Goal: Task Accomplishment & Management: Use online tool/utility

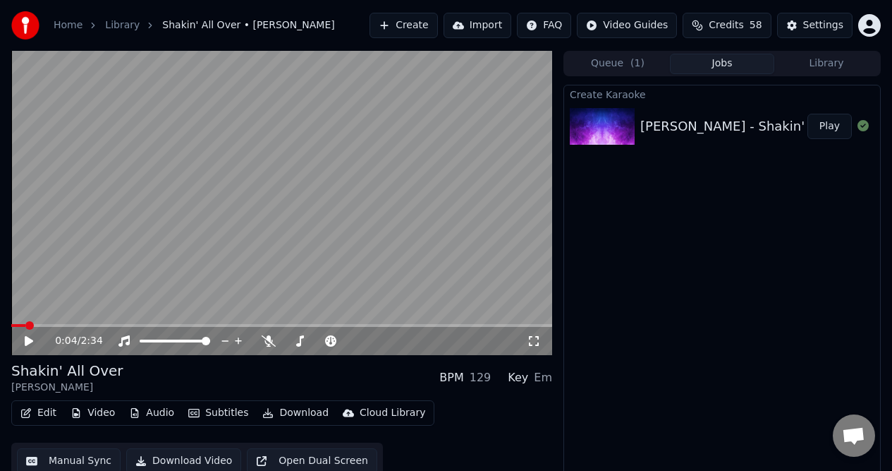
click at [23, 326] on span at bounding box center [18, 325] width 14 height 3
click at [21, 331] on div "0:02 / 2:34" at bounding box center [281, 339] width 541 height 31
click at [27, 340] on icon at bounding box center [29, 341] width 8 height 10
click at [270, 339] on icon at bounding box center [269, 340] width 14 height 11
click at [30, 341] on icon at bounding box center [28, 341] width 7 height 8
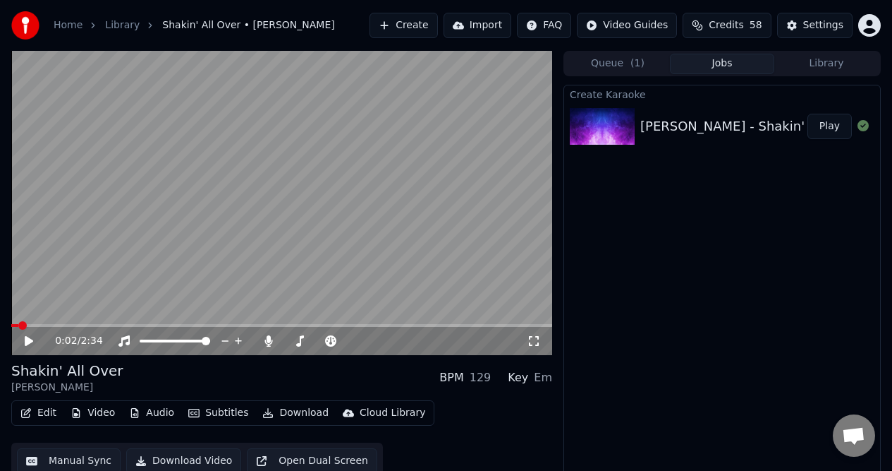
click at [91, 463] on button "Manual Sync" at bounding box center [69, 460] width 104 height 25
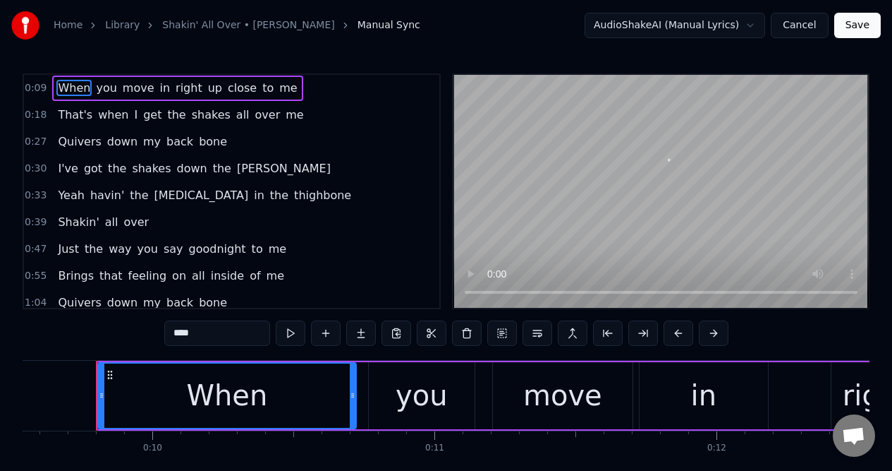
scroll to position [0, 2695]
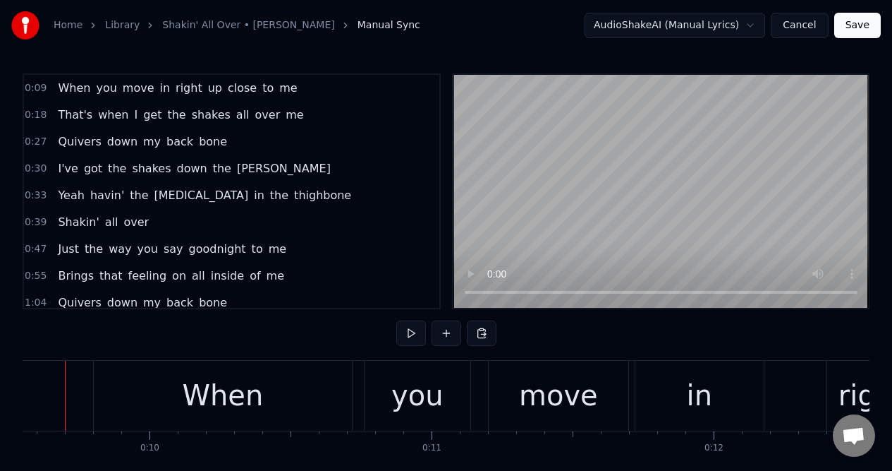
scroll to position [0, 2667]
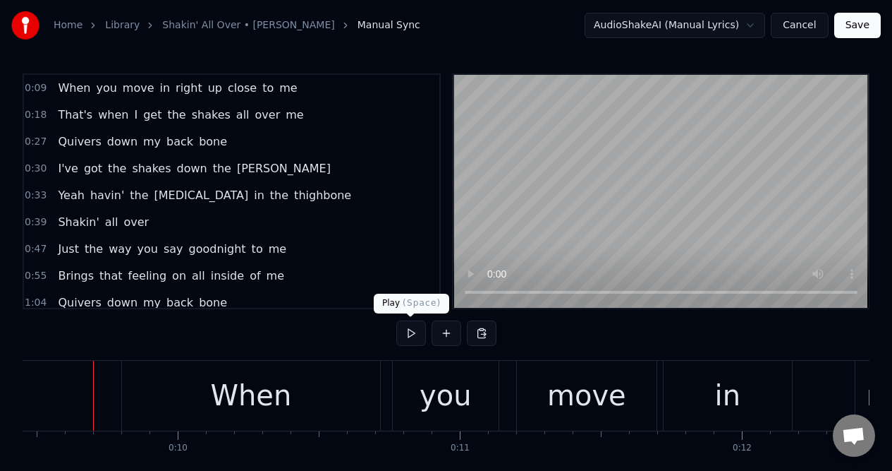
click at [410, 333] on button at bounding box center [411, 332] width 30 height 25
click at [171, 397] on div "When" at bounding box center [251, 396] width 258 height 70
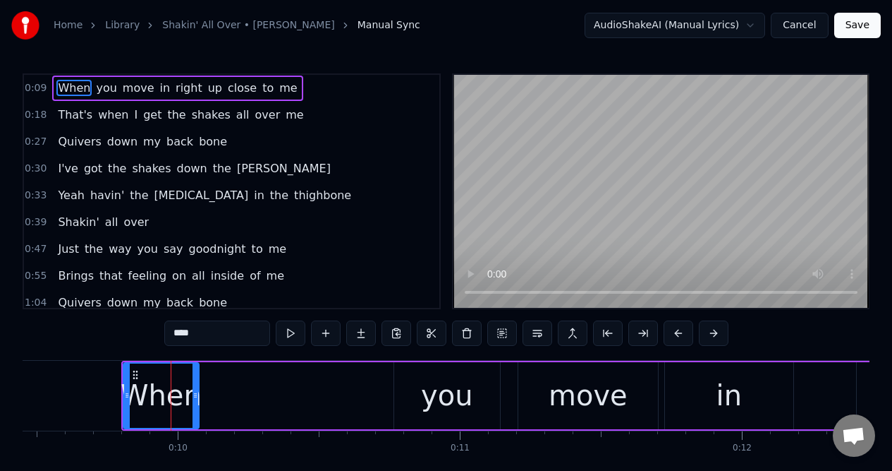
drag, startPoint x: 377, startPoint y: 387, endPoint x: 194, endPoint y: 396, distance: 183.0
click at [194, 396] on div at bounding box center [196, 395] width 6 height 64
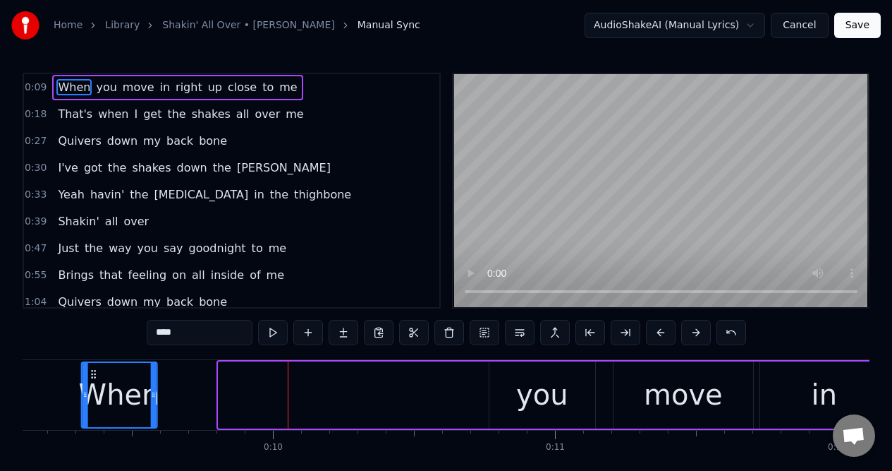
scroll to position [0, 2524]
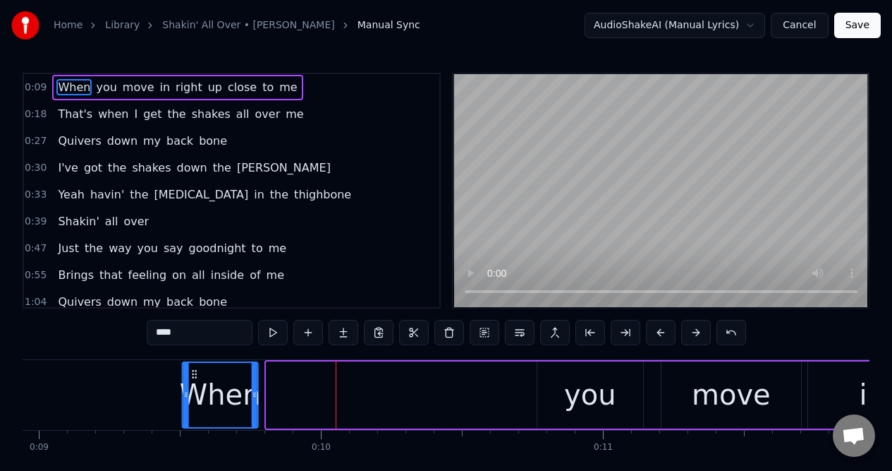
drag, startPoint x: 103, startPoint y: 375, endPoint x: 193, endPoint y: 380, distance: 90.5
click at [193, 380] on div "When" at bounding box center [220, 395] width 74 height 64
drag, startPoint x: 186, startPoint y: 333, endPoint x: 157, endPoint y: 334, distance: 29.0
click at [157, 334] on input "****" at bounding box center [200, 332] width 106 height 25
click at [198, 339] on input "****" at bounding box center [200, 332] width 106 height 25
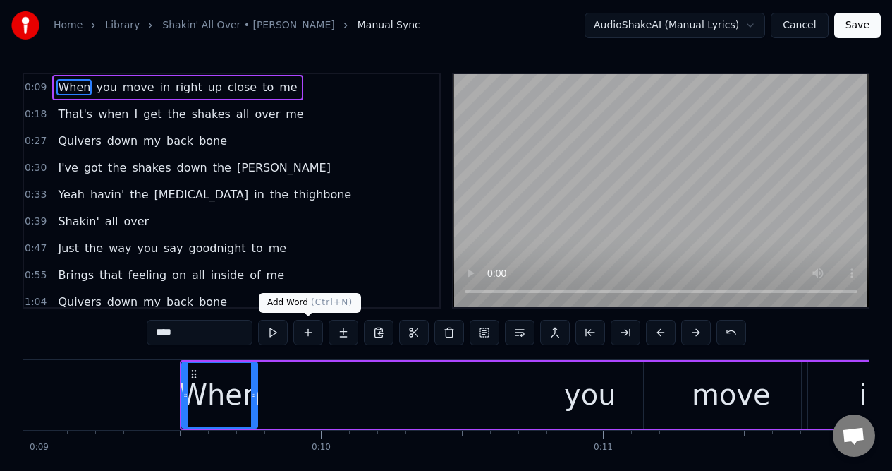
click at [310, 330] on button at bounding box center [308, 332] width 30 height 25
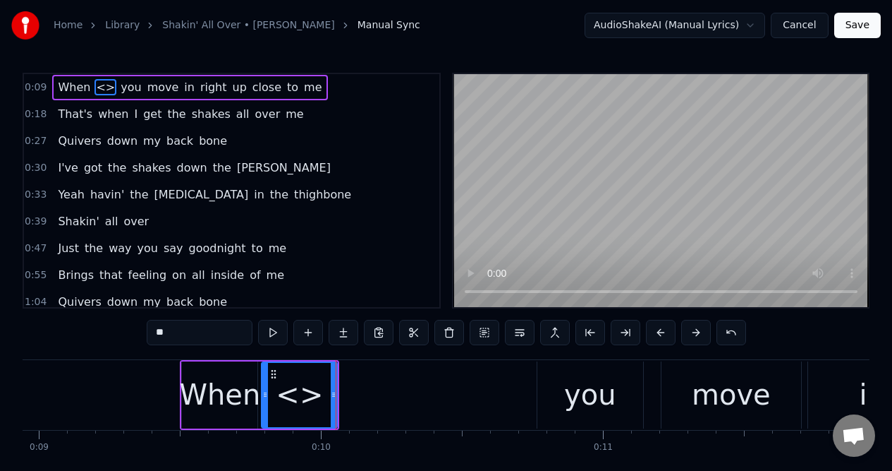
scroll to position [0, 0]
drag, startPoint x: 172, startPoint y: 334, endPoint x: 149, endPoint y: 336, distance: 23.3
click at [149, 336] on input "**" at bounding box center [200, 332] width 106 height 25
paste input "**"
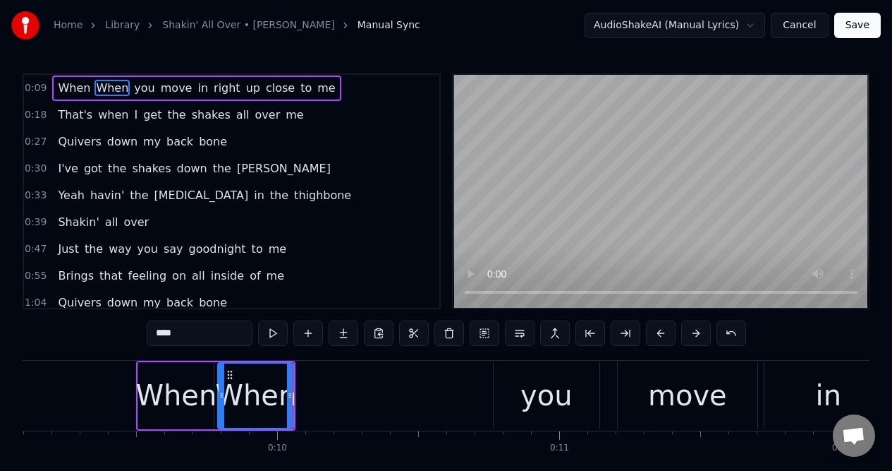
scroll to position [0, 2568]
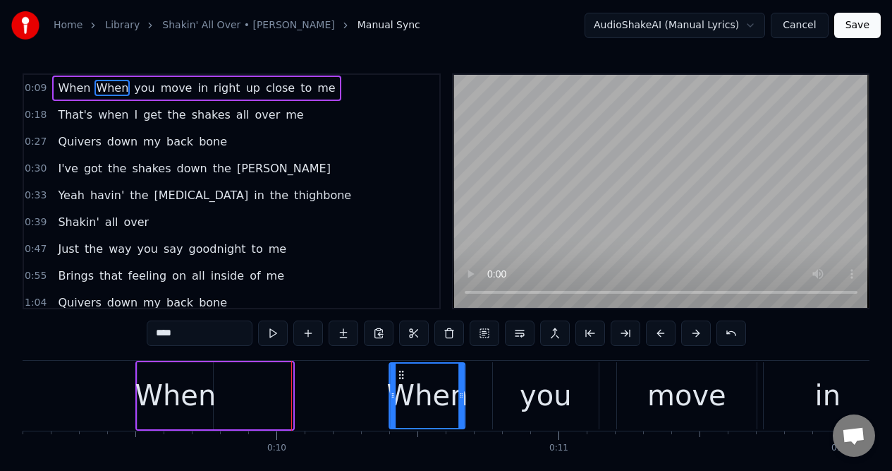
drag, startPoint x: 229, startPoint y: 375, endPoint x: 401, endPoint y: 367, distance: 172.4
click at [401, 367] on div "When" at bounding box center [428, 395] width 74 height 64
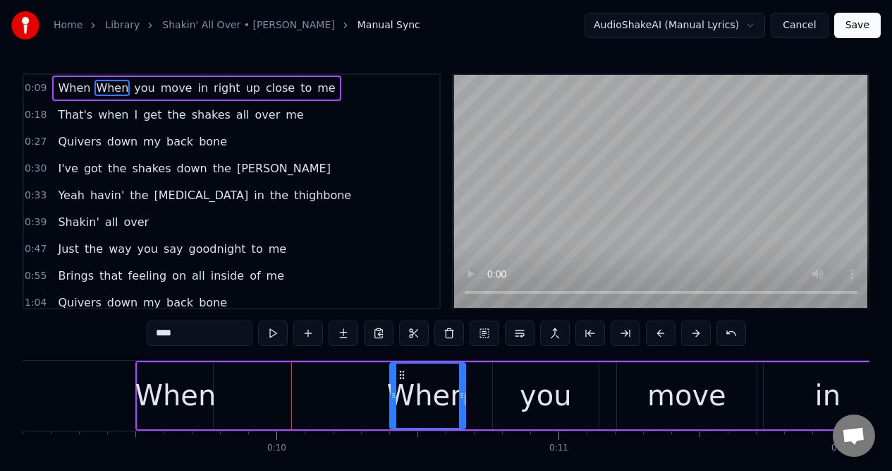
click at [186, 330] on input "****" at bounding box center [200, 332] width 106 height 25
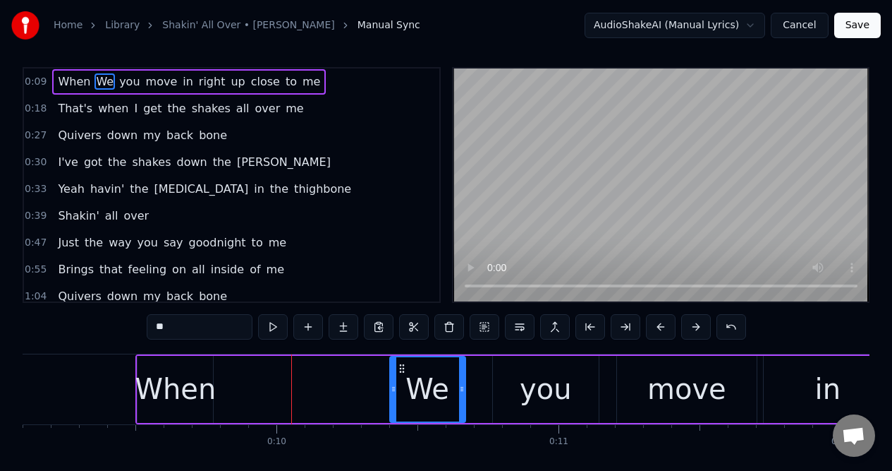
type input "*"
click at [406, 387] on div at bounding box center [428, 389] width 74 height 64
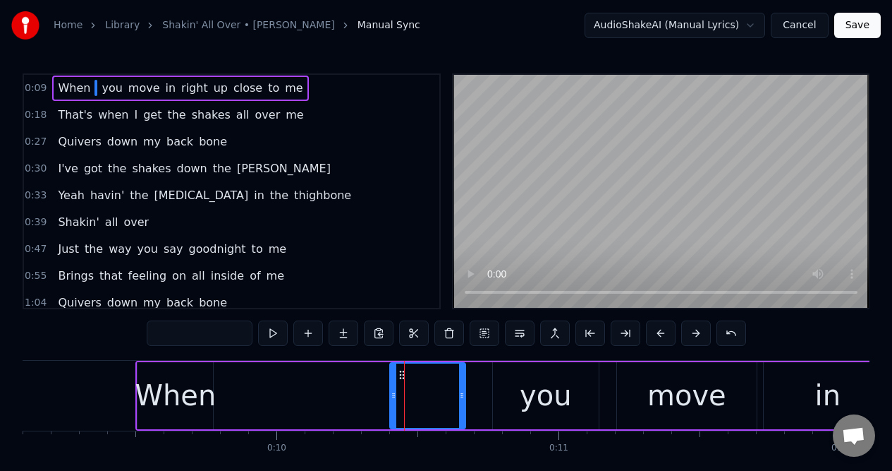
click at [202, 341] on input "text" at bounding box center [200, 332] width 106 height 25
click at [180, 399] on div "When" at bounding box center [175, 395] width 81 height 42
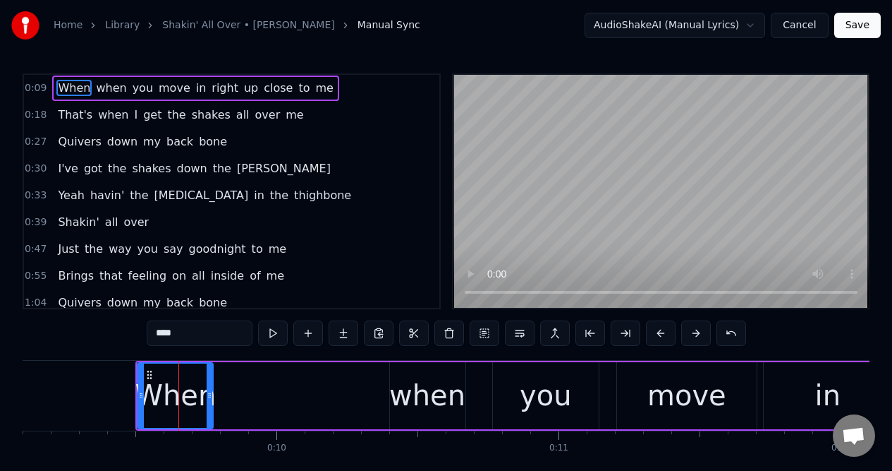
drag, startPoint x: 190, startPoint y: 333, endPoint x: 166, endPoint y: 334, distance: 24.7
click at [166, 334] on input "****" at bounding box center [200, 332] width 106 height 25
type input "****"
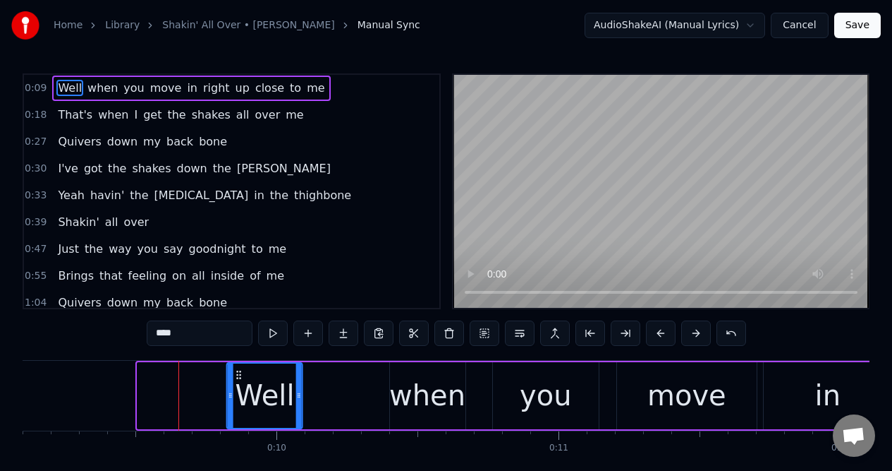
drag, startPoint x: 148, startPoint y: 376, endPoint x: 238, endPoint y: 373, distance: 89.6
click at [238, 373] on icon at bounding box center [239, 374] width 11 height 11
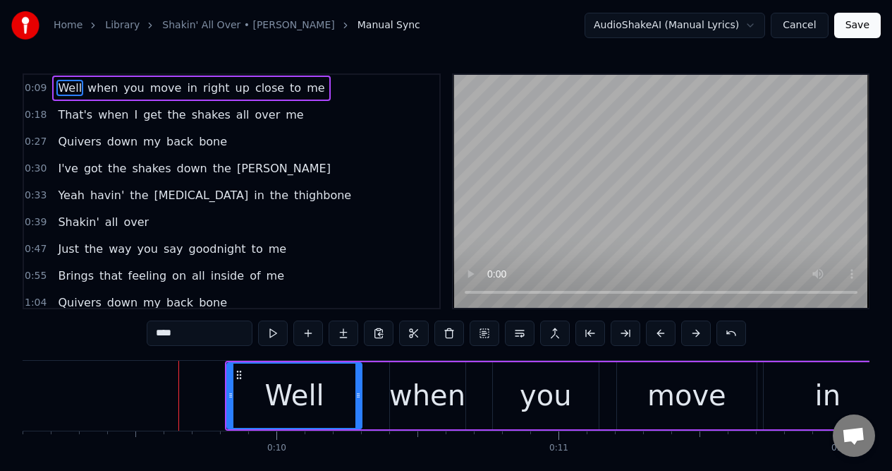
drag, startPoint x: 300, startPoint y: 379, endPoint x: 356, endPoint y: 375, distance: 56.6
click at [358, 378] on div at bounding box center [359, 395] width 6 height 64
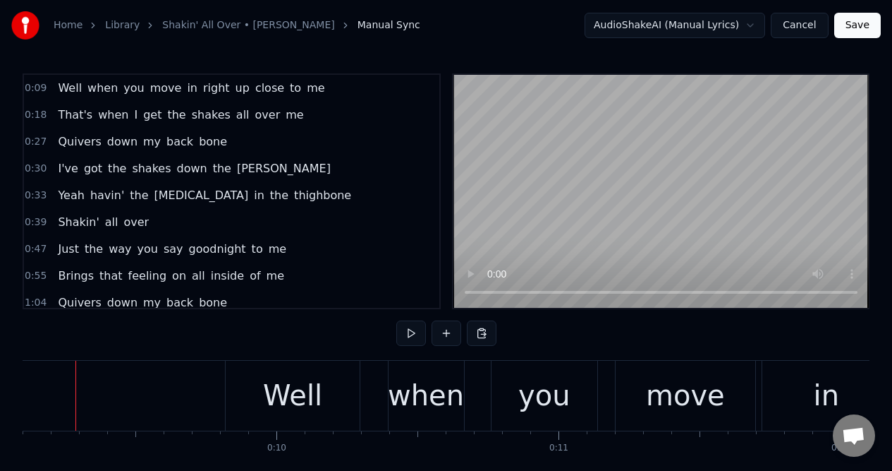
scroll to position [0, 2550]
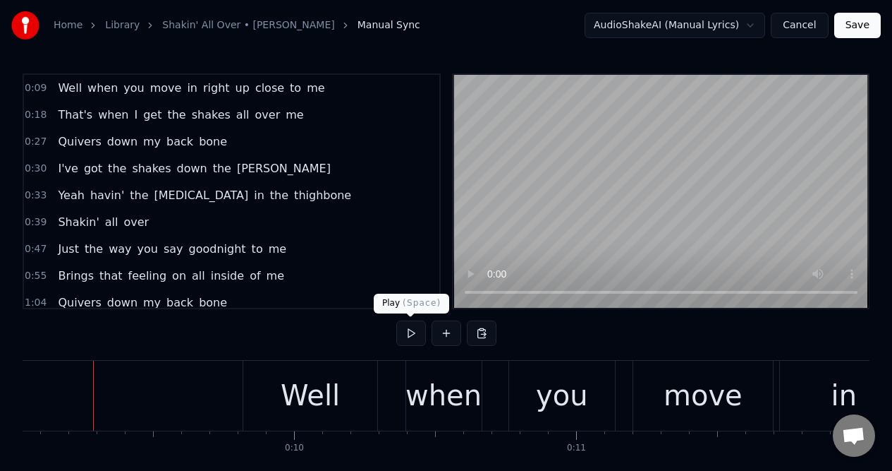
click at [409, 335] on button at bounding box center [411, 332] width 30 height 25
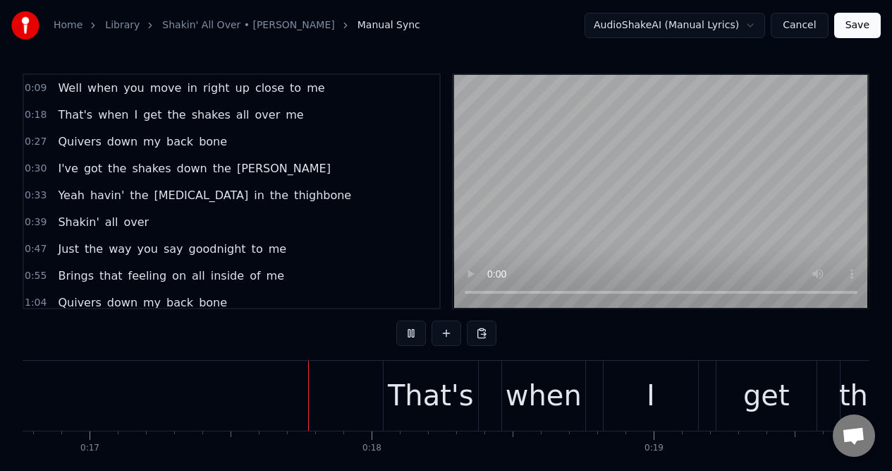
scroll to position [0, 4795]
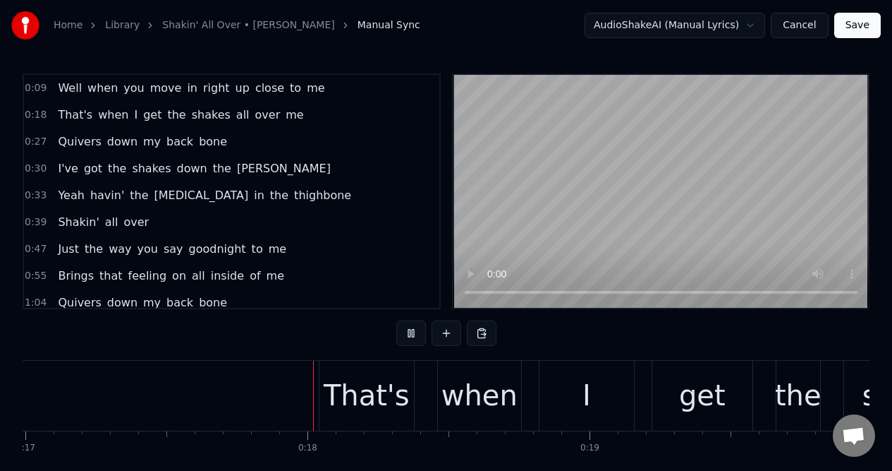
click at [409, 335] on button at bounding box center [411, 332] width 30 height 25
click at [355, 382] on div "That's" at bounding box center [367, 395] width 86 height 42
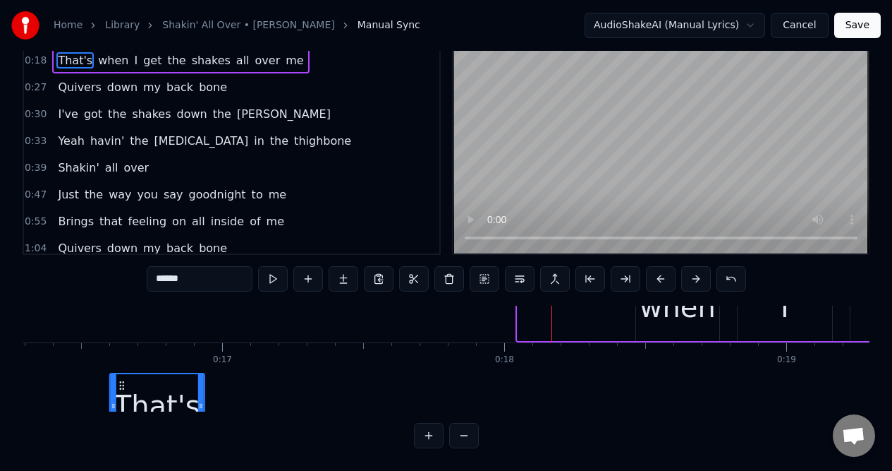
scroll to position [34, 4541]
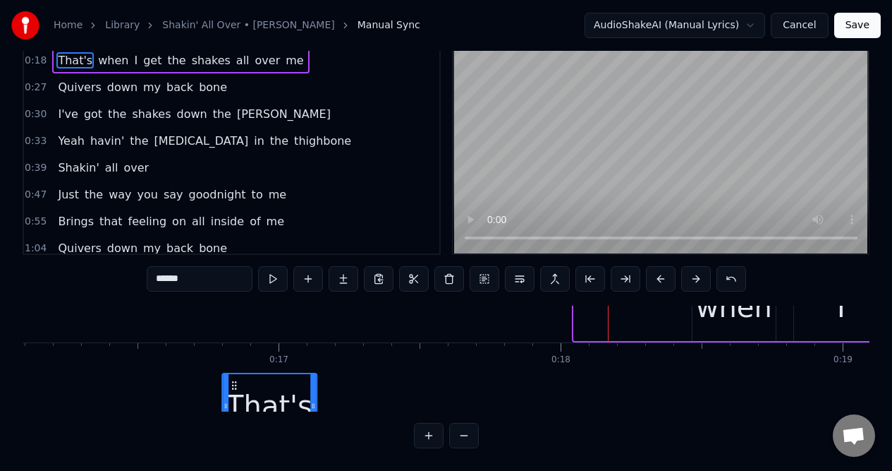
drag, startPoint x: 333, startPoint y: 373, endPoint x: 295, endPoint y: 262, distance: 116.5
click at [293, 262] on div "0:09 Well when you move in right up close to me 0:18 That's when I get the shak…" at bounding box center [446, 233] width 847 height 429
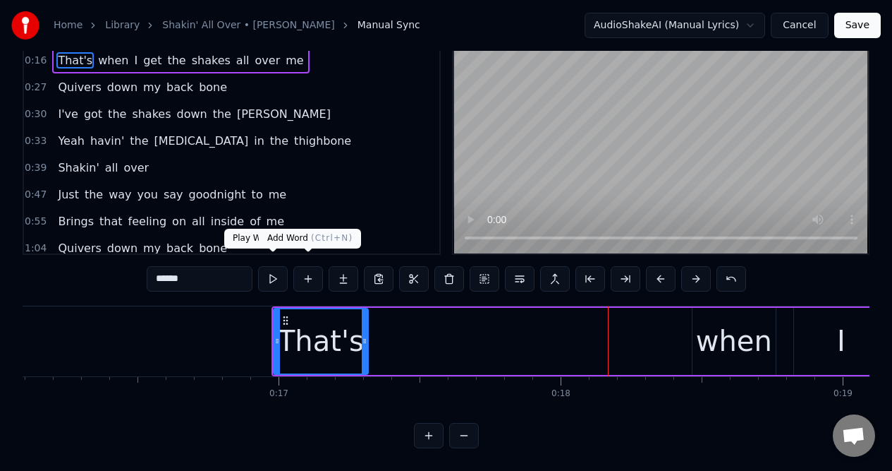
scroll to position [0, 4541]
click at [308, 270] on button at bounding box center [308, 278] width 30 height 25
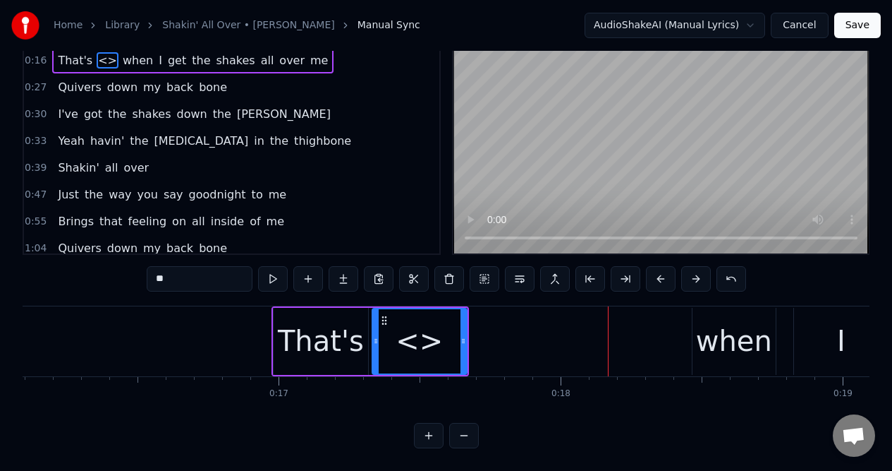
scroll to position [0, 0]
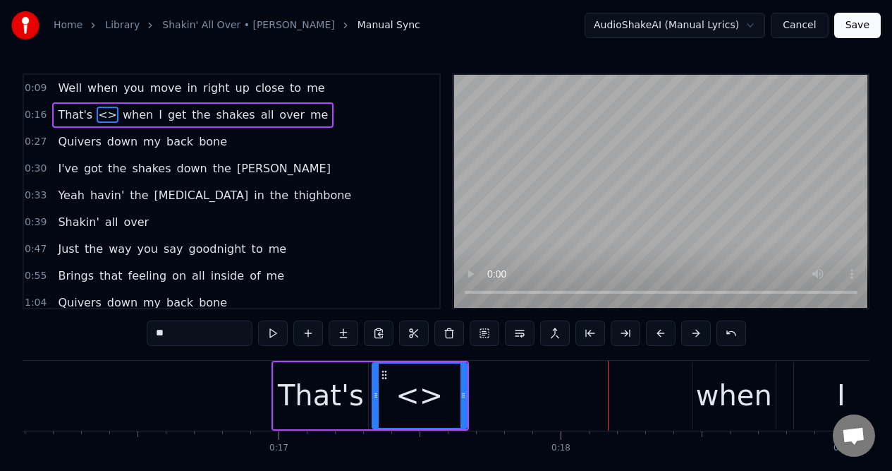
click at [338, 394] on div "That's" at bounding box center [321, 395] width 86 height 42
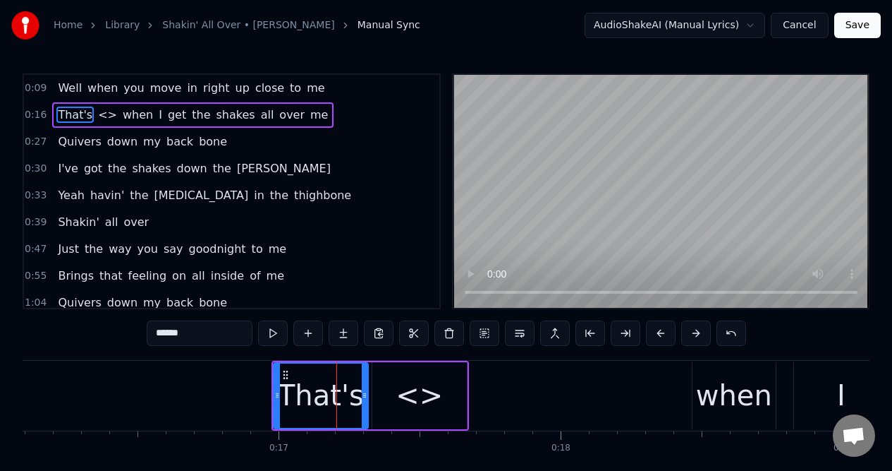
drag, startPoint x: 188, startPoint y: 334, endPoint x: 152, endPoint y: 335, distance: 35.3
click at [150, 335] on input "******" at bounding box center [200, 332] width 106 height 25
click at [433, 396] on div "<>" at bounding box center [419, 395] width 47 height 42
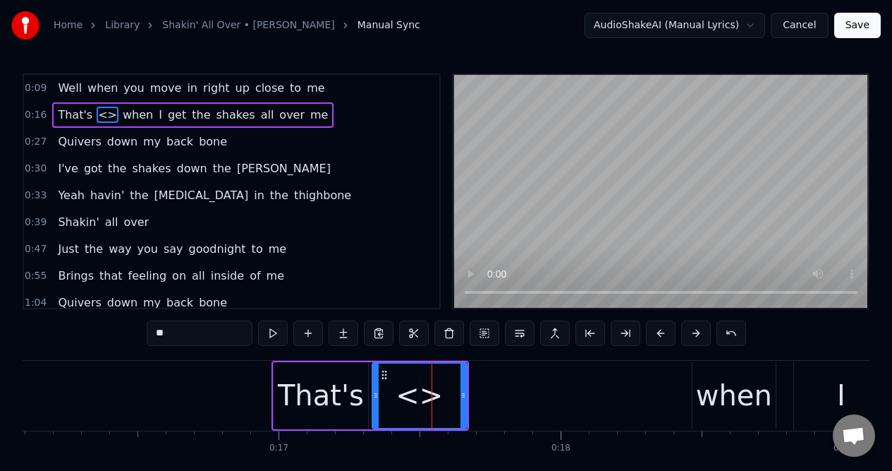
drag, startPoint x: 176, startPoint y: 334, endPoint x: 153, endPoint y: 336, distance: 23.4
click at [154, 336] on input "**" at bounding box center [200, 332] width 106 height 25
paste input "****"
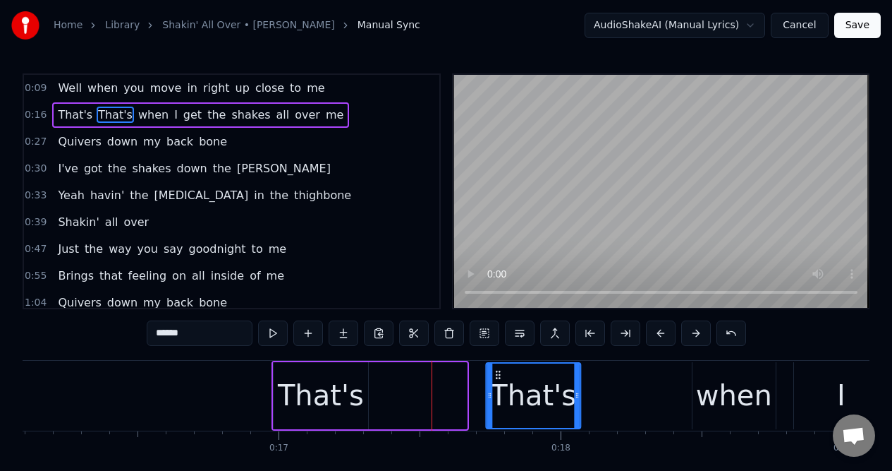
drag, startPoint x: 384, startPoint y: 373, endPoint x: 497, endPoint y: 375, distance: 113.6
click at [497, 375] on icon at bounding box center [497, 374] width 11 height 11
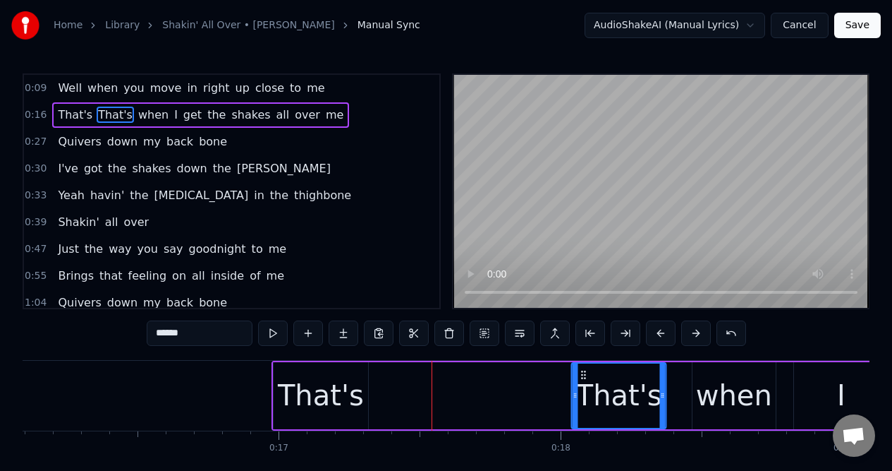
drag, startPoint x: 497, startPoint y: 373, endPoint x: 583, endPoint y: 373, distance: 86.1
click at [583, 379] on icon at bounding box center [584, 374] width 11 height 11
drag, startPoint x: 188, startPoint y: 334, endPoint x: 151, endPoint y: 335, distance: 36.7
click at [151, 334] on input "******" at bounding box center [200, 332] width 106 height 25
click at [334, 399] on div "That's" at bounding box center [321, 395] width 86 height 42
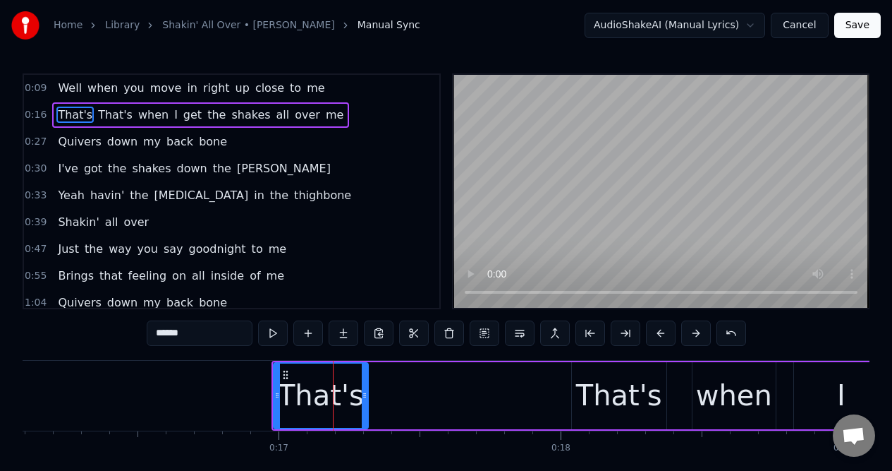
scroll to position [0, 4542]
drag, startPoint x: 216, startPoint y: 334, endPoint x: 152, endPoint y: 337, distance: 64.3
click at [152, 337] on input "******" at bounding box center [200, 332] width 106 height 25
type input "****"
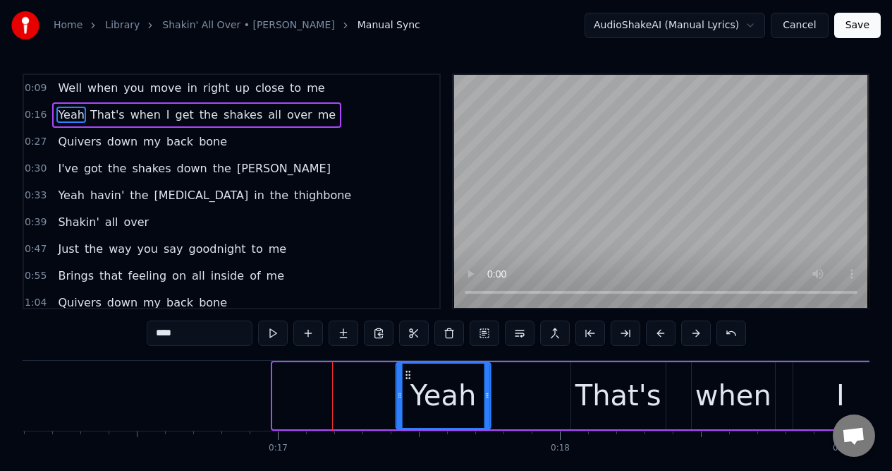
drag, startPoint x: 284, startPoint y: 375, endPoint x: 408, endPoint y: 375, distance: 124.2
click at [408, 376] on icon at bounding box center [408, 374] width 11 height 11
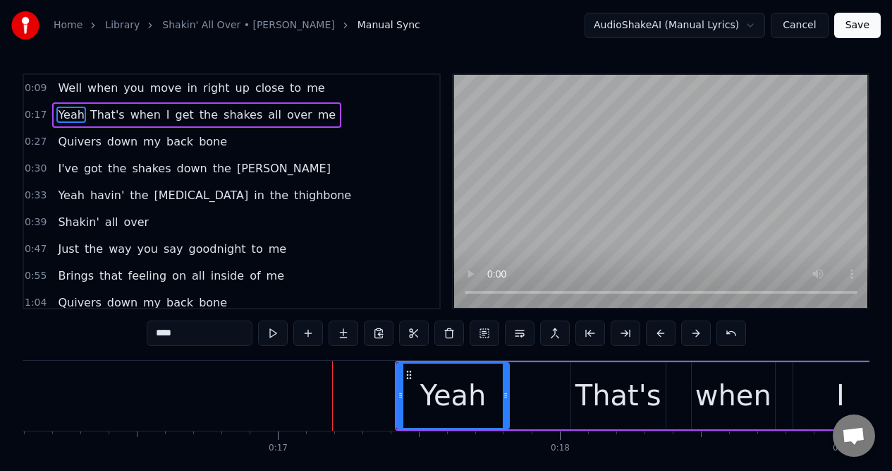
drag, startPoint x: 488, startPoint y: 381, endPoint x: 506, endPoint y: 392, distance: 20.6
click at [506, 392] on div at bounding box center [506, 395] width 6 height 64
drag, startPoint x: 507, startPoint y: 391, endPoint x: 543, endPoint y: 389, distance: 36.0
click at [543, 390] on icon at bounding box center [542, 394] width 6 height 11
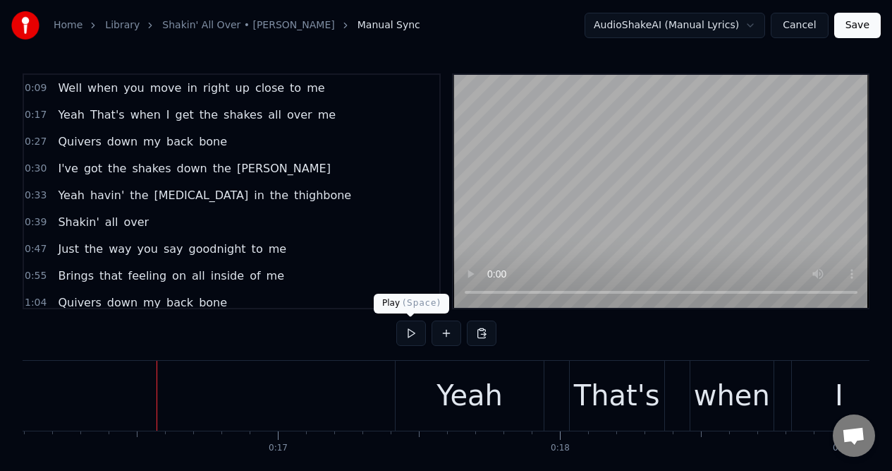
click at [413, 334] on button at bounding box center [411, 332] width 30 height 25
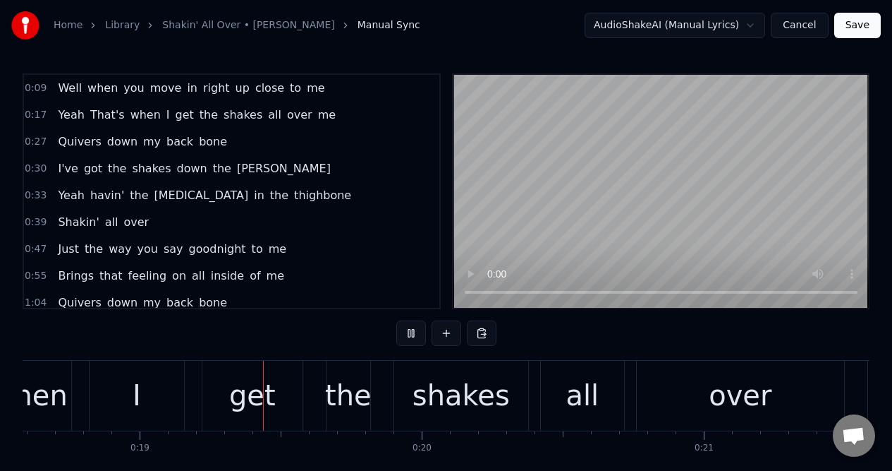
scroll to position [0, 5268]
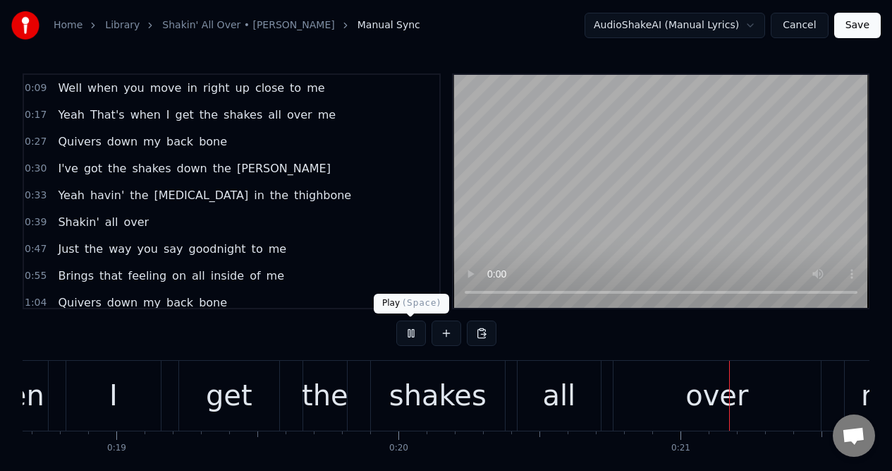
click at [413, 330] on button at bounding box center [411, 332] width 30 height 25
click at [99, 118] on span "That's" at bounding box center [107, 115] width 37 height 16
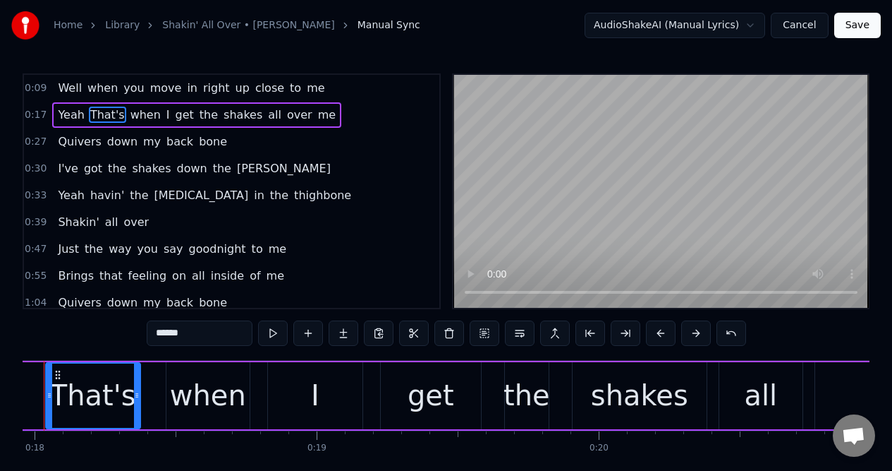
scroll to position [0, 5018]
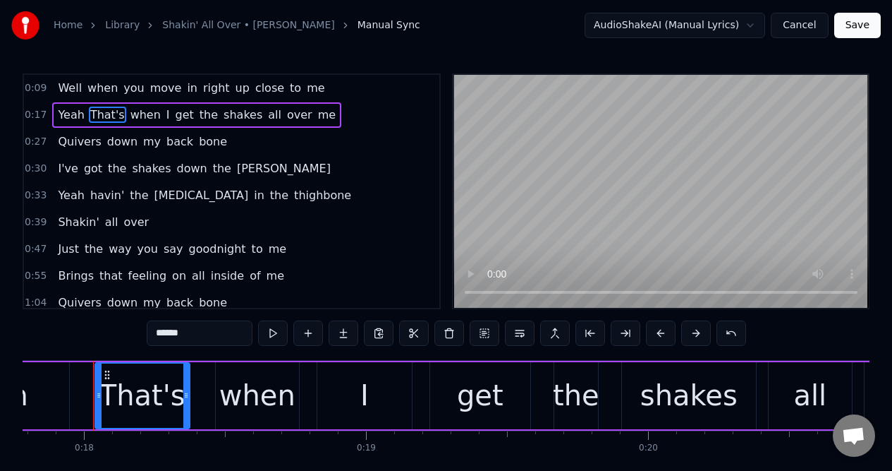
click at [119, 396] on div "That's" at bounding box center [142, 395] width 86 height 42
drag, startPoint x: 163, startPoint y: 333, endPoint x: 154, endPoint y: 333, distance: 9.2
click at [154, 333] on input "******" at bounding box center [200, 332] width 106 height 25
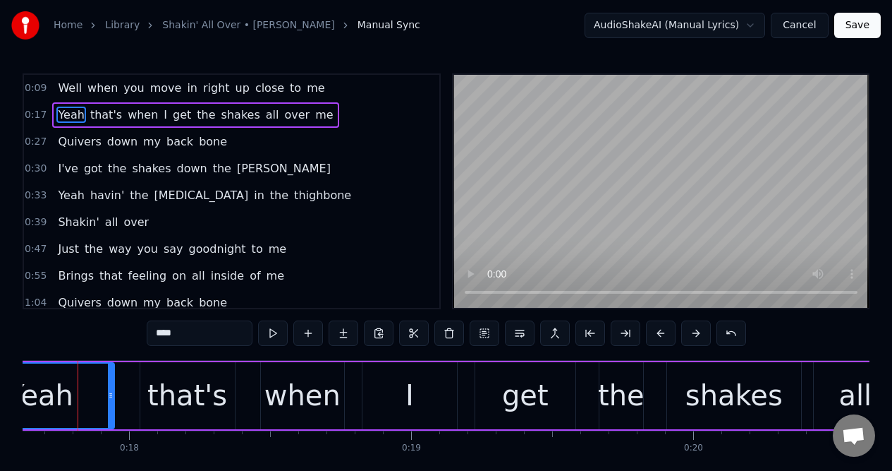
scroll to position [0, 4958]
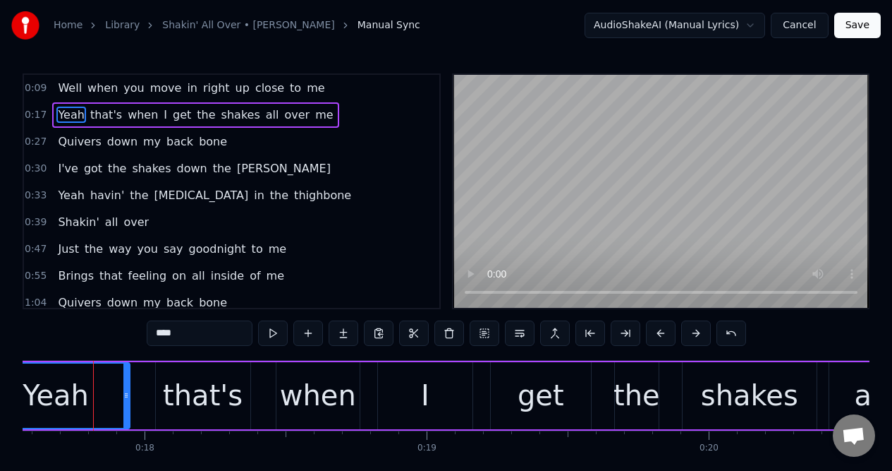
click at [194, 334] on input "****" at bounding box center [200, 332] width 106 height 25
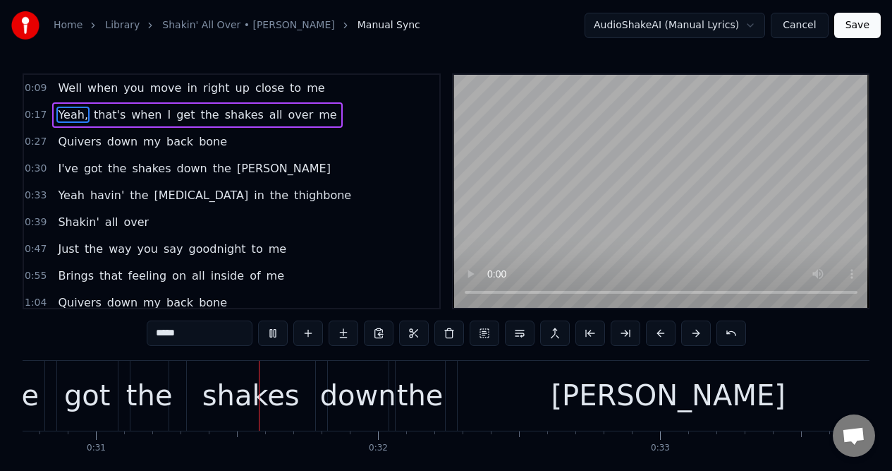
scroll to position [0, 8705]
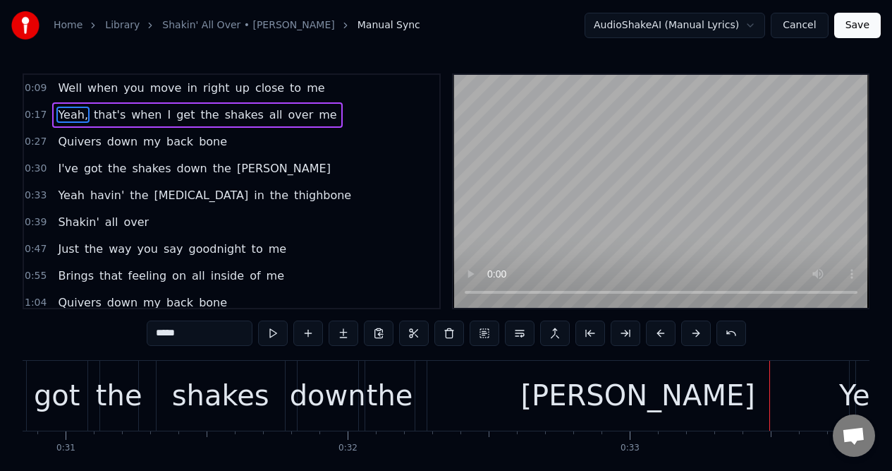
click at [605, 394] on div "[PERSON_NAME]" at bounding box center [638, 395] width 234 height 42
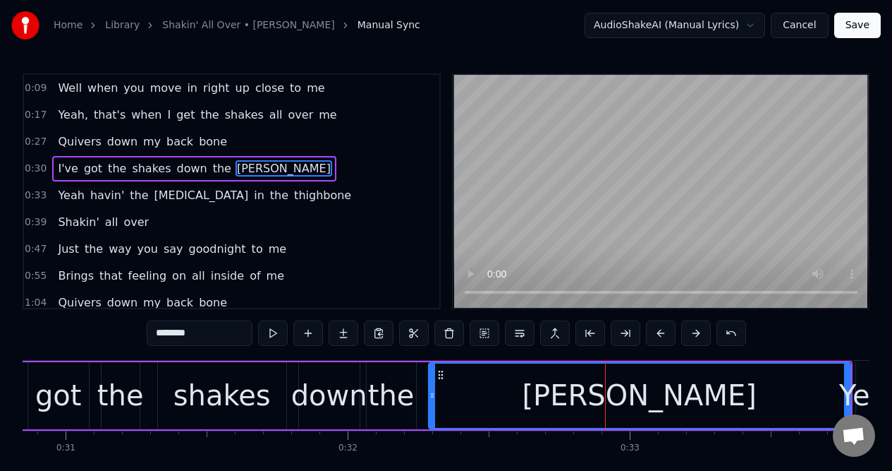
click at [848, 375] on div "Yeah" at bounding box center [873, 395] width 66 height 42
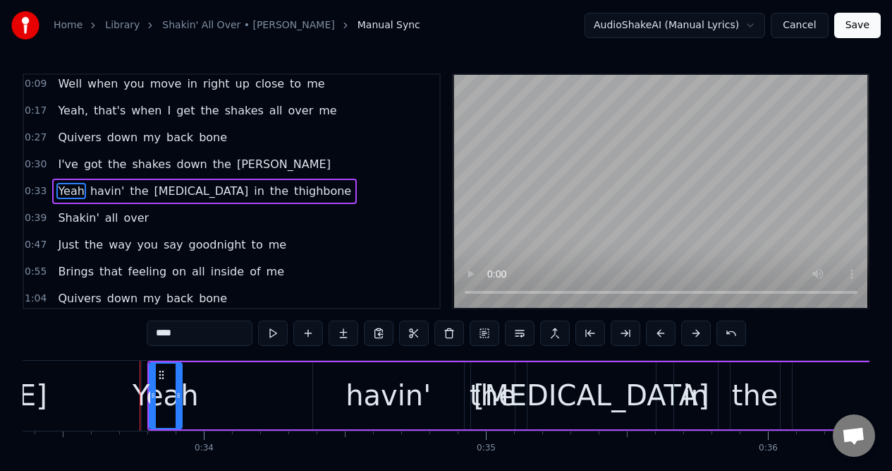
scroll to position [0, 9460]
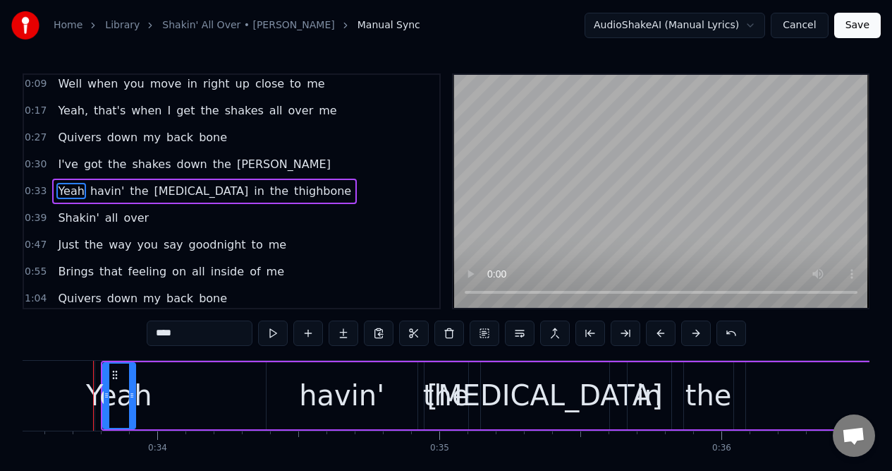
click at [265, 167] on span "[PERSON_NAME]" at bounding box center [284, 164] width 97 height 16
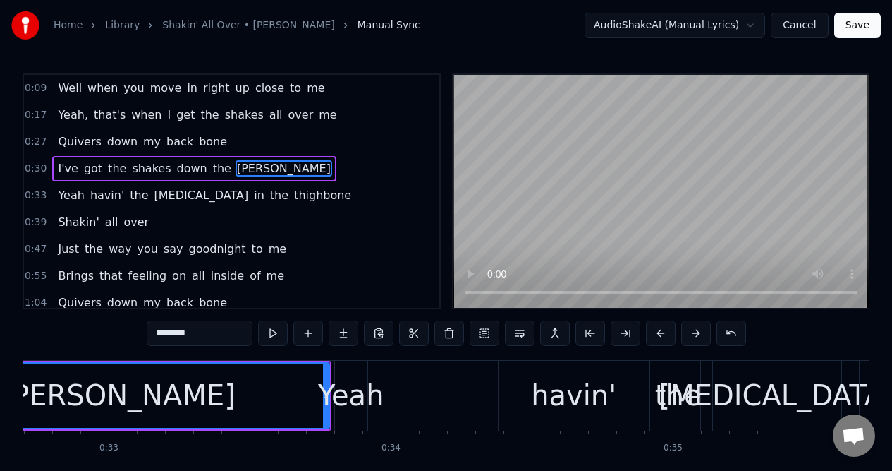
scroll to position [0, 9039]
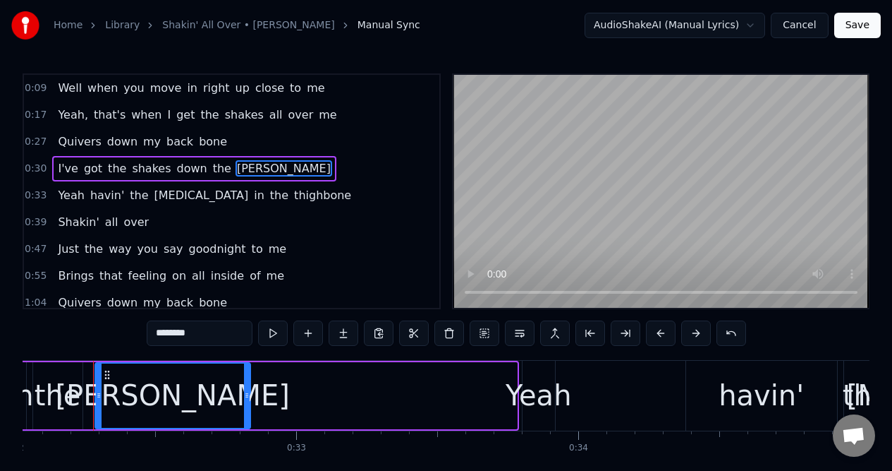
drag, startPoint x: 513, startPoint y: 418, endPoint x: 246, endPoint y: 420, distance: 266.7
click at [246, 420] on div at bounding box center [247, 395] width 6 height 64
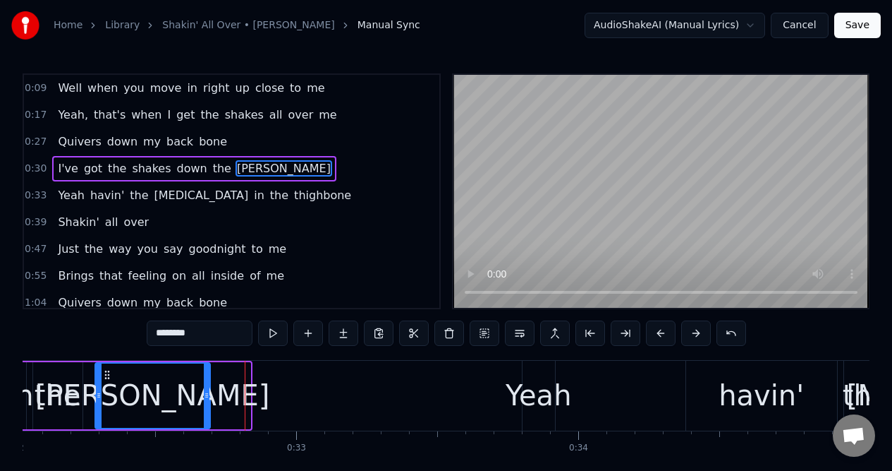
drag, startPoint x: 248, startPoint y: 420, endPoint x: 207, endPoint y: 418, distance: 40.2
click at [207, 418] on div at bounding box center [207, 395] width 6 height 64
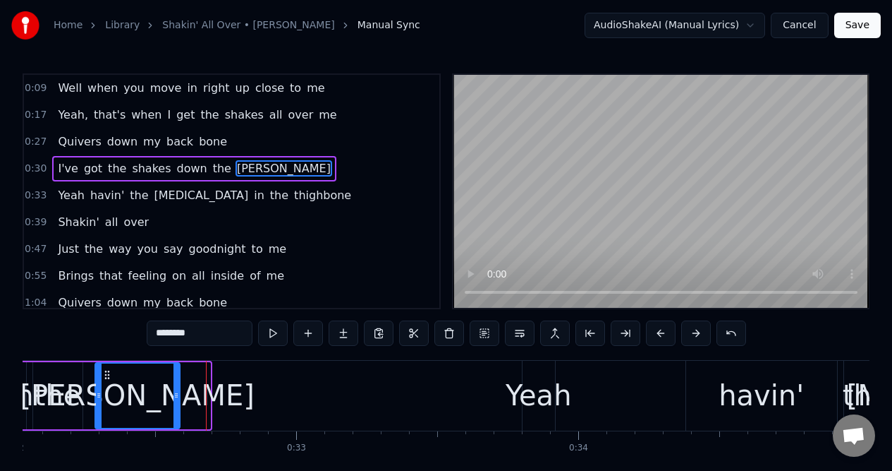
drag, startPoint x: 207, startPoint y: 418, endPoint x: 177, endPoint y: 416, distance: 30.4
click at [177, 416] on div at bounding box center [177, 395] width 6 height 64
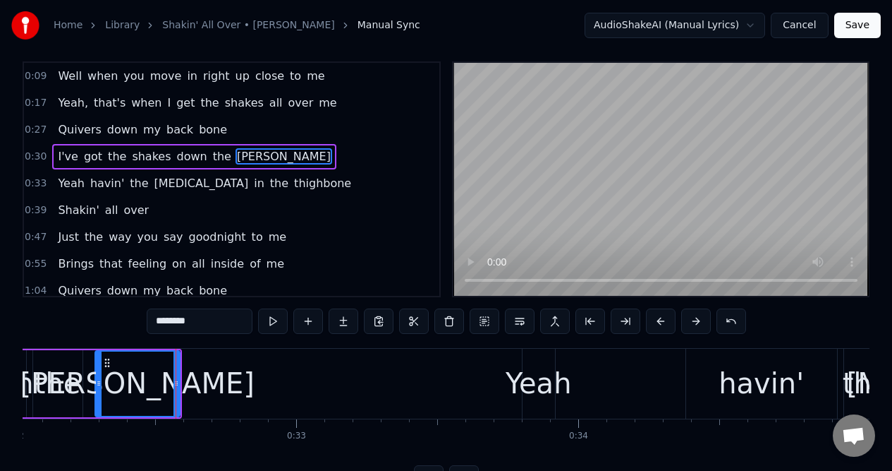
drag, startPoint x: 204, startPoint y: 322, endPoint x: 178, endPoint y: 324, distance: 25.5
click at [178, 324] on input "********" at bounding box center [200, 320] width 106 height 25
click at [205, 321] on input "********" at bounding box center [200, 320] width 106 height 25
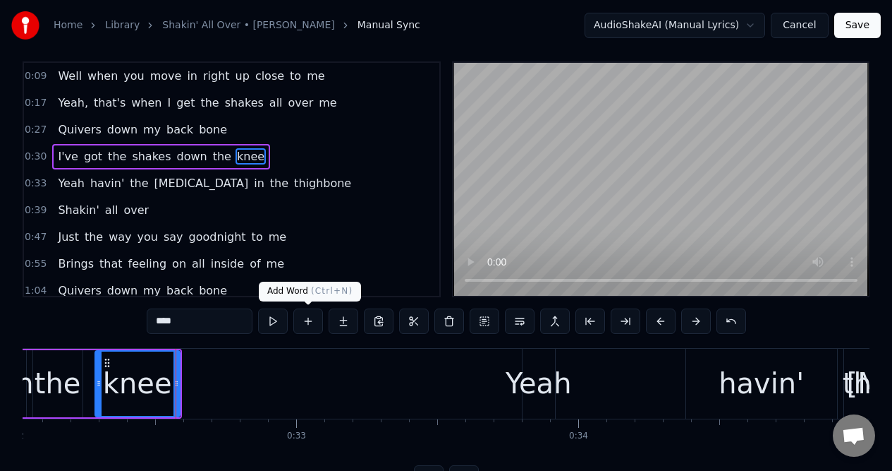
type input "****"
click at [308, 324] on button at bounding box center [308, 320] width 30 height 25
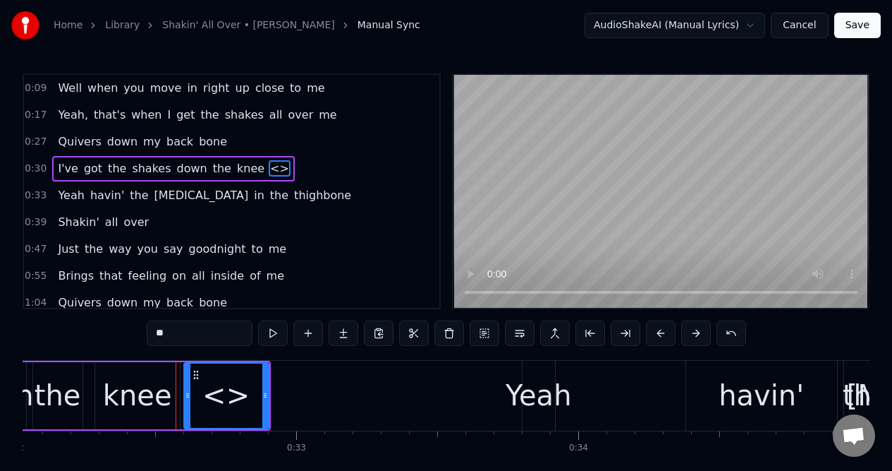
drag, startPoint x: 171, startPoint y: 332, endPoint x: 155, endPoint y: 333, distance: 15.5
click at [155, 333] on input "**" at bounding box center [200, 332] width 106 height 25
paste input "**"
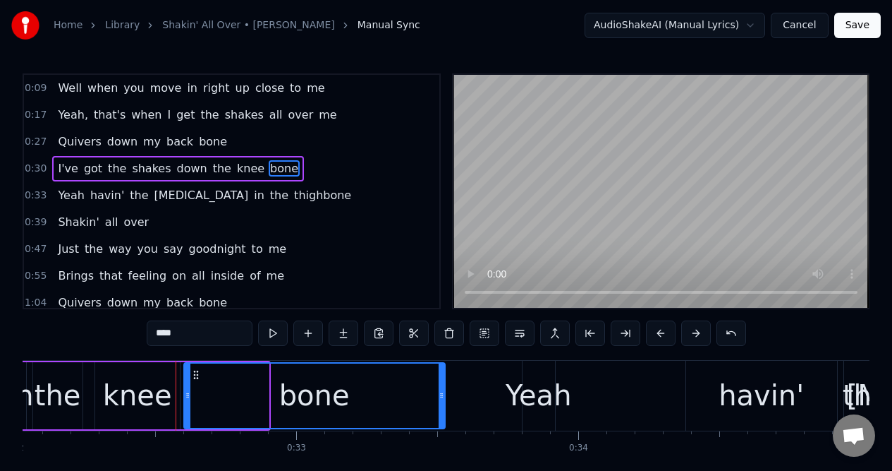
drag, startPoint x: 266, startPoint y: 416, endPoint x: 438, endPoint y: 403, distance: 172.7
click at [440, 407] on div at bounding box center [442, 395] width 6 height 64
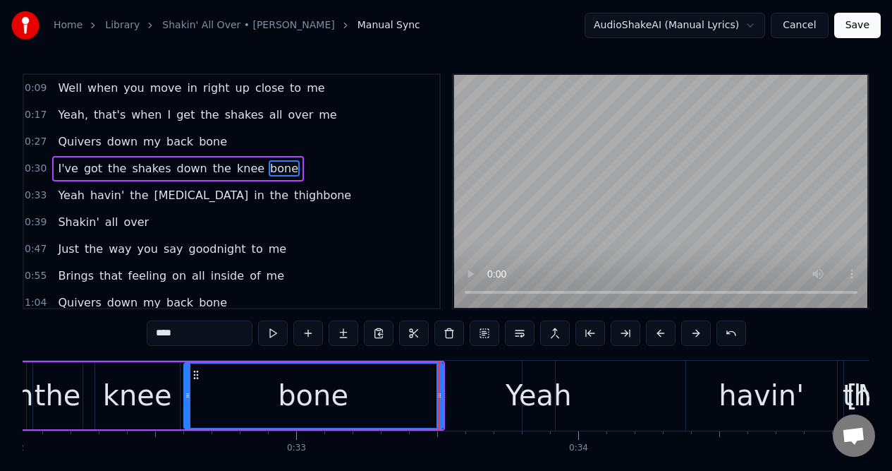
click at [57, 374] on div "the" at bounding box center [58, 395] width 47 height 42
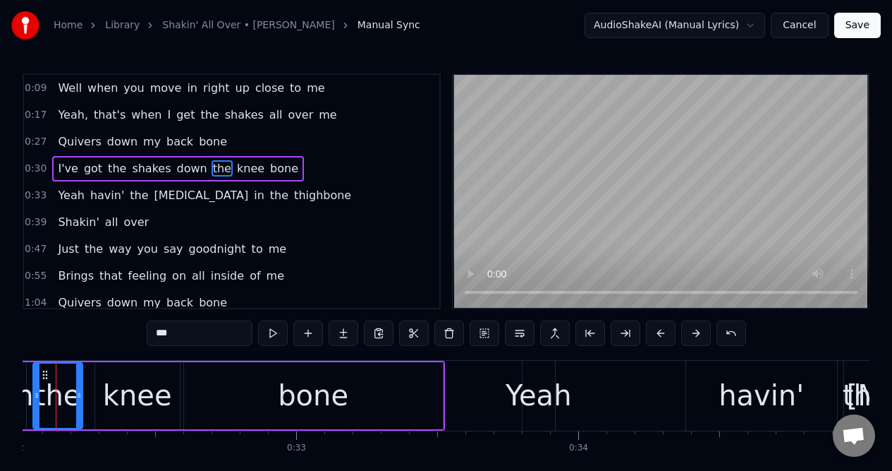
scroll to position [0, 9002]
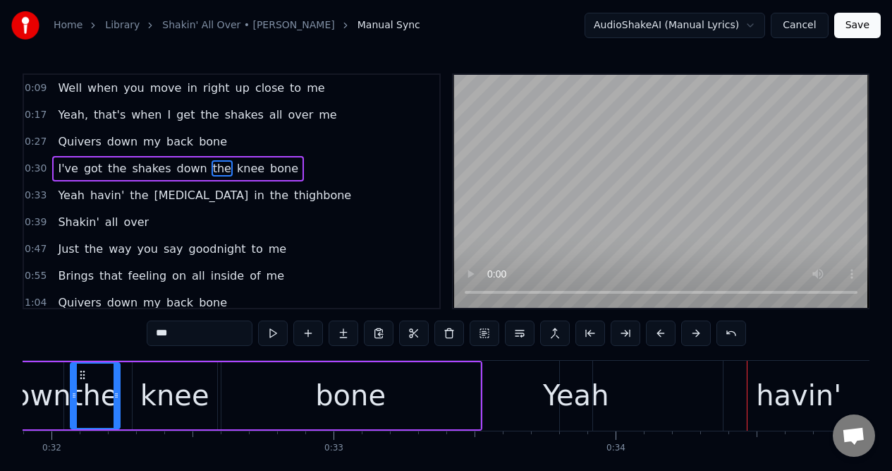
click at [568, 392] on div "Yeah" at bounding box center [576, 395] width 66 height 42
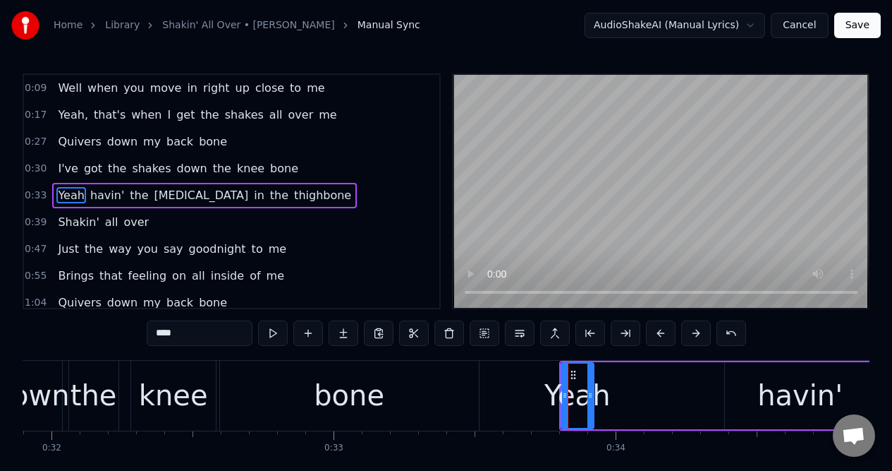
scroll to position [4, 0]
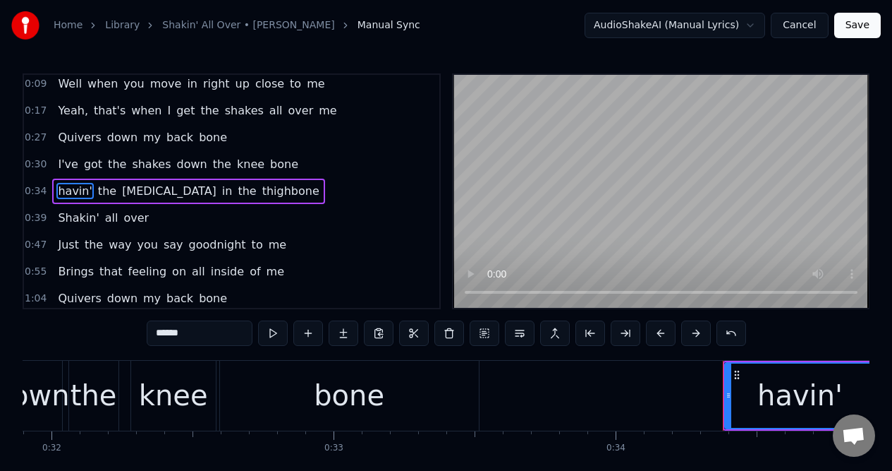
click at [439, 408] on div "bone" at bounding box center [349, 396] width 259 height 70
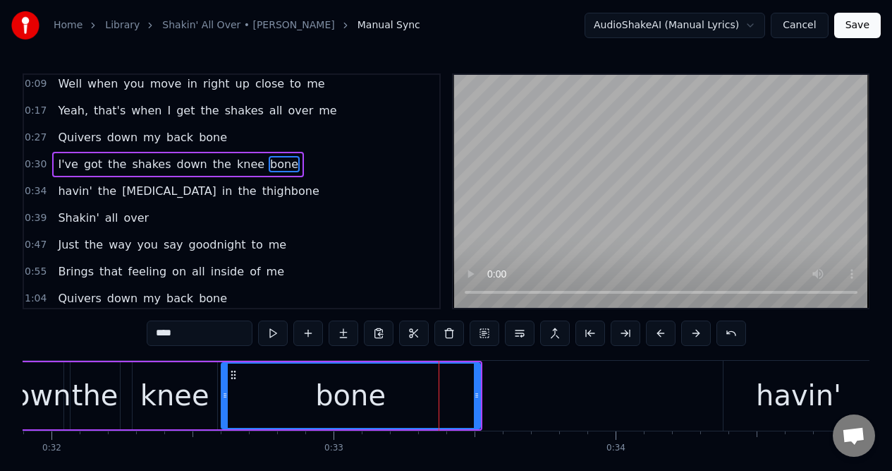
scroll to position [0, 0]
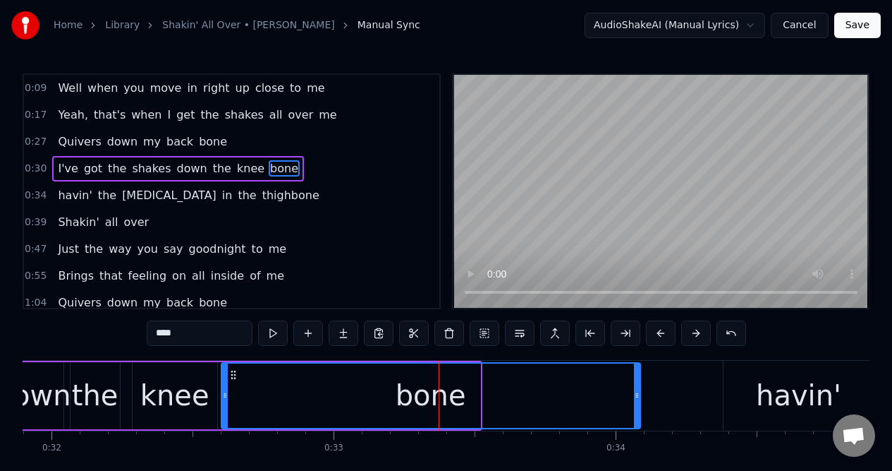
drag, startPoint x: 478, startPoint y: 408, endPoint x: 636, endPoint y: 407, distance: 158.7
click at [636, 407] on div at bounding box center [637, 395] width 6 height 64
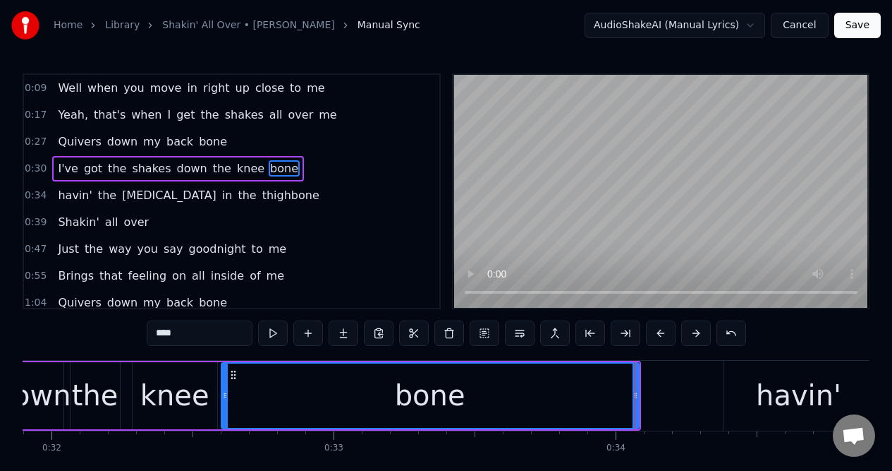
click at [197, 405] on div "knee" at bounding box center [174, 395] width 69 height 42
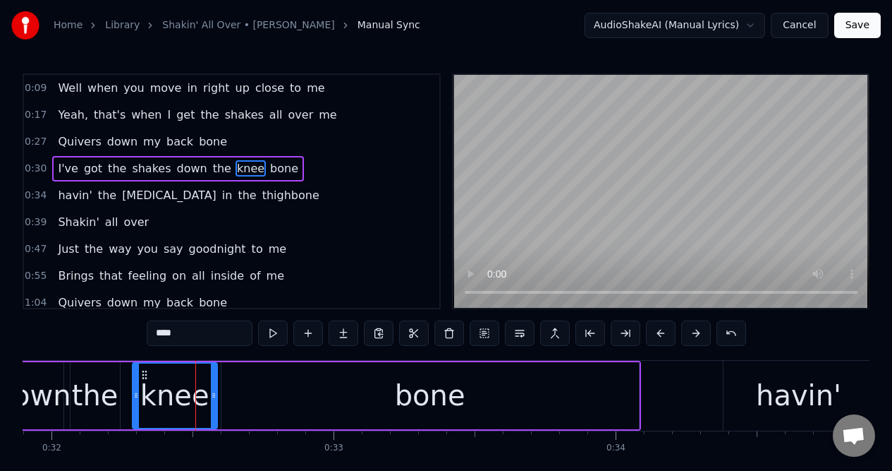
click at [198, 338] on input "****" at bounding box center [200, 332] width 106 height 25
click at [38, 377] on div "down" at bounding box center [33, 395] width 76 height 42
type input "****"
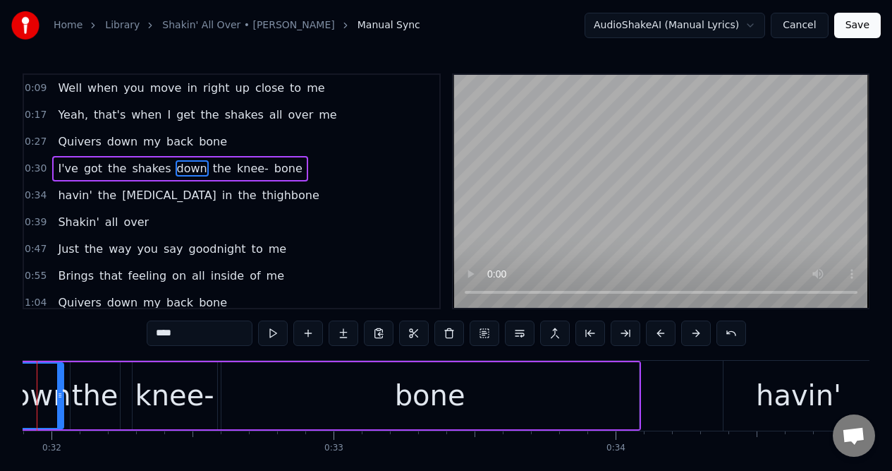
scroll to position [0, 8945]
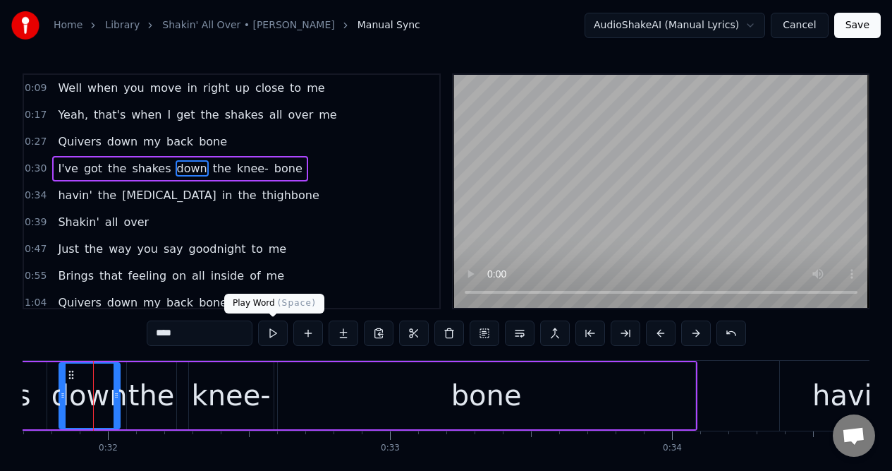
click at [271, 332] on button at bounding box center [273, 332] width 30 height 25
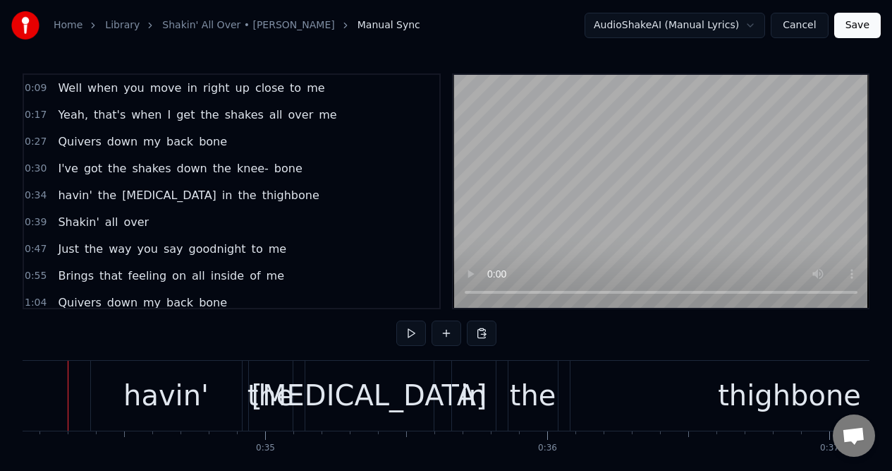
scroll to position [0, 9609]
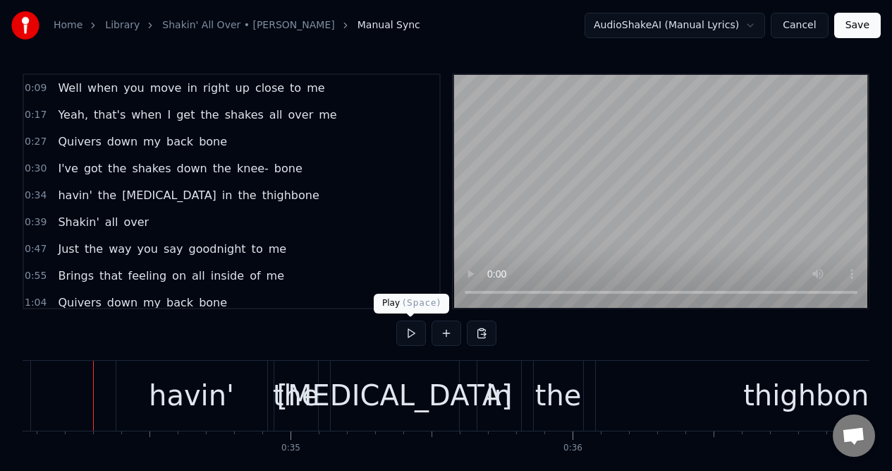
click at [406, 335] on button at bounding box center [411, 332] width 30 height 25
click at [182, 396] on div "havin'" at bounding box center [191, 395] width 85 height 42
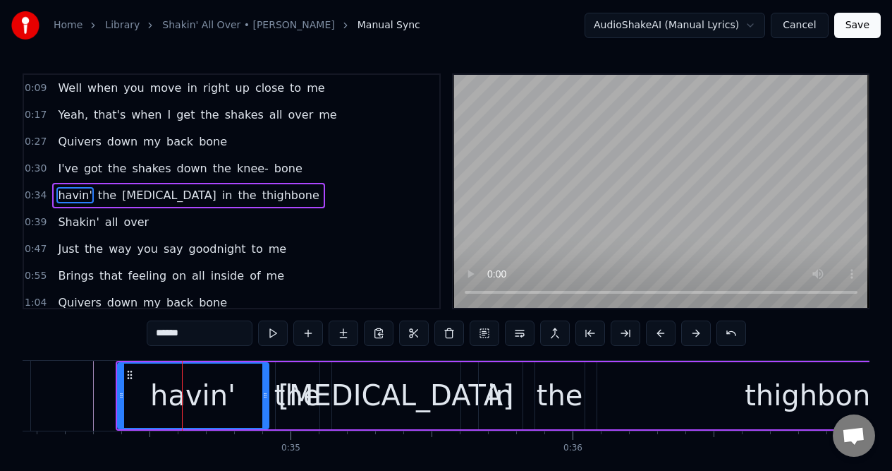
scroll to position [4, 0]
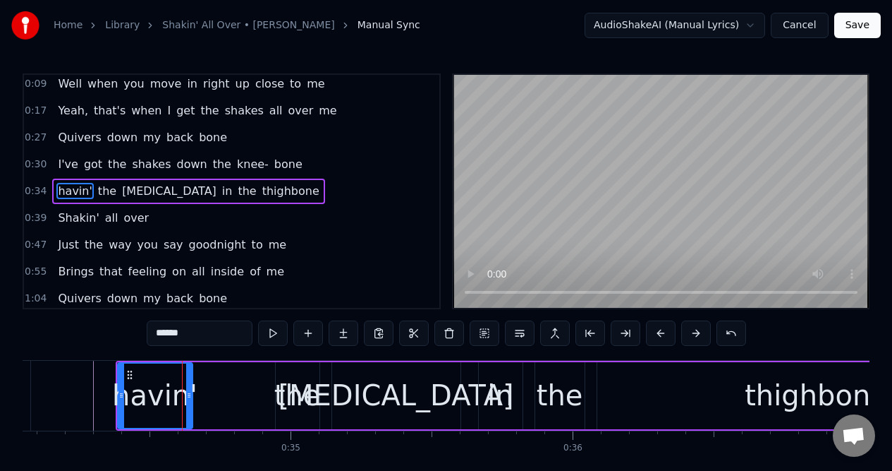
drag, startPoint x: 265, startPoint y: 380, endPoint x: 188, endPoint y: 387, distance: 77.3
click at [188, 387] on div at bounding box center [189, 395] width 6 height 64
drag, startPoint x: 188, startPoint y: 387, endPoint x: 170, endPoint y: 389, distance: 18.5
click at [170, 389] on div at bounding box center [170, 395] width 6 height 64
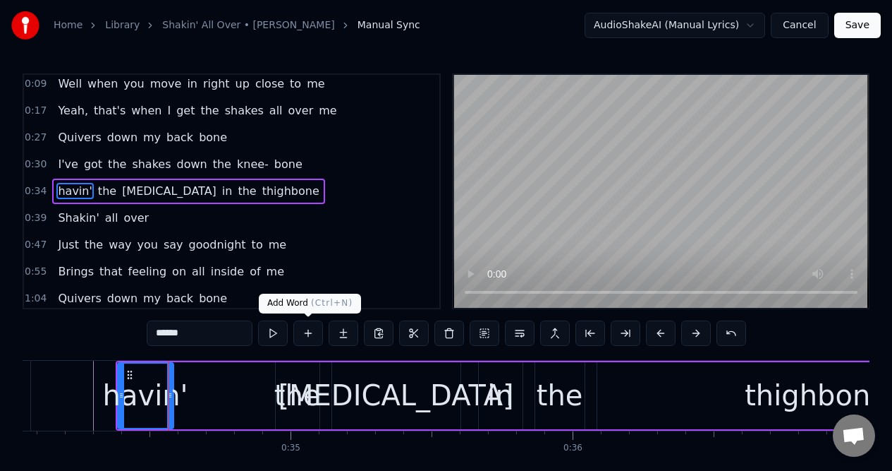
click at [307, 332] on button at bounding box center [308, 332] width 30 height 25
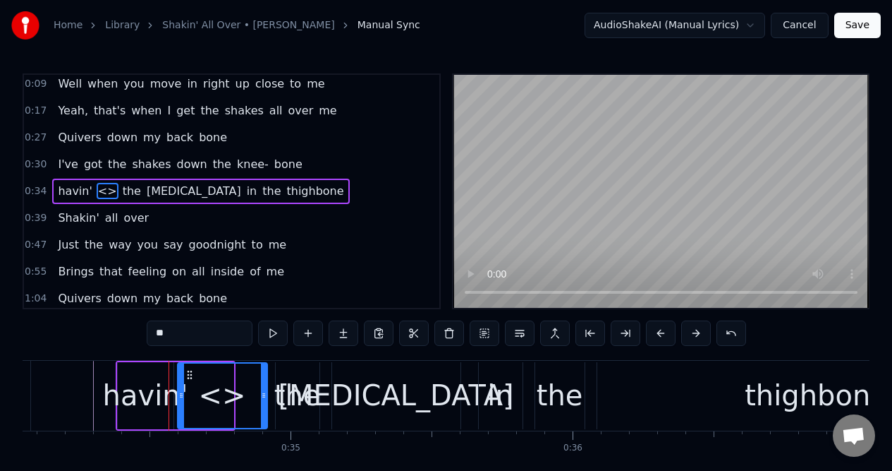
drag, startPoint x: 229, startPoint y: 382, endPoint x: 260, endPoint y: 381, distance: 31.8
click at [261, 381] on div at bounding box center [264, 395] width 6 height 64
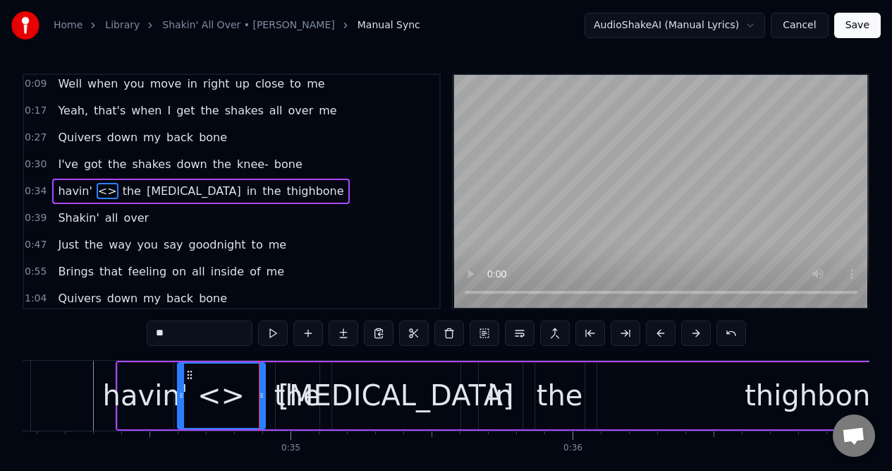
drag, startPoint x: 174, startPoint y: 336, endPoint x: 152, endPoint y: 336, distance: 21.9
click at [152, 336] on input "**" at bounding box center [200, 332] width 106 height 25
click at [147, 397] on div "havin'" at bounding box center [145, 395] width 85 height 42
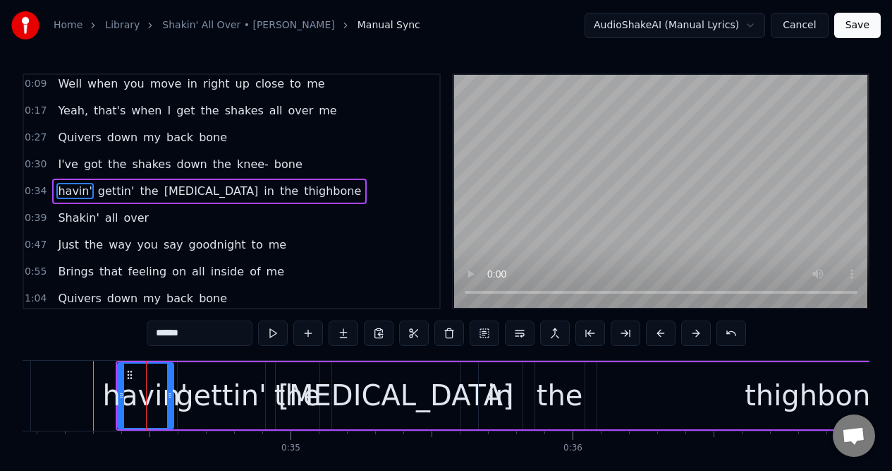
drag, startPoint x: 193, startPoint y: 333, endPoint x: 150, endPoint y: 333, distance: 43.0
click at [150, 333] on input "******" at bounding box center [200, 332] width 106 height 25
type input "***"
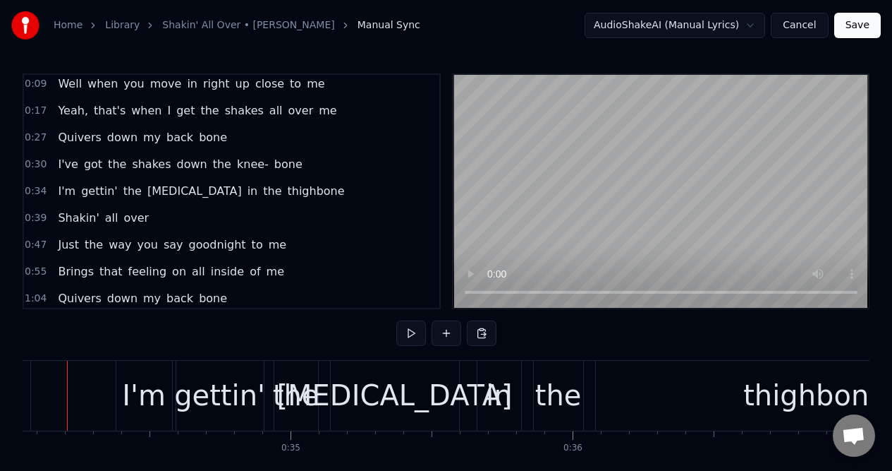
scroll to position [0, 9583]
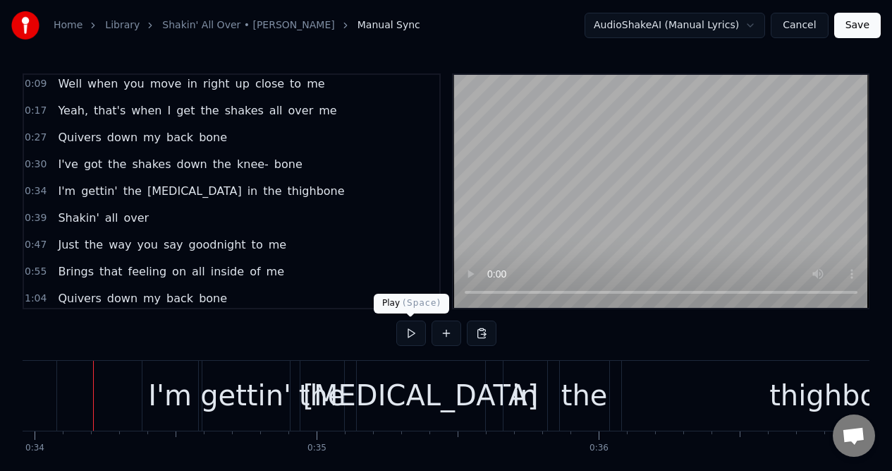
click at [408, 333] on button at bounding box center [411, 332] width 30 height 25
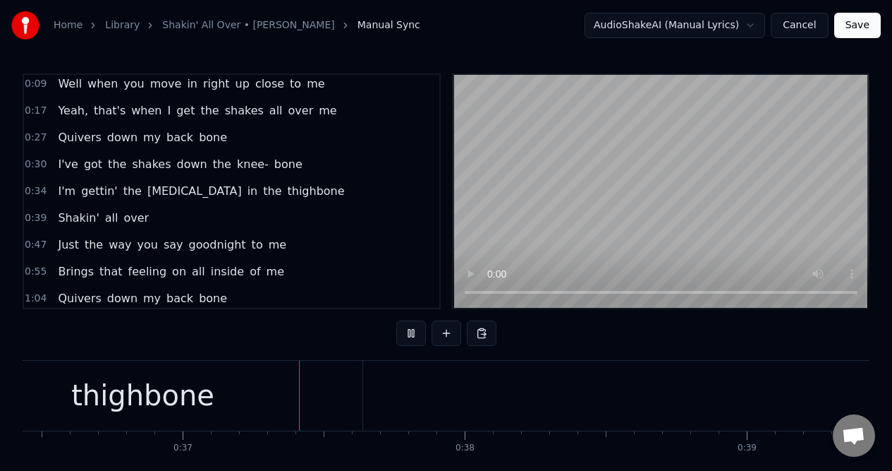
scroll to position [0, 10322]
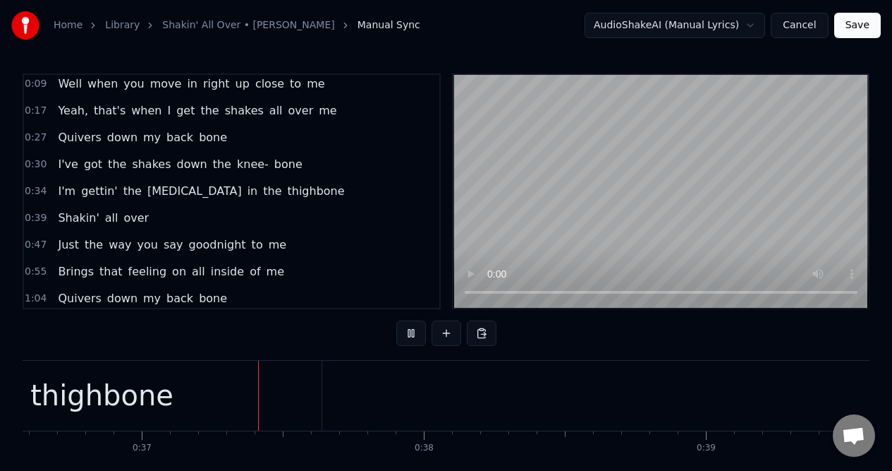
click at [406, 333] on button at bounding box center [411, 332] width 30 height 25
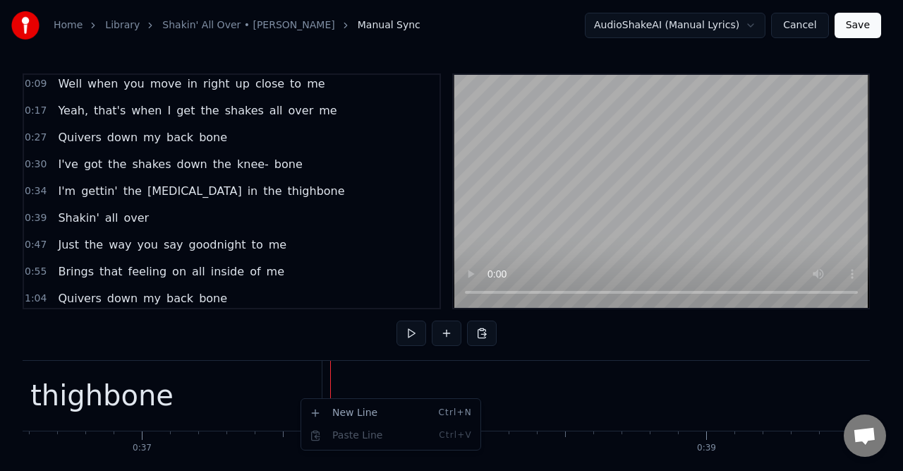
click at [250, 394] on html "Home Library Shakin' All Over • [PERSON_NAME] Manual Sync AudioShakeAI (Manual …" at bounding box center [451, 262] width 903 height 525
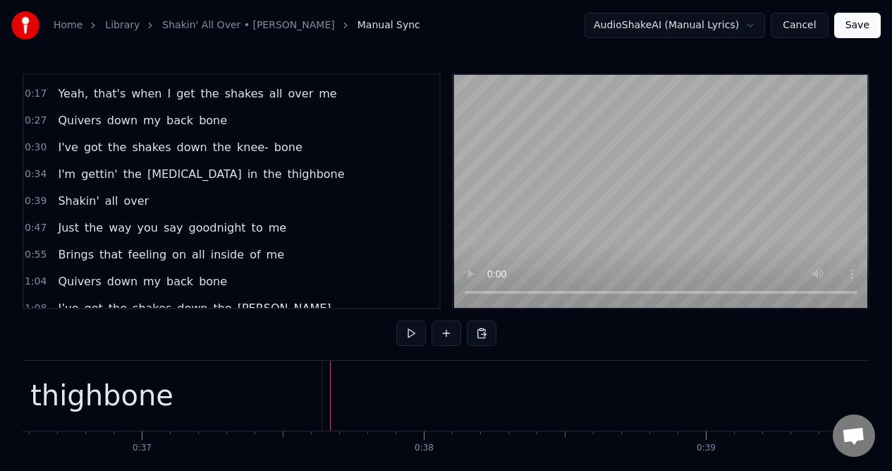
scroll to position [18, 0]
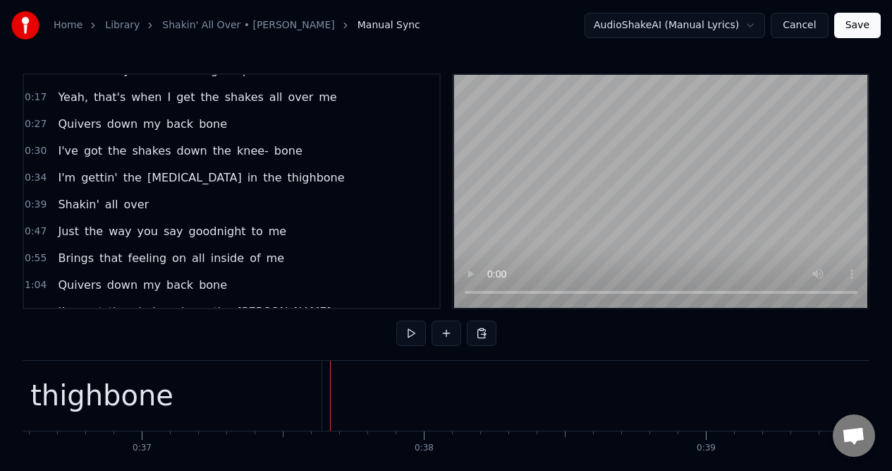
click at [244, 188] on div "I'm gettin' the [MEDICAL_DATA] in the thighbone" at bounding box center [201, 177] width 298 height 25
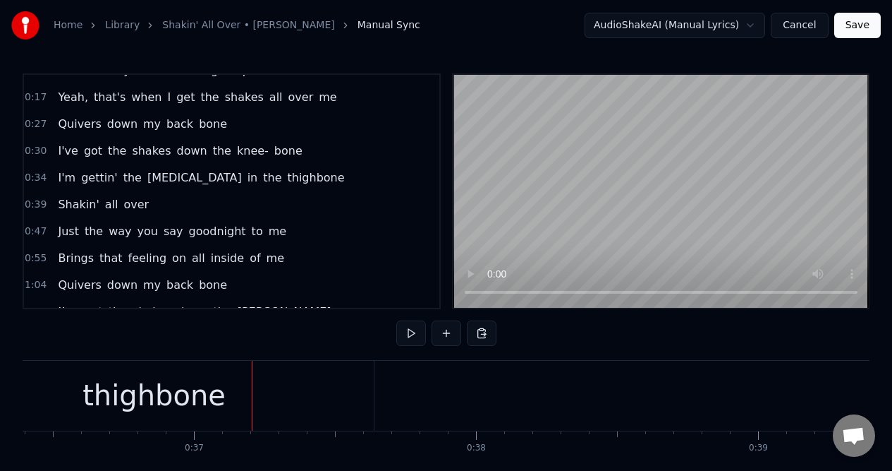
scroll to position [0, 10327]
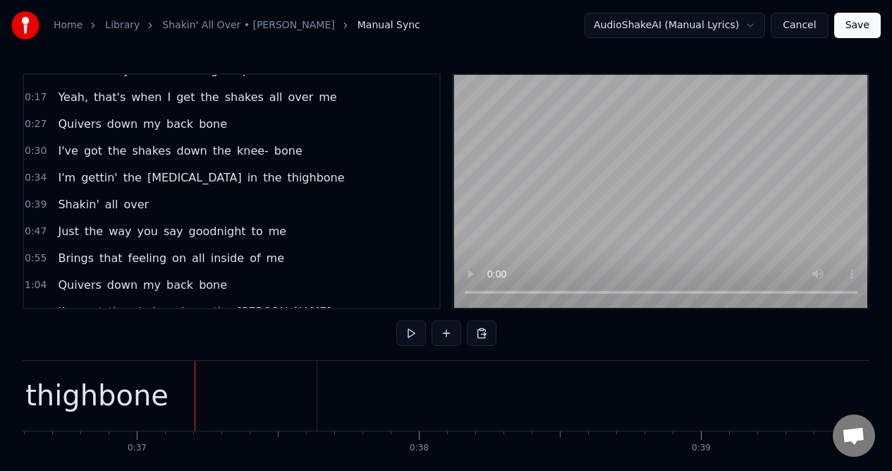
click at [130, 404] on div "thighbone" at bounding box center [96, 395] width 143 height 42
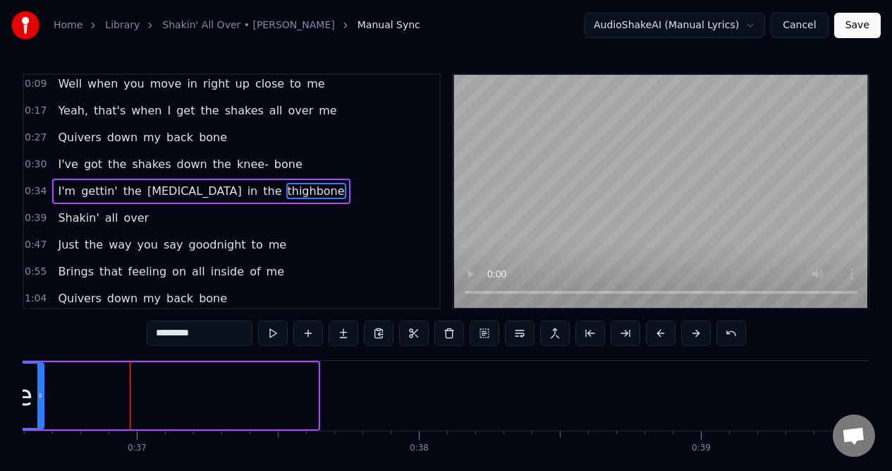
drag, startPoint x: 315, startPoint y: 407, endPoint x: 41, endPoint y: 398, distance: 274.6
click at [41, 398] on div at bounding box center [40, 395] width 6 height 64
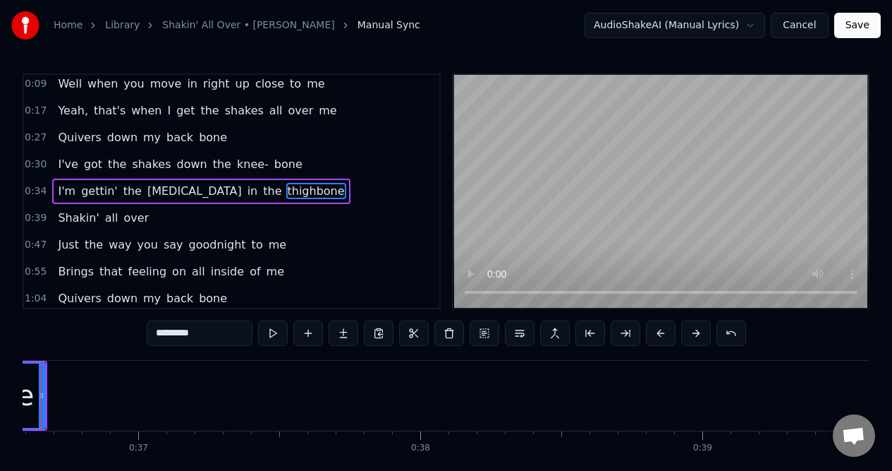
scroll to position [0, 10274]
drag, startPoint x: 96, startPoint y: 411, endPoint x: 30, endPoint y: 410, distance: 65.6
click at [30, 410] on div at bounding box center [27, 395] width 6 height 64
click at [30, 410] on div at bounding box center [28, 395] width 6 height 64
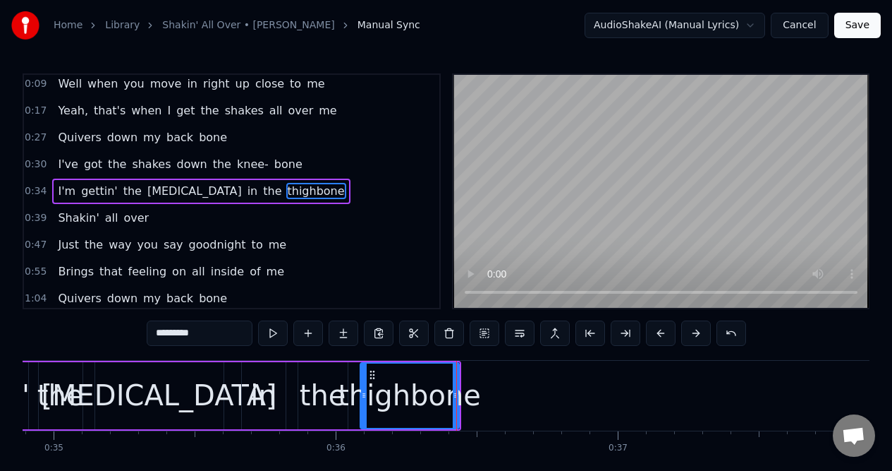
scroll to position [0, 9882]
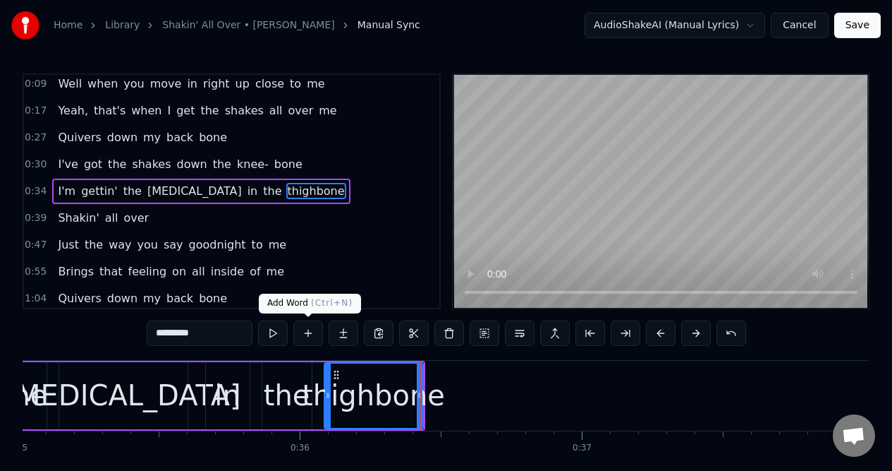
click at [311, 334] on button at bounding box center [308, 332] width 30 height 25
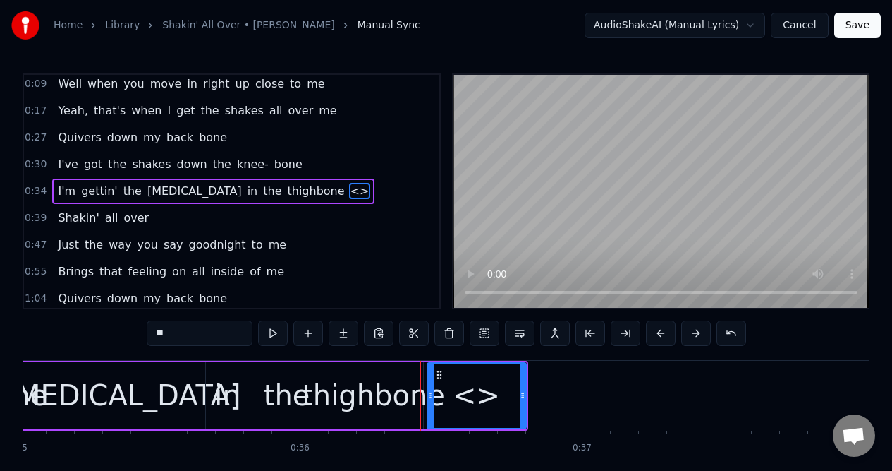
click at [467, 395] on div "<>" at bounding box center [476, 395] width 47 height 42
drag, startPoint x: 172, startPoint y: 332, endPoint x: 156, endPoint y: 332, distance: 16.2
click at [156, 332] on input "**" at bounding box center [200, 332] width 106 height 25
click at [356, 389] on div "thighbone" at bounding box center [373, 395] width 143 height 42
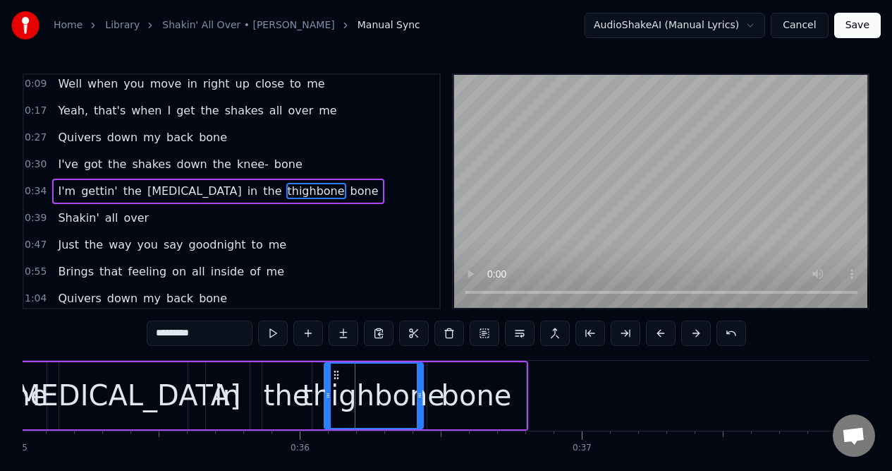
click at [207, 337] on input "*********" at bounding box center [200, 332] width 106 height 25
click at [513, 389] on div "bone" at bounding box center [477, 395] width 99 height 67
type input "****"
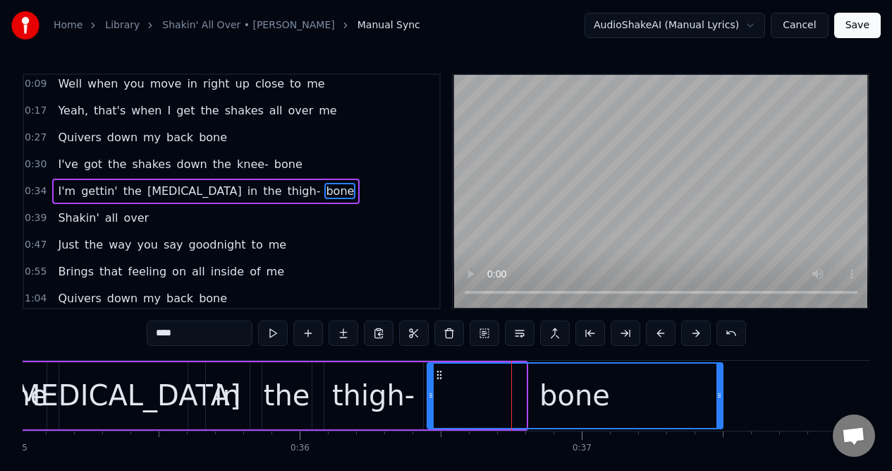
drag, startPoint x: 523, startPoint y: 403, endPoint x: 720, endPoint y: 396, distance: 197.0
click at [720, 397] on div at bounding box center [720, 395] width 6 height 64
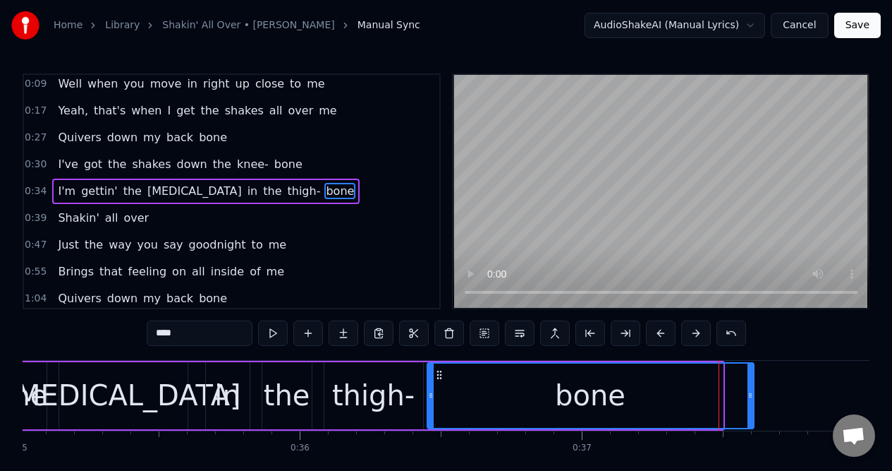
drag, startPoint x: 721, startPoint y: 401, endPoint x: 749, endPoint y: 401, distance: 28.2
click at [749, 401] on div at bounding box center [751, 395] width 6 height 64
click at [308, 188] on div "0:34 I'm gettin' the [MEDICAL_DATA] in the [MEDICAL_DATA]" at bounding box center [232, 191] width 416 height 27
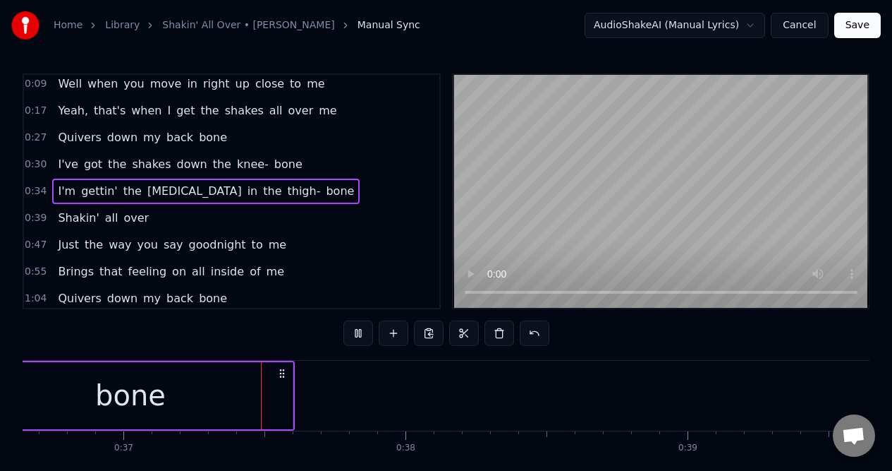
scroll to position [0, 10367]
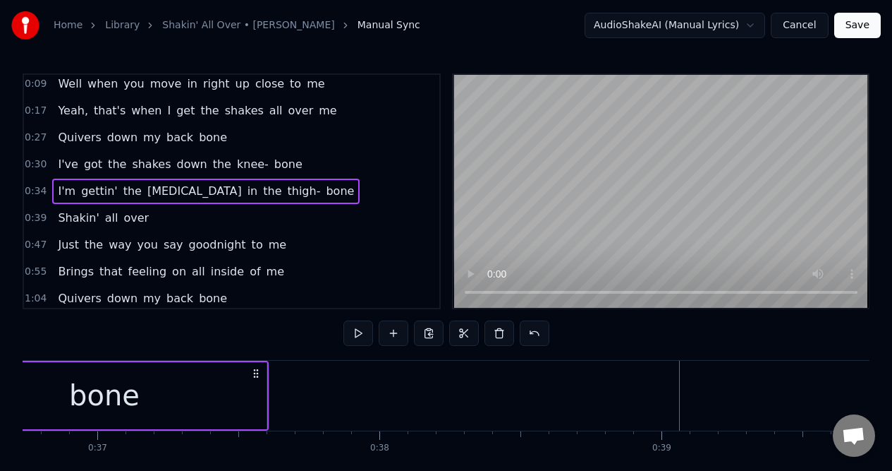
click at [235, 400] on div "bone" at bounding box center [105, 395] width 324 height 67
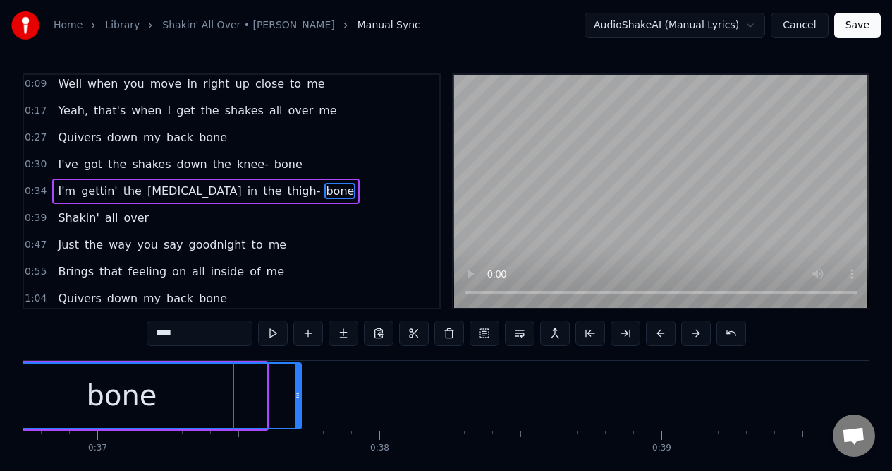
drag, startPoint x: 264, startPoint y: 411, endPoint x: 298, endPoint y: 411, distance: 34.6
click at [298, 411] on div at bounding box center [298, 395] width 6 height 64
click at [61, 191] on span "I'm" at bounding box center [66, 191] width 20 height 16
type input "***"
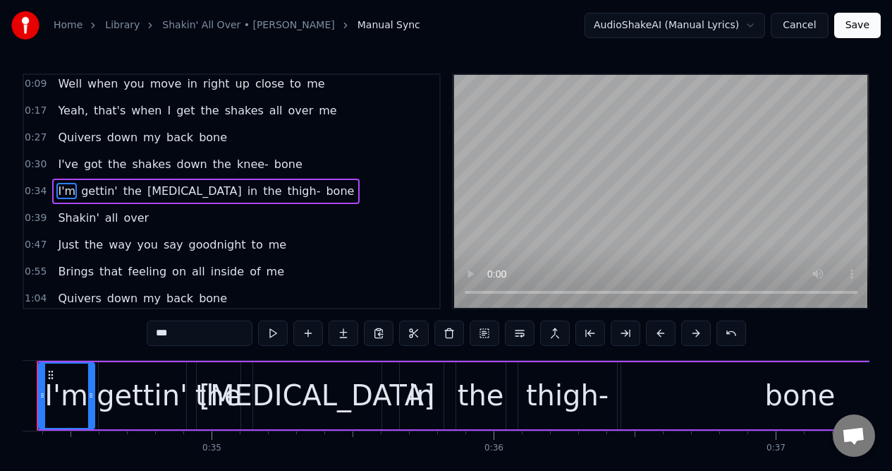
scroll to position [0, 9632]
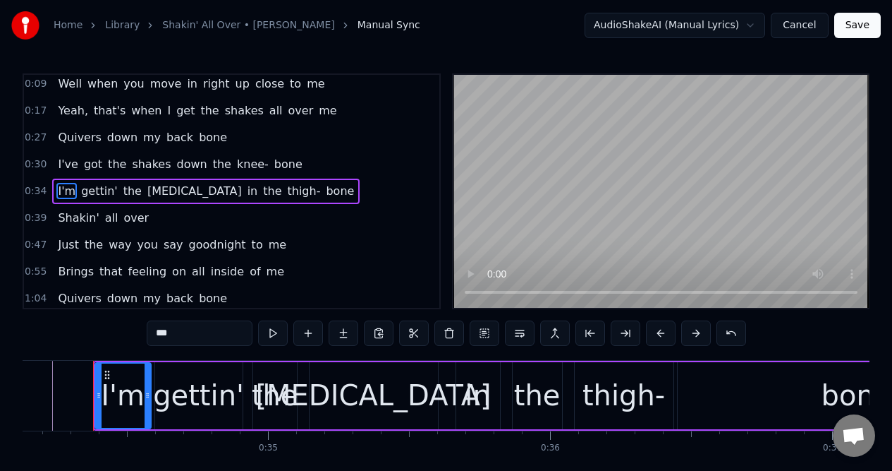
click at [303, 190] on div "0:34 I'm gettin' the [MEDICAL_DATA] in the [MEDICAL_DATA]" at bounding box center [232, 191] width 416 height 27
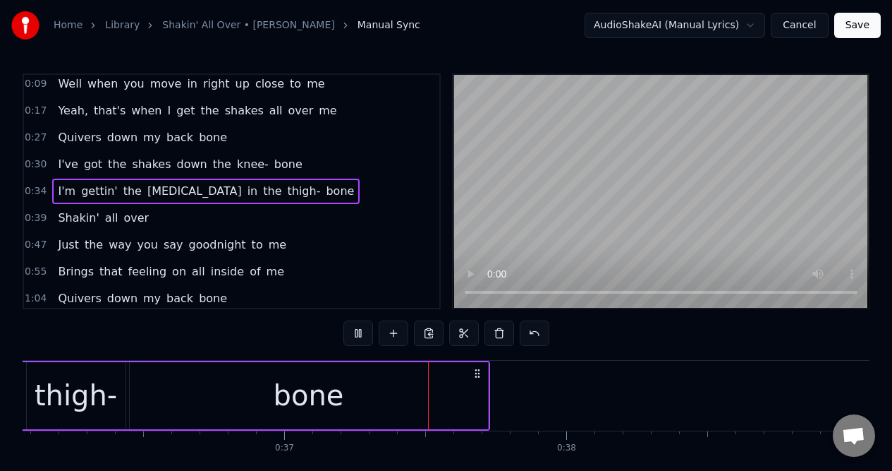
scroll to position [0, 10367]
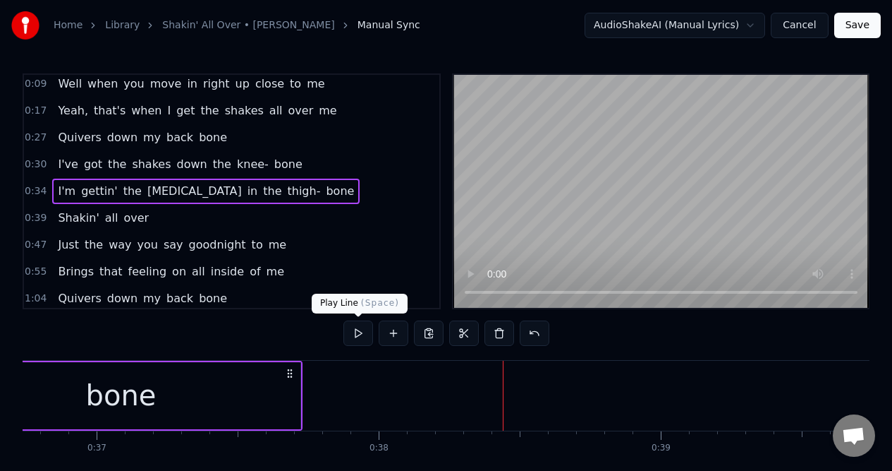
click at [357, 332] on button at bounding box center [359, 332] width 30 height 25
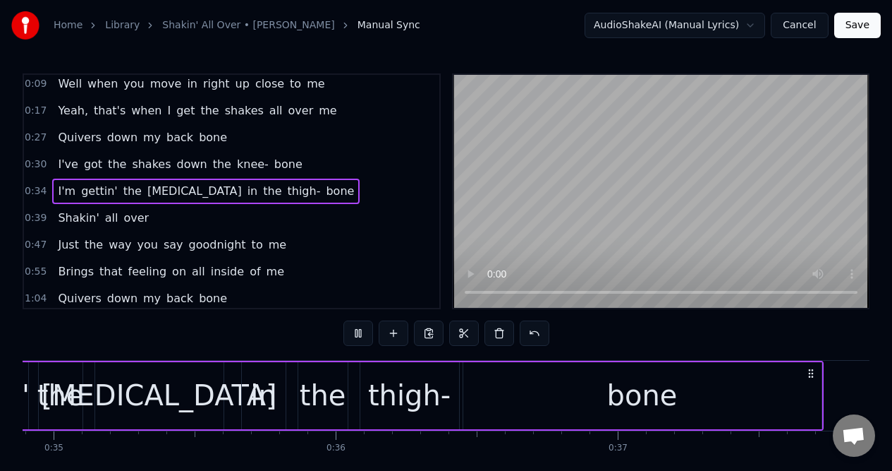
scroll to position [0, 9767]
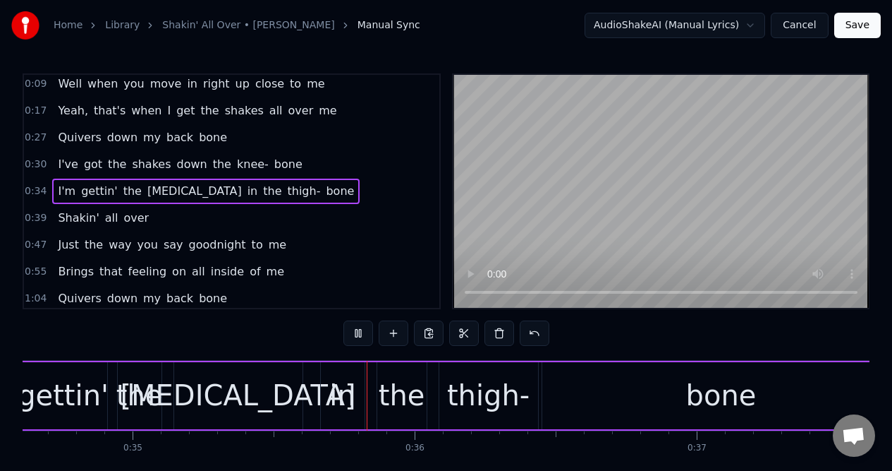
click at [357, 332] on button at bounding box center [359, 332] width 30 height 25
click at [141, 394] on div "the" at bounding box center [139, 395] width 47 height 42
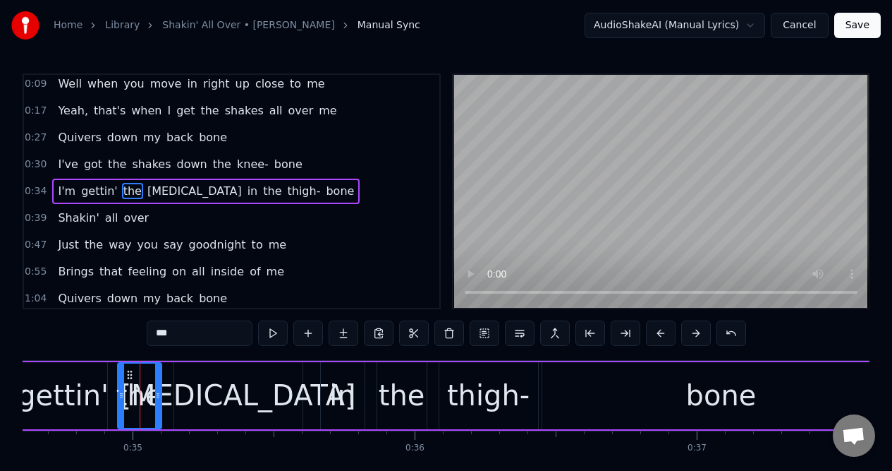
click at [305, 188] on div "0:34 I'm gettin' the [MEDICAL_DATA] in the [MEDICAL_DATA]" at bounding box center [232, 191] width 416 height 27
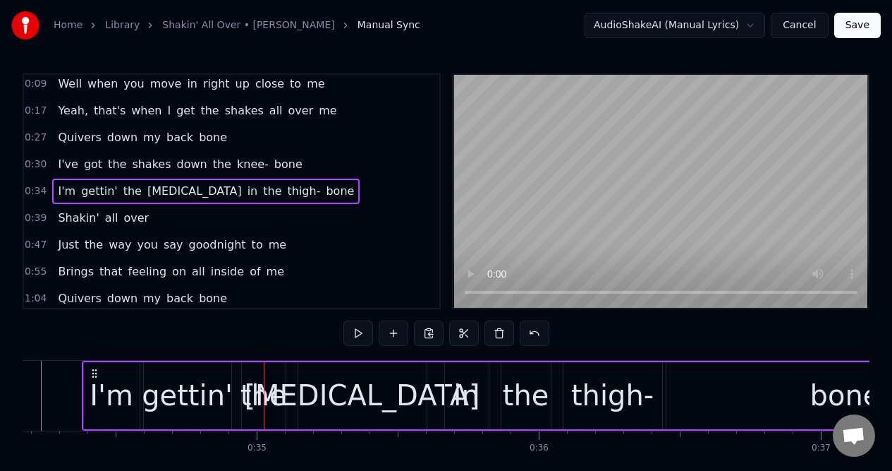
scroll to position [0, 9632]
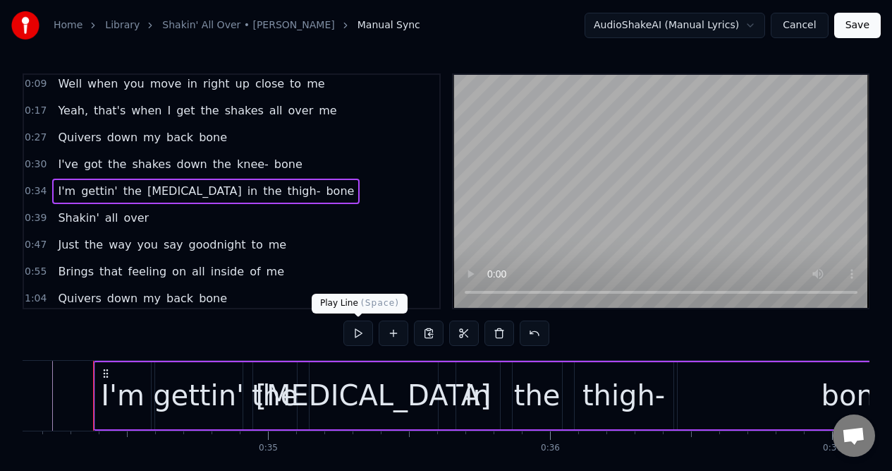
click at [356, 335] on button at bounding box center [359, 332] width 30 height 25
click at [267, 388] on div "the" at bounding box center [275, 395] width 47 height 42
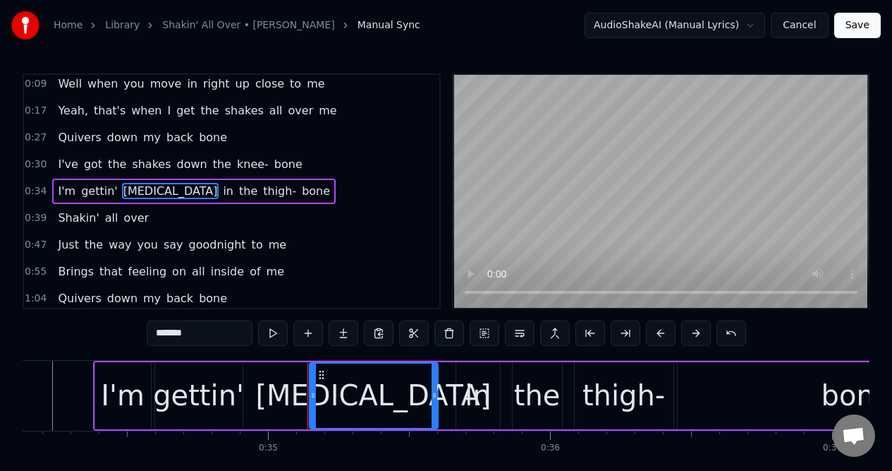
click at [235, 402] on div "gettin'" at bounding box center [198, 395] width 91 height 42
type input "*******"
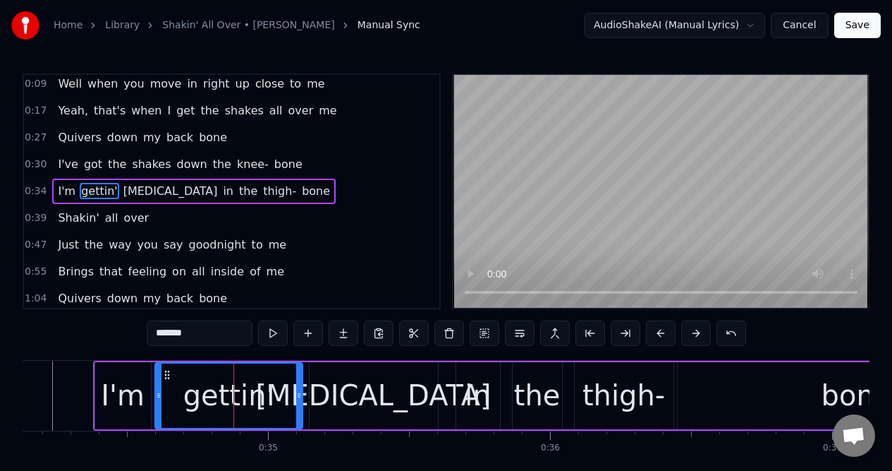
drag, startPoint x: 237, startPoint y: 402, endPoint x: 296, endPoint y: 403, distance: 59.3
click at [297, 405] on div at bounding box center [299, 395] width 6 height 64
click at [272, 332] on button at bounding box center [273, 332] width 30 height 25
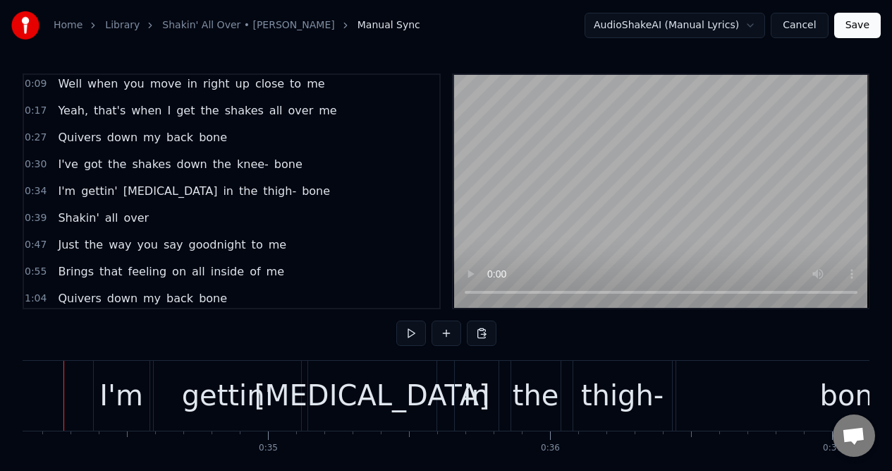
scroll to position [0, 9602]
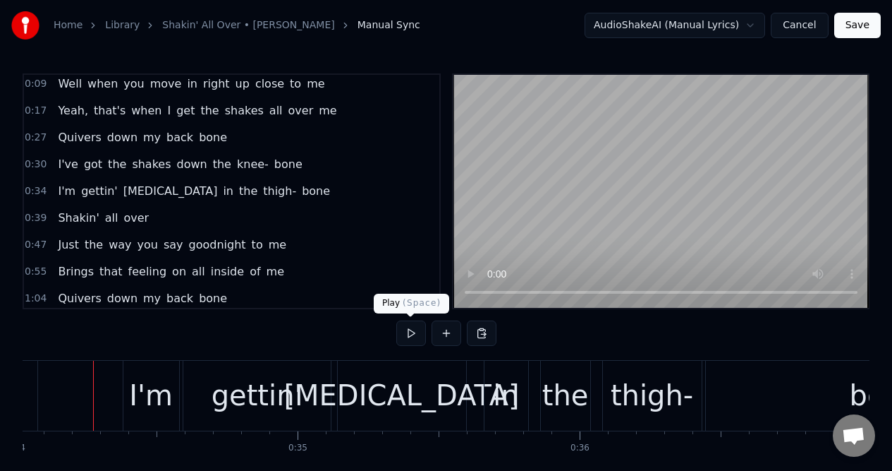
click at [410, 335] on button at bounding box center [411, 332] width 30 height 25
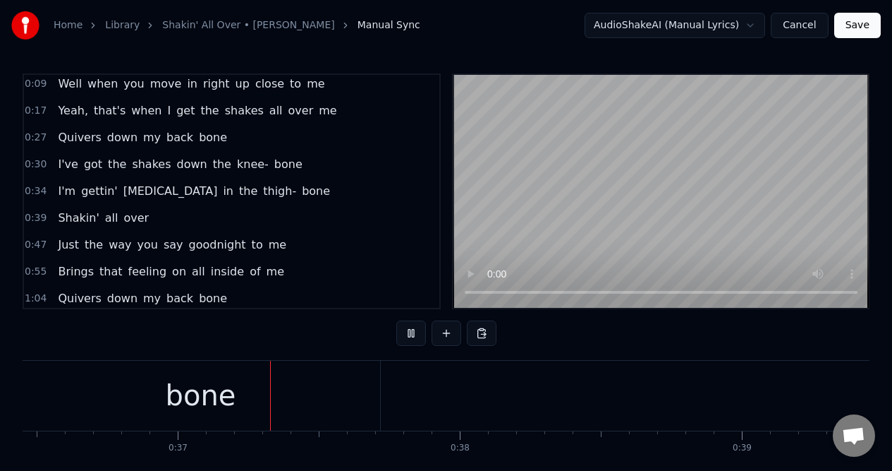
scroll to position [0, 10347]
click at [293, 190] on div "0:34 I'm gettin' [MEDICAL_DATA] in the [MEDICAL_DATA]" at bounding box center [232, 191] width 416 height 27
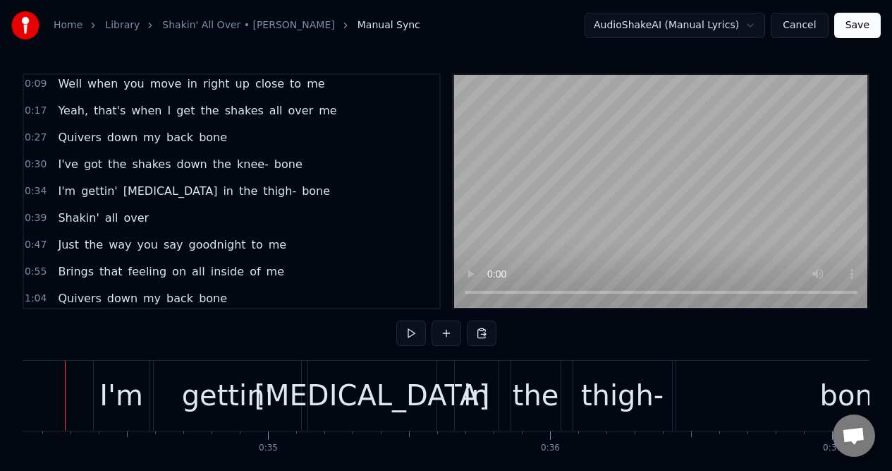
scroll to position [0, 9603]
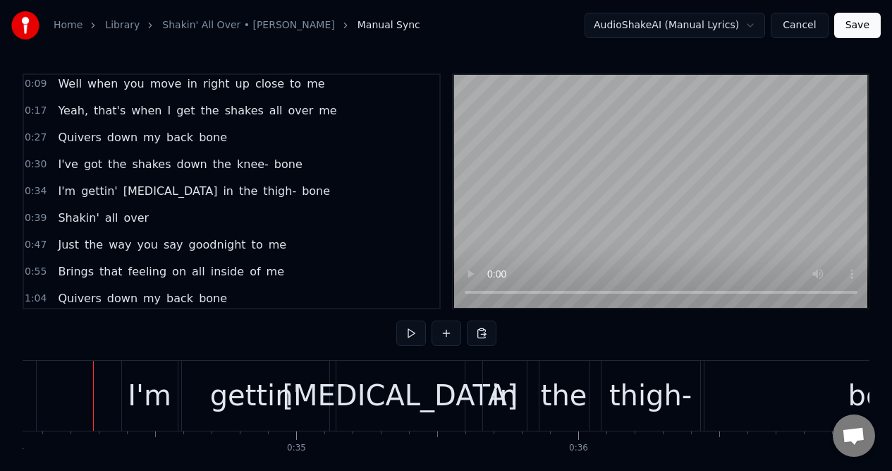
click at [408, 334] on button at bounding box center [411, 332] width 30 height 25
click at [152, 401] on div "I'm" at bounding box center [150, 395] width 44 height 42
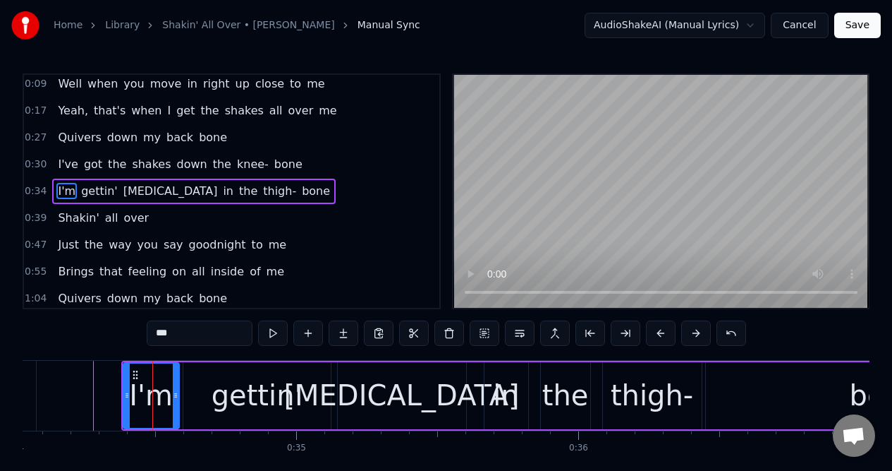
click at [182, 337] on input "***" at bounding box center [200, 332] width 106 height 25
click at [289, 400] on div "gettin'" at bounding box center [257, 395] width 91 height 42
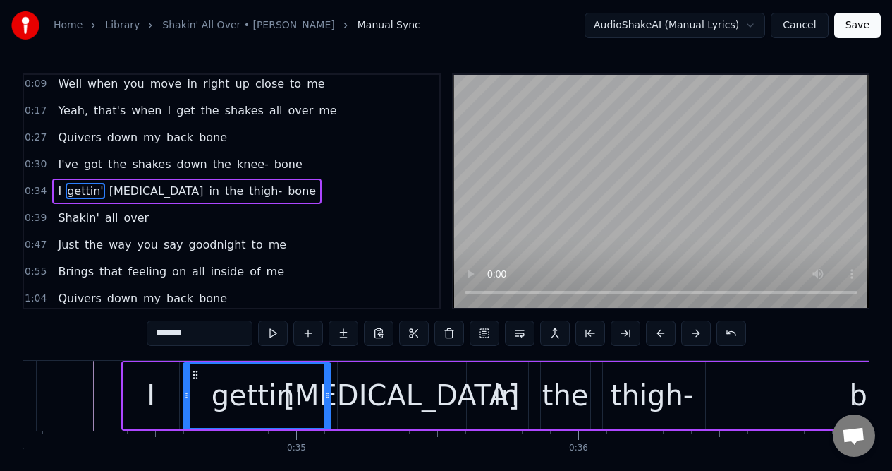
click at [205, 339] on input "*******" at bounding box center [200, 332] width 106 height 25
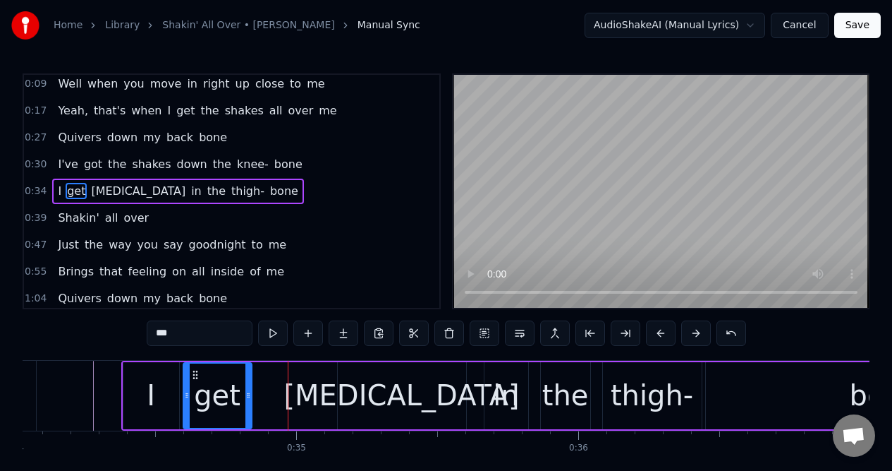
drag, startPoint x: 326, startPoint y: 389, endPoint x: 247, endPoint y: 392, distance: 79.1
click at [247, 392] on icon at bounding box center [249, 394] width 6 height 11
type input "***"
click at [311, 330] on button at bounding box center [308, 332] width 30 height 25
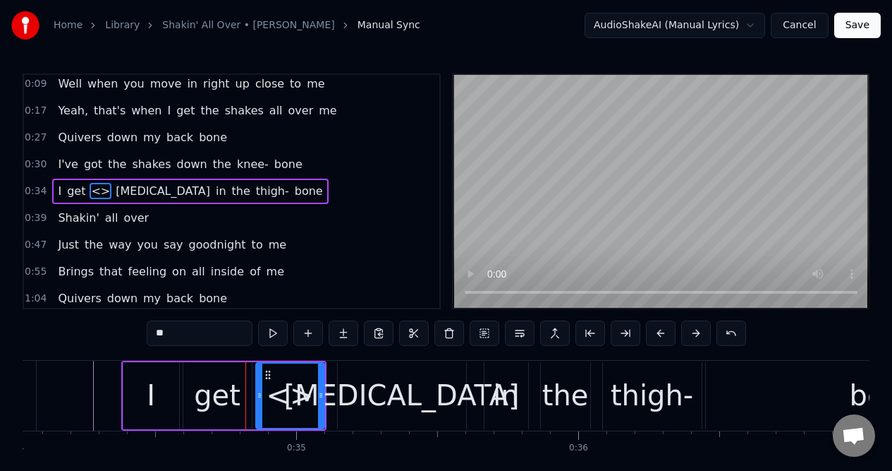
drag, startPoint x: 201, startPoint y: 334, endPoint x: 155, endPoint y: 334, distance: 45.9
click at [155, 334] on input "**" at bounding box center [200, 332] width 106 height 25
drag, startPoint x: 259, startPoint y: 394, endPoint x: 285, endPoint y: 394, distance: 26.1
click at [285, 394] on icon at bounding box center [286, 394] width 6 height 11
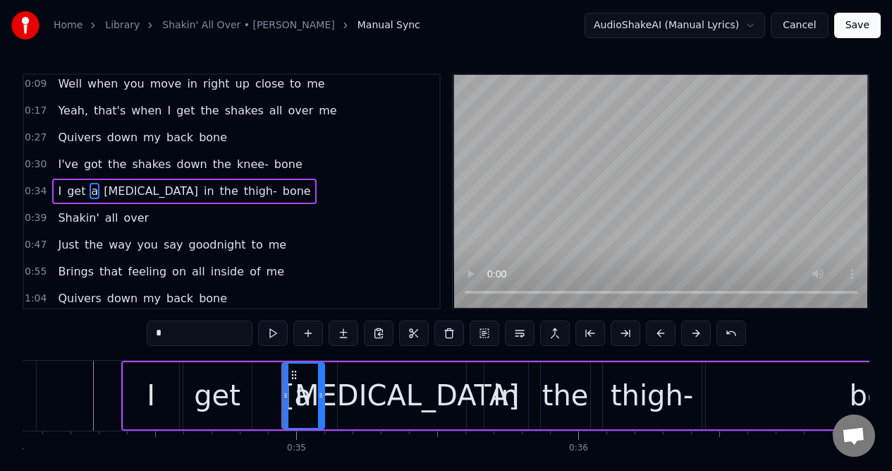
click at [226, 383] on div "get" at bounding box center [217, 395] width 47 height 42
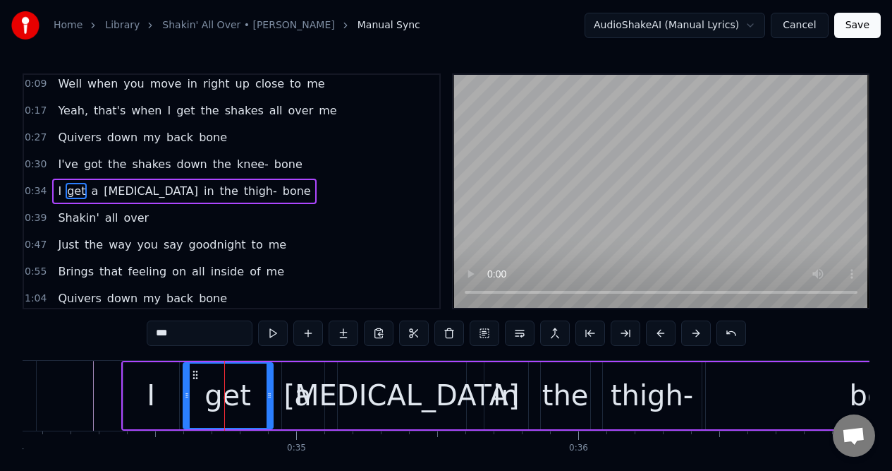
drag, startPoint x: 250, startPoint y: 392, endPoint x: 270, endPoint y: 392, distance: 20.5
click at [271, 392] on icon at bounding box center [270, 394] width 6 height 11
click at [363, 390] on div "[MEDICAL_DATA]" at bounding box center [402, 395] width 236 height 42
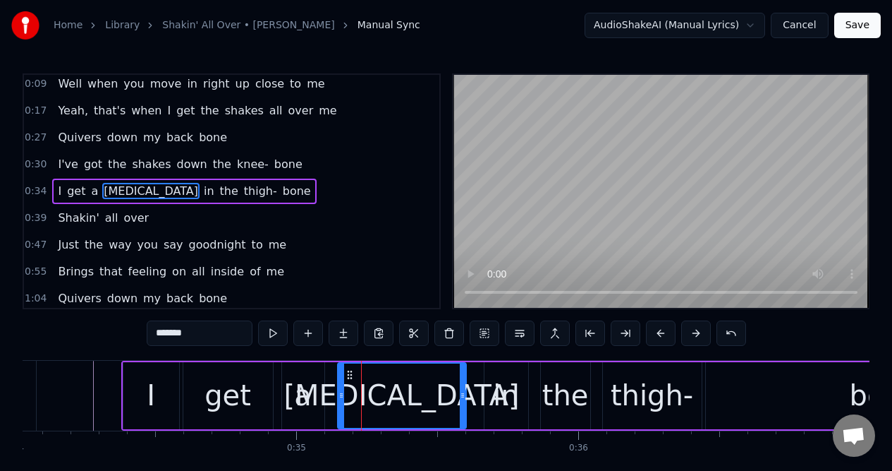
click at [212, 334] on input "*******" at bounding box center [200, 332] width 106 height 25
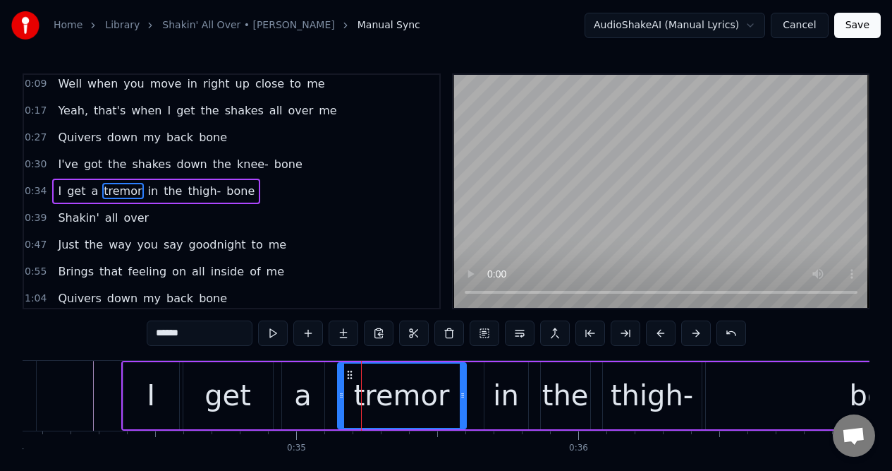
type input "******"
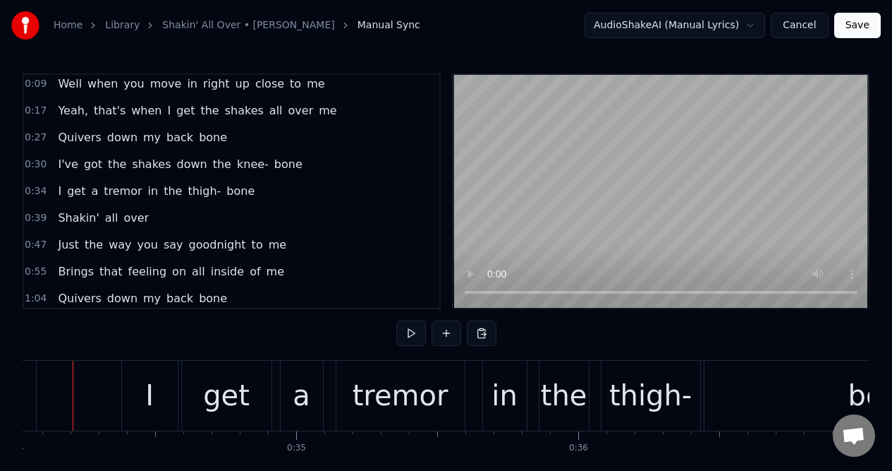
scroll to position [0, 9583]
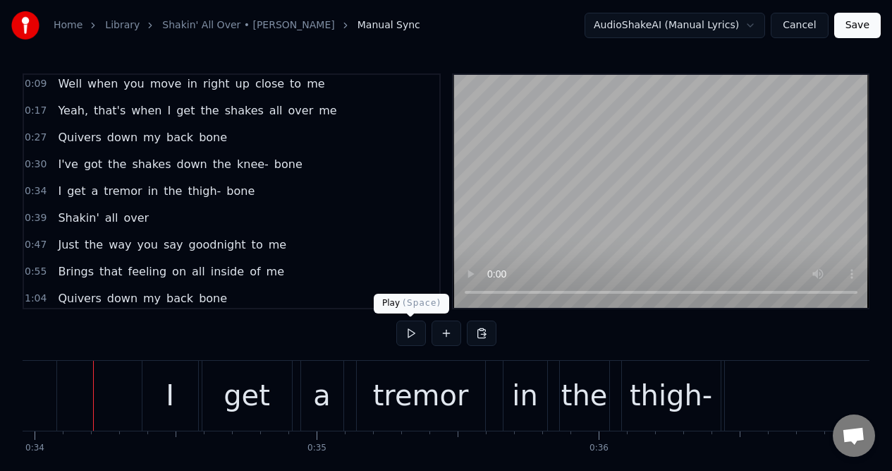
click at [411, 336] on button at bounding box center [411, 332] width 30 height 25
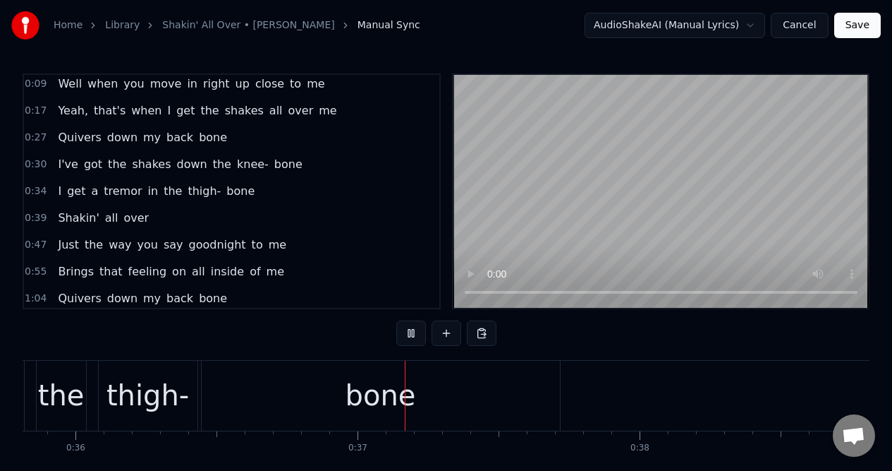
click at [411, 336] on button at bounding box center [411, 332] width 30 height 25
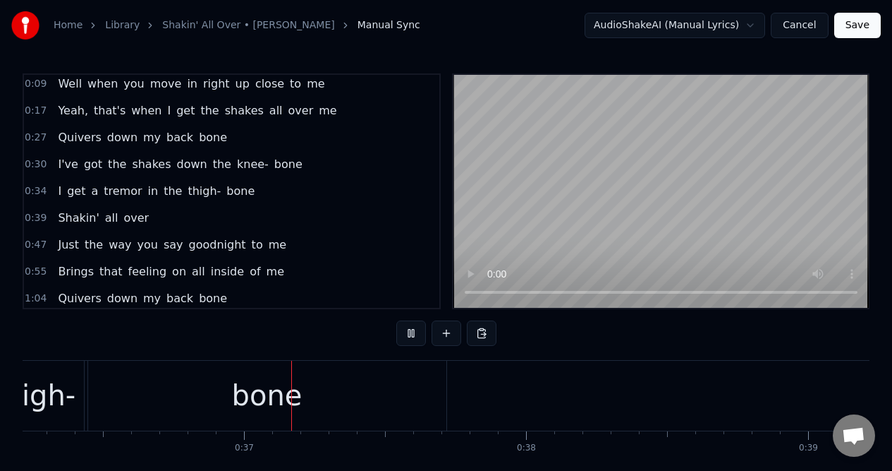
scroll to position [0, 10322]
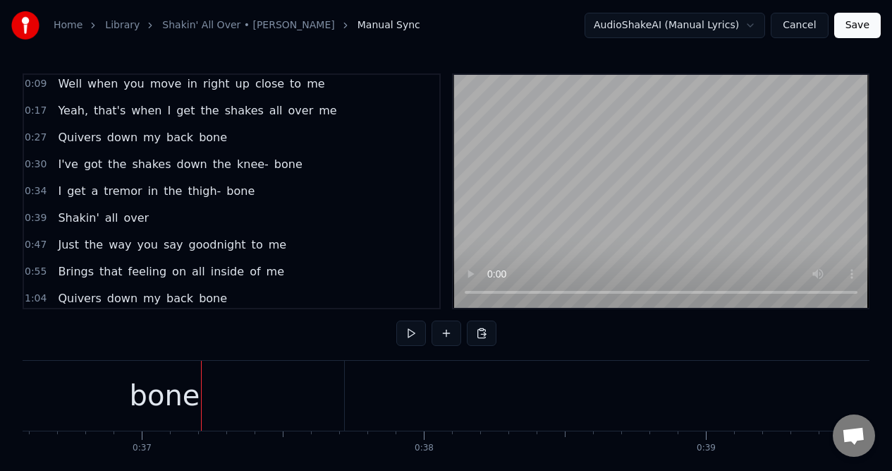
click at [270, 198] on div "0:34 I get a tremor in the [MEDICAL_DATA]" at bounding box center [232, 191] width 416 height 27
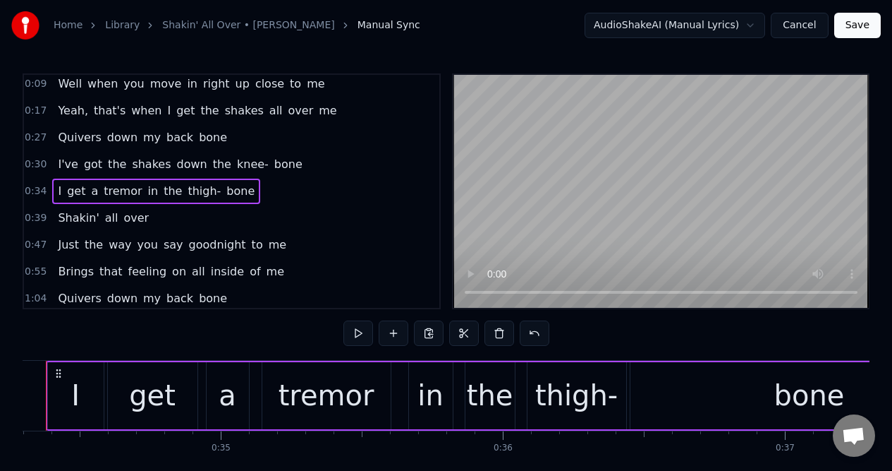
scroll to position [0, 9632]
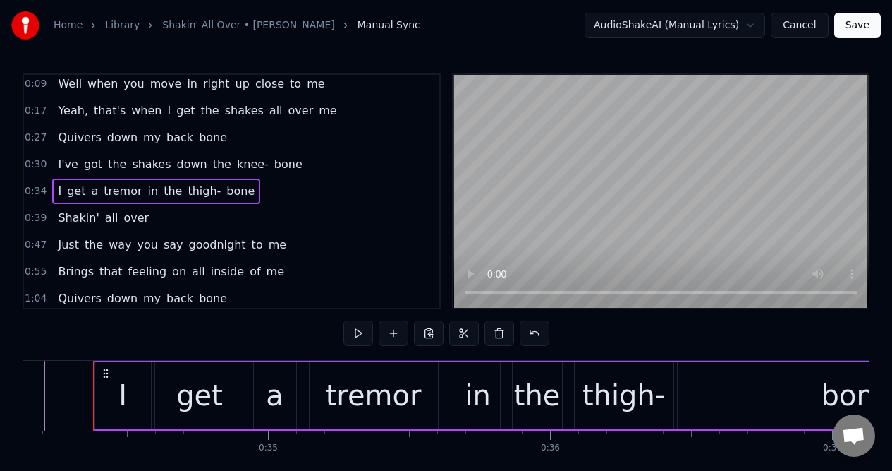
click at [636, 392] on div "thigh-" at bounding box center [624, 395] width 83 height 42
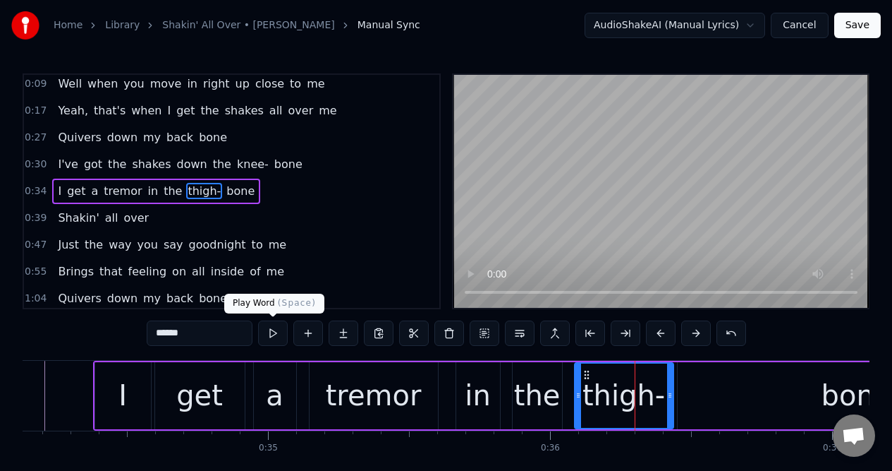
click at [277, 334] on button at bounding box center [273, 332] width 30 height 25
click at [694, 393] on div "bone" at bounding box center [857, 395] width 358 height 67
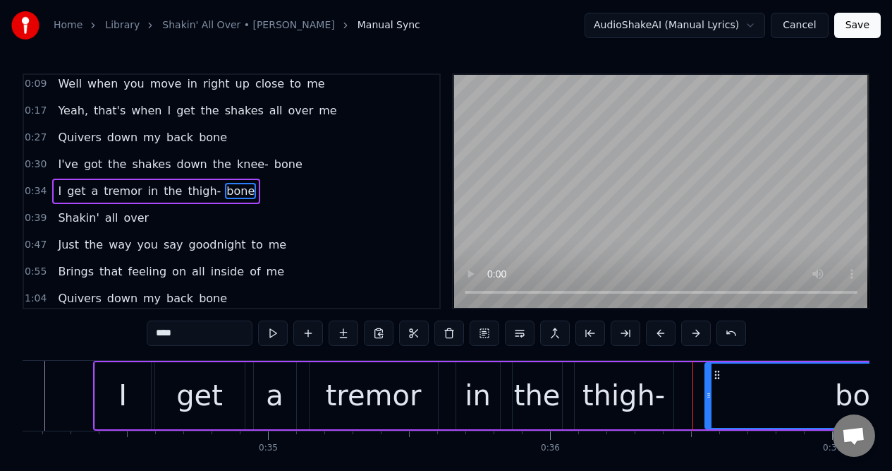
drag, startPoint x: 682, startPoint y: 413, endPoint x: 710, endPoint y: 412, distance: 28.3
click at [710, 413] on div at bounding box center [709, 395] width 6 height 64
click at [653, 391] on div "thigh-" at bounding box center [624, 395] width 83 height 42
type input "******"
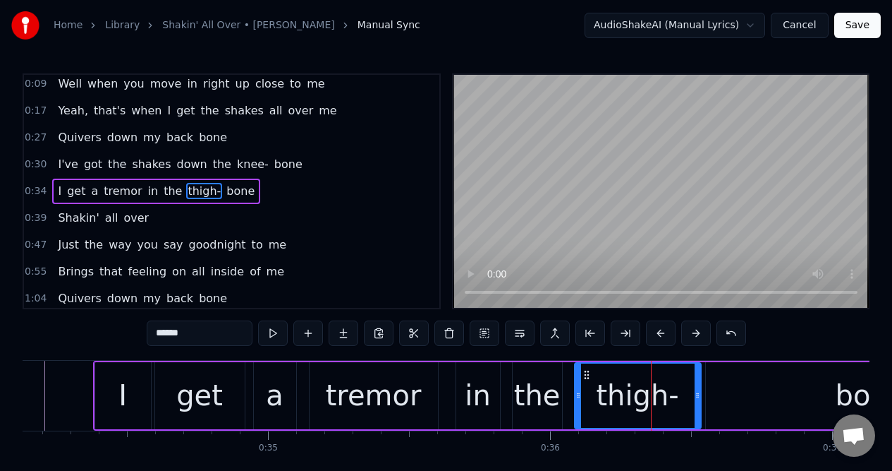
drag, startPoint x: 672, startPoint y: 397, endPoint x: 699, endPoint y: 396, distance: 27.6
click at [699, 396] on icon at bounding box center [698, 394] width 6 height 11
click at [274, 332] on button at bounding box center [273, 332] width 30 height 25
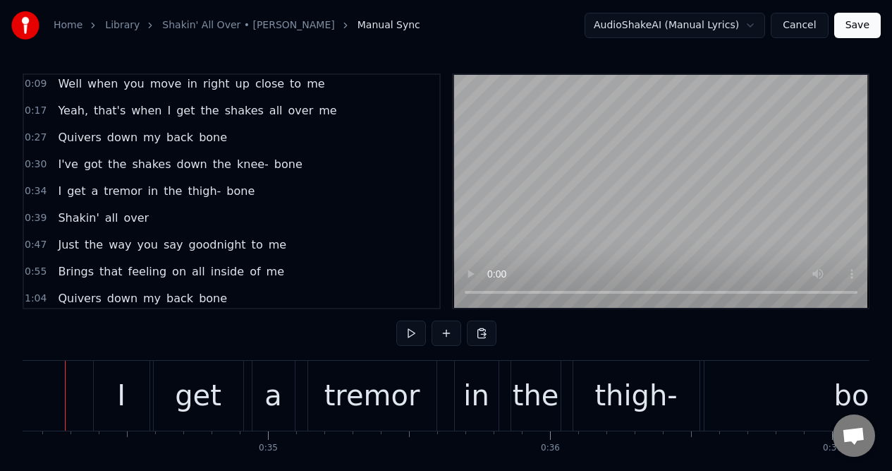
scroll to position [0, 9603]
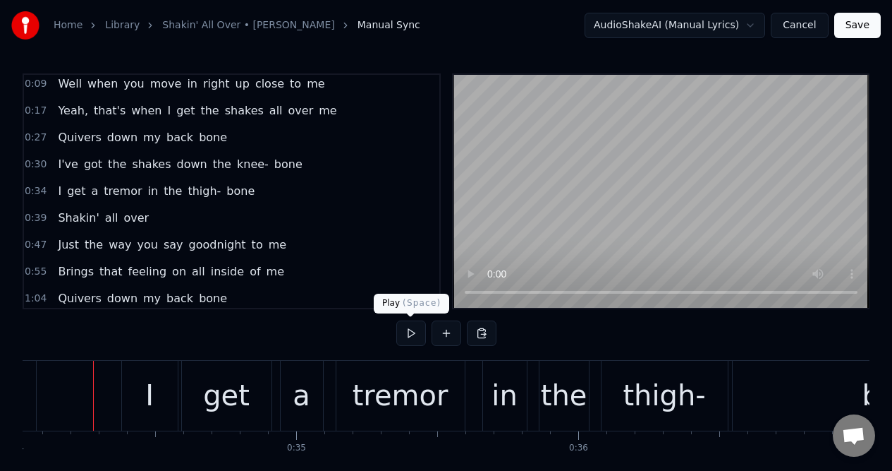
click at [409, 333] on button at bounding box center [411, 332] width 30 height 25
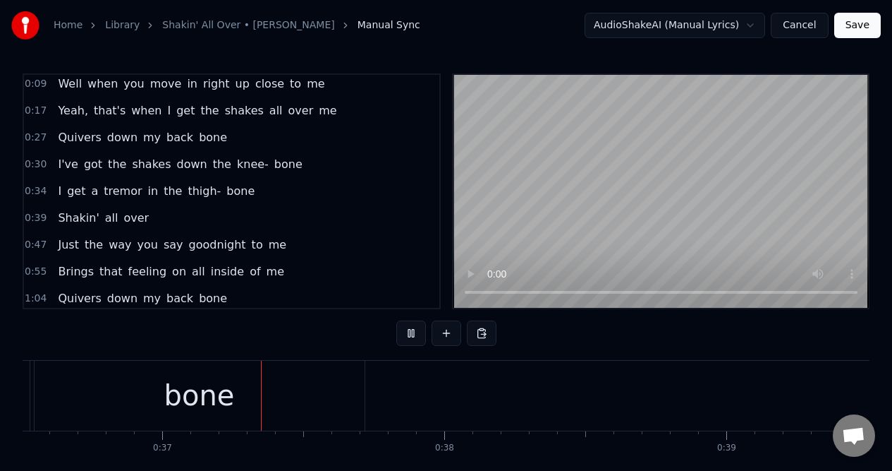
scroll to position [0, 10343]
click at [409, 333] on button at bounding box center [411, 332] width 30 height 25
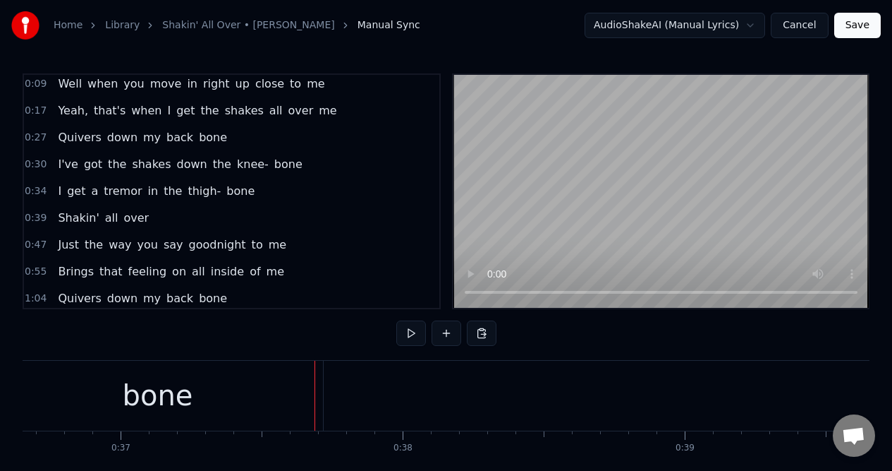
click at [165, 193] on span "the" at bounding box center [172, 191] width 21 height 16
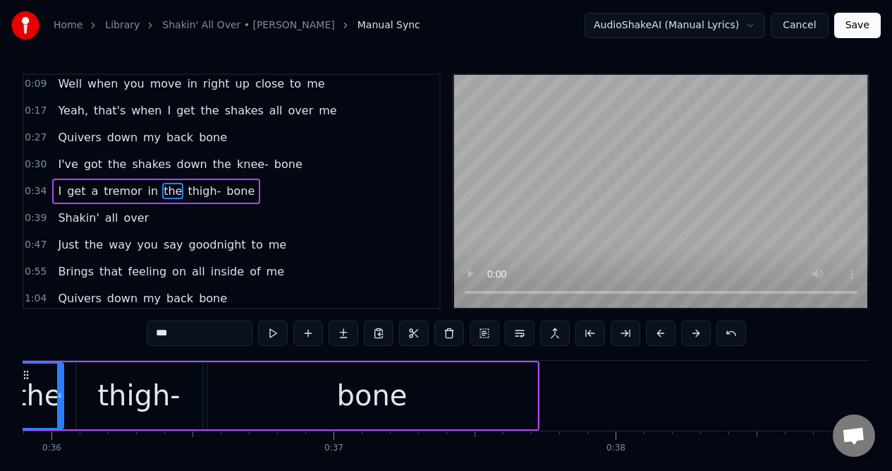
scroll to position [0, 10049]
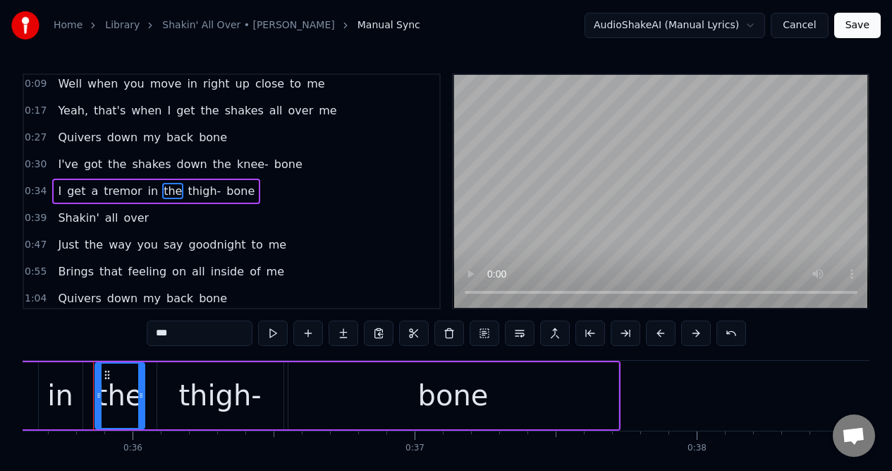
drag, startPoint x: 185, startPoint y: 334, endPoint x: 149, endPoint y: 334, distance: 36.0
click at [148, 334] on input "***" at bounding box center [200, 332] width 106 height 25
click at [58, 192] on span "I" at bounding box center [59, 191] width 6 height 16
type input "*"
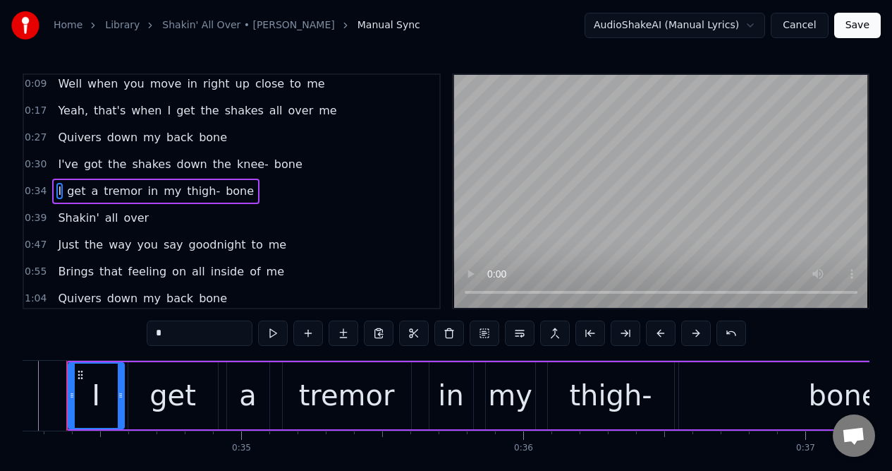
scroll to position [0, 9632]
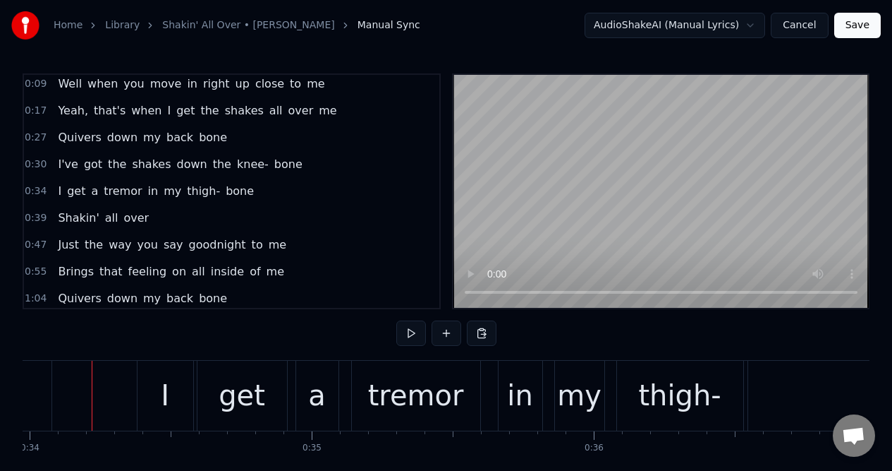
scroll to position [0, 9586]
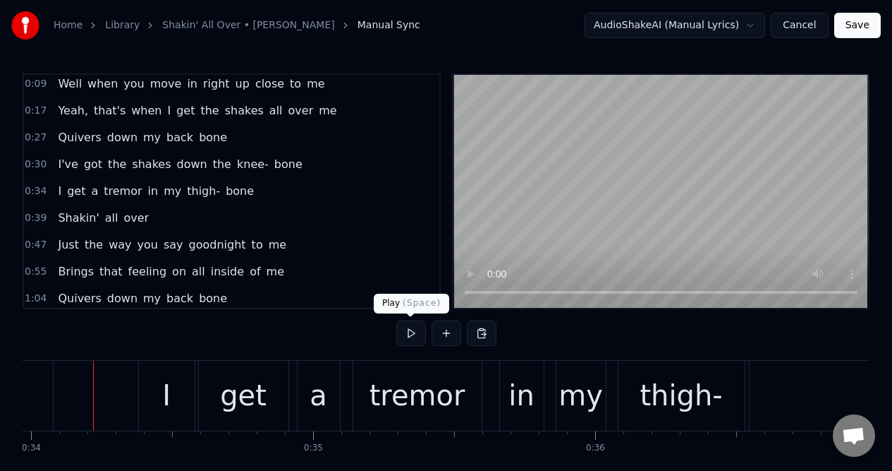
click at [413, 332] on button at bounding box center [411, 332] width 30 height 25
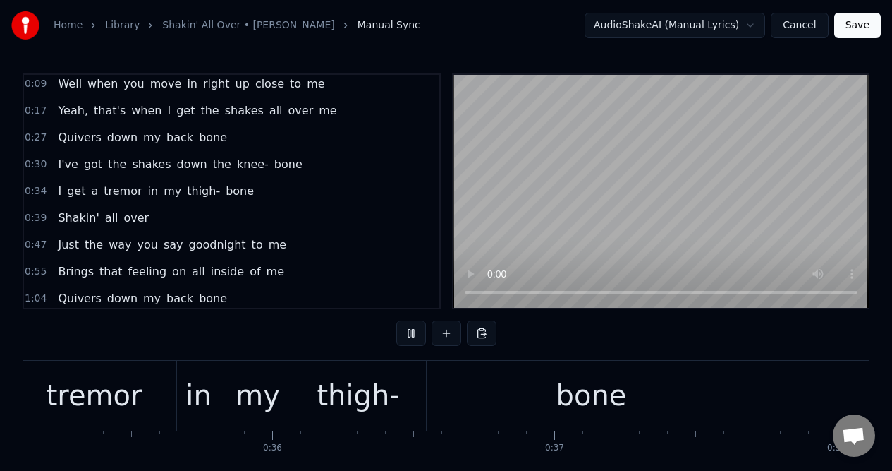
click at [413, 332] on button at bounding box center [411, 332] width 30 height 25
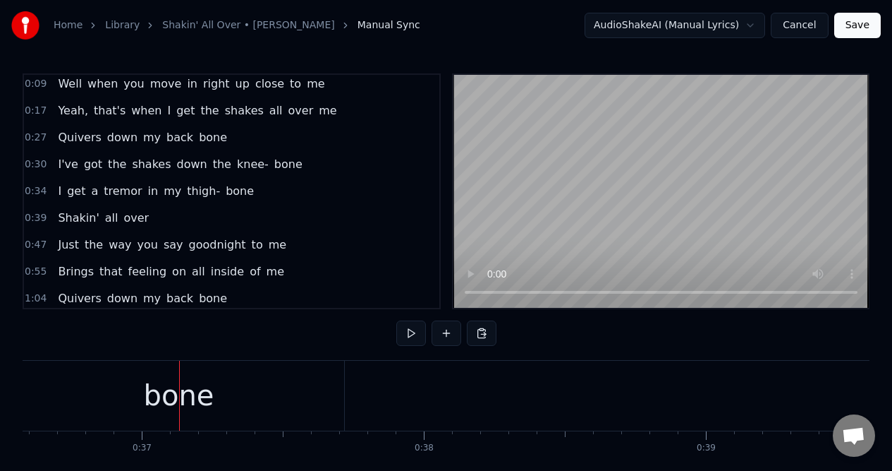
scroll to position [1, 0]
click at [258, 140] on div "0:27 Quivers down my back bone" at bounding box center [232, 136] width 416 height 27
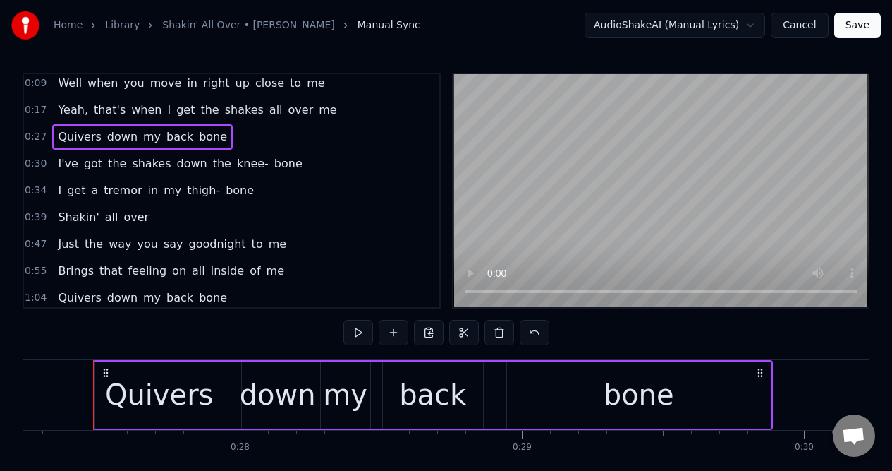
scroll to position [3, 0]
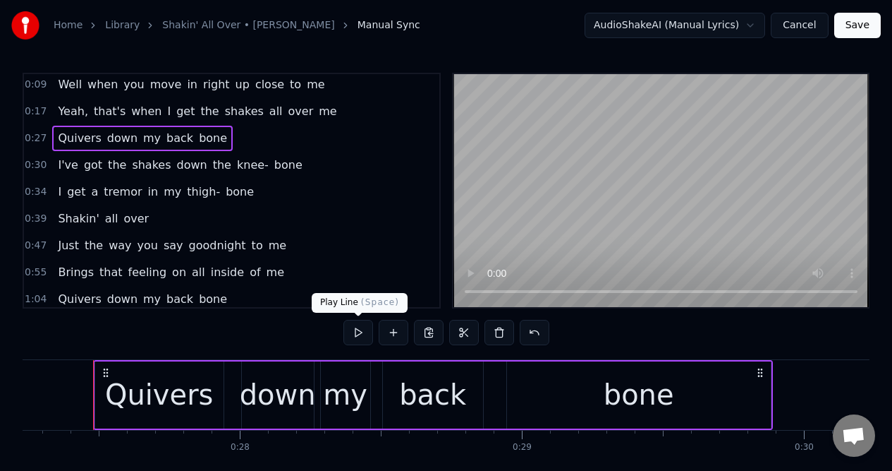
click at [359, 332] on button at bounding box center [359, 332] width 30 height 25
click at [753, 392] on div "bone" at bounding box center [639, 394] width 264 height 67
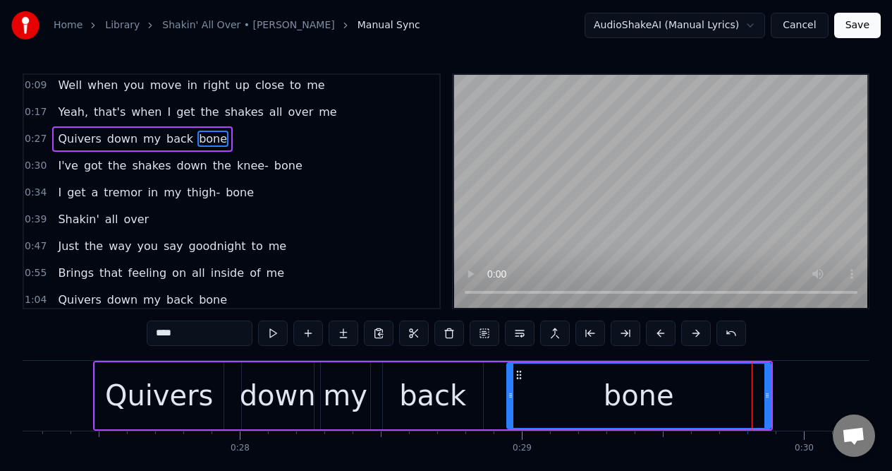
scroll to position [0, 0]
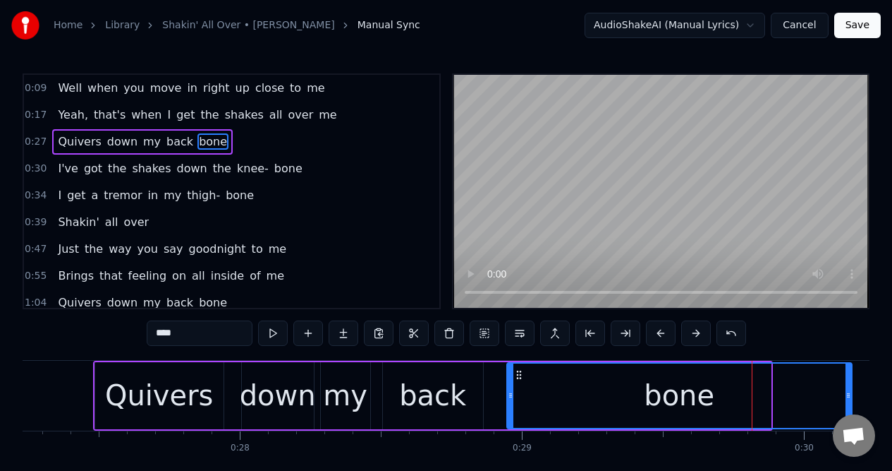
drag, startPoint x: 769, startPoint y: 408, endPoint x: 850, endPoint y: 396, distance: 82.0
click at [850, 396] on div at bounding box center [849, 395] width 6 height 64
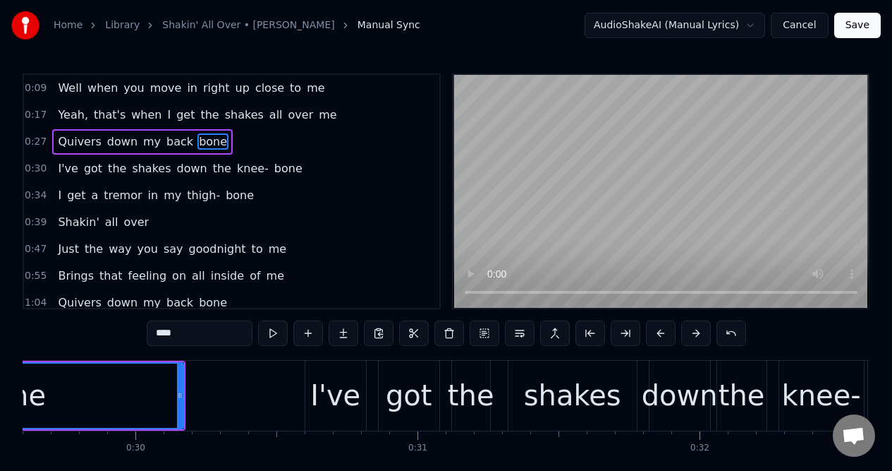
scroll to position [0, 8440]
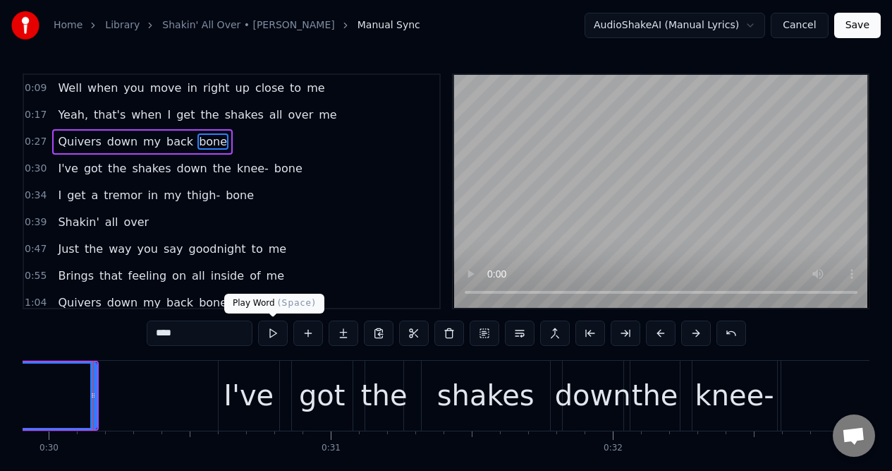
click at [272, 332] on button at bounding box center [273, 332] width 30 height 25
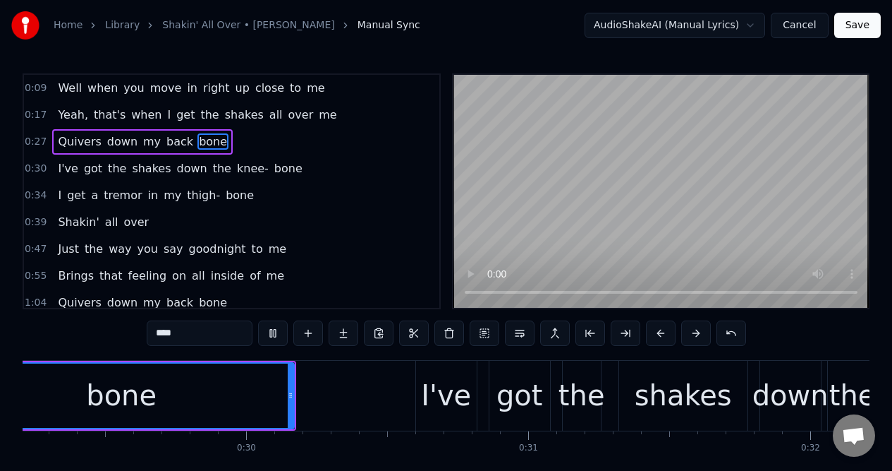
scroll to position [0, 8162]
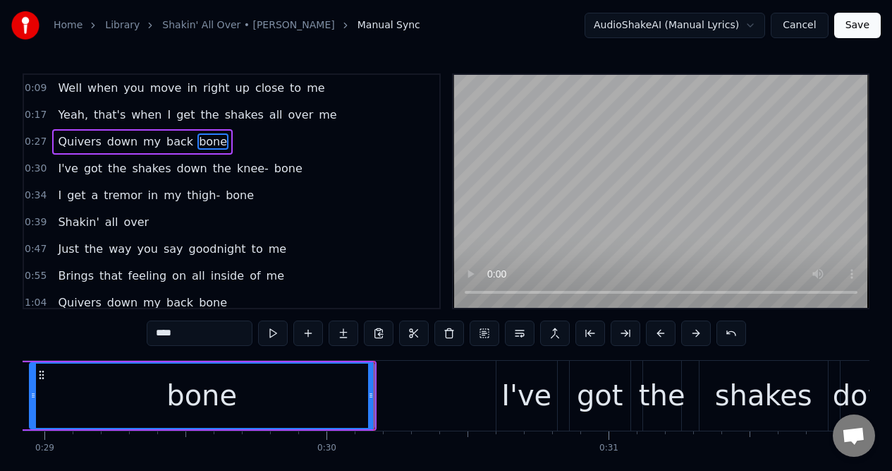
click at [80, 143] on span "Quivers" at bounding box center [79, 141] width 46 height 16
type input "*******"
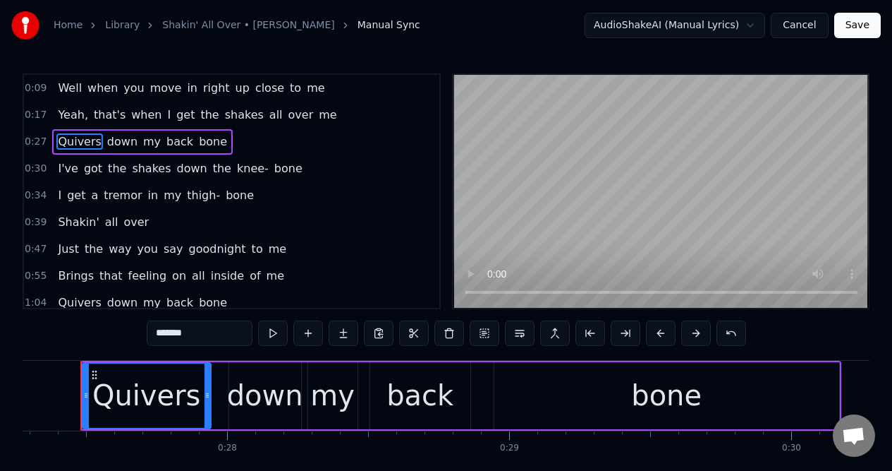
scroll to position [0, 7684]
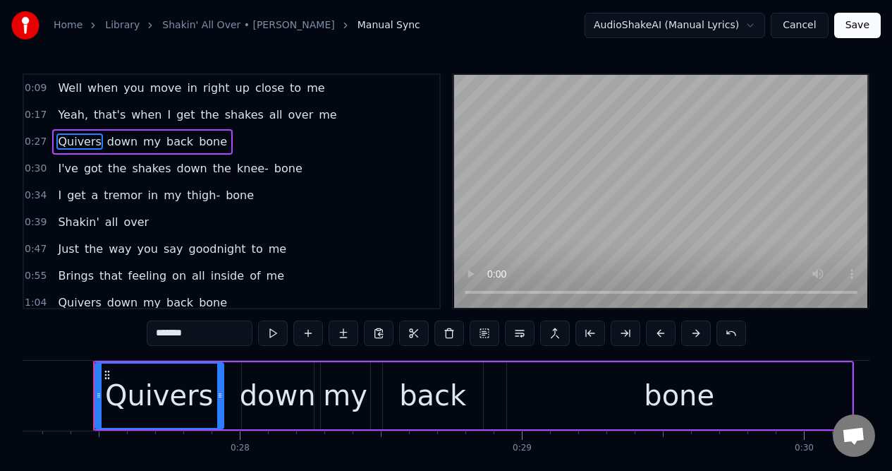
click at [289, 140] on div "0:27 Quivers down my back bone" at bounding box center [232, 141] width 416 height 27
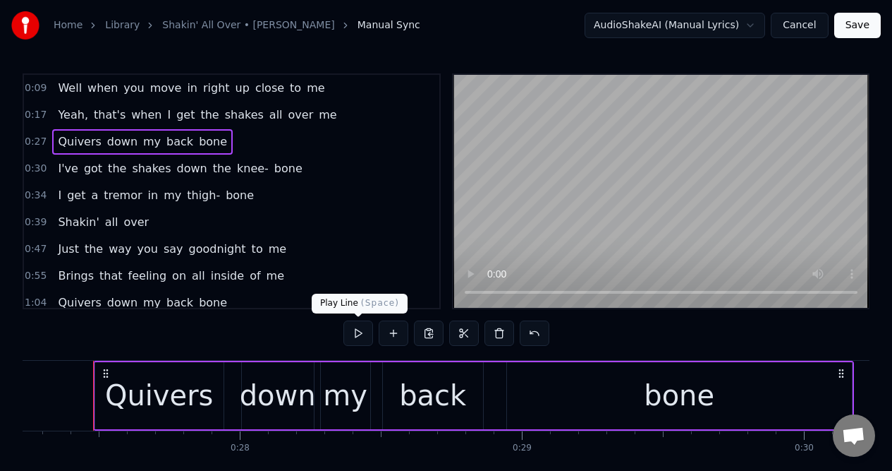
click at [356, 334] on button at bounding box center [359, 332] width 30 height 25
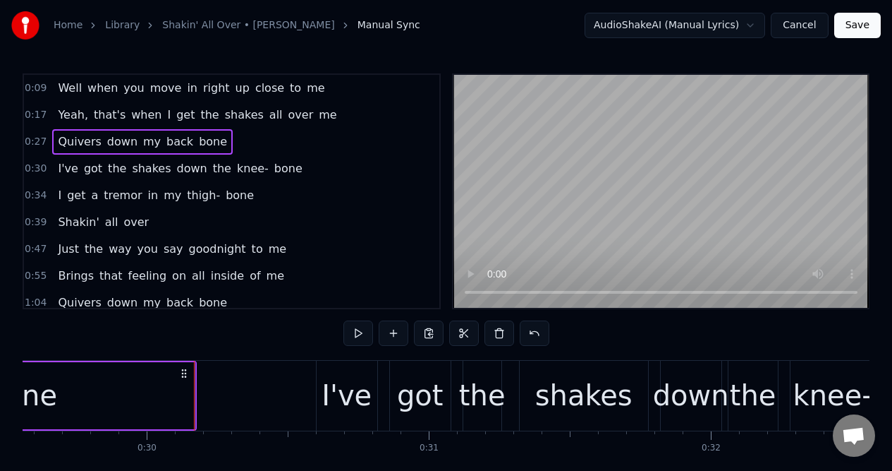
scroll to position [0, 8443]
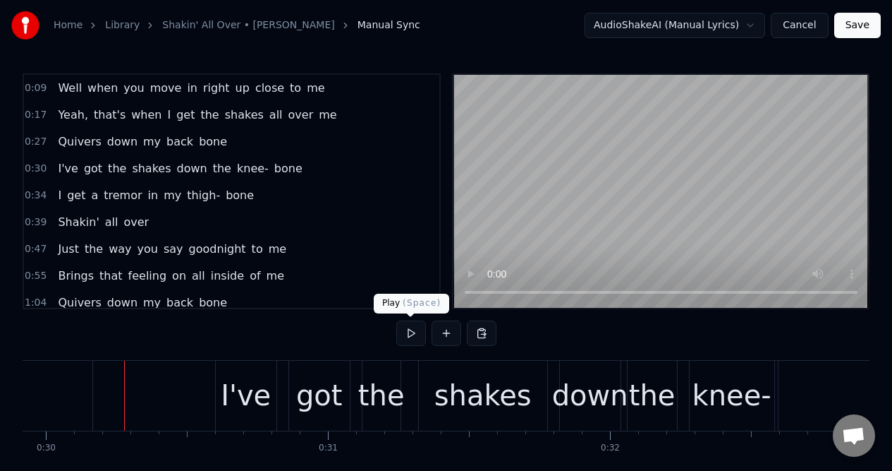
click at [406, 336] on button at bounding box center [411, 332] width 30 height 25
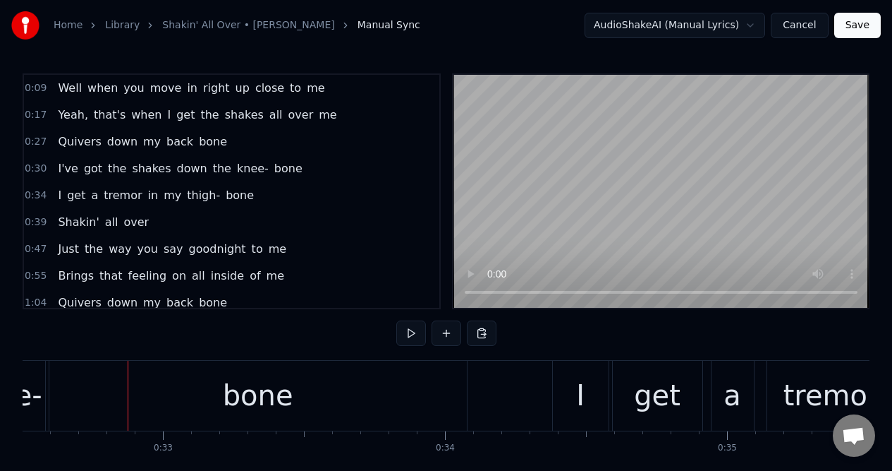
scroll to position [0, 9207]
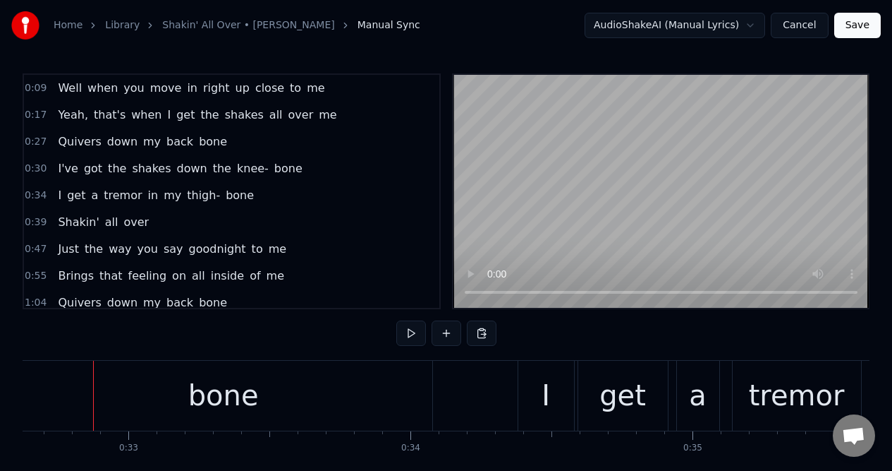
click at [154, 169] on span "shakes" at bounding box center [152, 168] width 42 height 16
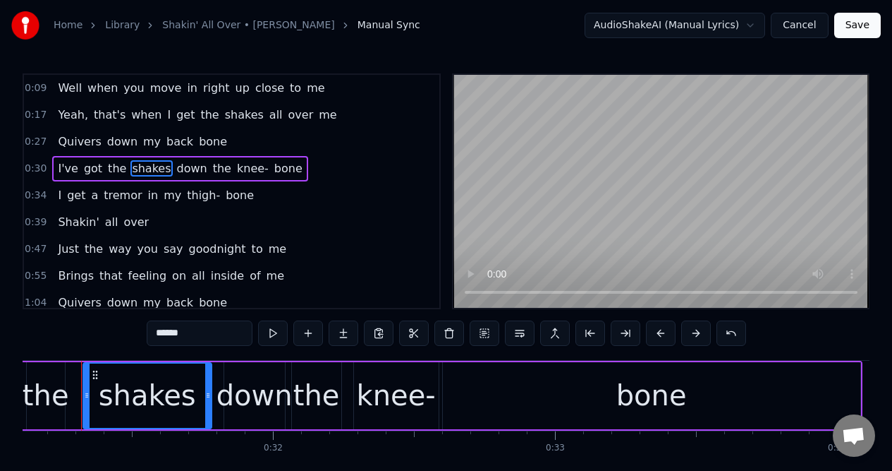
scroll to position [0, 8768]
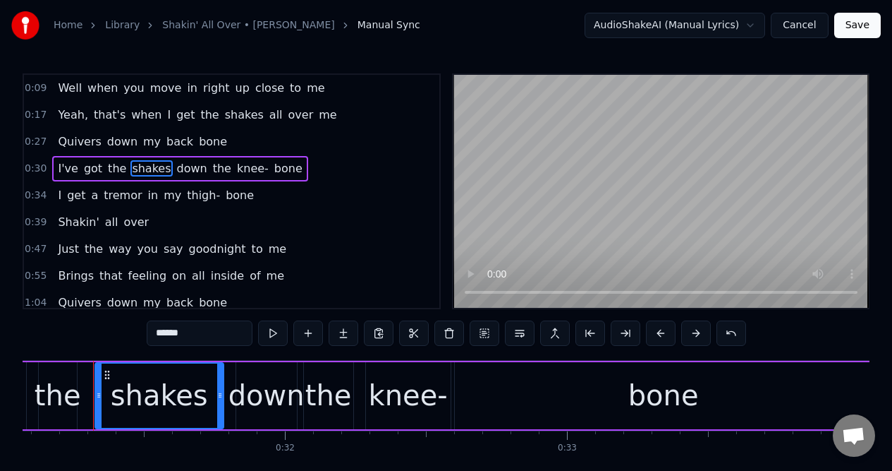
click at [269, 400] on div "down" at bounding box center [267, 395] width 76 height 42
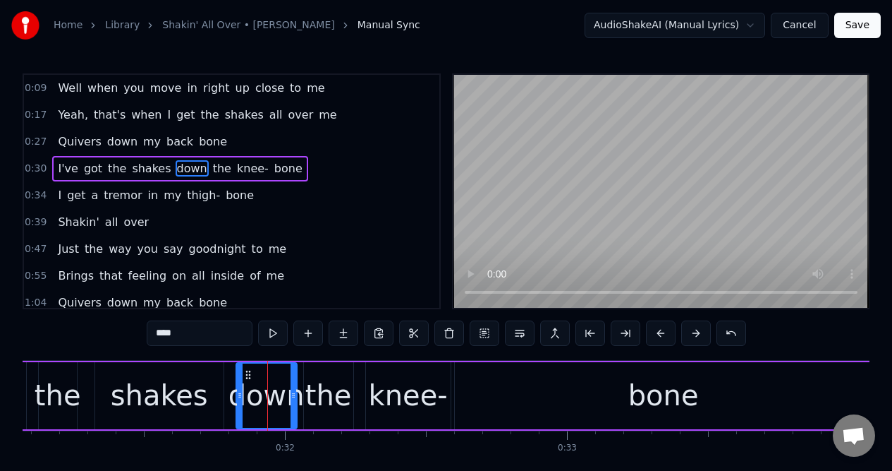
drag, startPoint x: 246, startPoint y: 332, endPoint x: 150, endPoint y: 334, distance: 95.3
click at [150, 334] on input "****" at bounding box center [200, 332] width 106 height 25
click at [326, 401] on div "the" at bounding box center [328, 395] width 47 height 42
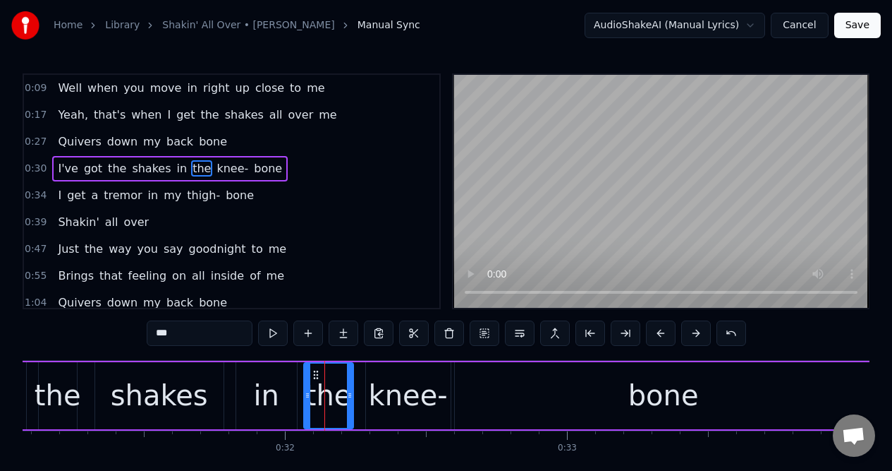
drag, startPoint x: 176, startPoint y: 339, endPoint x: 155, endPoint y: 338, distance: 21.2
click at [155, 338] on input "***" at bounding box center [200, 332] width 106 height 25
type input "**"
click at [293, 167] on div "0:30 I've got the shakes in my knee- bone" at bounding box center [232, 168] width 416 height 27
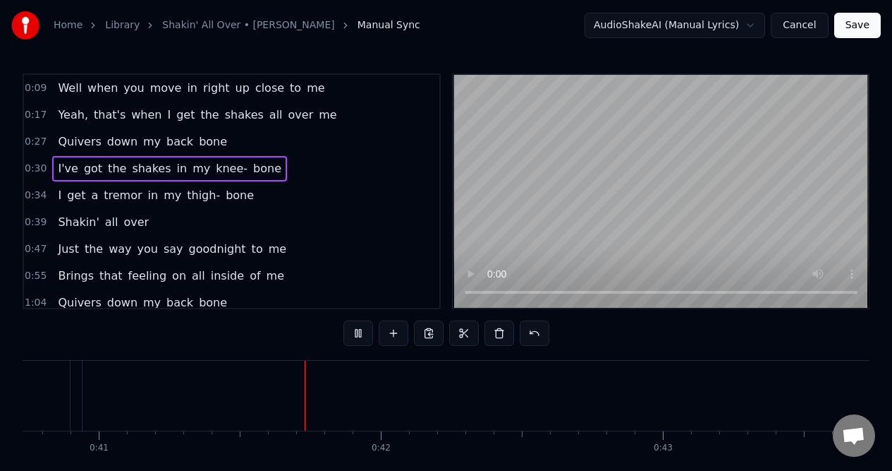
scroll to position [0, 11541]
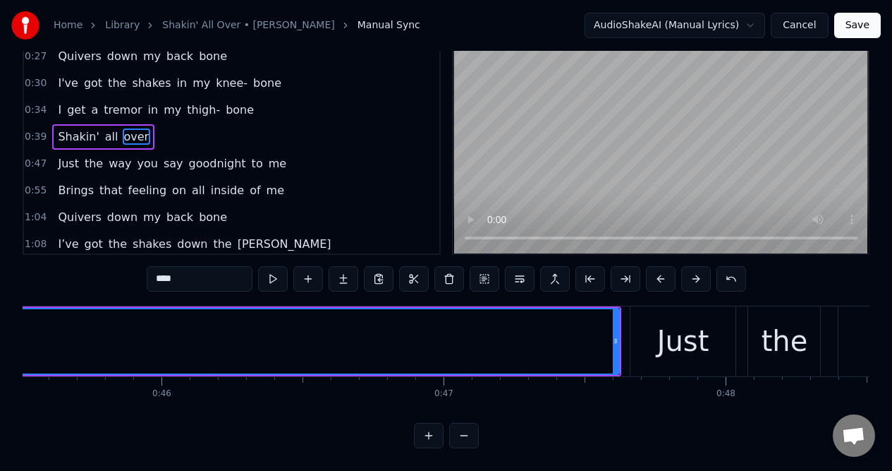
scroll to position [0, 12806]
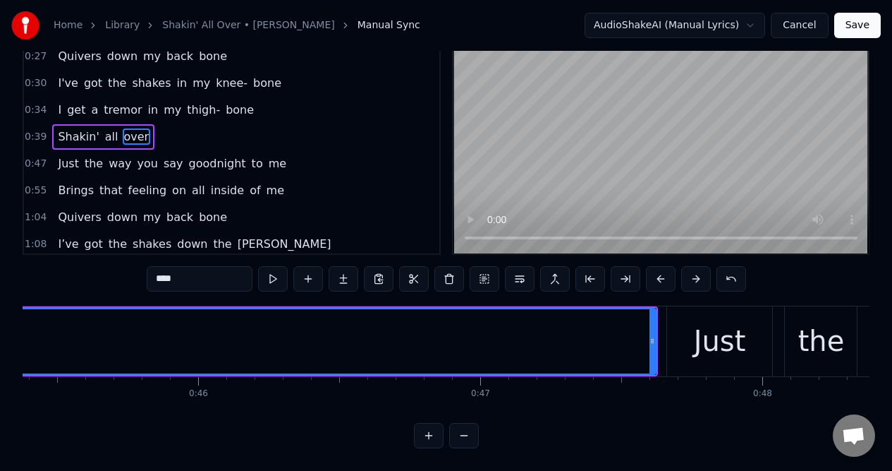
drag, startPoint x: 260, startPoint y: 411, endPoint x: 279, endPoint y: 412, distance: 19.1
click at [279, 412] on div "0:09 Well when you move in right up close to me 0:17 Yeah, that's when I get th…" at bounding box center [446, 233] width 847 height 429
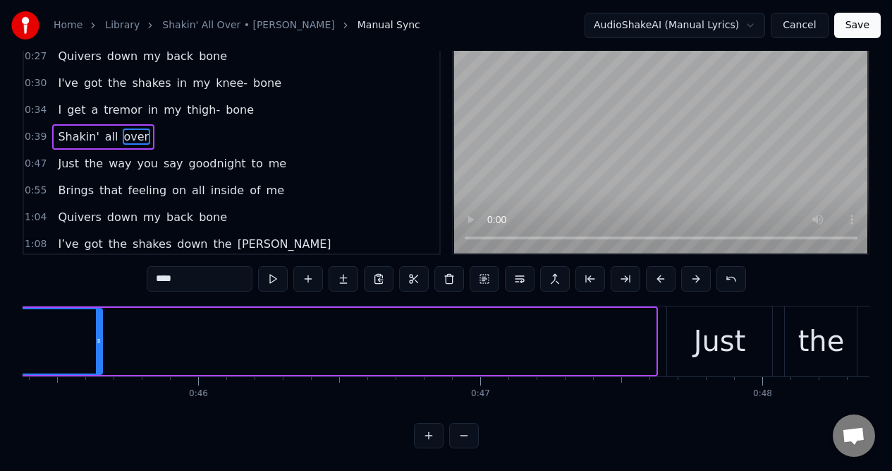
drag, startPoint x: 654, startPoint y: 353, endPoint x: 100, endPoint y: 339, distance: 554.0
click at [100, 339] on div at bounding box center [99, 341] width 6 height 64
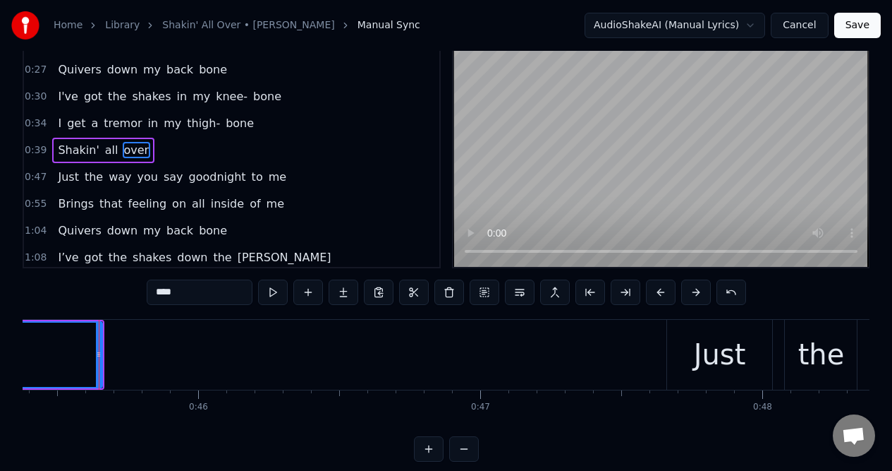
scroll to position [0, 0]
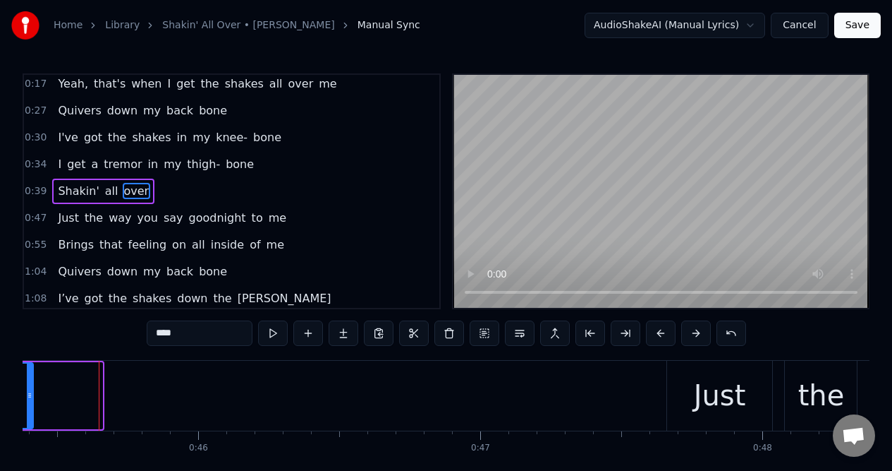
drag, startPoint x: 97, startPoint y: 409, endPoint x: 28, endPoint y: 403, distance: 69.4
click at [28, 403] on div at bounding box center [30, 395] width 6 height 64
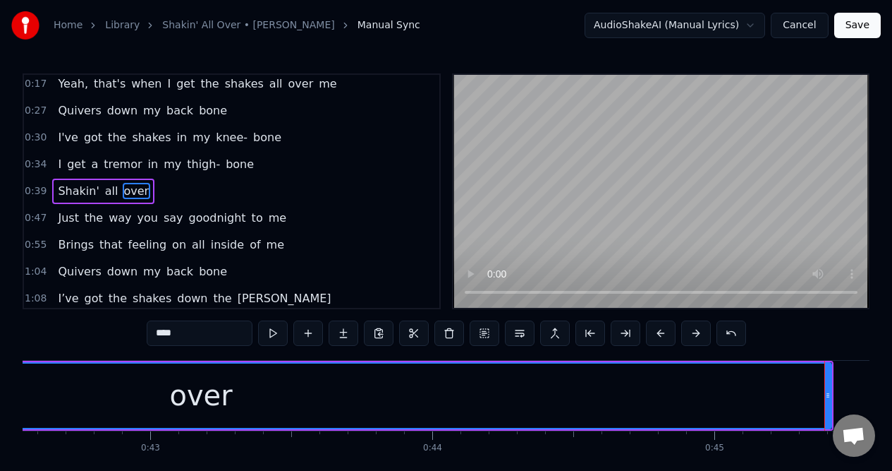
scroll to position [0, 11991]
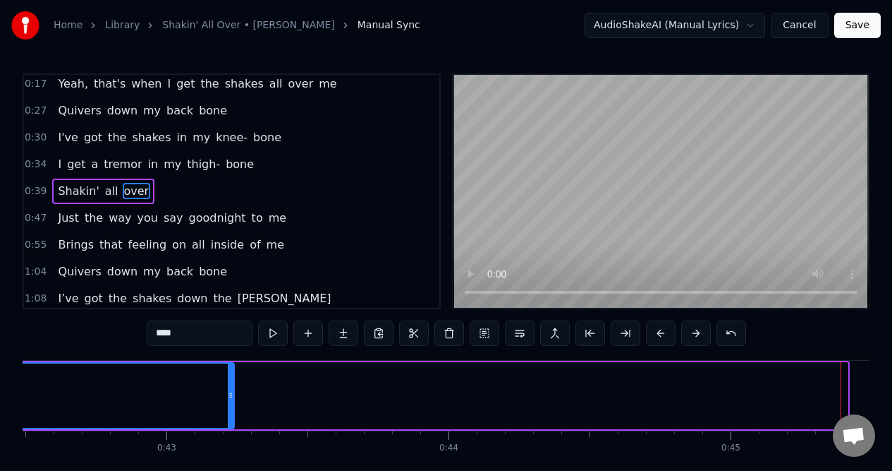
drag, startPoint x: 845, startPoint y: 392, endPoint x: 230, endPoint y: 383, distance: 615.3
click at [230, 383] on div at bounding box center [231, 395] width 6 height 64
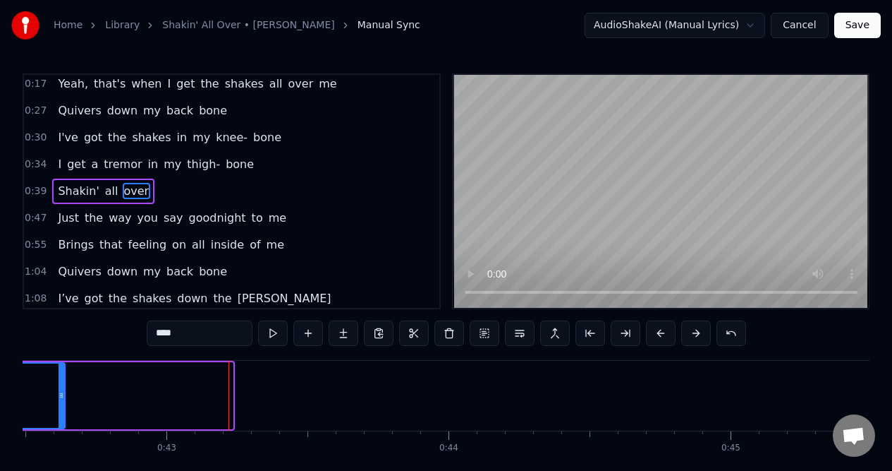
drag, startPoint x: 230, startPoint y: 383, endPoint x: 63, endPoint y: 382, distance: 166.5
click at [63, 382] on div at bounding box center [62, 395] width 6 height 64
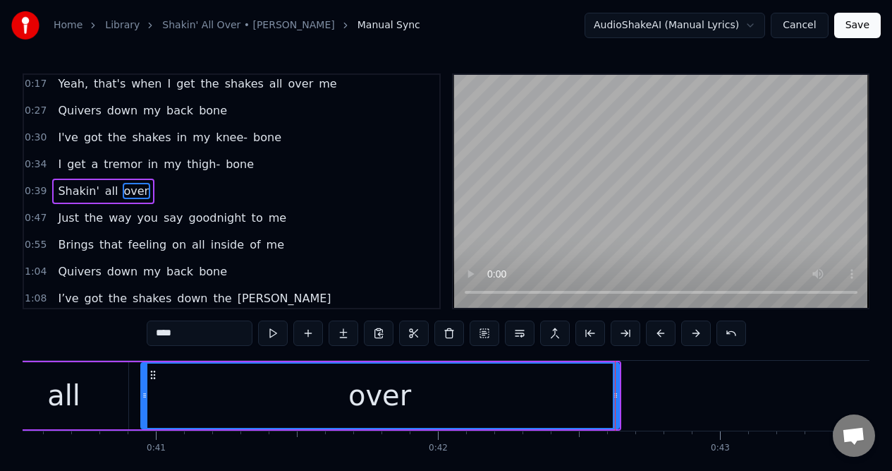
scroll to position [0, 11440]
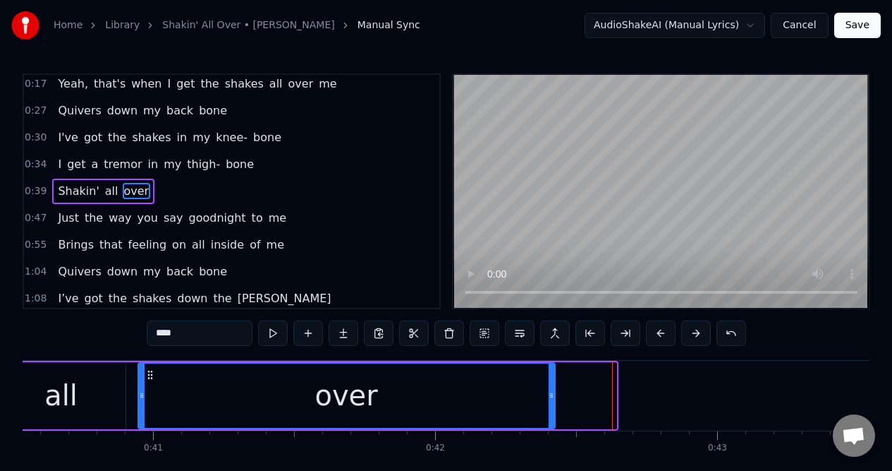
drag, startPoint x: 613, startPoint y: 387, endPoint x: 552, endPoint y: 387, distance: 61.4
click at [552, 387] on div at bounding box center [552, 395] width 6 height 64
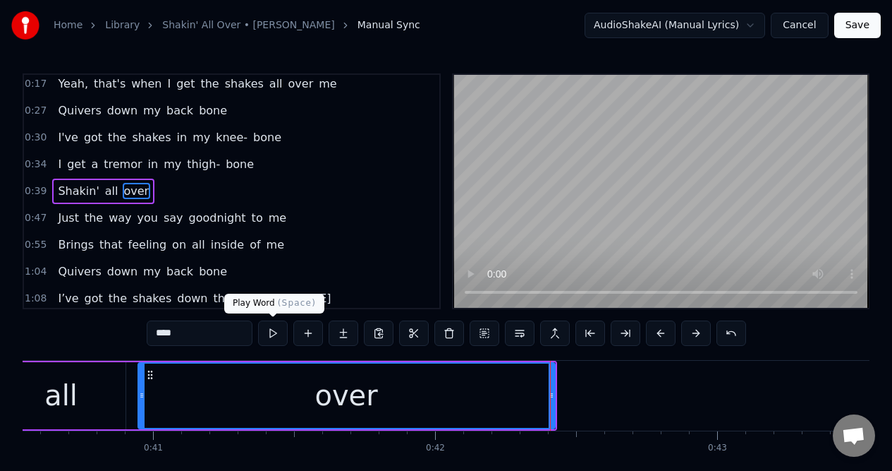
click at [272, 339] on button at bounding box center [273, 332] width 30 height 25
click at [273, 333] on button at bounding box center [273, 332] width 30 height 25
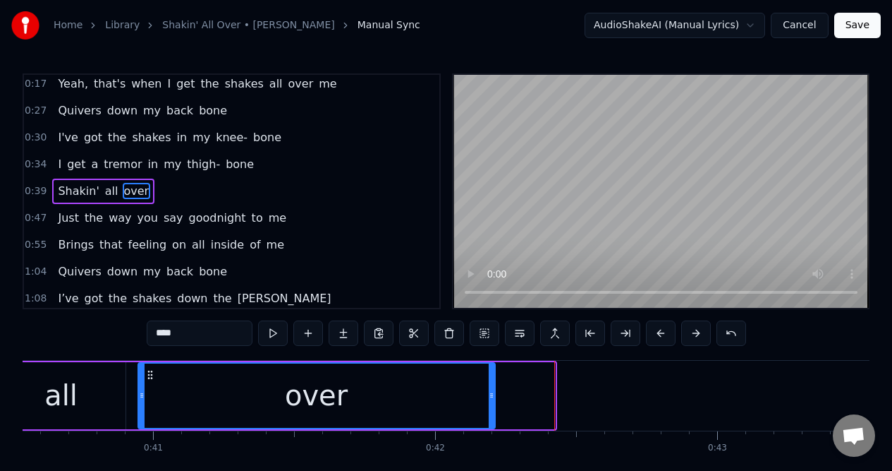
drag, startPoint x: 551, startPoint y: 405, endPoint x: 491, endPoint y: 408, distance: 60.1
click at [491, 408] on div at bounding box center [492, 395] width 6 height 64
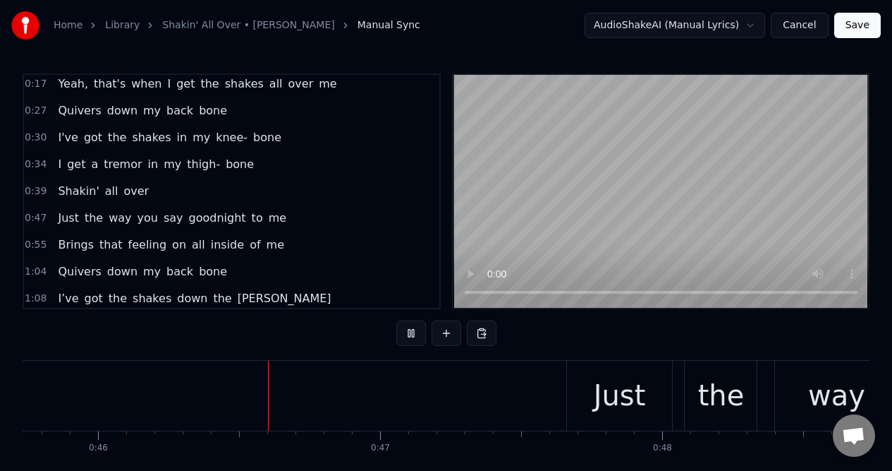
scroll to position [0, 12935]
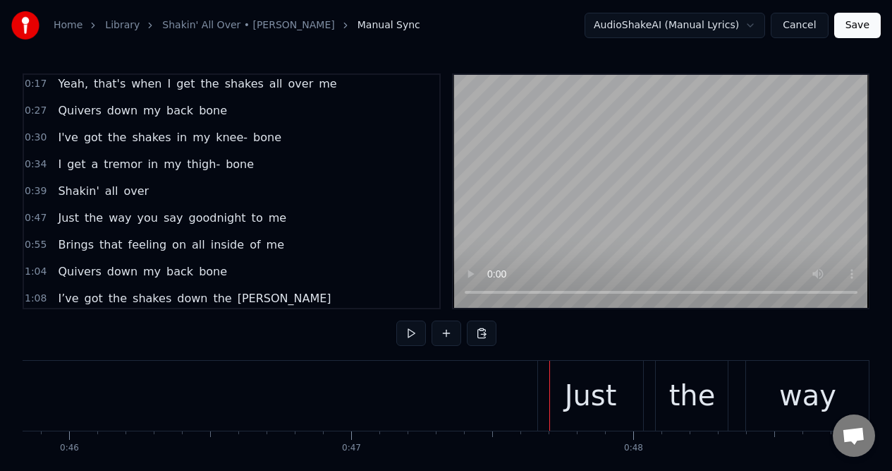
click at [575, 387] on div "Just" at bounding box center [591, 395] width 52 height 42
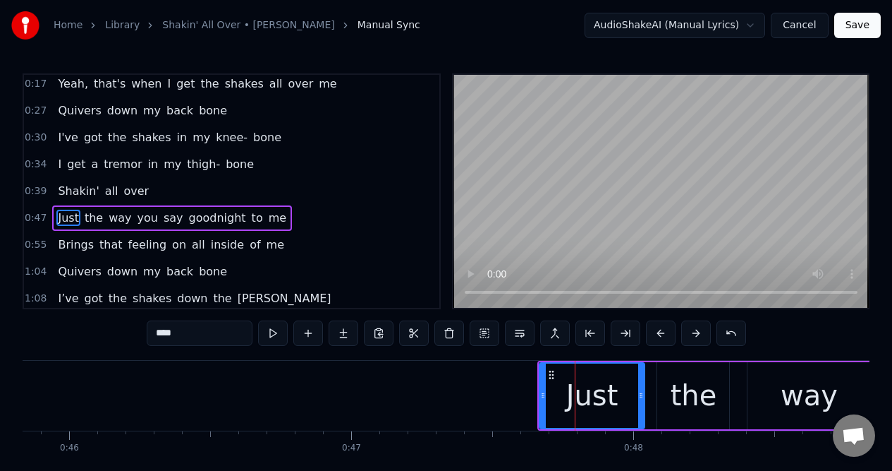
scroll to position [58, 0]
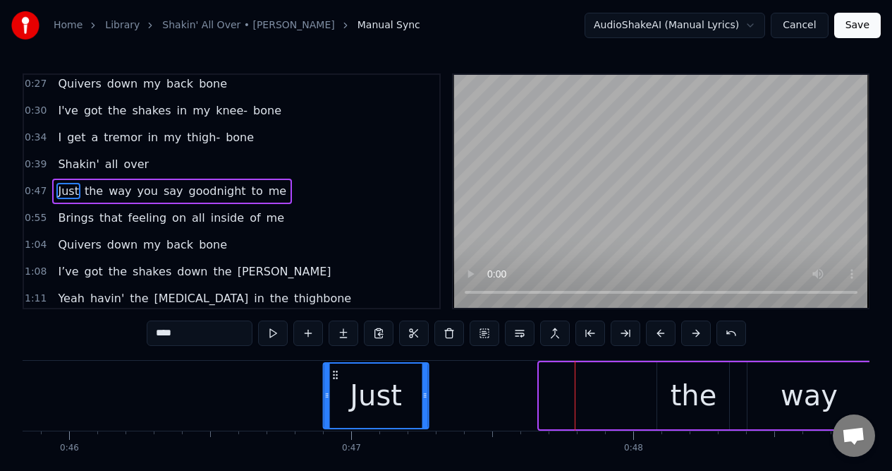
drag, startPoint x: 552, startPoint y: 375, endPoint x: 338, endPoint y: 377, distance: 214.5
click at [337, 377] on icon at bounding box center [334, 374] width 11 height 11
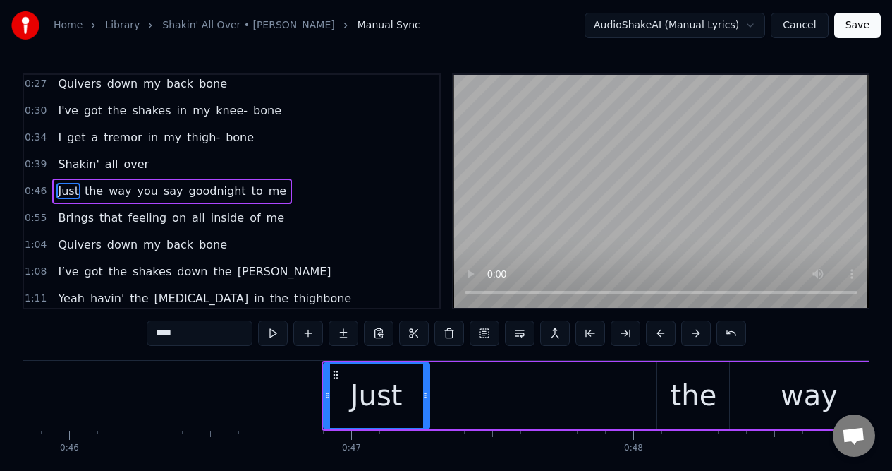
drag, startPoint x: 207, startPoint y: 338, endPoint x: 152, endPoint y: 336, distance: 55.1
click at [152, 336] on input "****" at bounding box center [200, 332] width 106 height 25
click at [304, 337] on button at bounding box center [308, 332] width 30 height 25
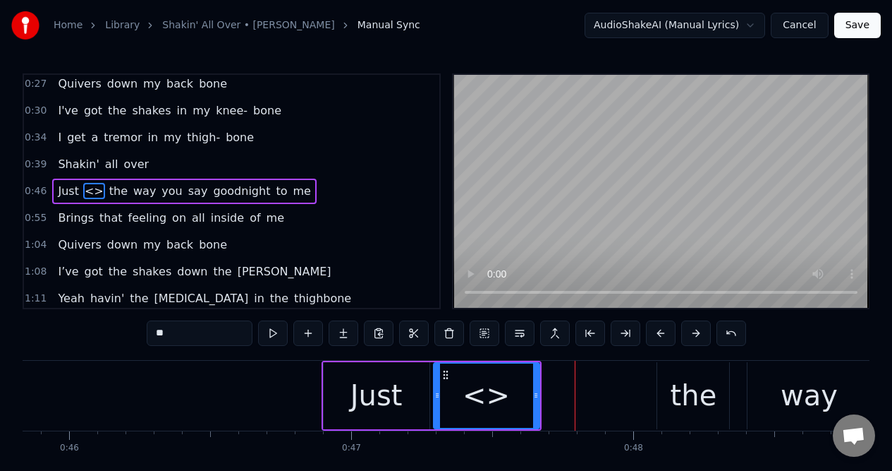
drag, startPoint x: 225, startPoint y: 339, endPoint x: 146, endPoint y: 336, distance: 79.1
click at [147, 336] on input "**" at bounding box center [200, 332] width 106 height 25
paste input "**"
drag, startPoint x: 160, startPoint y: 332, endPoint x: 136, endPoint y: 332, distance: 24.0
click at [136, 332] on div "0:09 Well when you move in right up close to me 0:17 Yeah, that's when I get th…" at bounding box center [446, 287] width 847 height 429
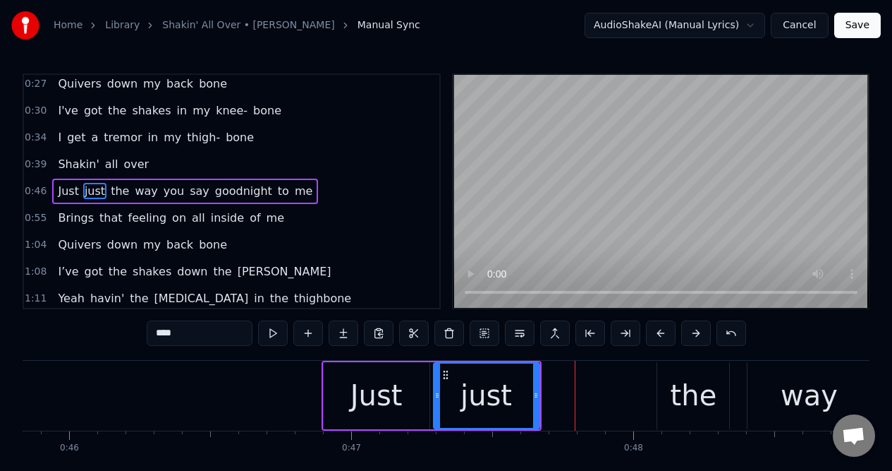
click at [365, 394] on div "Just" at bounding box center [377, 395] width 52 height 42
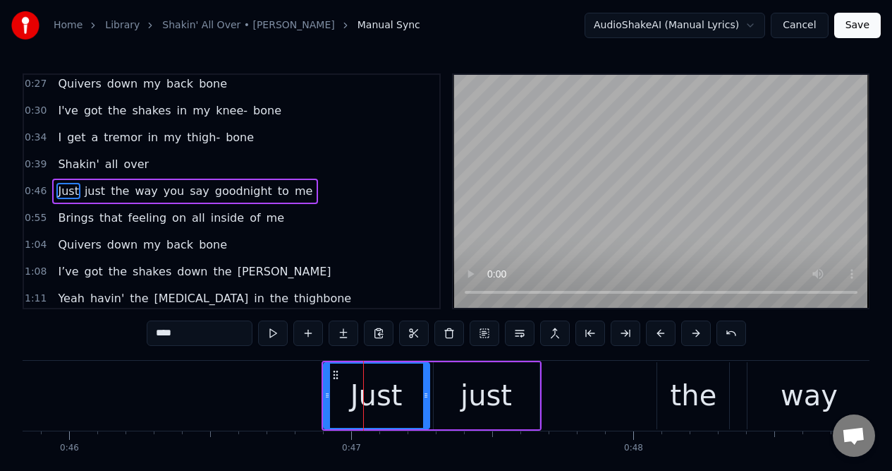
drag, startPoint x: 204, startPoint y: 337, endPoint x: 128, endPoint y: 334, distance: 75.5
click at [128, 334] on div "0:09 Well when you move in right up close to me 0:17 Yeah, that's when I get th…" at bounding box center [446, 287] width 847 height 429
click at [483, 383] on div "just" at bounding box center [487, 395] width 52 height 42
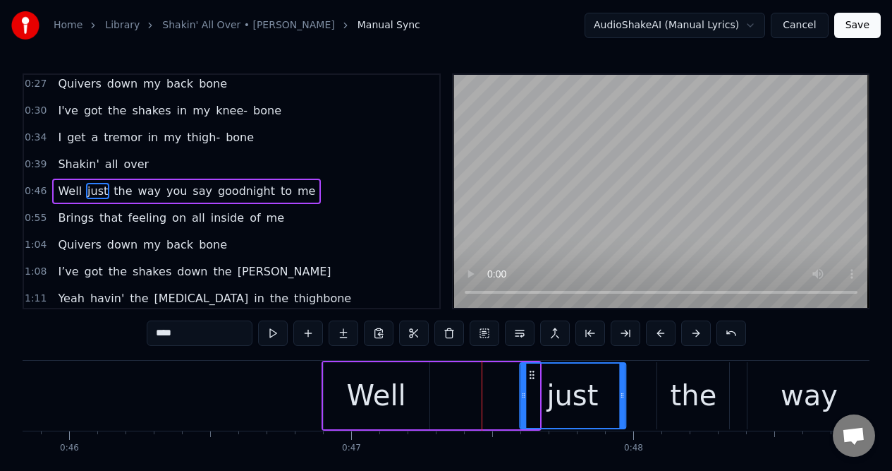
drag, startPoint x: 445, startPoint y: 376, endPoint x: 532, endPoint y: 377, distance: 86.8
click at [532, 377] on icon at bounding box center [531, 374] width 11 height 11
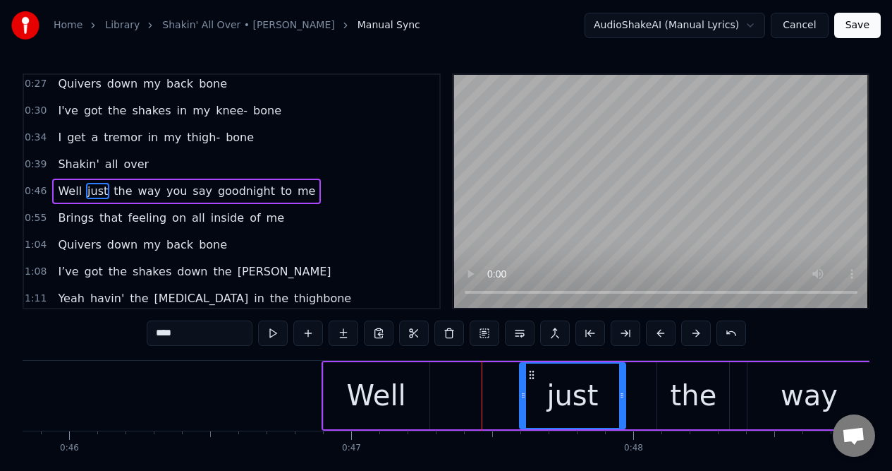
click at [411, 390] on div "Well" at bounding box center [377, 395] width 106 height 67
type input "****"
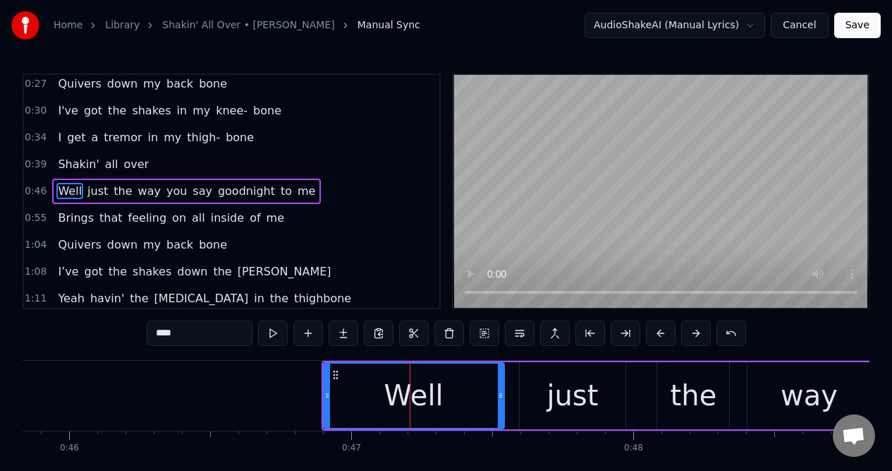
drag, startPoint x: 427, startPoint y: 389, endPoint x: 502, endPoint y: 388, distance: 74.8
click at [502, 388] on div at bounding box center [501, 395] width 6 height 64
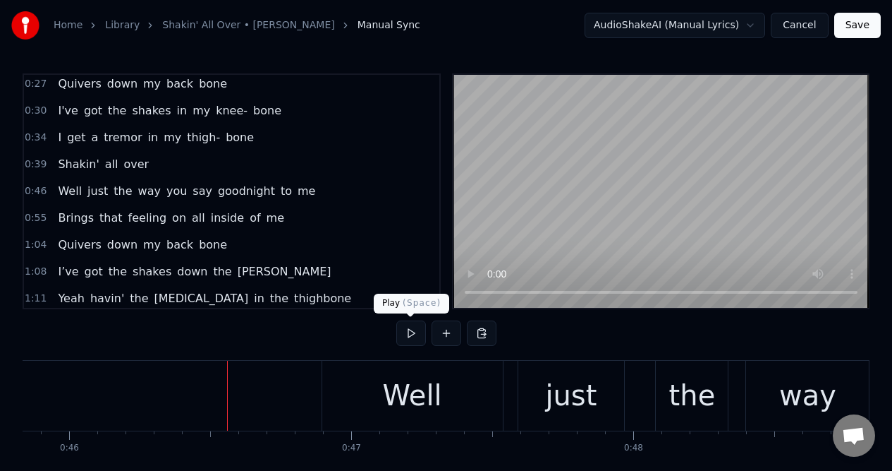
click at [411, 341] on button at bounding box center [411, 332] width 30 height 25
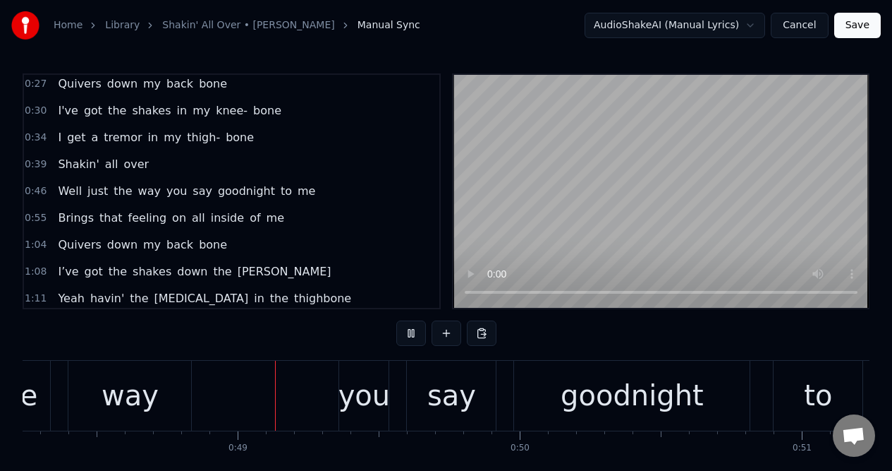
scroll to position [0, 13670]
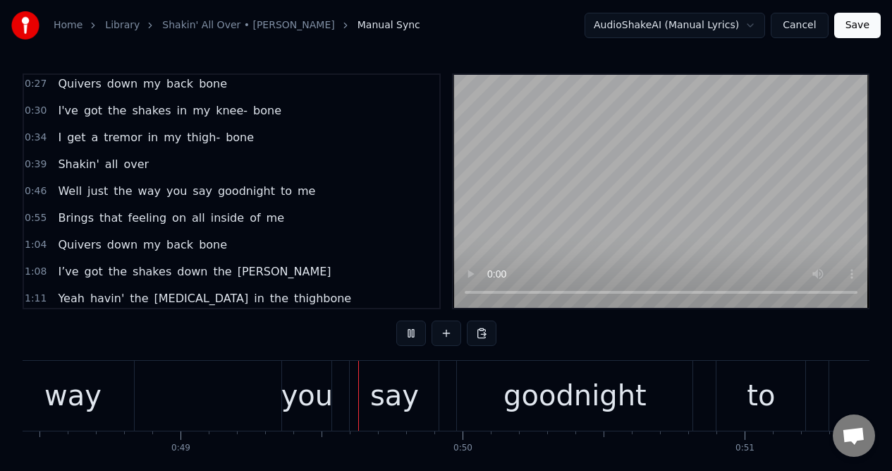
click at [411, 341] on button at bounding box center [411, 332] width 30 height 25
click at [184, 379] on div "Well just the way you say goodnight to me" at bounding box center [275, 396] width 1376 height 70
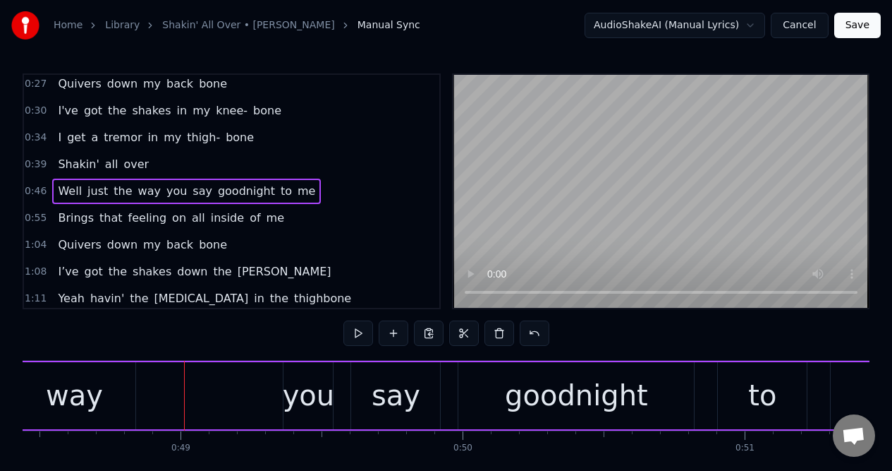
click at [147, 370] on div "Well just the way you say goodnight to me" at bounding box center [275, 396] width 1376 height 70
click at [116, 375] on div "way" at bounding box center [74, 395] width 123 height 67
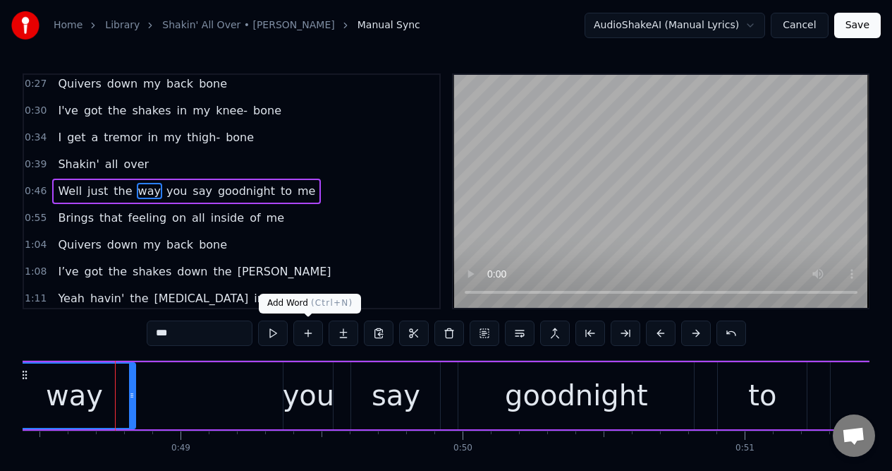
click at [307, 334] on button at bounding box center [308, 332] width 30 height 25
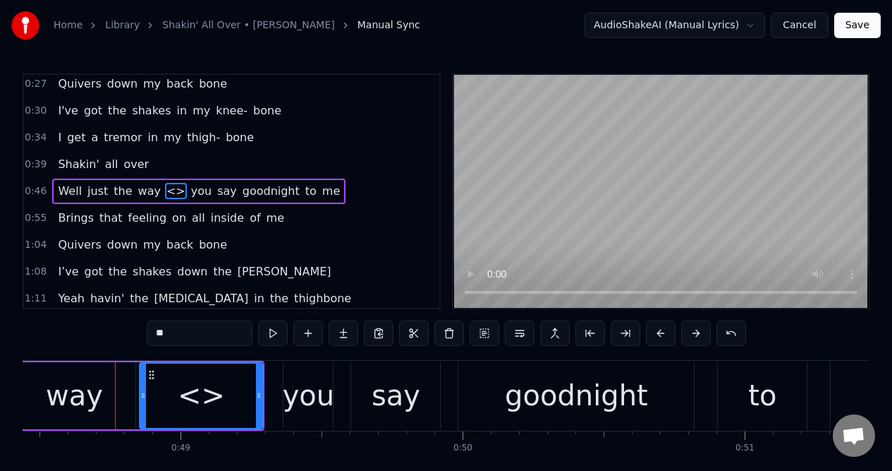
click at [183, 332] on input "**" at bounding box center [200, 332] width 106 height 25
drag, startPoint x: 183, startPoint y: 332, endPoint x: 151, endPoint y: 332, distance: 31.7
click at [151, 332] on input "**" at bounding box center [200, 332] width 106 height 25
click at [68, 190] on span "Well" at bounding box center [69, 191] width 27 height 16
type input "****"
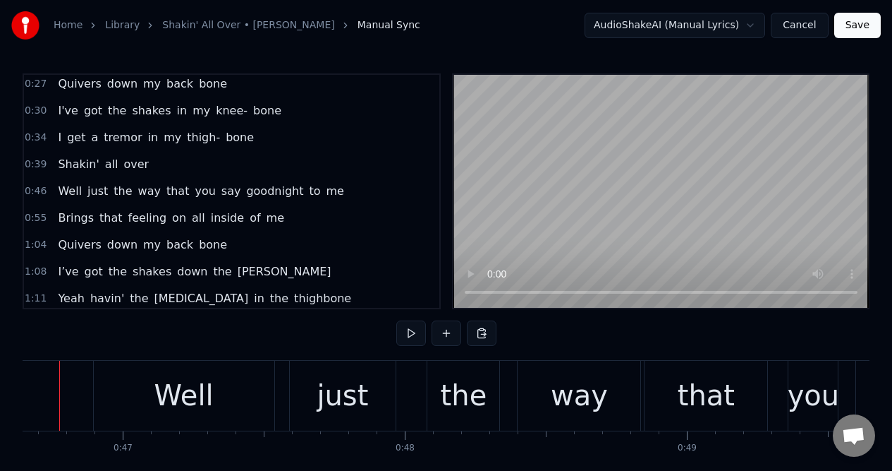
scroll to position [0, 13130]
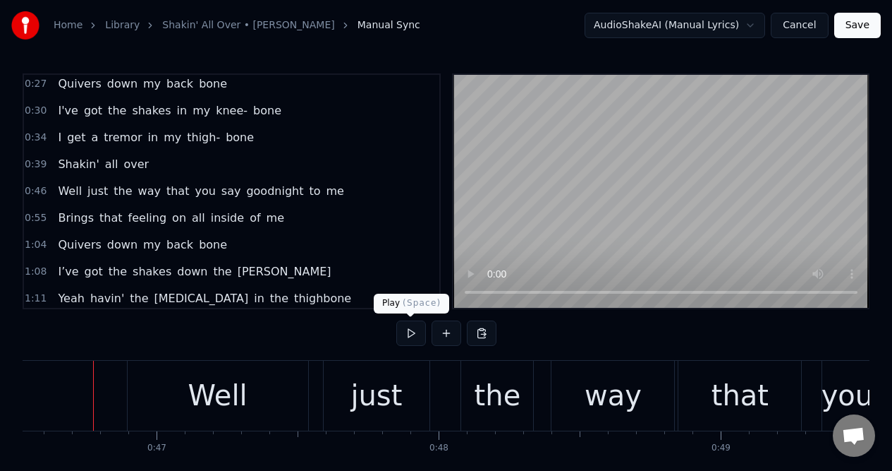
click at [409, 336] on button at bounding box center [411, 332] width 30 height 25
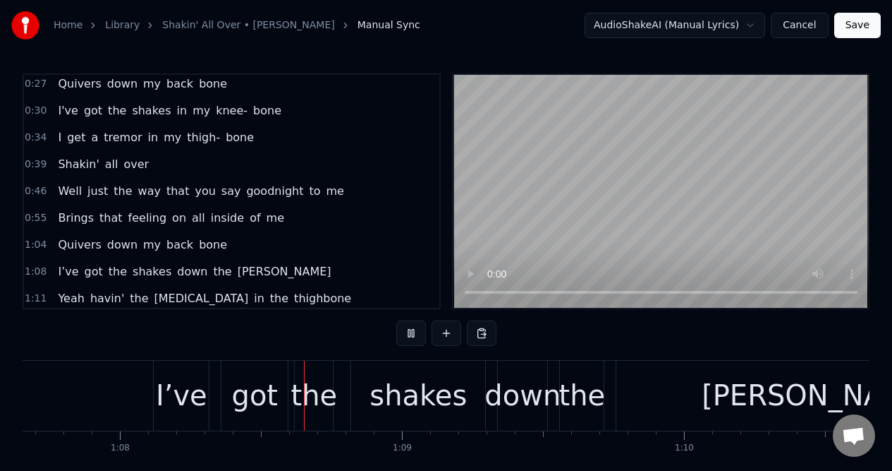
scroll to position [0, 19137]
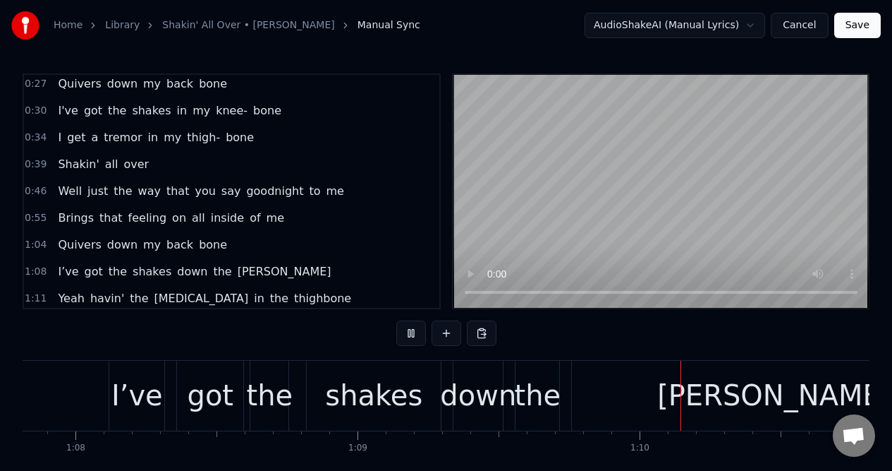
click at [412, 334] on button at bounding box center [411, 332] width 30 height 25
click at [476, 396] on div "down" at bounding box center [478, 395] width 76 height 42
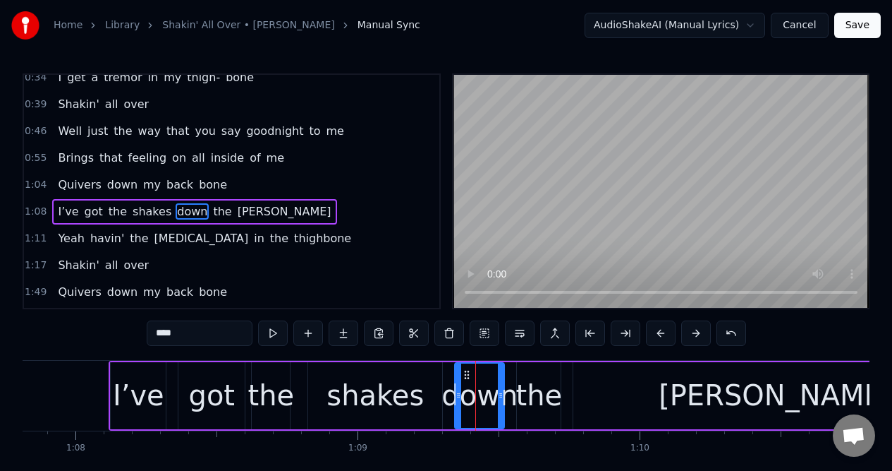
scroll to position [138, 0]
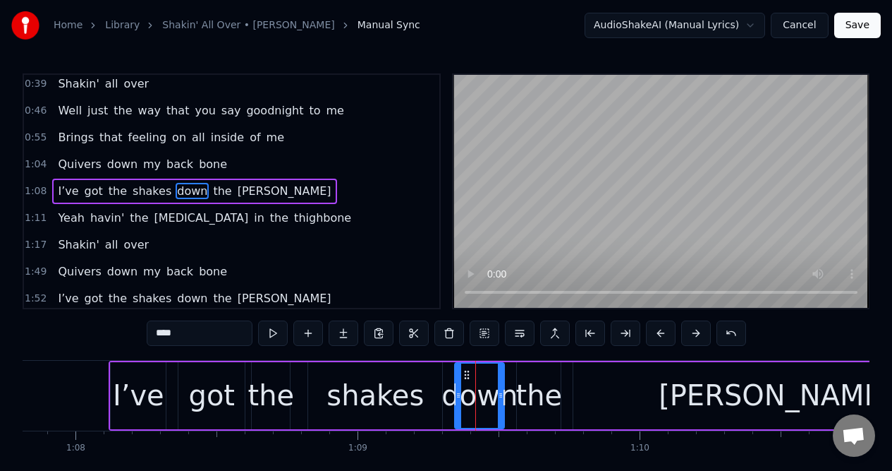
drag, startPoint x: 186, startPoint y: 337, endPoint x: 135, endPoint y: 336, distance: 50.1
click at [135, 336] on div "0:09 Well when you move in right up close to me 0:17 Yeah, that's when I get th…" at bounding box center [446, 287] width 847 height 429
click at [536, 400] on div "the" at bounding box center [539, 395] width 47 height 42
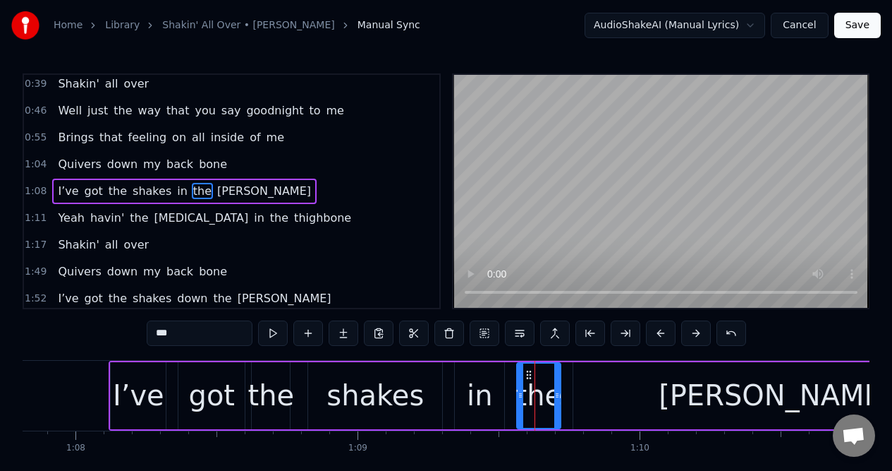
drag, startPoint x: 186, startPoint y: 332, endPoint x: 142, endPoint y: 332, distance: 44.4
click at [142, 332] on div "0:09 Well when you move in right up close to me 0:17 Yeah, that's when I get th…" at bounding box center [446, 287] width 847 height 429
click at [596, 402] on div "[PERSON_NAME]" at bounding box center [776, 395] width 405 height 67
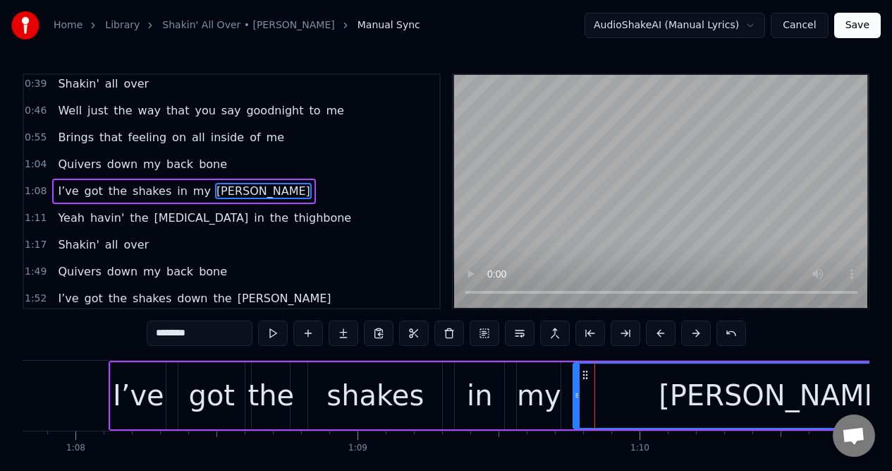
drag, startPoint x: 211, startPoint y: 331, endPoint x: 178, endPoint y: 332, distance: 32.5
click at [178, 332] on input "********" at bounding box center [200, 332] width 106 height 25
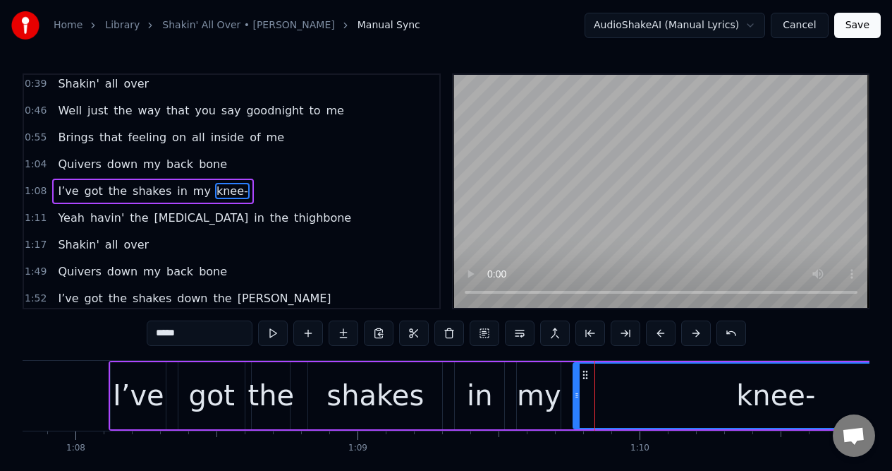
click at [63, 219] on span "Yeah" at bounding box center [70, 218] width 29 height 16
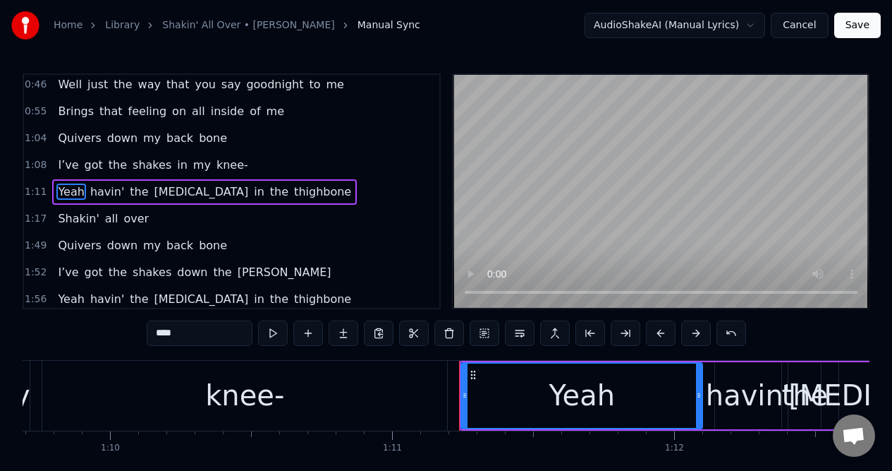
scroll to position [0, 19646]
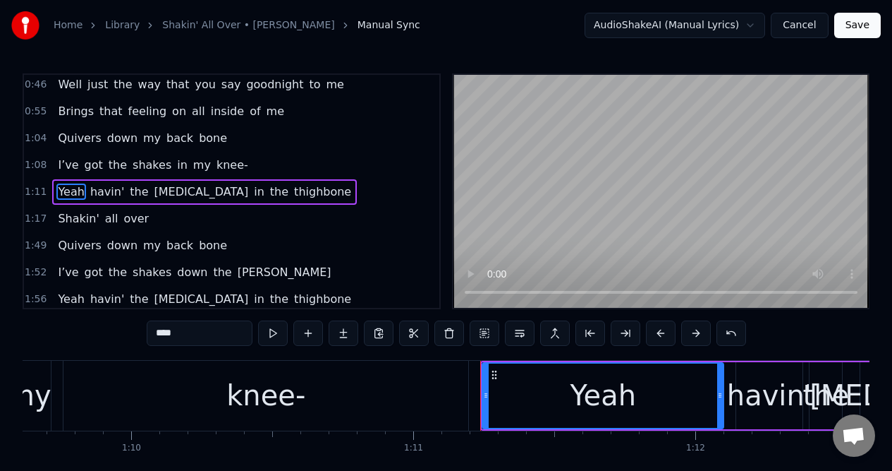
click at [443, 391] on div "knee-" at bounding box center [265, 396] width 405 height 70
type input "*****"
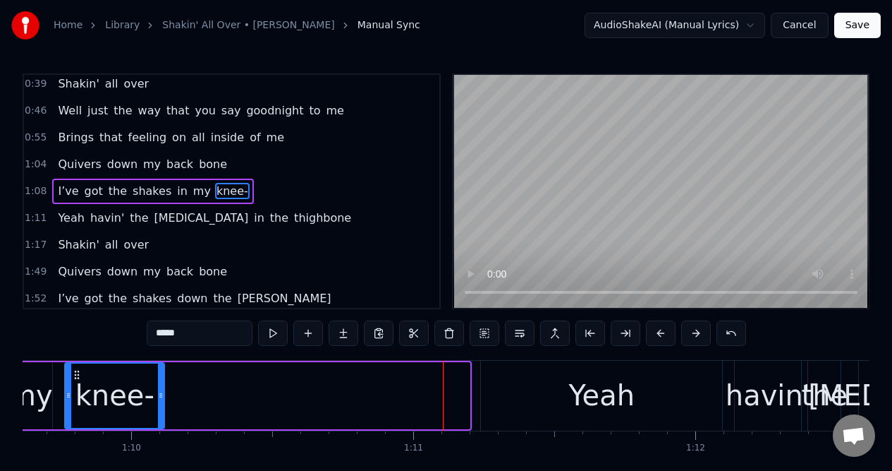
drag, startPoint x: 466, startPoint y: 387, endPoint x: 155, endPoint y: 387, distance: 311.8
click at [158, 387] on div at bounding box center [161, 395] width 6 height 64
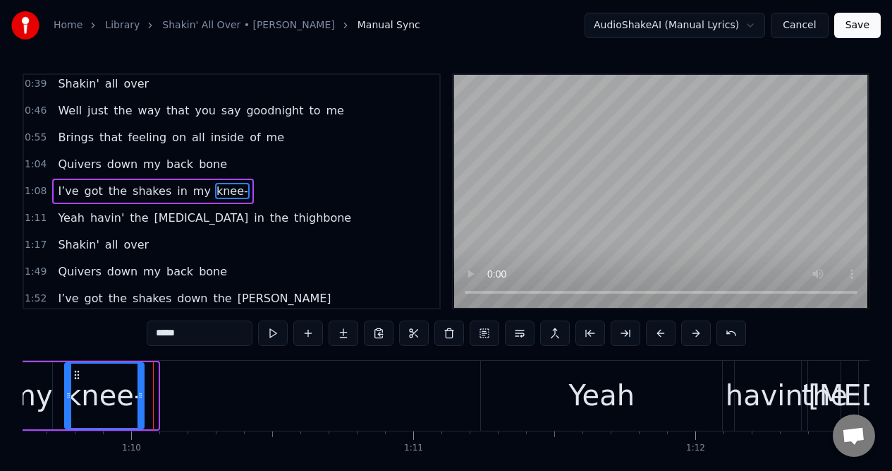
drag, startPoint x: 155, startPoint y: 388, endPoint x: 141, endPoint y: 389, distance: 14.1
click at [141, 389] on div at bounding box center [141, 395] width 6 height 64
click at [308, 331] on button at bounding box center [308, 332] width 30 height 25
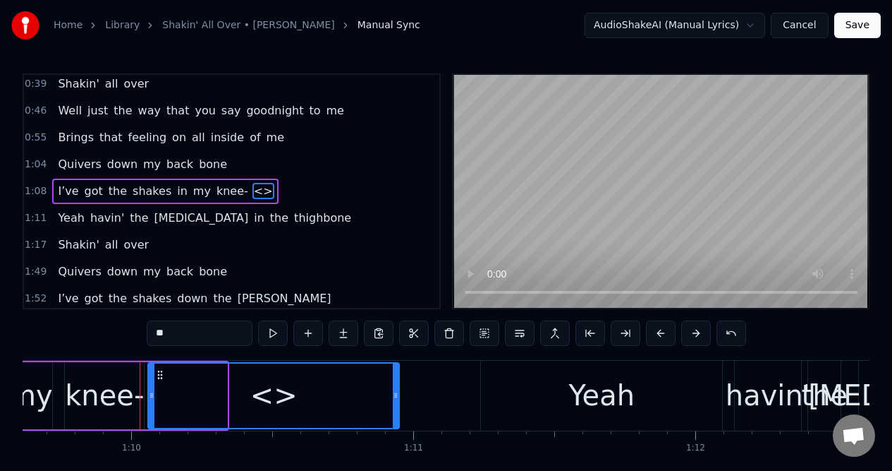
drag, startPoint x: 223, startPoint y: 390, endPoint x: 395, endPoint y: 396, distance: 172.2
click at [395, 396] on icon at bounding box center [396, 394] width 6 height 11
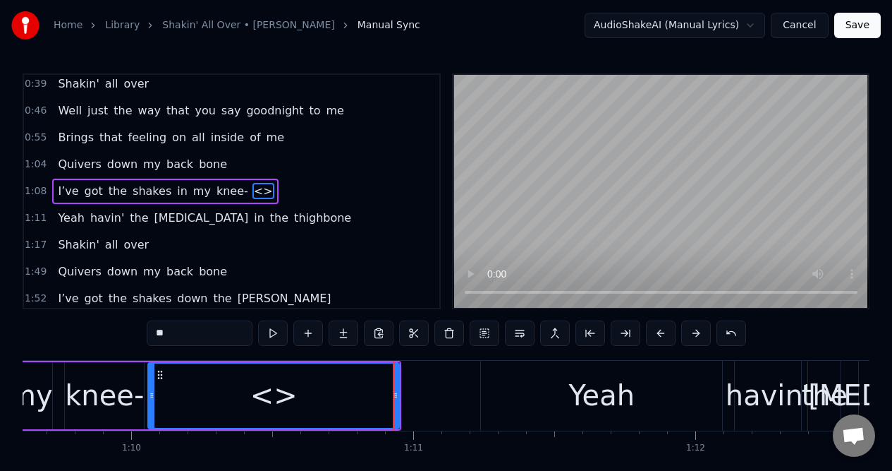
drag, startPoint x: 174, startPoint y: 335, endPoint x: 152, endPoint y: 337, distance: 21.2
click at [152, 337] on input "**" at bounding box center [200, 332] width 106 height 25
click at [109, 374] on div "knee-" at bounding box center [104, 395] width 79 height 42
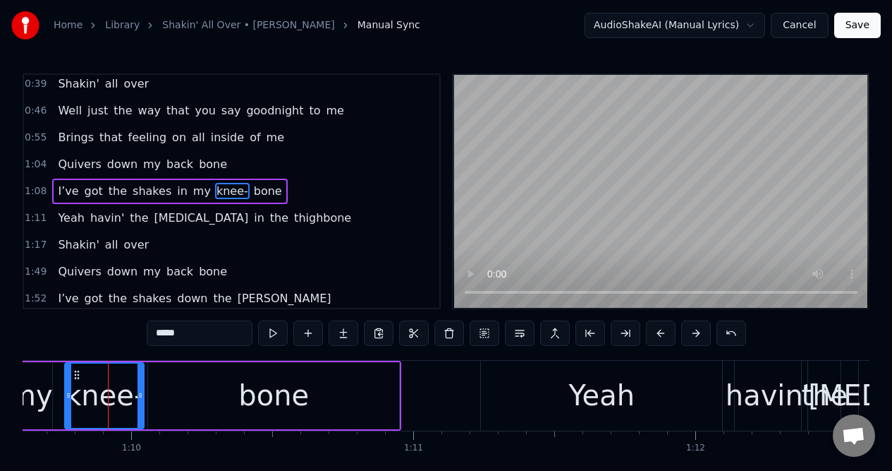
click at [65, 186] on span "I’ve" at bounding box center [67, 191] width 23 height 16
type input "****"
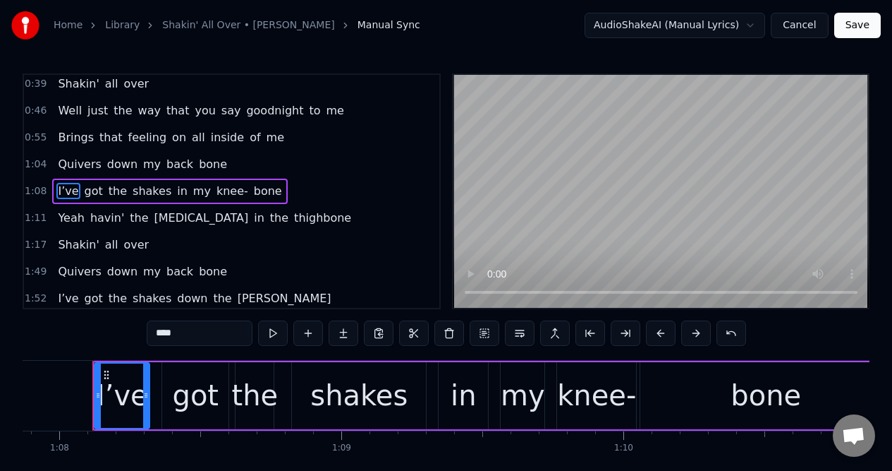
scroll to position [0, 19152]
click at [298, 195] on div "1:08 I’ve got the shakes in my knee- bone" at bounding box center [232, 191] width 416 height 27
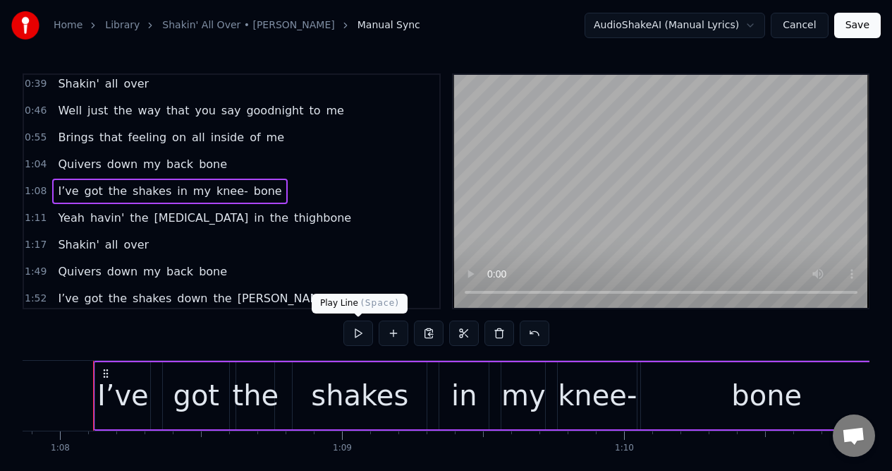
click at [358, 335] on button at bounding box center [359, 332] width 30 height 25
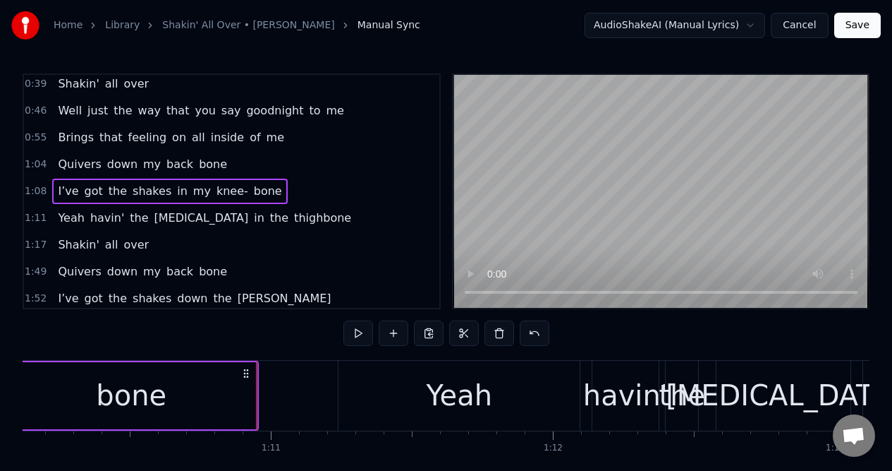
scroll to position [0, 19889]
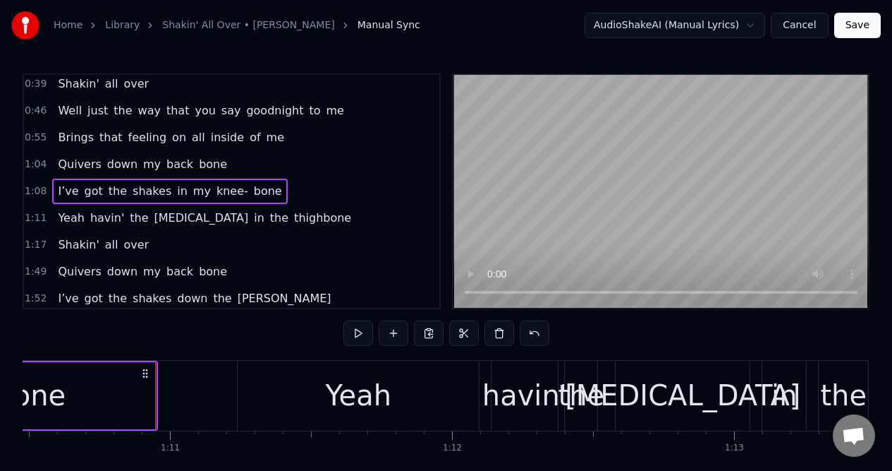
click at [145, 397] on div "bone" at bounding box center [30, 395] width 251 height 67
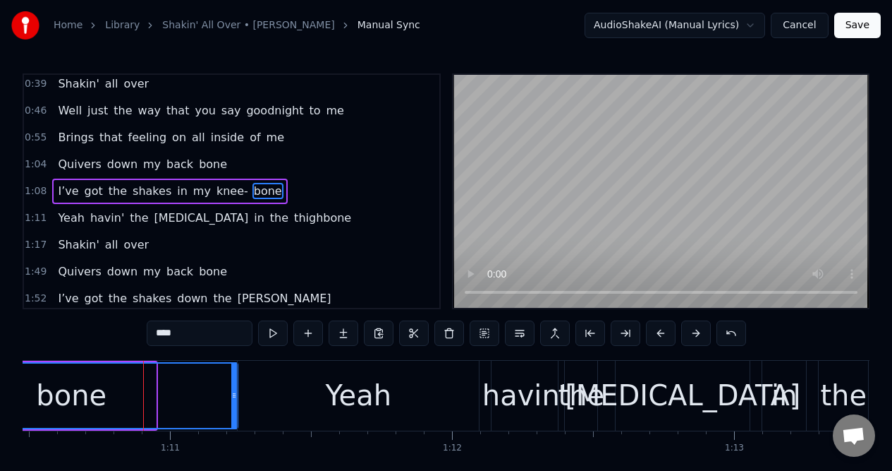
drag, startPoint x: 153, startPoint y: 401, endPoint x: 235, endPoint y: 401, distance: 81.8
click at [235, 401] on div at bounding box center [234, 395] width 6 height 64
click at [61, 389] on div "bone" at bounding box center [71, 395] width 71 height 42
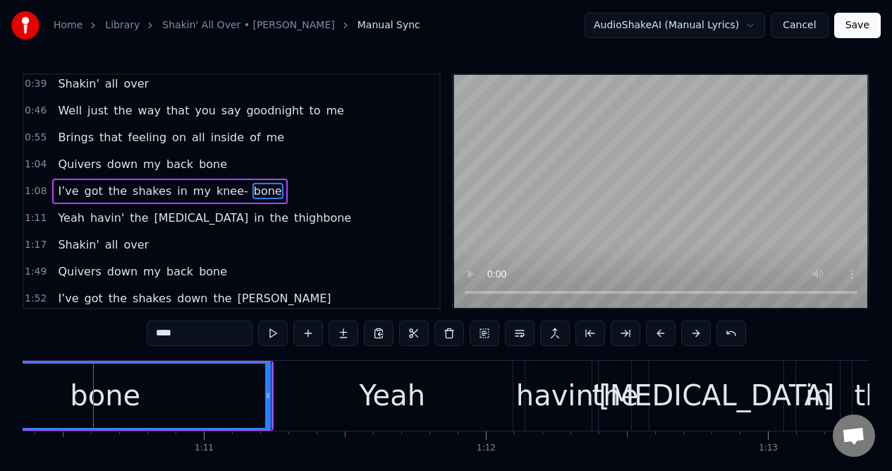
click at [273, 334] on button at bounding box center [273, 332] width 30 height 25
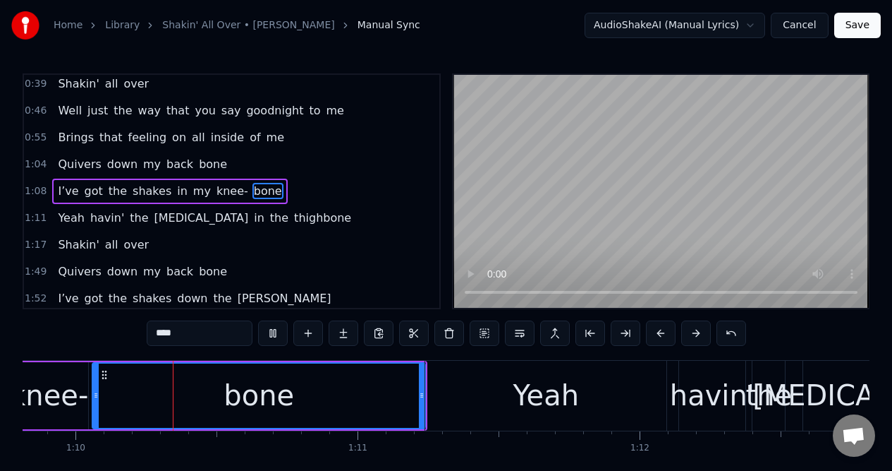
scroll to position [0, 19700]
click at [441, 369] on div "Yeah" at bounding box center [547, 396] width 241 height 70
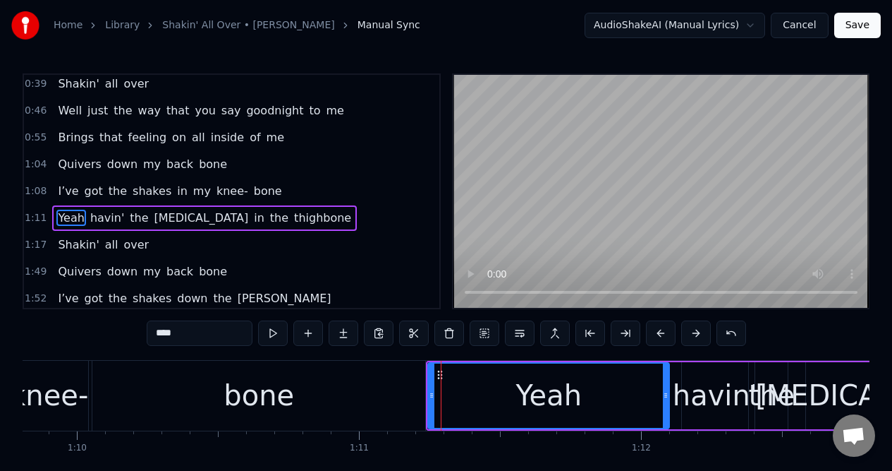
scroll to position [165, 0]
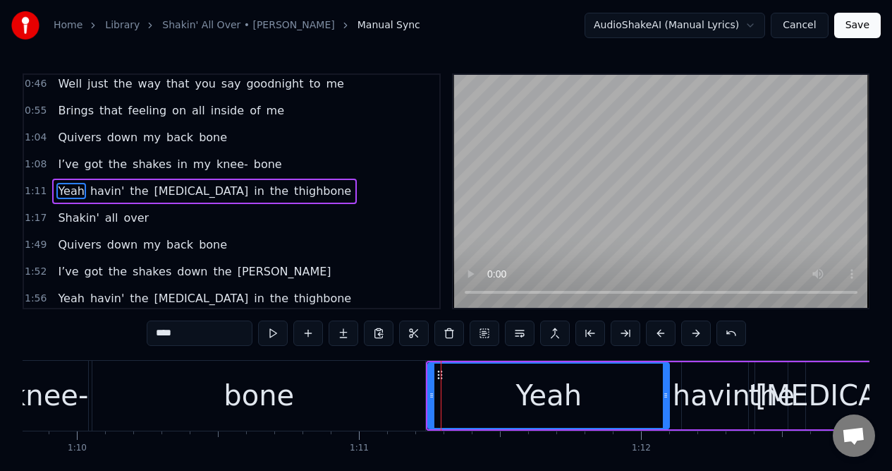
click at [352, 371] on div "bone" at bounding box center [258, 396] width 333 height 70
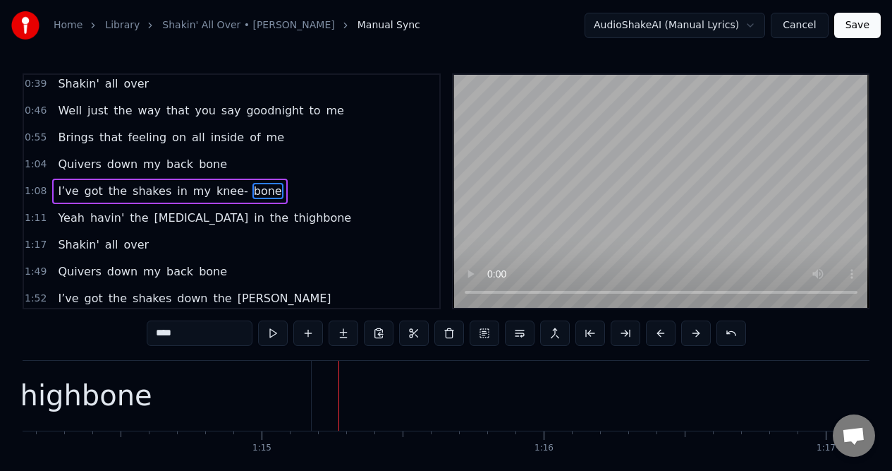
scroll to position [0, 21171]
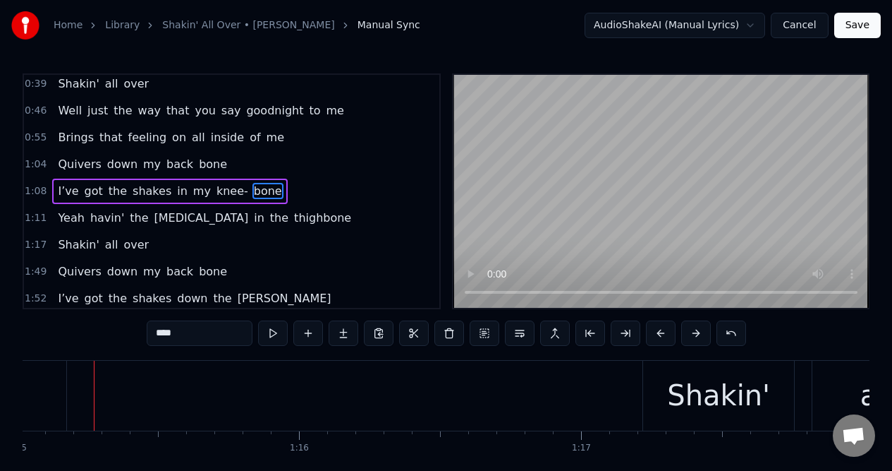
click at [63, 215] on span "Yeah" at bounding box center [70, 218] width 29 height 16
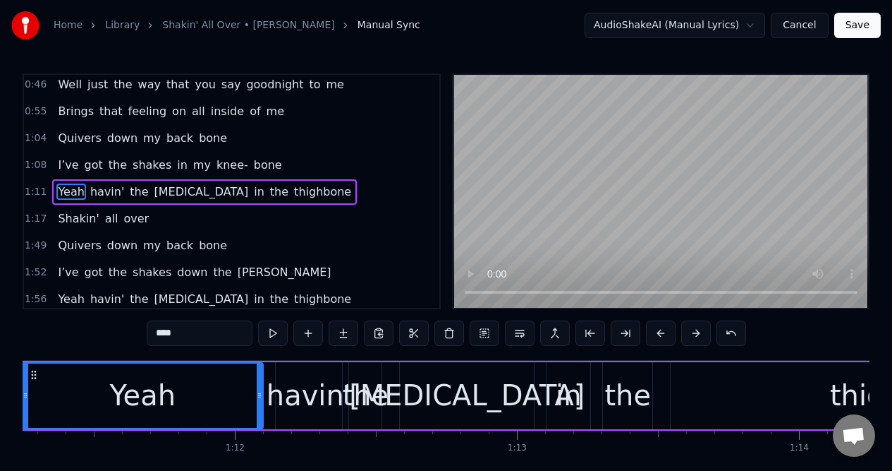
scroll to position [0, 20033]
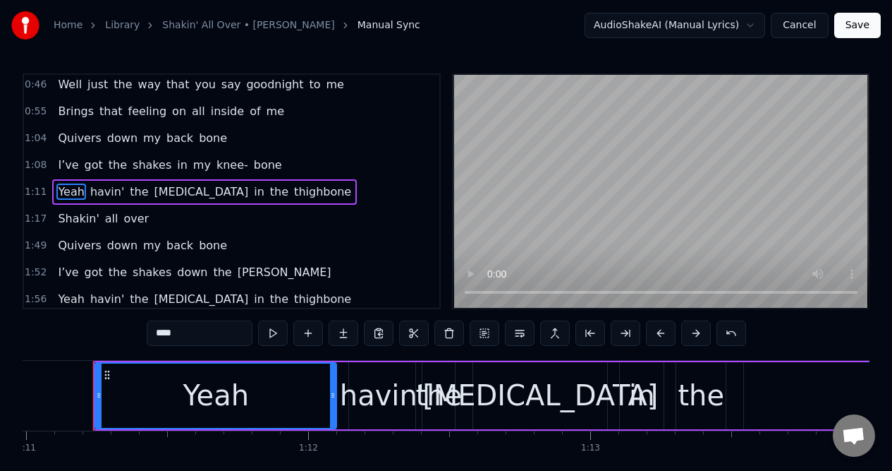
type input "******"
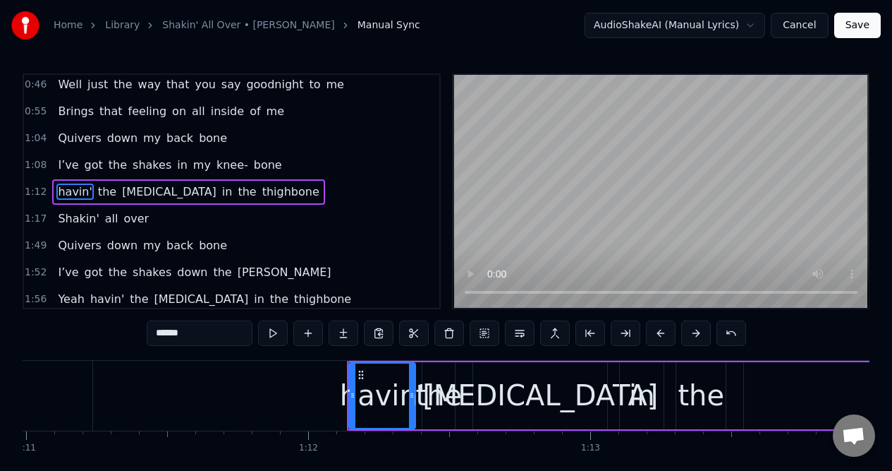
scroll to position [165, 0]
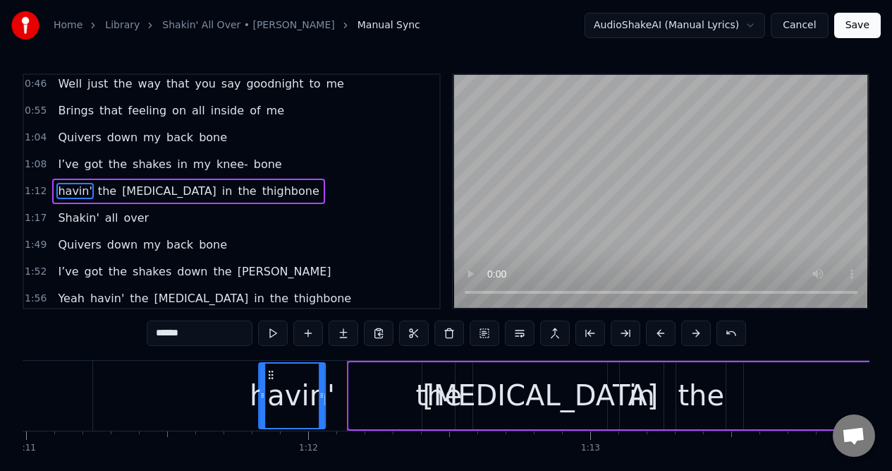
drag, startPoint x: 362, startPoint y: 372, endPoint x: 272, endPoint y: 385, distance: 91.2
click at [272, 385] on div "havin'" at bounding box center [292, 395] width 65 height 64
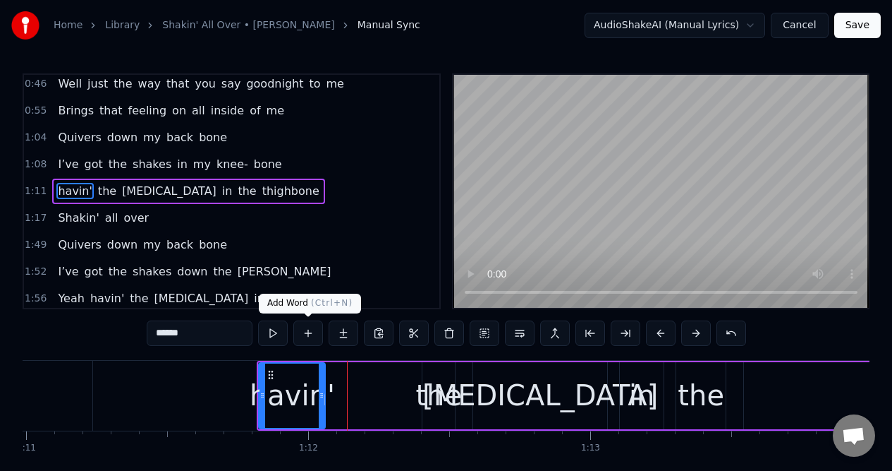
click at [309, 327] on button at bounding box center [308, 332] width 30 height 25
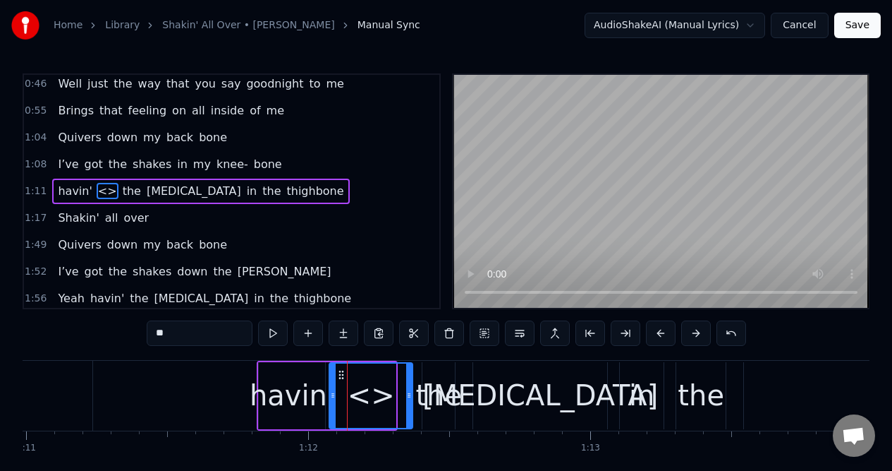
drag, startPoint x: 392, startPoint y: 401, endPoint x: 408, endPoint y: 401, distance: 16.2
click at [409, 401] on div at bounding box center [409, 395] width 6 height 64
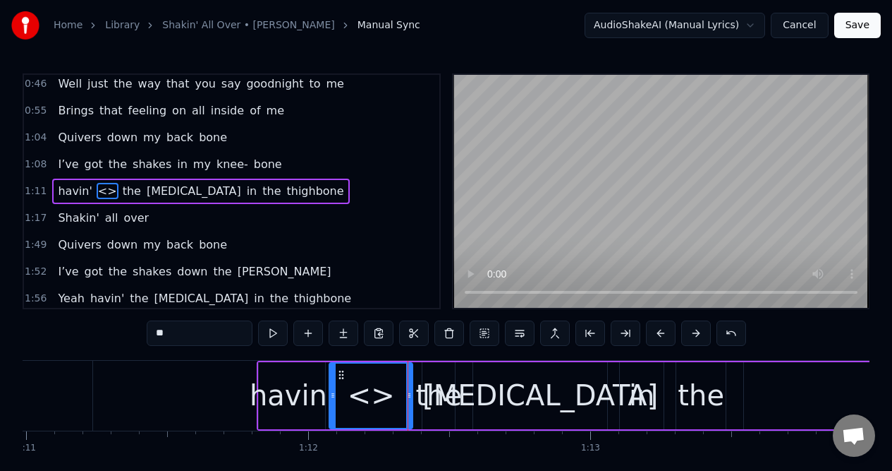
click at [294, 389] on div "havin'" at bounding box center [292, 395] width 85 height 42
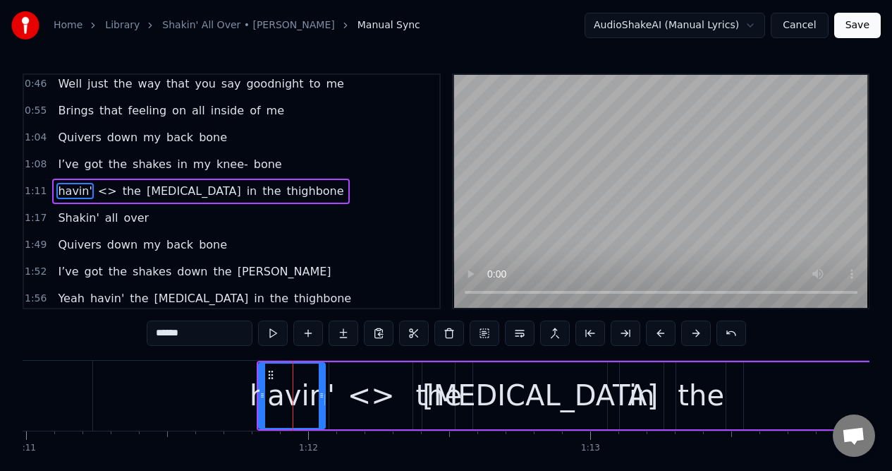
drag, startPoint x: 198, startPoint y: 338, endPoint x: 157, endPoint y: 336, distance: 41.0
click at [155, 335] on input "******" at bounding box center [200, 332] width 106 height 25
click at [361, 406] on div "<>" at bounding box center [371, 395] width 47 height 42
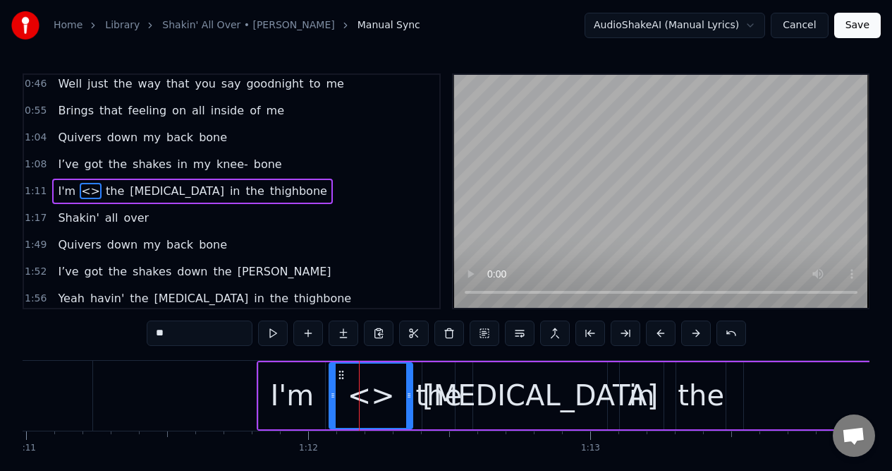
drag, startPoint x: 176, startPoint y: 336, endPoint x: 157, endPoint y: 336, distance: 19.8
click at [157, 336] on input "**" at bounding box center [200, 332] width 106 height 25
click at [432, 404] on div "the" at bounding box center [439, 395] width 47 height 42
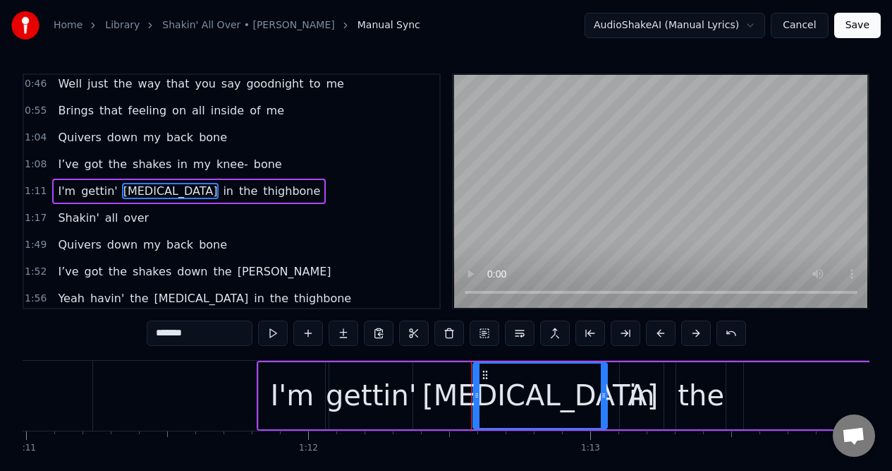
click at [404, 413] on div "gettin'" at bounding box center [371, 395] width 91 height 42
type input "*******"
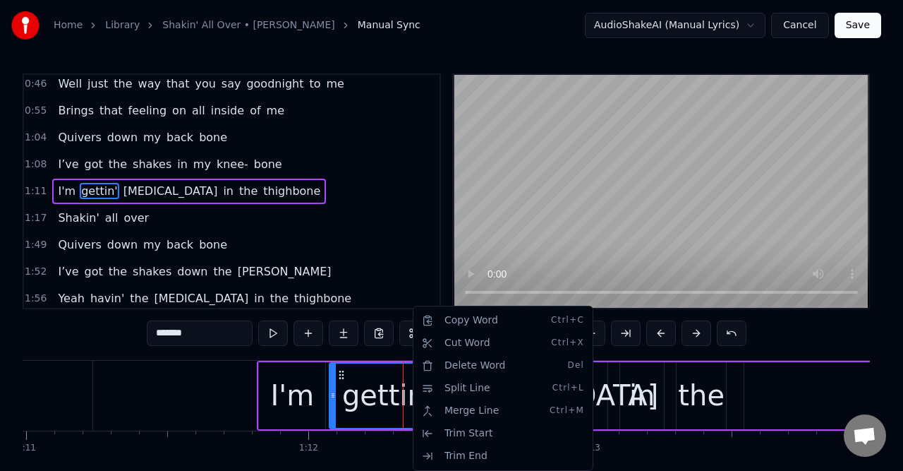
drag, startPoint x: 411, startPoint y: 413, endPoint x: 442, endPoint y: 411, distance: 30.4
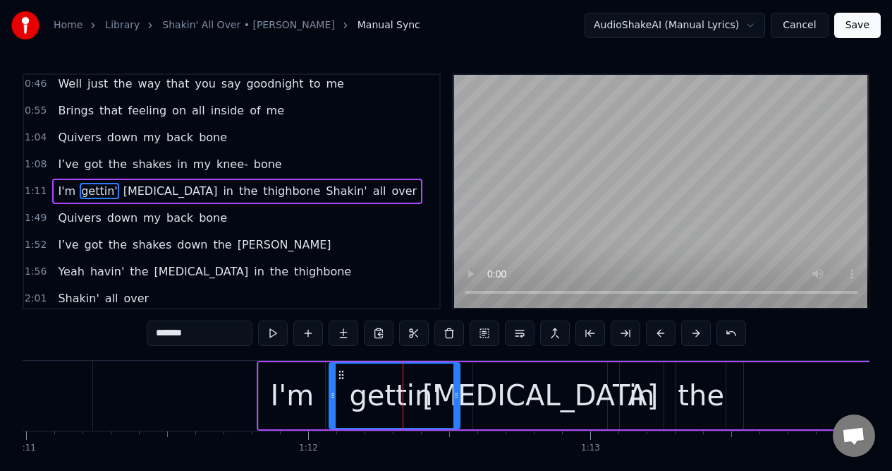
drag, startPoint x: 441, startPoint y: 411, endPoint x: 456, endPoint y: 409, distance: 15.6
click at [456, 409] on div at bounding box center [457, 395] width 6 height 64
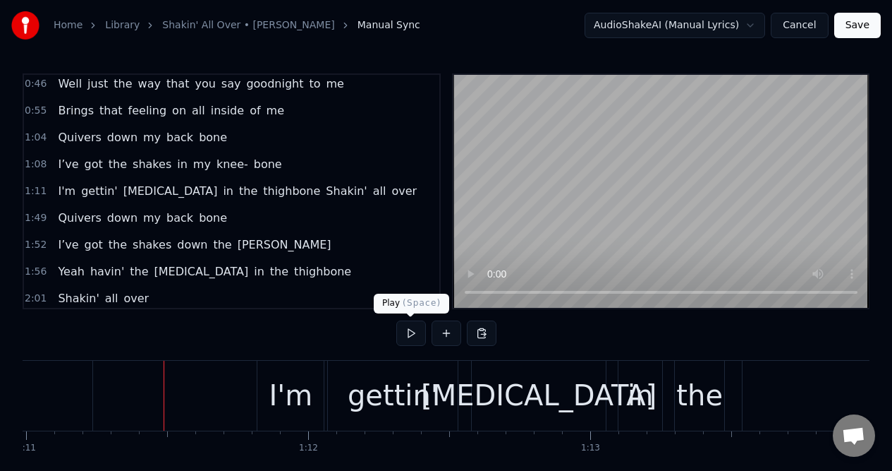
click at [409, 334] on button at bounding box center [411, 332] width 30 height 25
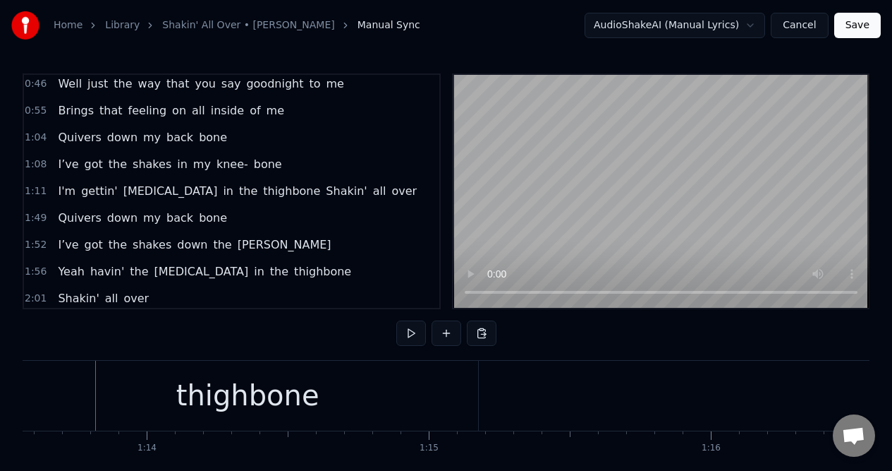
scroll to position [0, 20761]
click at [238, 194] on span "the" at bounding box center [248, 191] width 21 height 16
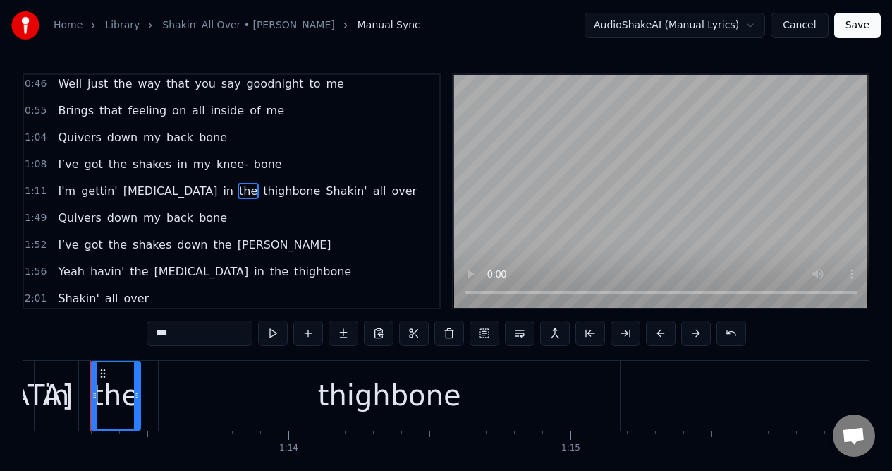
scroll to position [0, 20614]
drag, startPoint x: 182, startPoint y: 337, endPoint x: 153, endPoint y: 337, distance: 28.9
click at [153, 337] on input "***" at bounding box center [200, 332] width 106 height 25
click at [394, 408] on div "thighbone" at bounding box center [392, 395] width 143 height 42
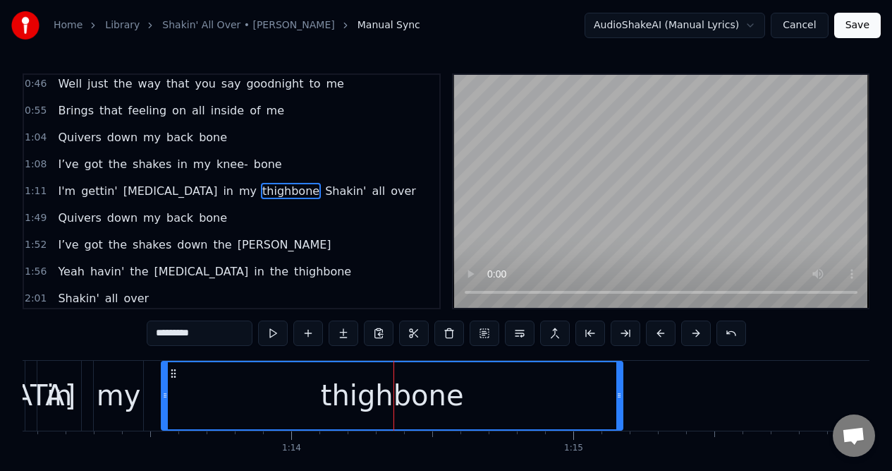
click at [460, 396] on div "thighbone" at bounding box center [392, 395] width 460 height 67
drag, startPoint x: 468, startPoint y: 398, endPoint x: 412, endPoint y: 399, distance: 56.5
click at [412, 398] on div "thighbone" at bounding box center [392, 395] width 460 height 67
click at [204, 333] on input "*********" at bounding box center [200, 332] width 106 height 25
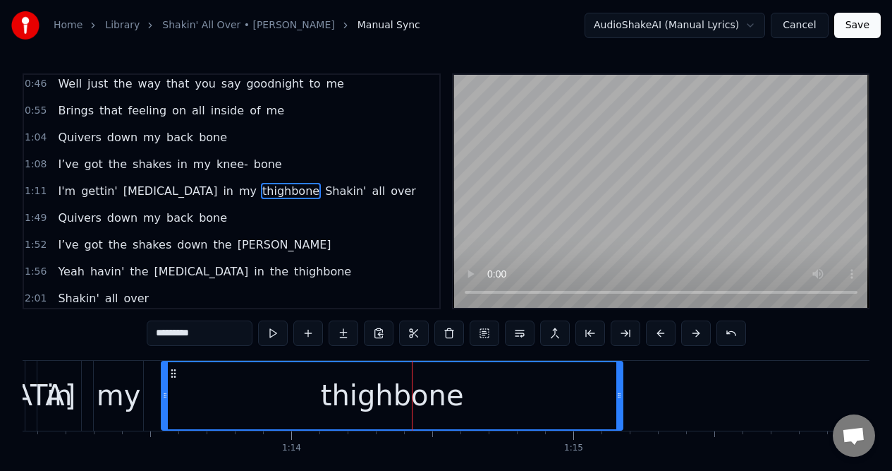
click at [211, 334] on input "*********" at bounding box center [200, 332] width 106 height 25
drag, startPoint x: 213, startPoint y: 334, endPoint x: 195, endPoint y: 334, distance: 18.4
click at [193, 334] on input "*********" at bounding box center [200, 332] width 106 height 25
click at [211, 337] on input "*********" at bounding box center [200, 332] width 106 height 25
click at [205, 334] on input "*********" at bounding box center [200, 332] width 106 height 25
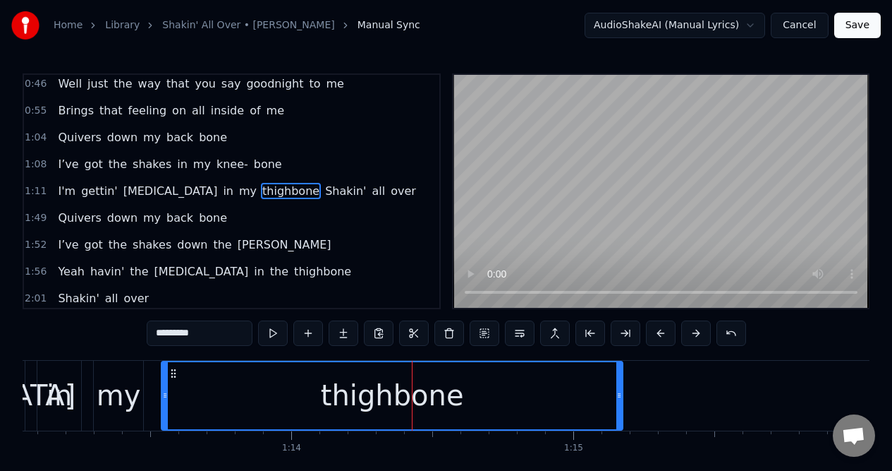
click at [567, 390] on div "thighbone" at bounding box center [392, 395] width 460 height 67
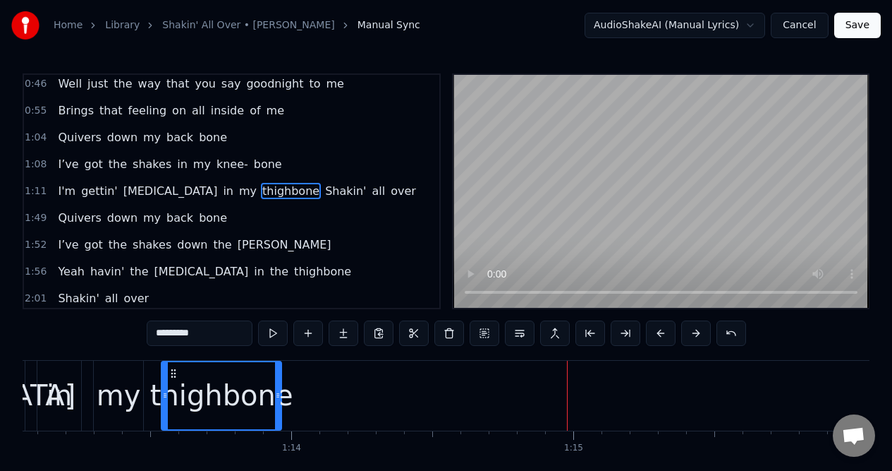
drag, startPoint x: 619, startPoint y: 406, endPoint x: 278, endPoint y: 398, distance: 341.6
click at [278, 398] on div at bounding box center [278, 395] width 6 height 67
click at [273, 404] on div at bounding box center [273, 395] width 6 height 67
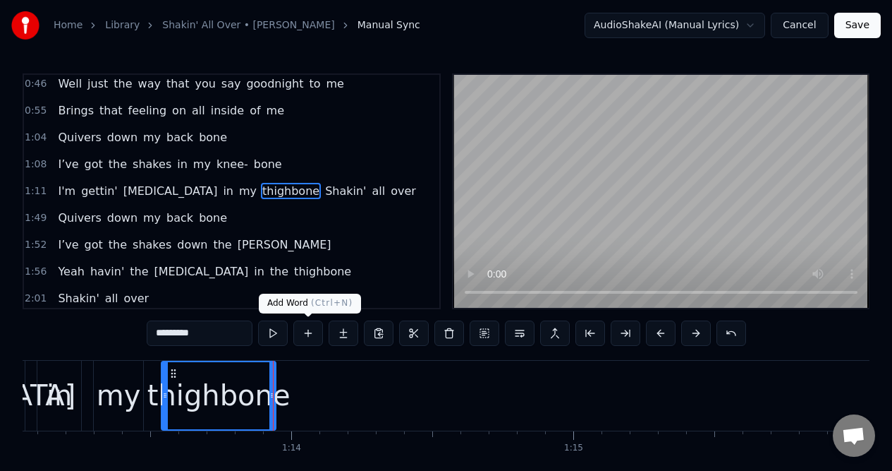
click at [313, 336] on button at bounding box center [308, 332] width 30 height 25
click at [308, 332] on button at bounding box center [308, 332] width 30 height 25
click at [250, 383] on div "thighbone" at bounding box center [218, 395] width 143 height 42
click at [305, 331] on button at bounding box center [308, 332] width 30 height 25
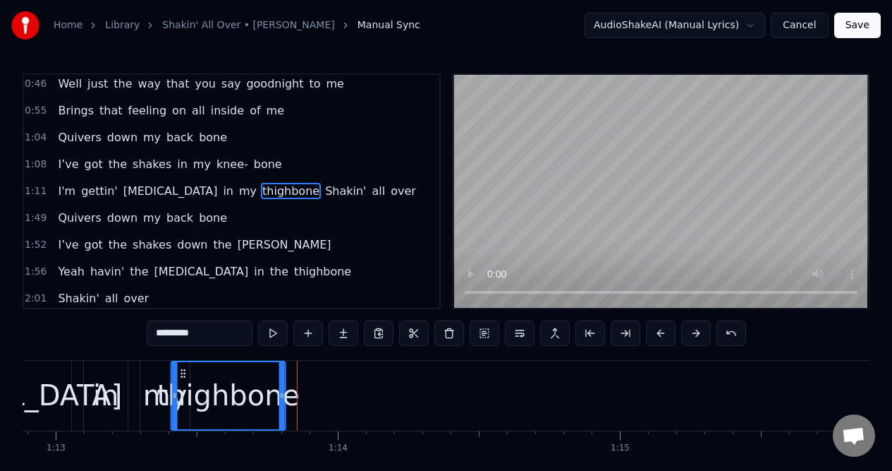
scroll to position [0, 20565]
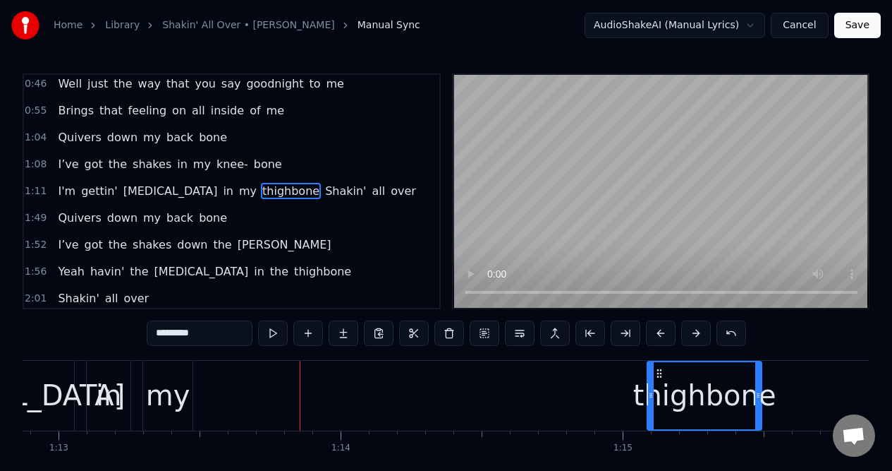
drag, startPoint x: 174, startPoint y: 372, endPoint x: 660, endPoint y: 355, distance: 486.4
click at [660, 356] on div "0:09 Well when you move in right up close to me 0:17 Yeah, that's when I get th…" at bounding box center [446, 287] width 847 height 429
click at [167, 408] on div "my" at bounding box center [168, 395] width 44 height 42
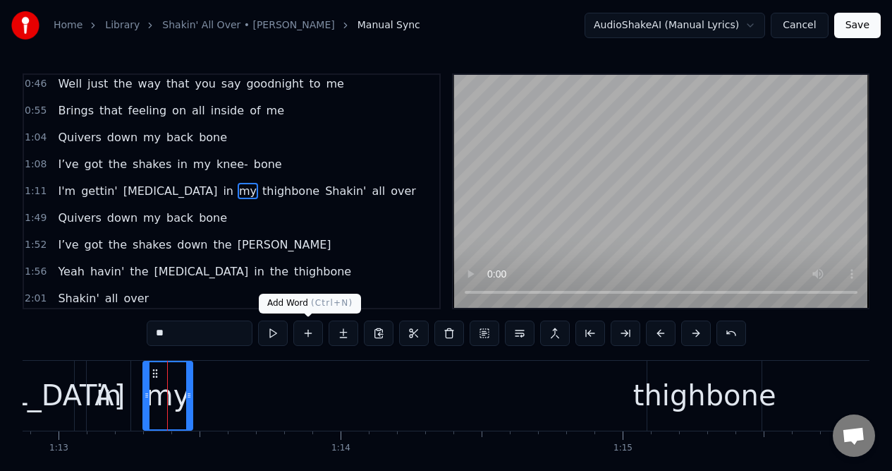
click at [309, 337] on button at bounding box center [308, 332] width 30 height 25
click at [310, 334] on button at bounding box center [308, 332] width 30 height 25
click at [324, 192] on span "Shakin'" at bounding box center [346, 191] width 44 height 16
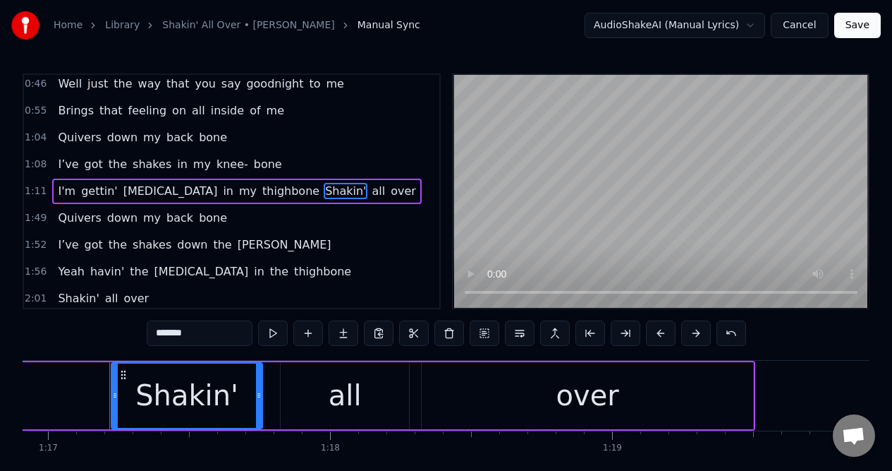
scroll to position [0, 21721]
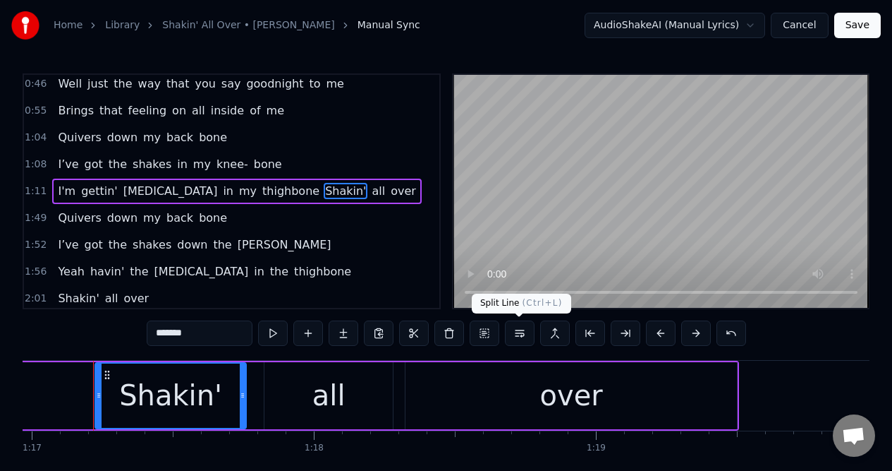
click at [519, 334] on button at bounding box center [520, 332] width 30 height 25
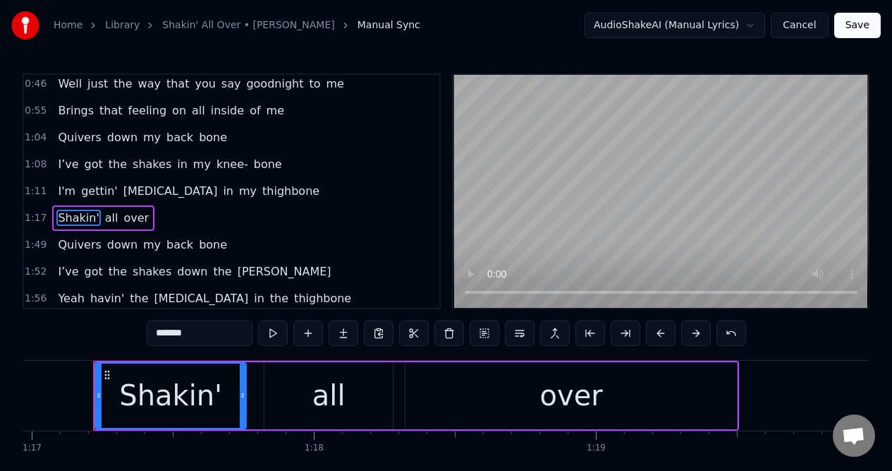
scroll to position [192, 0]
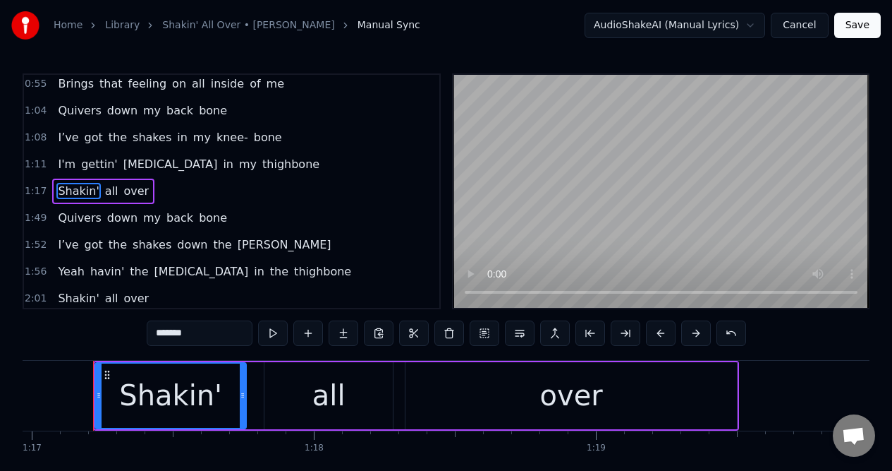
click at [261, 164] on span "thighbone" at bounding box center [291, 164] width 60 height 16
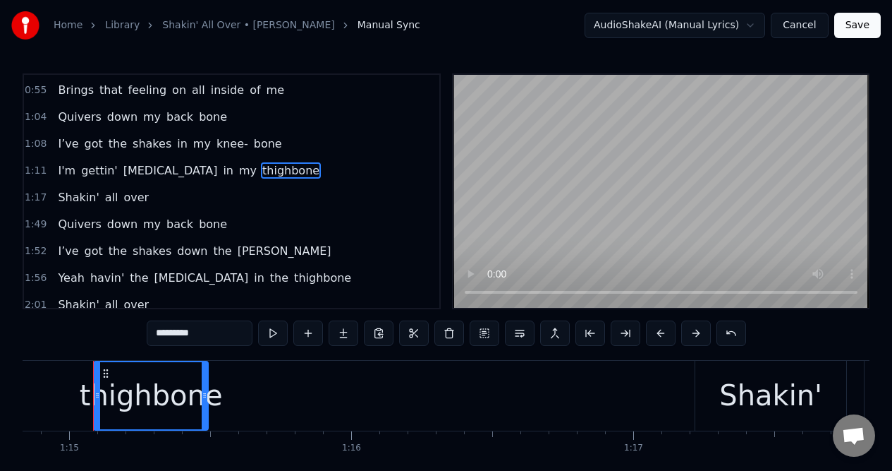
scroll to position [212, 0]
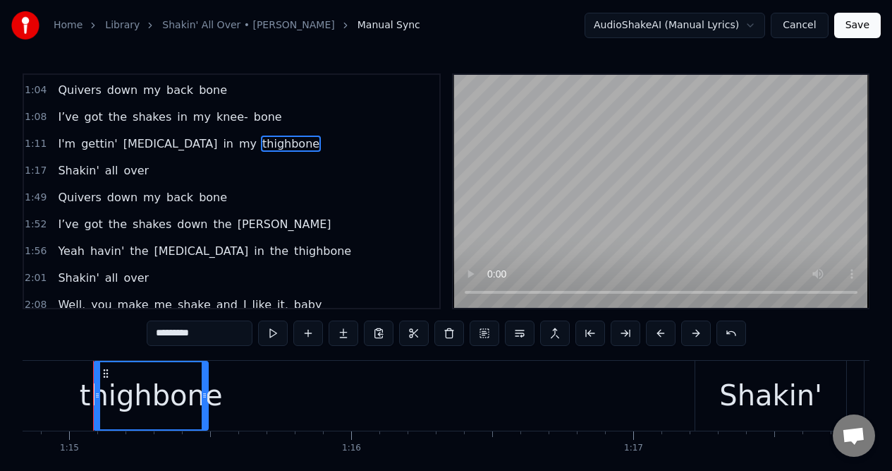
click at [238, 146] on span "my" at bounding box center [248, 143] width 20 height 16
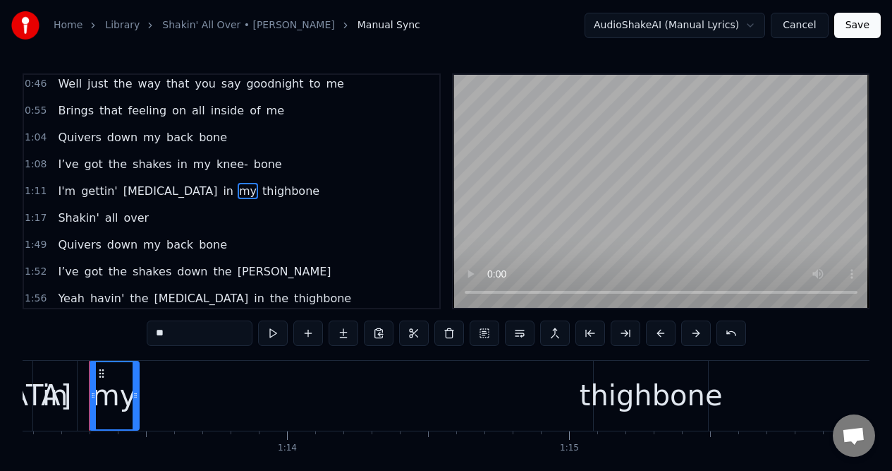
scroll to position [0, 20614]
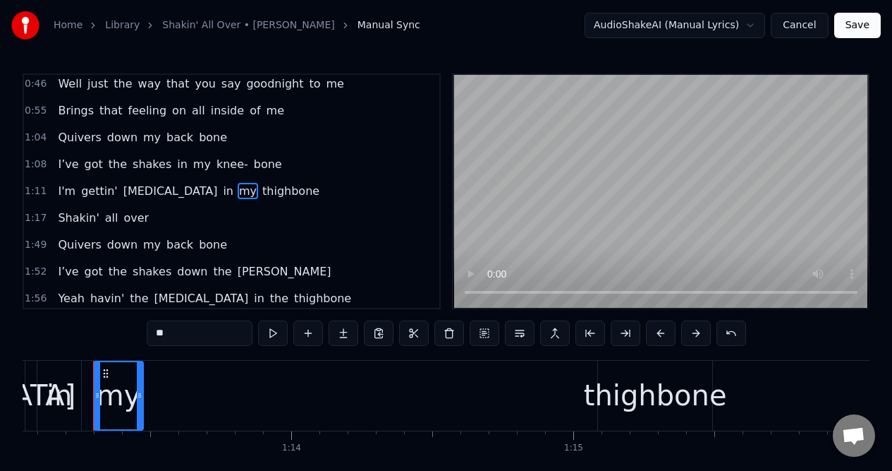
click at [617, 385] on div "thighbone" at bounding box center [655, 395] width 143 height 42
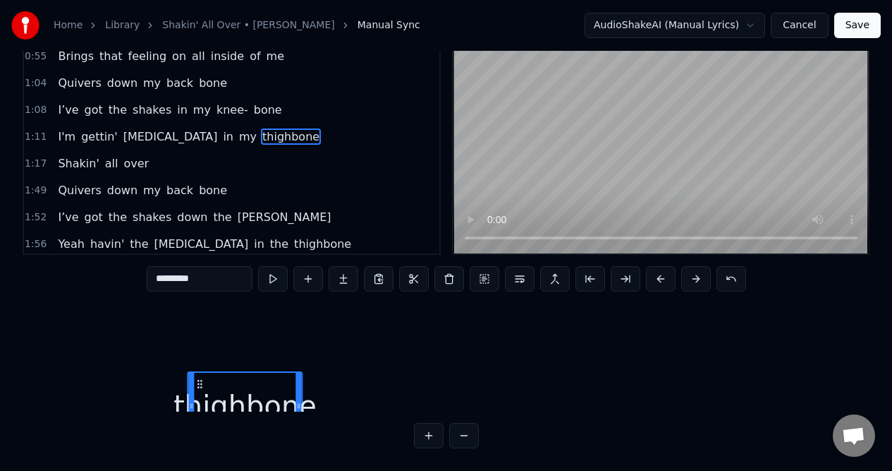
scroll to position [278, 20614]
drag, startPoint x: 611, startPoint y: 370, endPoint x: 202, endPoint y: 374, distance: 408.5
click at [202, 378] on icon at bounding box center [201, 383] width 11 height 11
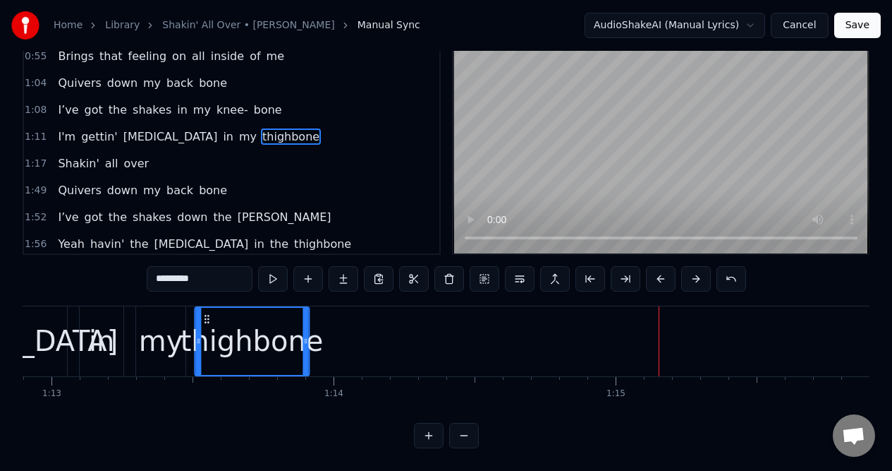
scroll to position [0, 20570]
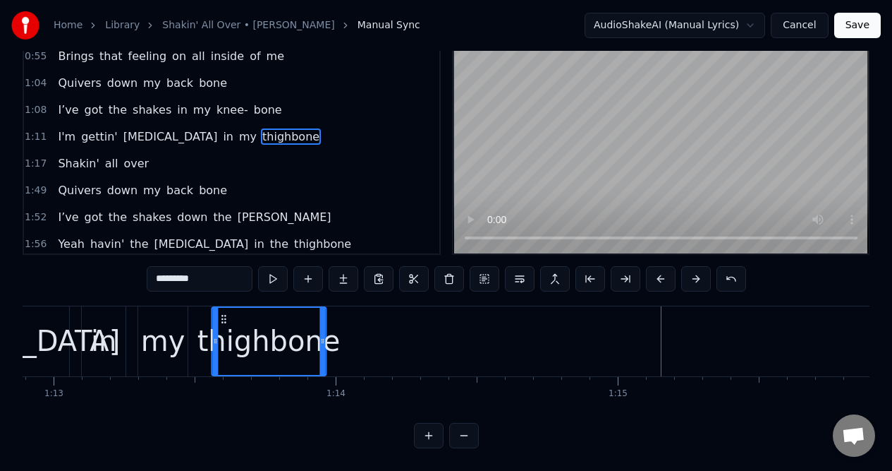
drag, startPoint x: 202, startPoint y: 305, endPoint x: 224, endPoint y: 308, distance: 22.1
click at [224, 313] on icon at bounding box center [223, 318] width 11 height 11
click at [209, 272] on input "*********" at bounding box center [200, 278] width 106 height 25
drag, startPoint x: 216, startPoint y: 271, endPoint x: 180, endPoint y: 271, distance: 36.0
click at [180, 271] on input "*********" at bounding box center [200, 278] width 106 height 25
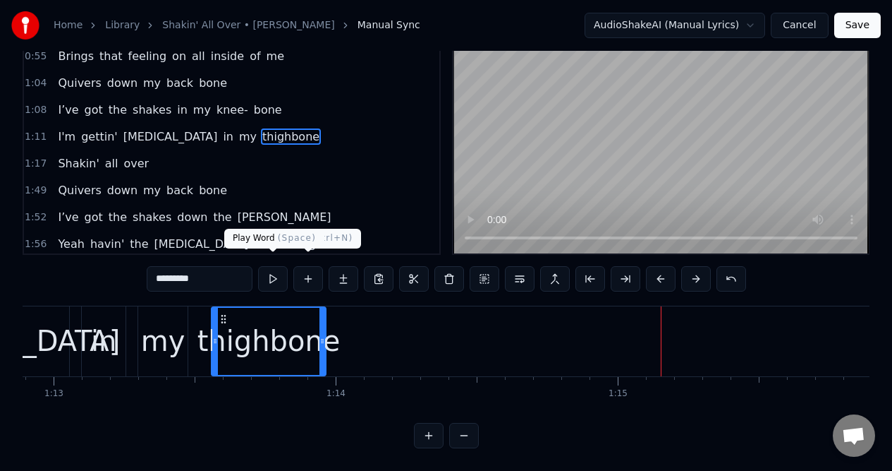
click at [240, 272] on input "*********" at bounding box center [200, 278] width 106 height 25
click at [310, 269] on button at bounding box center [308, 278] width 30 height 25
click at [310, 268] on button at bounding box center [308, 278] width 30 height 25
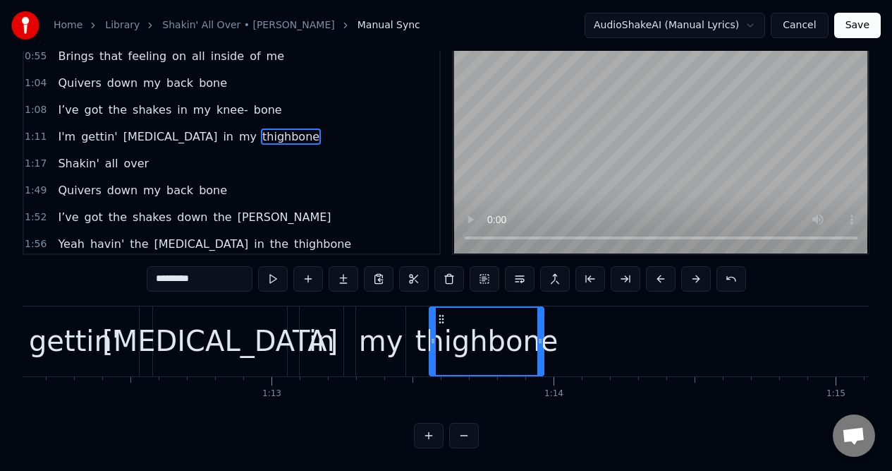
scroll to position [0, 20389]
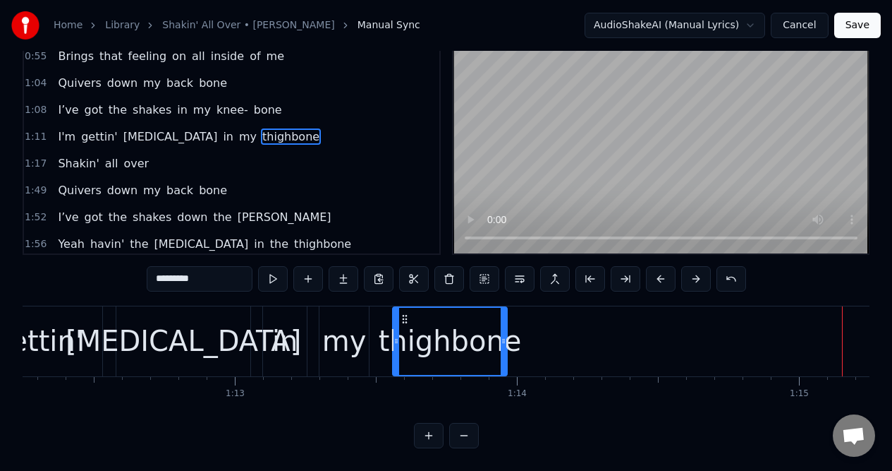
drag, startPoint x: 217, startPoint y: 270, endPoint x: 183, endPoint y: 272, distance: 34.6
click at [183, 272] on input "*********" at bounding box center [200, 278] width 106 height 25
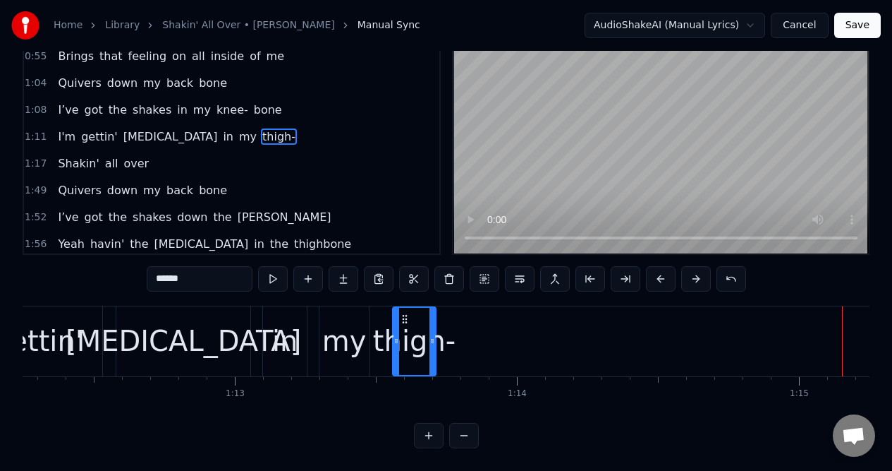
drag, startPoint x: 502, startPoint y: 317, endPoint x: 430, endPoint y: 317, distance: 71.3
click at [430, 317] on div at bounding box center [433, 341] width 6 height 67
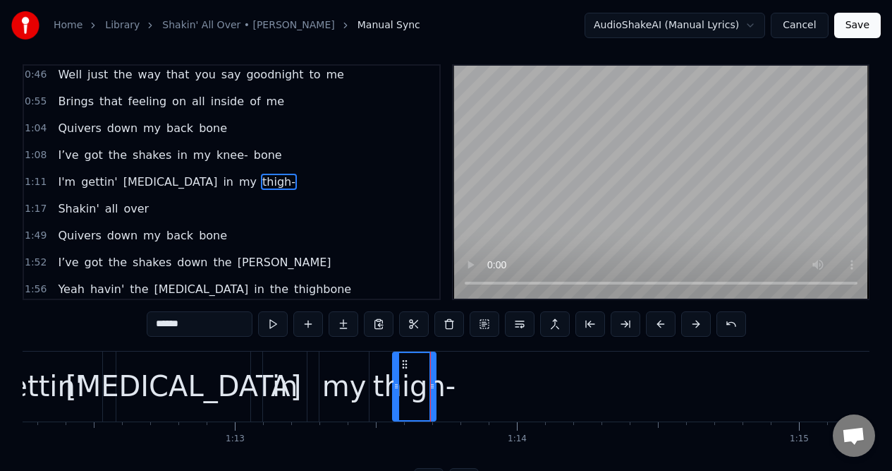
scroll to position [0, 0]
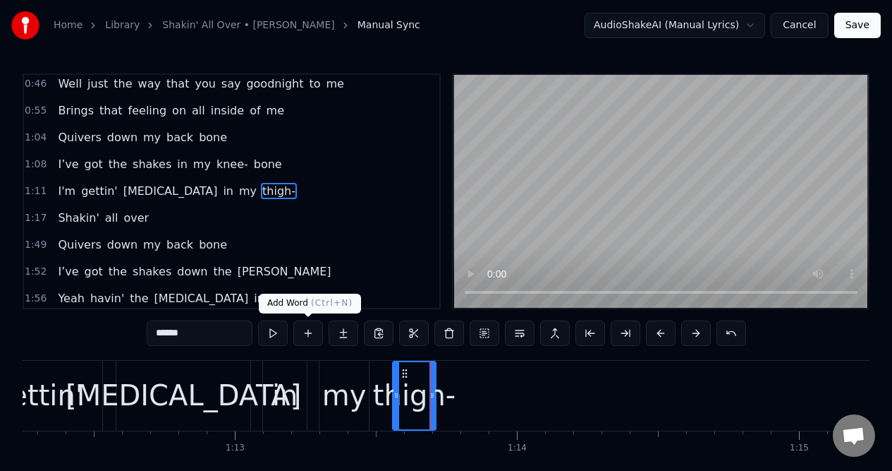
click at [308, 335] on button at bounding box center [308, 332] width 30 height 25
click at [307, 335] on button at bounding box center [308, 332] width 30 height 25
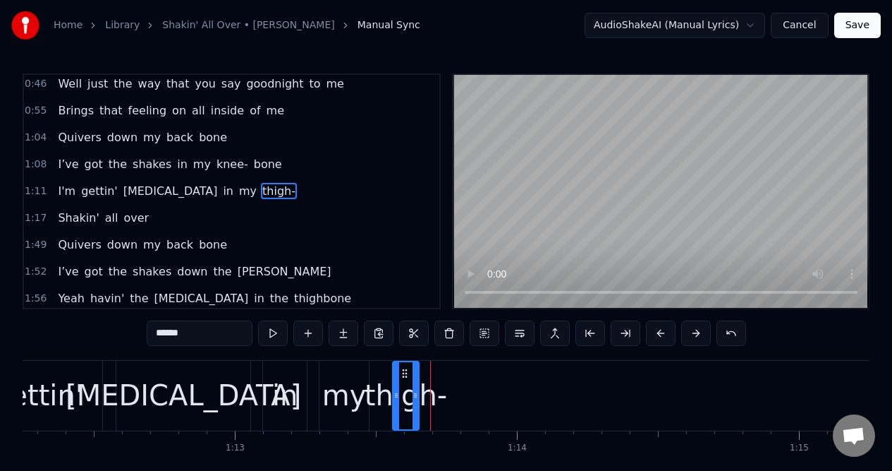
drag, startPoint x: 433, startPoint y: 382, endPoint x: 417, endPoint y: 383, distance: 16.2
click at [417, 383] on div at bounding box center [416, 395] width 6 height 67
click at [308, 335] on button at bounding box center [308, 332] width 30 height 25
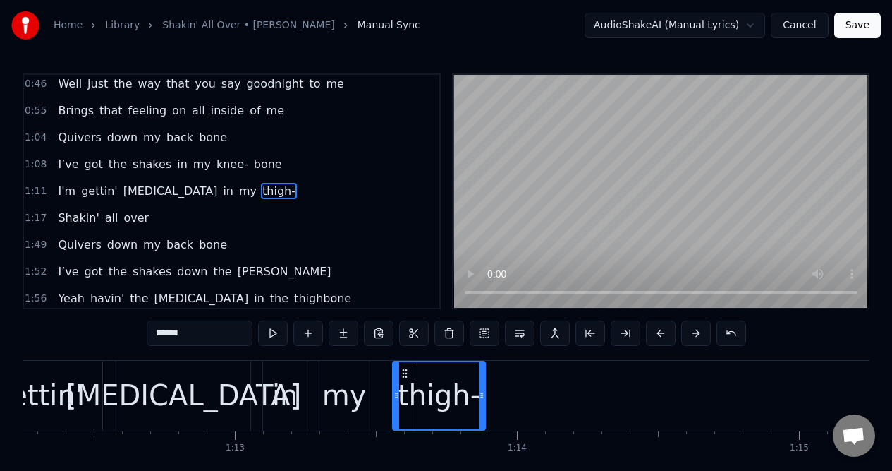
drag, startPoint x: 418, startPoint y: 385, endPoint x: 480, endPoint y: 382, distance: 62.9
click at [483, 385] on div at bounding box center [482, 395] width 6 height 67
click at [253, 165] on span "bone" at bounding box center [268, 164] width 31 height 16
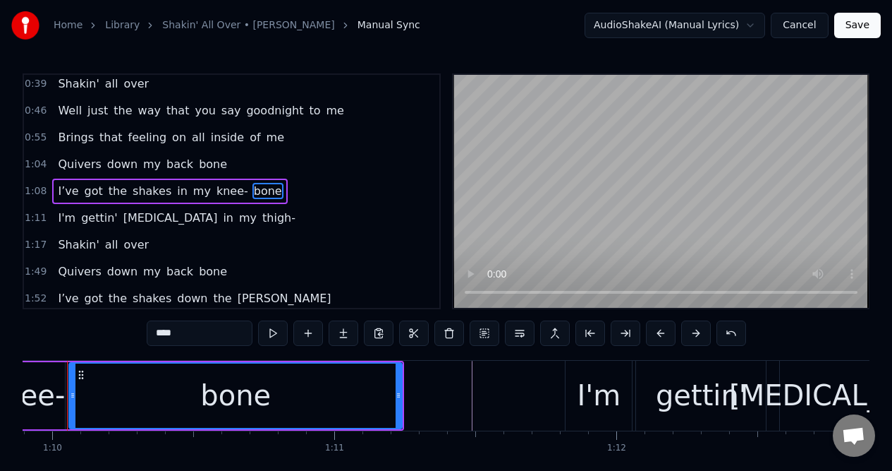
scroll to position [0, 19699]
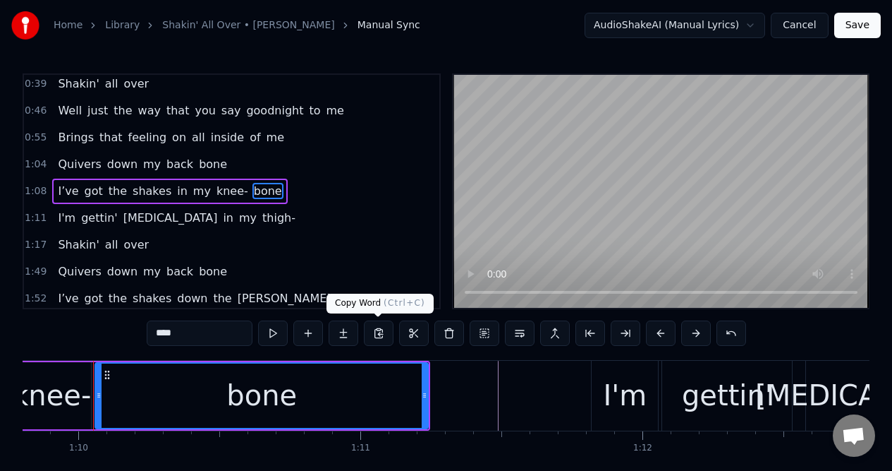
click at [380, 334] on button at bounding box center [379, 332] width 30 height 25
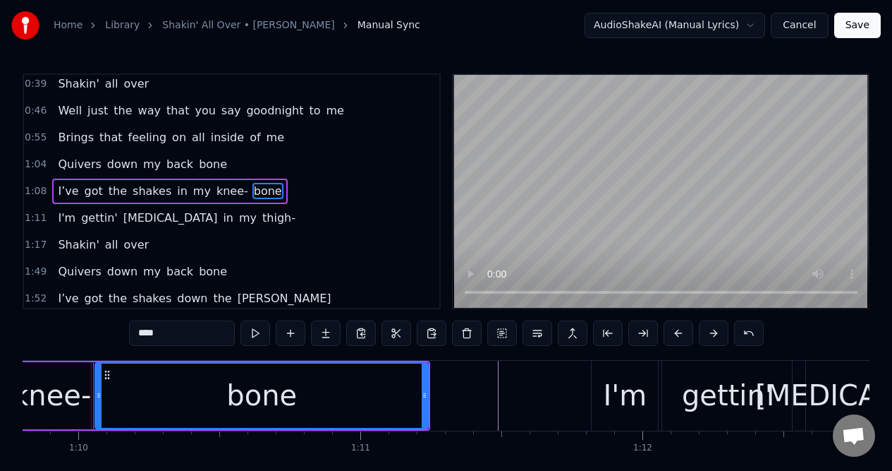
click at [261, 214] on span "thigh-" at bounding box center [279, 218] width 36 height 16
type input "******"
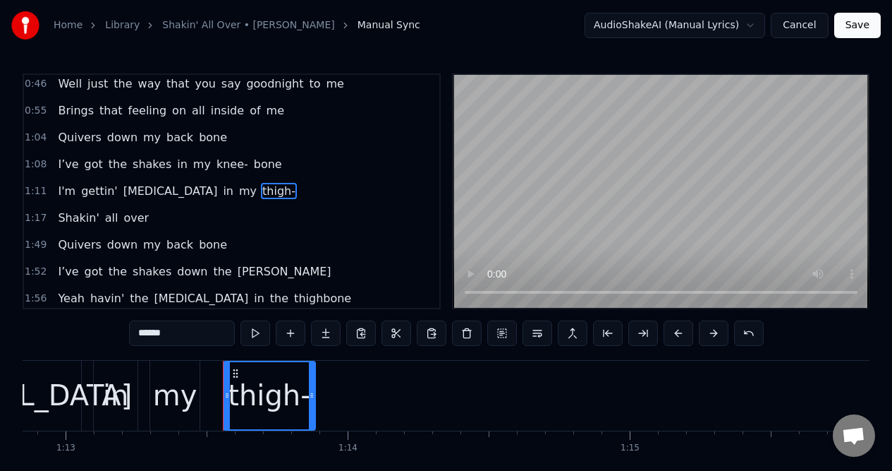
scroll to position [0, 20688]
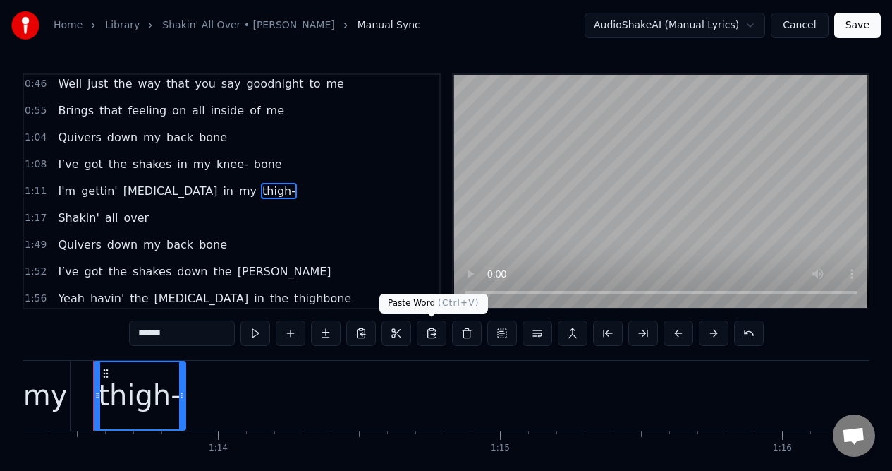
click at [430, 330] on button at bounding box center [432, 332] width 30 height 25
click at [430, 331] on button at bounding box center [432, 332] width 30 height 25
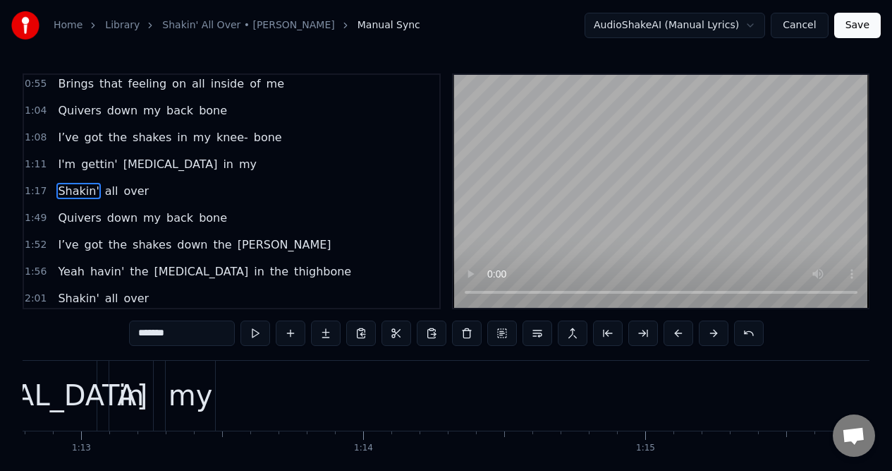
scroll to position [0, 20541]
click at [188, 379] on div "my" at bounding box center [192, 395] width 44 height 42
type input "**"
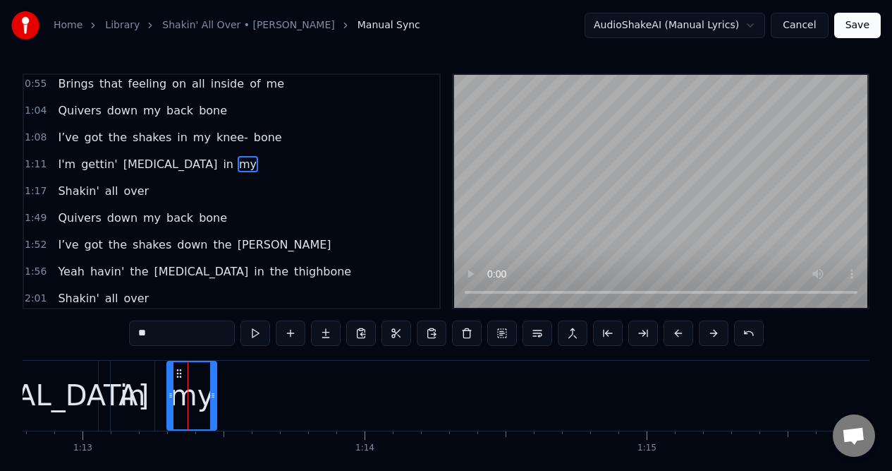
scroll to position [165, 0]
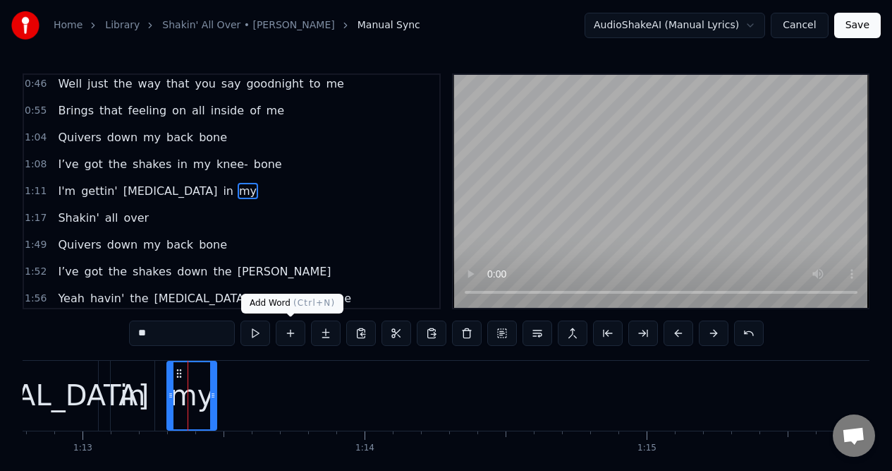
click at [291, 332] on button at bounding box center [291, 332] width 30 height 25
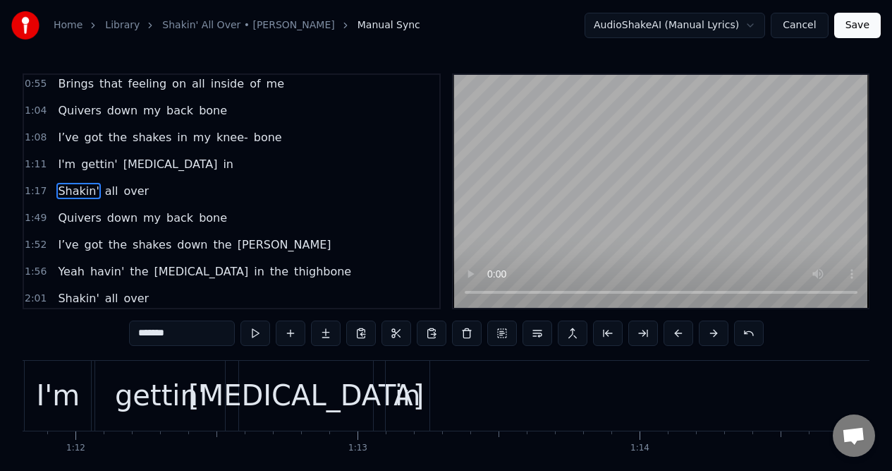
scroll to position [0, 20249]
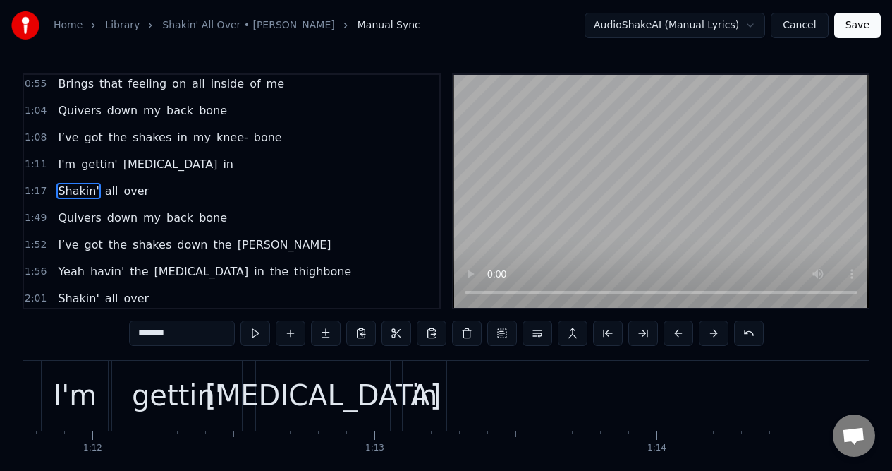
click at [418, 385] on div "in" at bounding box center [424, 395] width 25 height 42
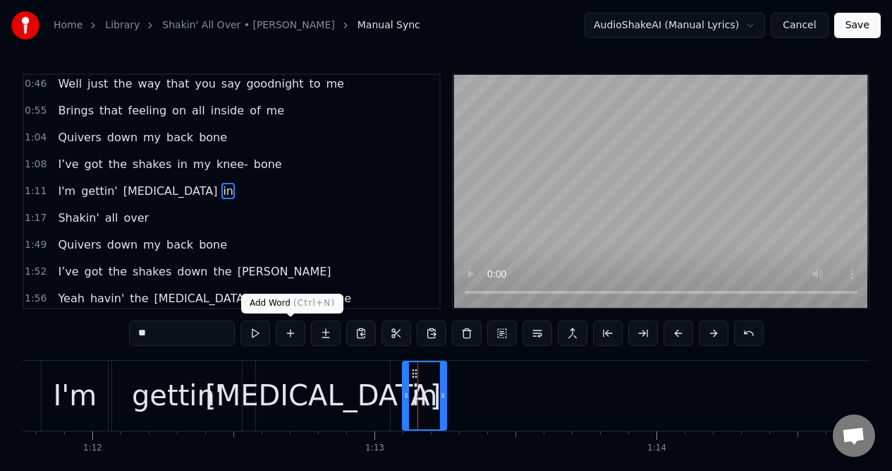
click at [291, 332] on button at bounding box center [291, 332] width 30 height 25
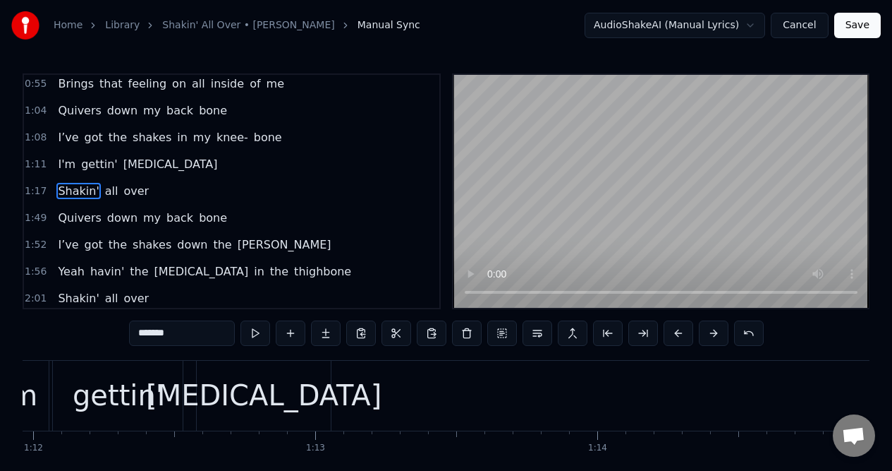
scroll to position [0, 20301]
click at [320, 387] on div "[MEDICAL_DATA]" at bounding box center [271, 396] width 134 height 70
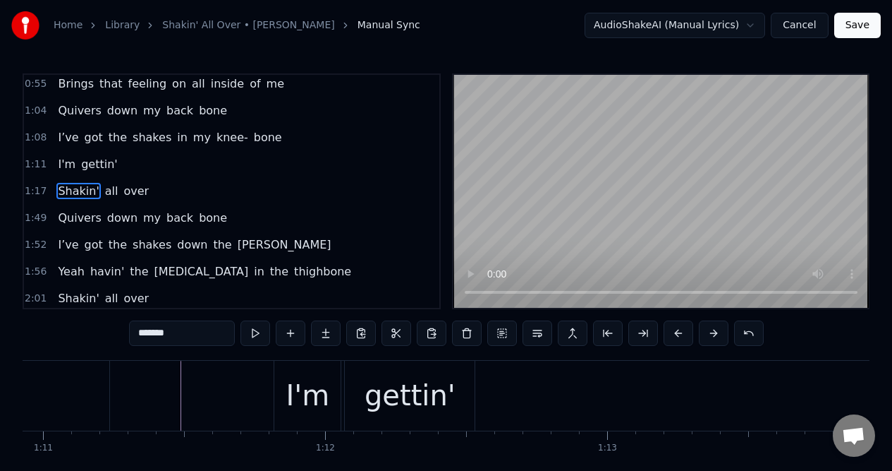
scroll to position [0, 20015]
click at [307, 391] on div "I'm" at bounding box center [309, 395] width 44 height 42
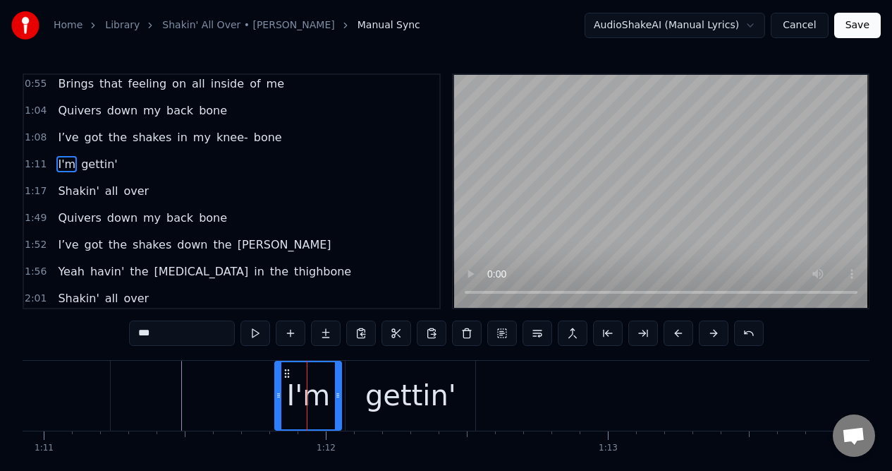
scroll to position [165, 0]
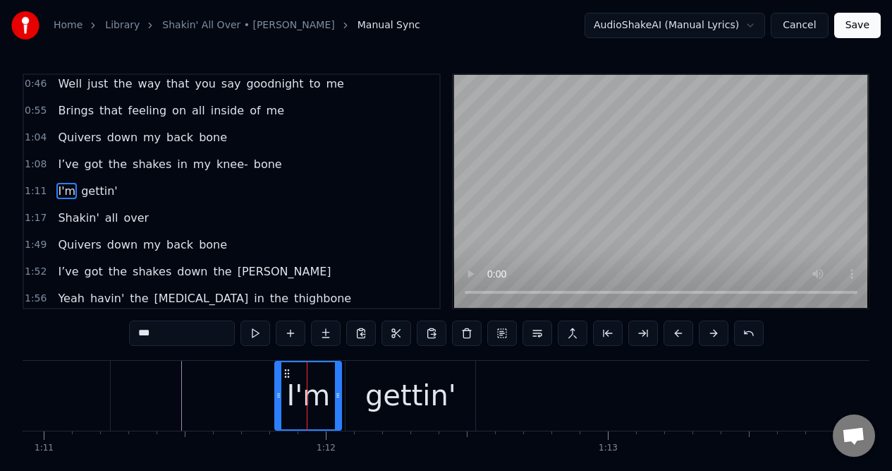
click at [377, 389] on div "gettin'" at bounding box center [410, 395] width 91 height 42
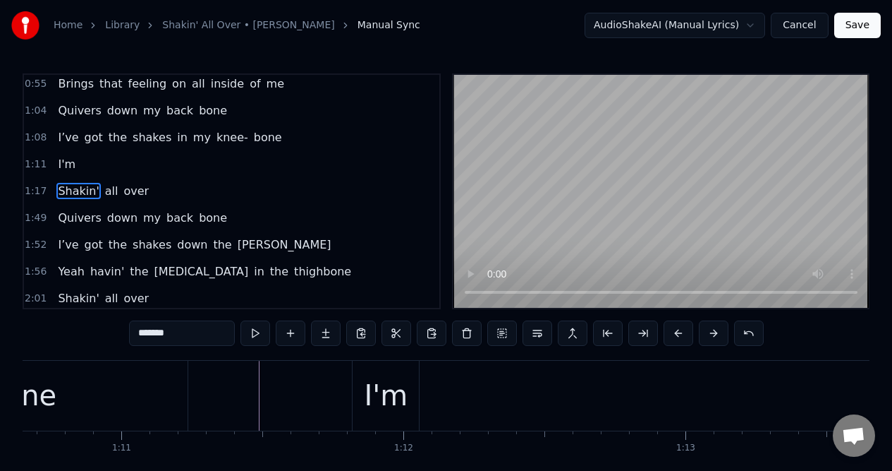
scroll to position [0, 19920]
click at [401, 392] on div "I'm" at bounding box center [404, 395] width 44 height 42
type input "***"
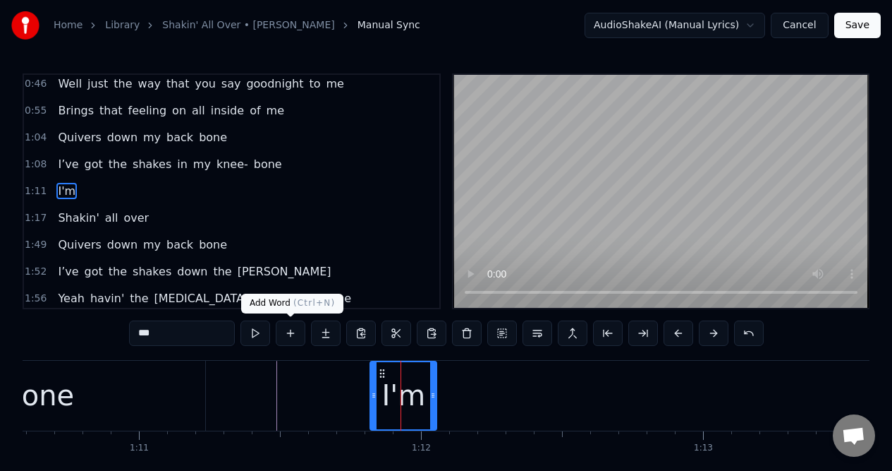
click at [293, 336] on button at bounding box center [291, 332] width 30 height 25
click at [391, 392] on div "I'm" at bounding box center [404, 395] width 44 height 42
click at [391, 392] on div at bounding box center [391, 396] width 1 height 70
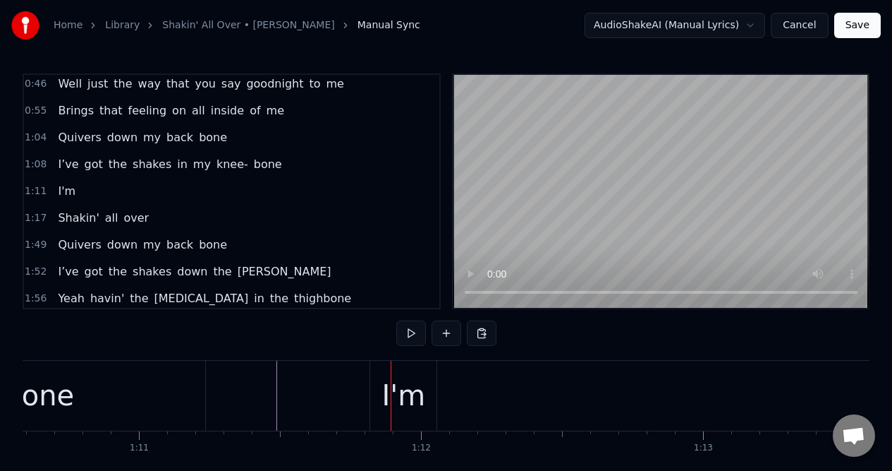
click at [405, 407] on div "I'm" at bounding box center [404, 395] width 44 height 42
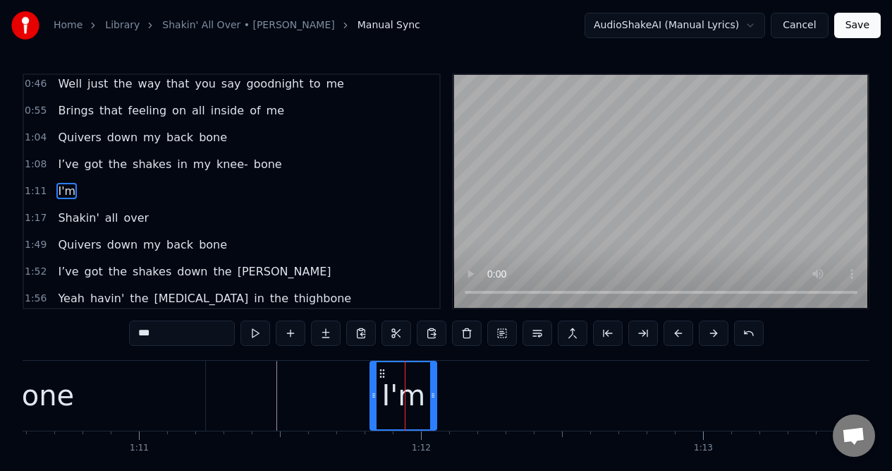
type input "*******"
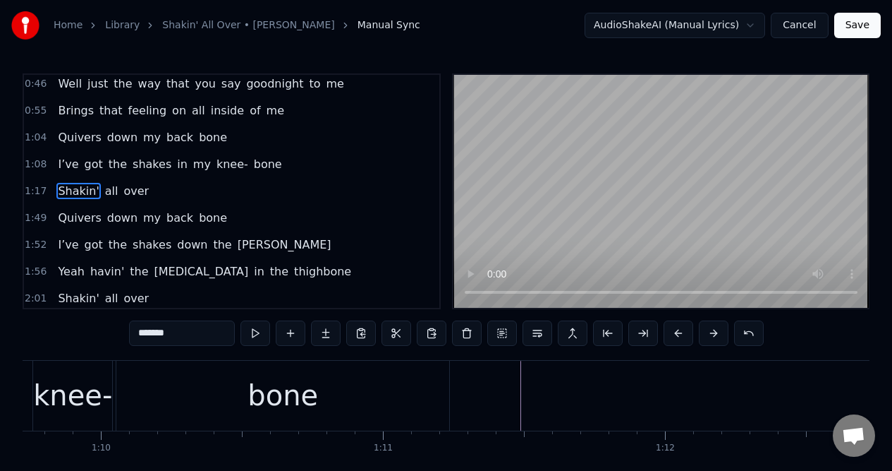
scroll to position [0, 19679]
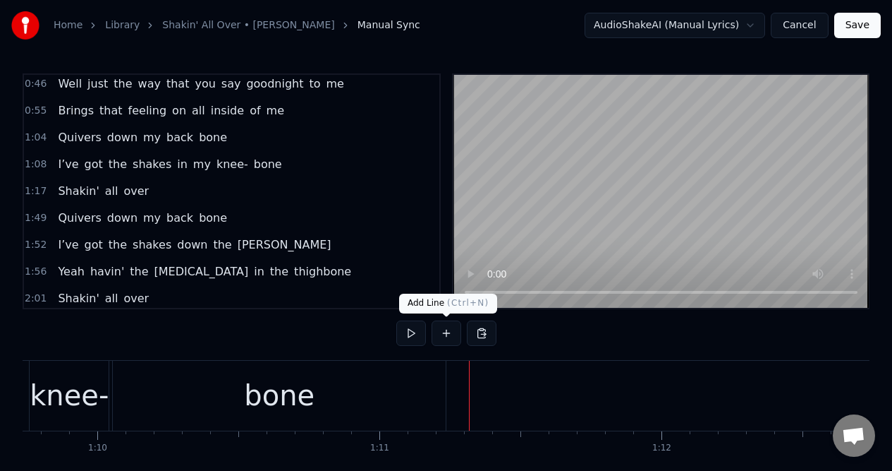
click at [446, 331] on button at bounding box center [447, 332] width 30 height 25
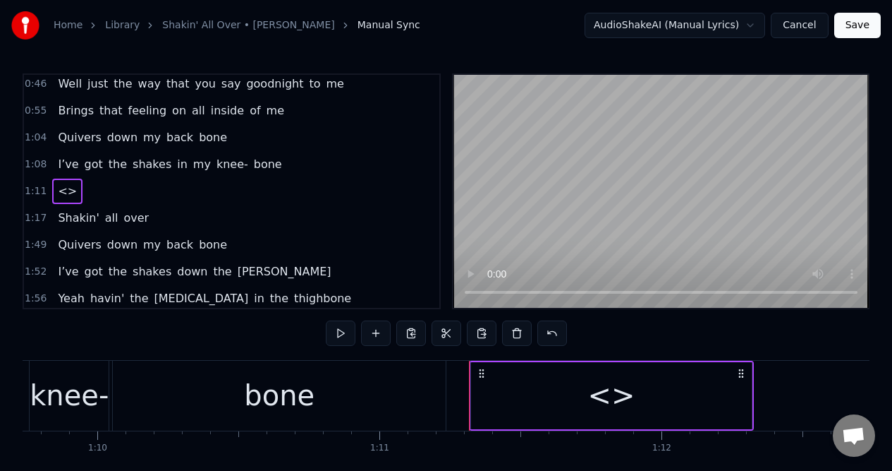
click at [741, 402] on div "<>" at bounding box center [611, 395] width 281 height 67
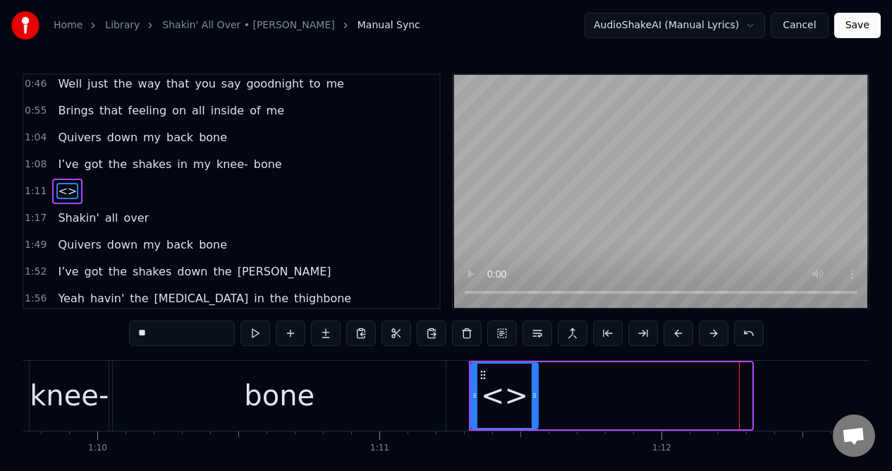
drag, startPoint x: 749, startPoint y: 400, endPoint x: 535, endPoint y: 416, distance: 214.3
click at [535, 416] on div at bounding box center [535, 395] width 6 height 64
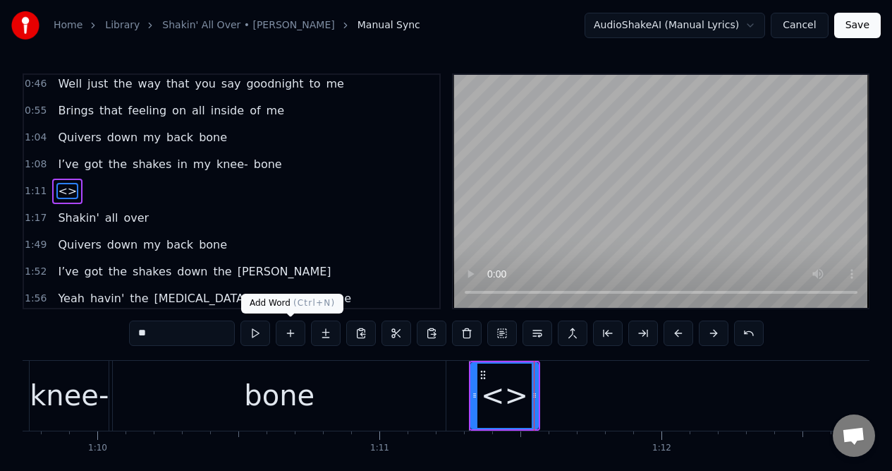
click at [296, 336] on button at bounding box center [291, 332] width 30 height 25
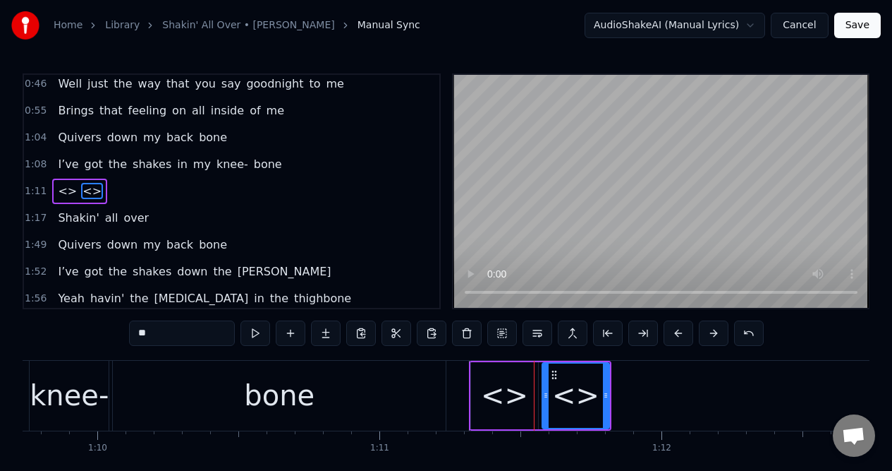
click at [296, 336] on button at bounding box center [291, 332] width 30 height 25
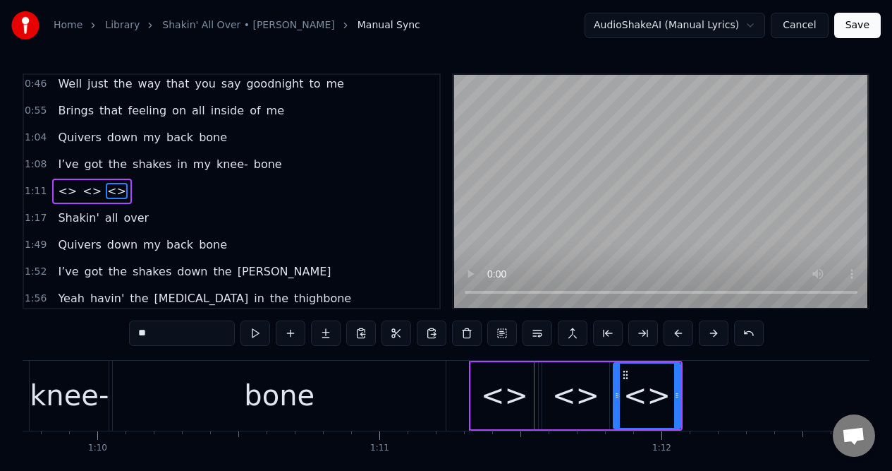
click at [296, 336] on button at bounding box center [291, 332] width 30 height 25
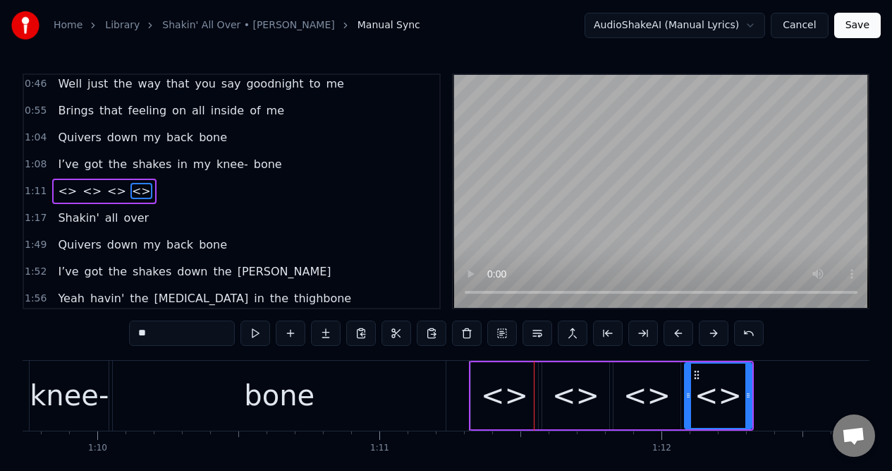
click at [296, 336] on button at bounding box center [291, 332] width 30 height 25
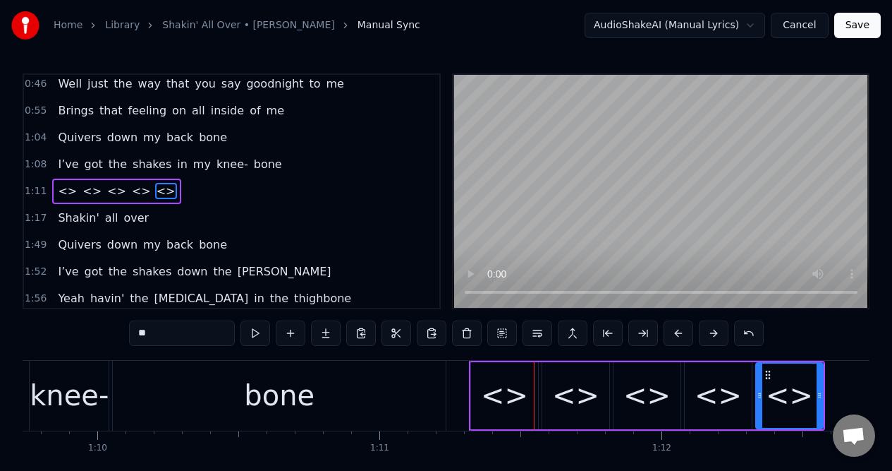
click at [296, 336] on button at bounding box center [291, 332] width 30 height 25
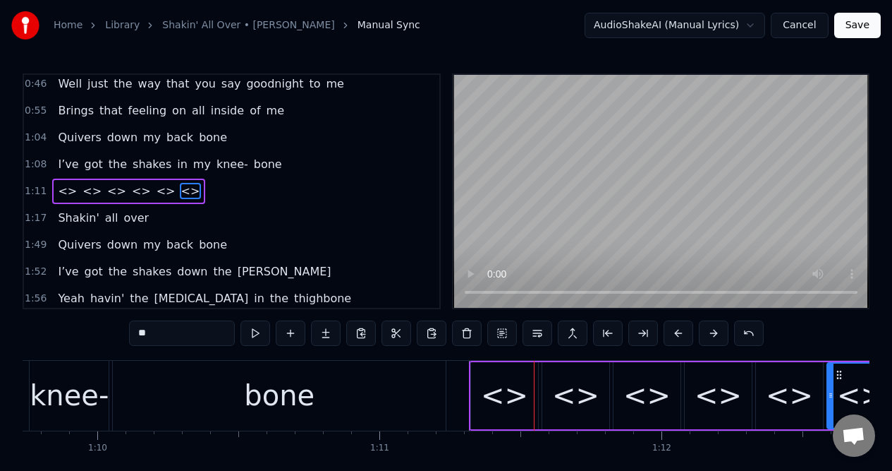
click at [296, 336] on button at bounding box center [291, 332] width 30 height 25
click at [508, 406] on div "<>" at bounding box center [504, 395] width 47 height 42
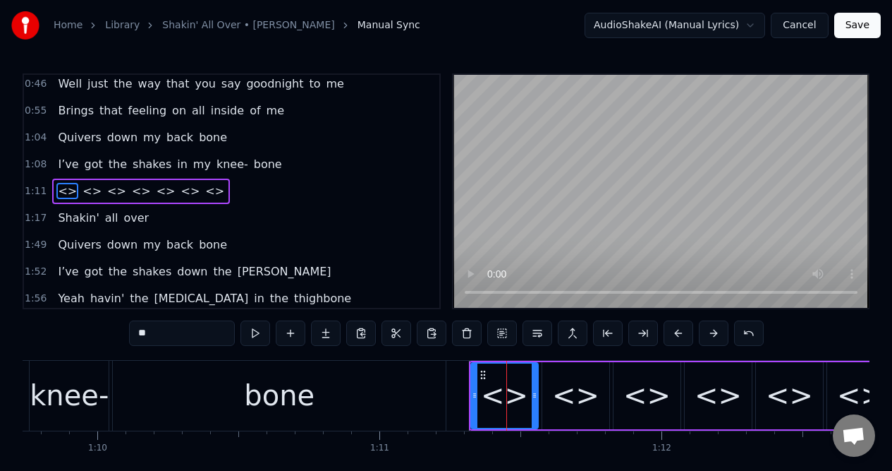
drag, startPoint x: 164, startPoint y: 334, endPoint x: 133, endPoint y: 338, distance: 30.6
click at [131, 337] on input "**" at bounding box center [182, 332] width 106 height 25
click at [565, 405] on div "<>" at bounding box center [575, 395] width 47 height 42
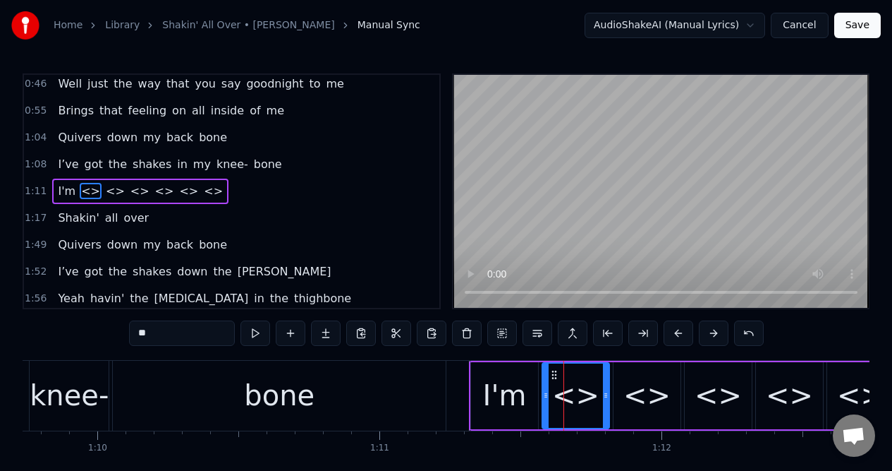
drag, startPoint x: 172, startPoint y: 336, endPoint x: 130, endPoint y: 336, distance: 42.3
click at [130, 336] on input "**" at bounding box center [182, 332] width 106 height 25
click at [644, 404] on div "<>" at bounding box center [647, 395] width 47 height 42
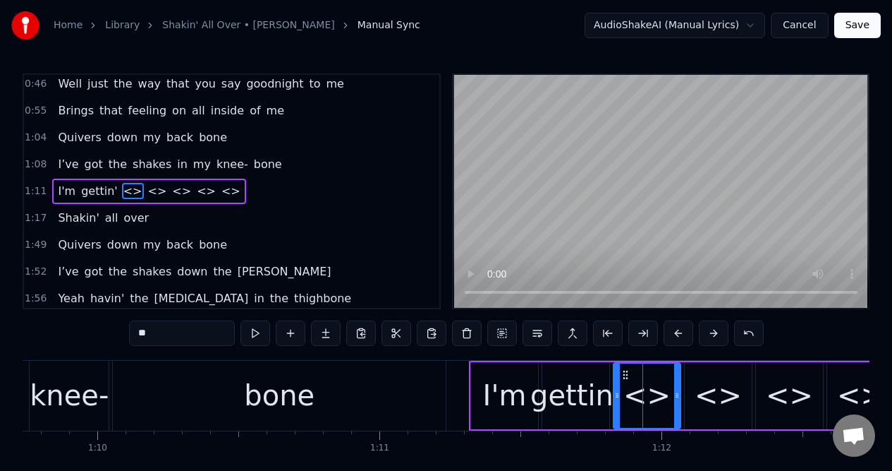
click at [644, 404] on div "<>" at bounding box center [647, 395] width 47 height 42
drag, startPoint x: 157, startPoint y: 332, endPoint x: 128, endPoint y: 332, distance: 29.6
click at [127, 332] on div "0:09 Well when you move in right up close to me 0:17 Yeah, that's when I get th…" at bounding box center [446, 287] width 847 height 429
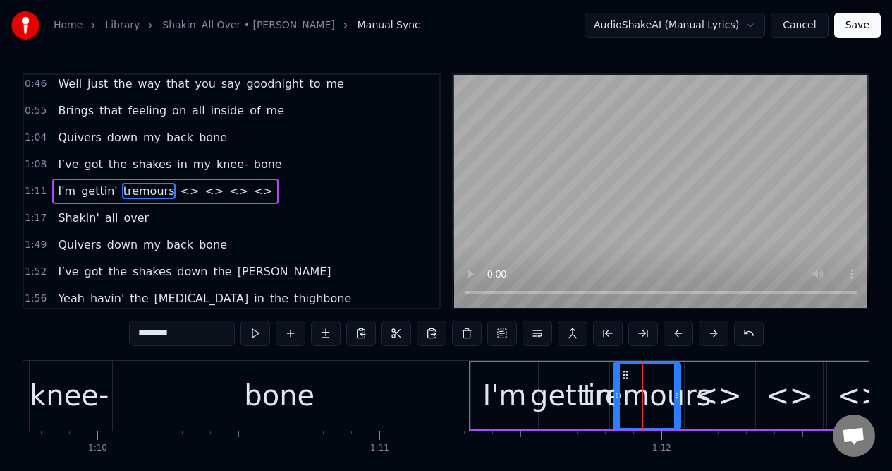
click at [716, 401] on div "<>" at bounding box center [718, 395] width 47 height 42
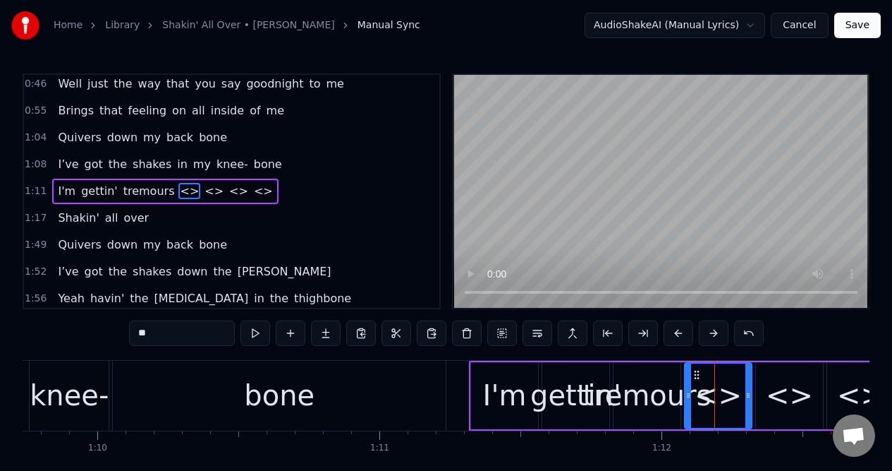
click at [140, 193] on span "tremours" at bounding box center [149, 191] width 54 height 16
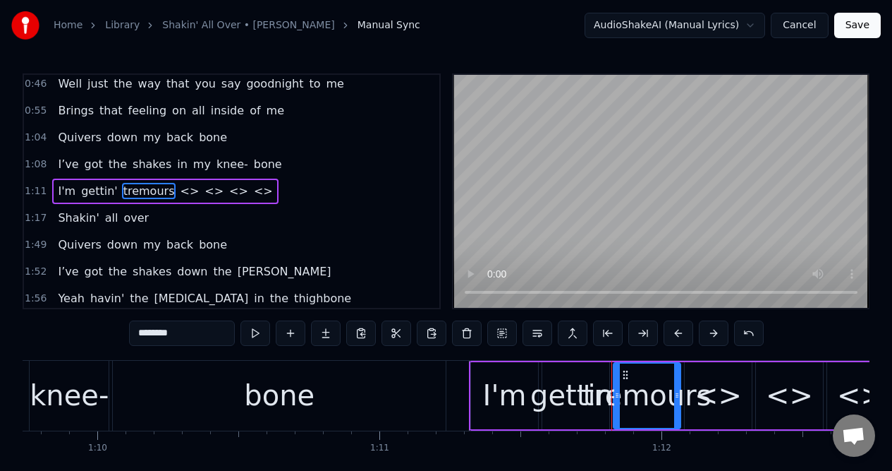
click at [171, 337] on input "********" at bounding box center [182, 332] width 106 height 25
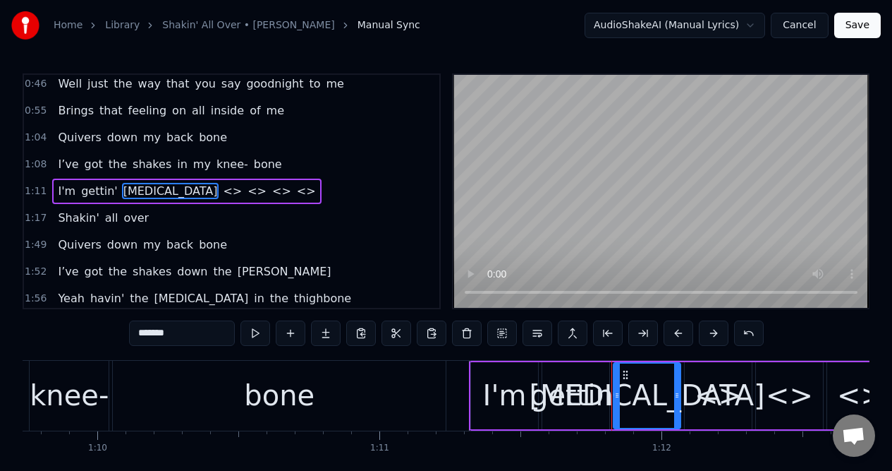
click at [222, 195] on span "<>" at bounding box center [233, 191] width 22 height 16
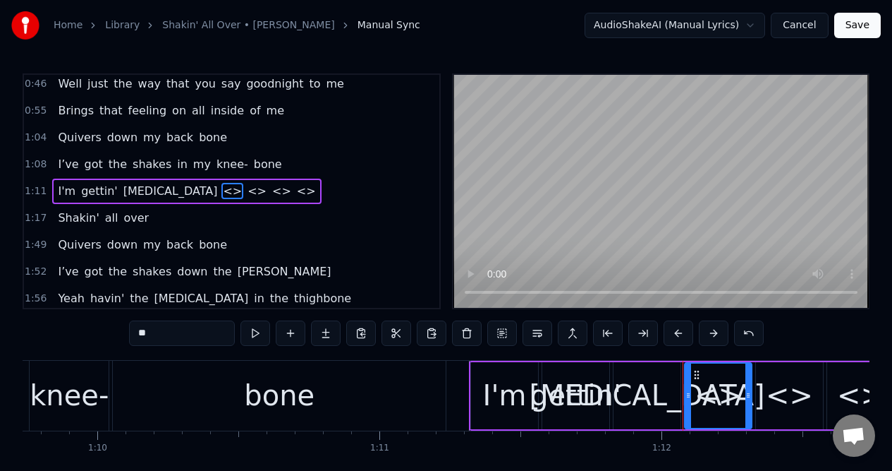
drag, startPoint x: 160, startPoint y: 334, endPoint x: 131, endPoint y: 333, distance: 29.6
click at [131, 333] on input "**" at bounding box center [182, 332] width 106 height 25
click at [238, 193] on span "<>" at bounding box center [249, 191] width 22 height 16
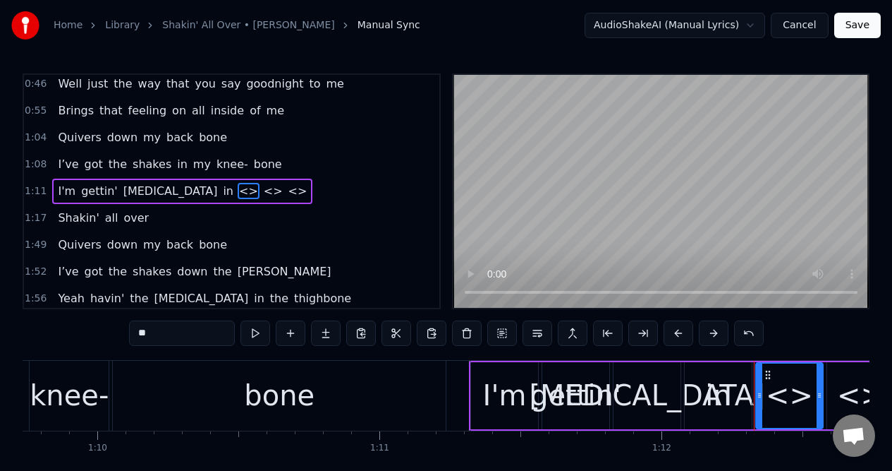
drag, startPoint x: 153, startPoint y: 334, endPoint x: 137, endPoint y: 333, distance: 16.3
click at [136, 333] on input "**" at bounding box center [182, 332] width 106 height 25
click at [261, 193] on span "<>" at bounding box center [272, 191] width 22 height 16
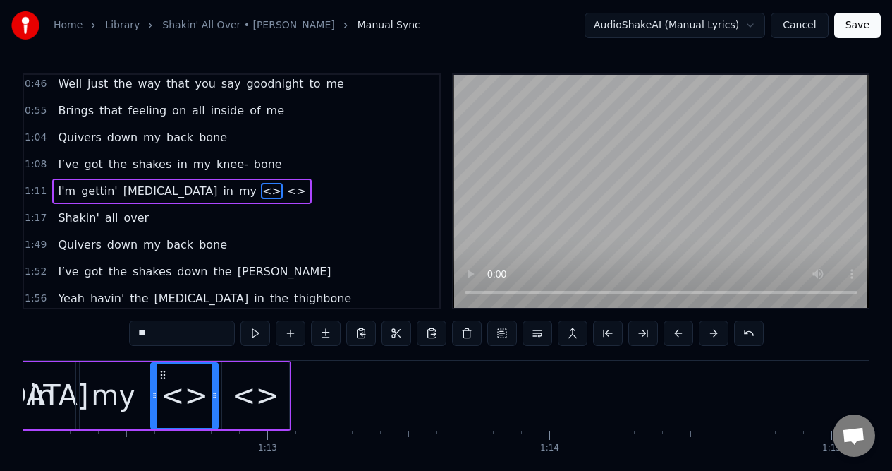
scroll to position [0, 20412]
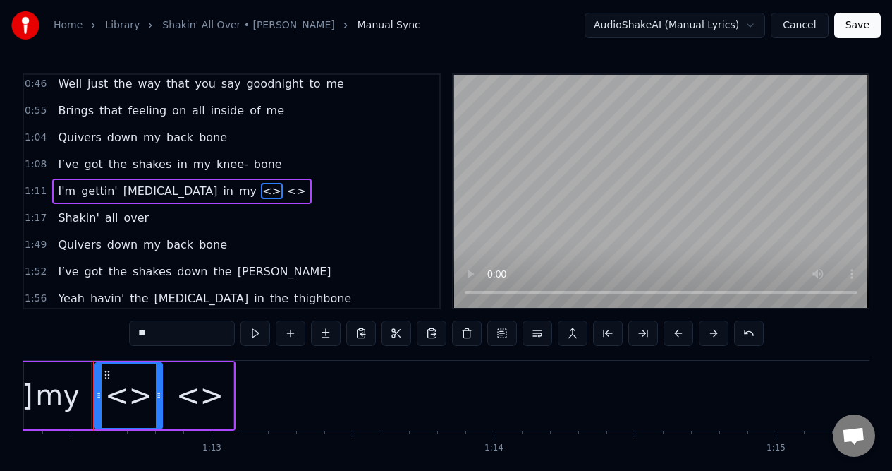
drag, startPoint x: 155, startPoint y: 338, endPoint x: 134, endPoint y: 337, distance: 20.5
click at [134, 337] on input "**" at bounding box center [182, 332] width 106 height 25
click at [204, 401] on div "<>" at bounding box center [199, 395] width 47 height 42
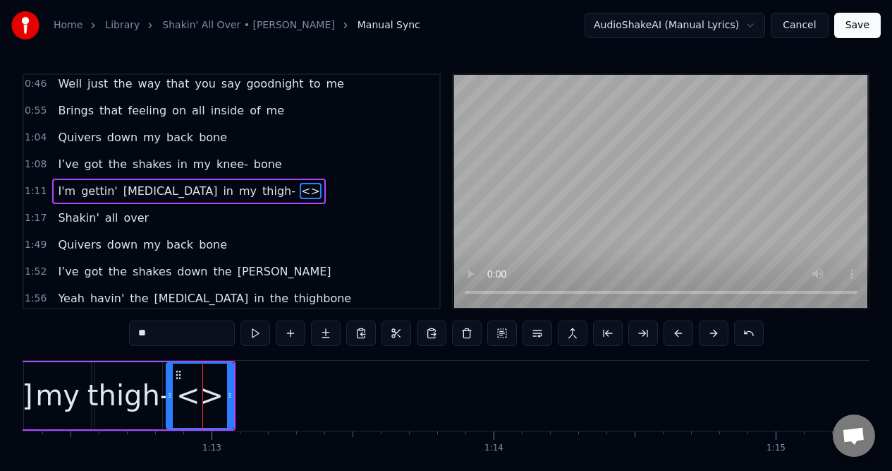
drag, startPoint x: 157, startPoint y: 338, endPoint x: 126, endPoint y: 334, distance: 31.3
click at [122, 334] on div "0:09 Well when you move in right up close to me 0:17 Yeah, that's when I get th…" at bounding box center [446, 287] width 847 height 429
type input "****"
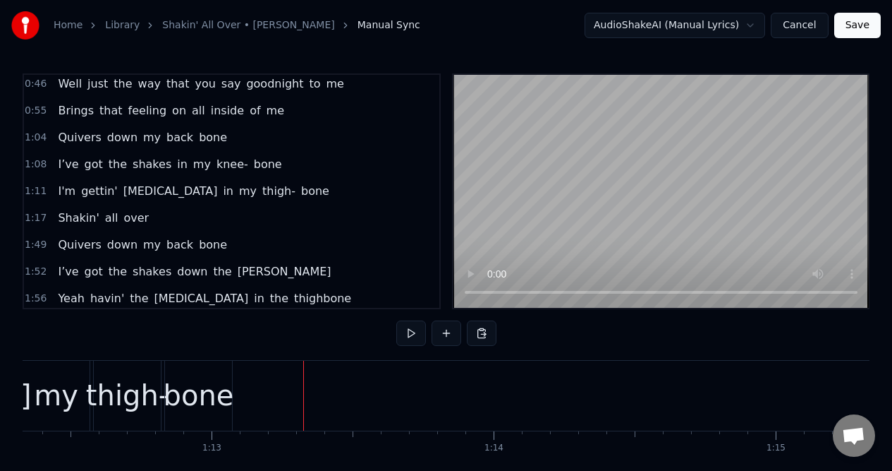
click at [207, 380] on div "bone" at bounding box center [199, 395] width 71 height 42
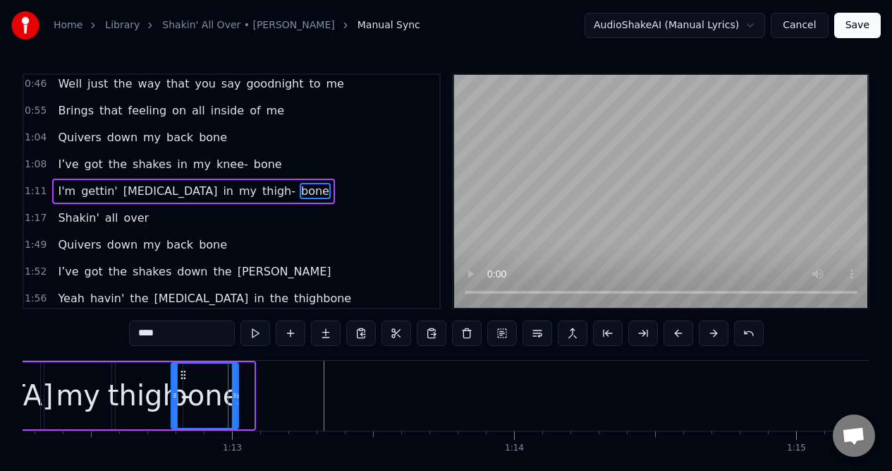
scroll to position [0, 20388]
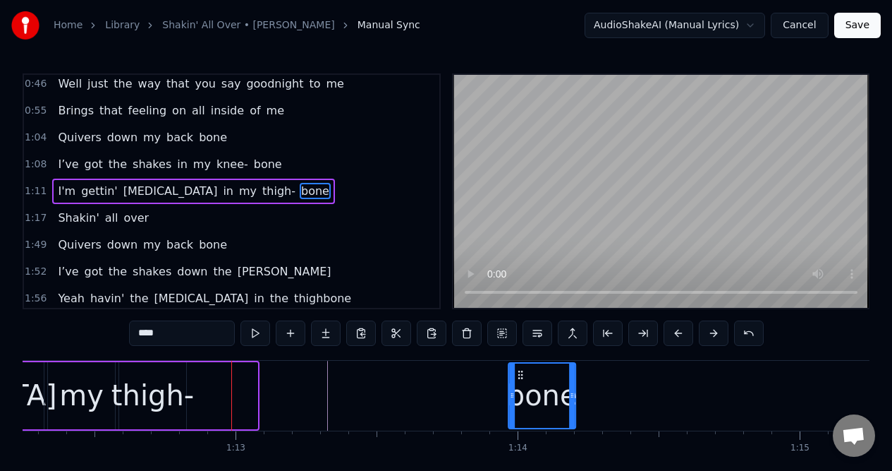
drag, startPoint x: 178, startPoint y: 373, endPoint x: 523, endPoint y: 356, distance: 344.7
click at [521, 356] on div "0:09 Well when you move in right up close to me 0:17 Yeah, that's when I get th…" at bounding box center [446, 287] width 847 height 429
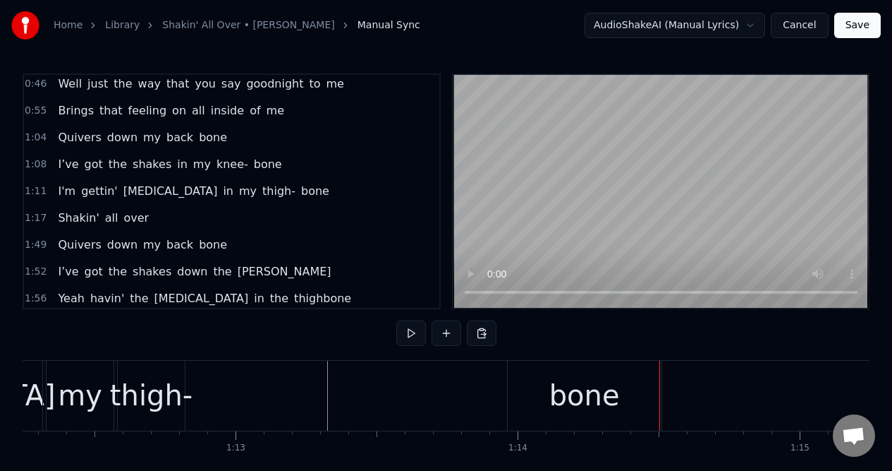
click at [595, 392] on div "bone" at bounding box center [585, 395] width 71 height 42
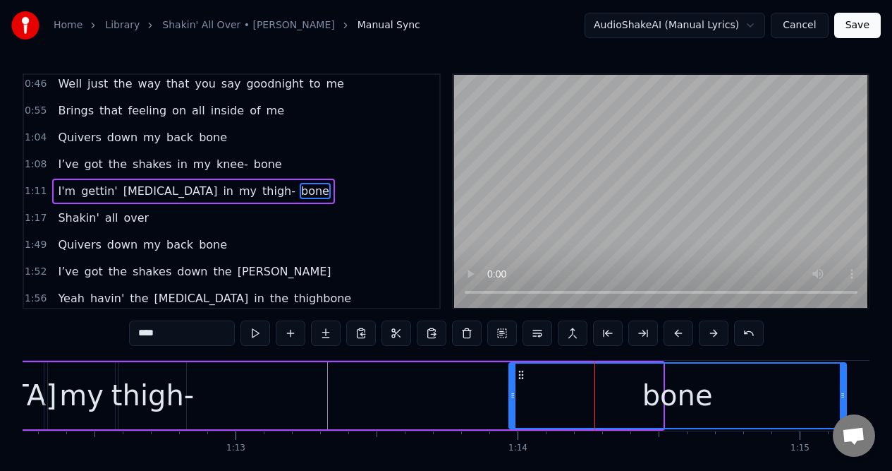
drag, startPoint x: 659, startPoint y: 385, endPoint x: 842, endPoint y: 381, distance: 183.5
click at [842, 381] on div at bounding box center [843, 395] width 6 height 64
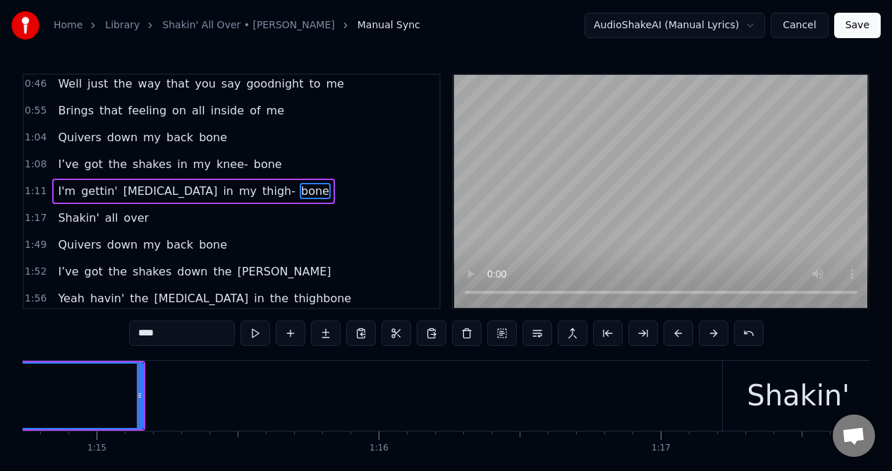
scroll to position [0, 21136]
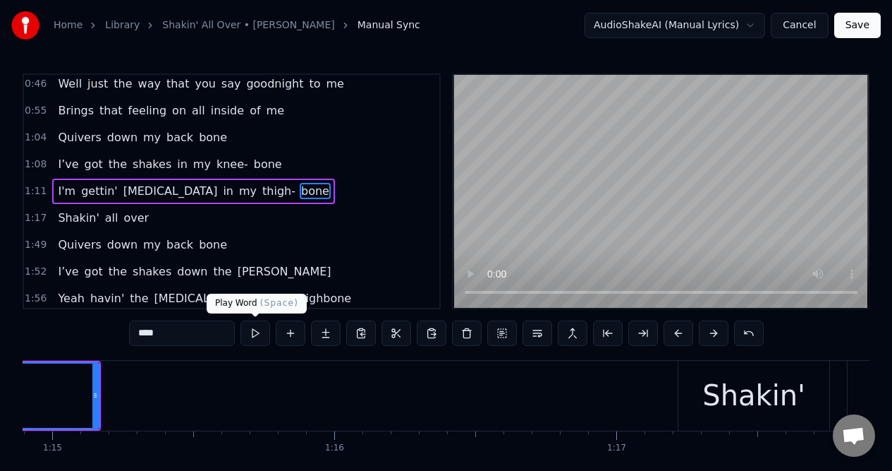
click at [256, 330] on button at bounding box center [256, 332] width 30 height 25
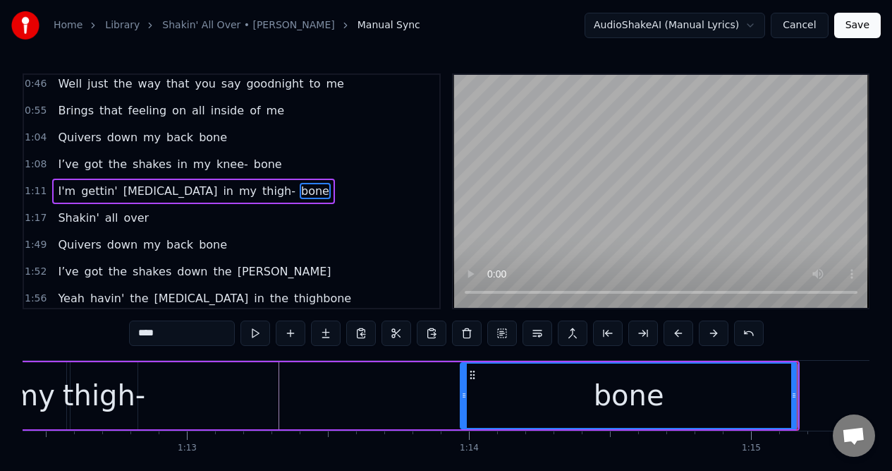
scroll to position [0, 20436]
click at [97, 397] on div "thigh-" at bounding box center [104, 395] width 83 height 42
type input "******"
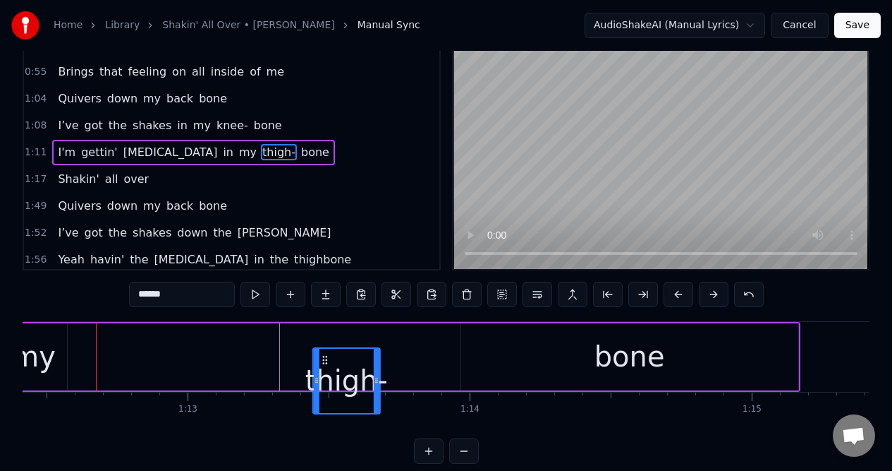
drag, startPoint x: 82, startPoint y: 373, endPoint x: 324, endPoint y: 380, distance: 242.1
click at [325, 385] on div "thigh-" at bounding box center [347, 381] width 66 height 64
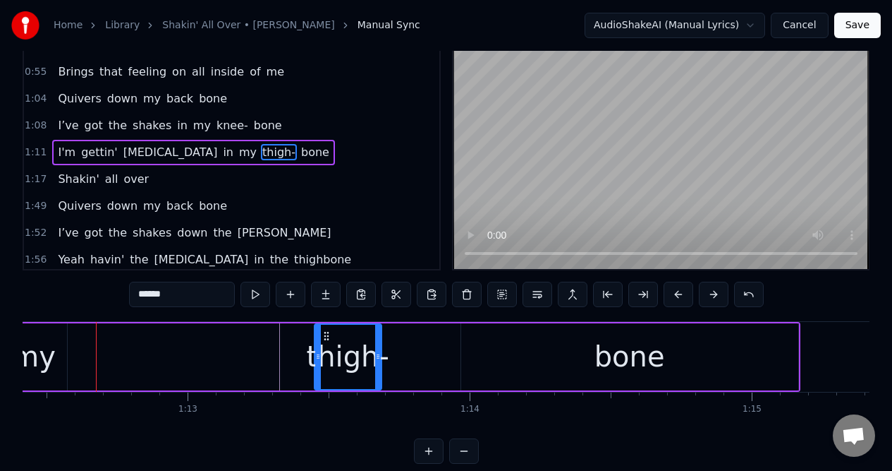
scroll to position [41, 0]
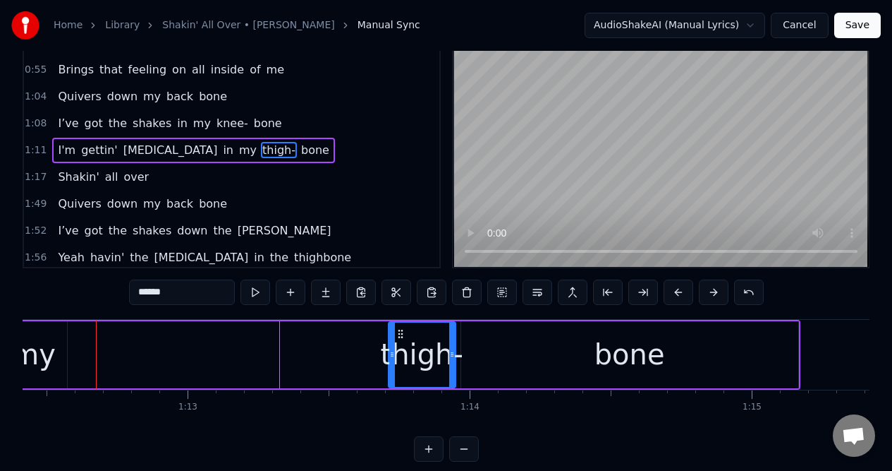
drag, startPoint x: 325, startPoint y: 328, endPoint x: 399, endPoint y: 334, distance: 74.3
click at [399, 334] on icon at bounding box center [400, 333] width 11 height 11
drag, startPoint x: 389, startPoint y: 339, endPoint x: 349, endPoint y: 341, distance: 40.3
click at [349, 341] on div at bounding box center [352, 354] width 6 height 64
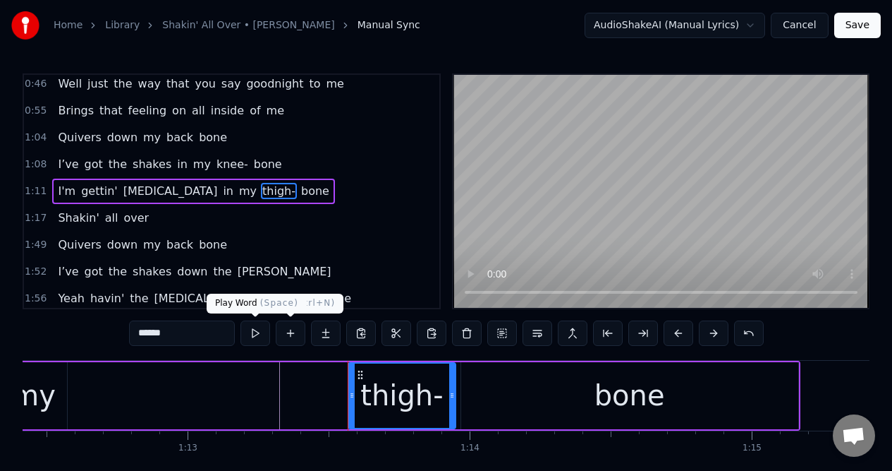
click at [258, 333] on button at bounding box center [256, 332] width 30 height 25
click at [171, 403] on div "I'm gettin' [MEDICAL_DATA] in my [MEDICAL_DATA]" at bounding box center [257, 396] width 1088 height 70
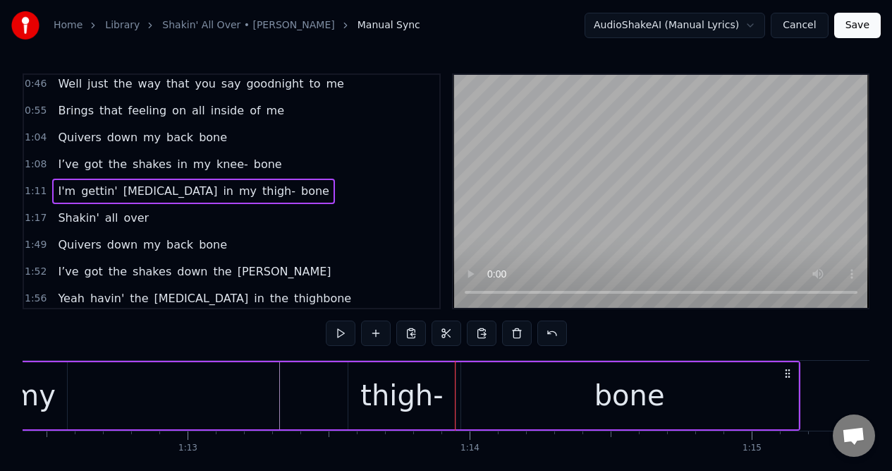
click at [38, 401] on div "my" at bounding box center [33, 395] width 44 height 42
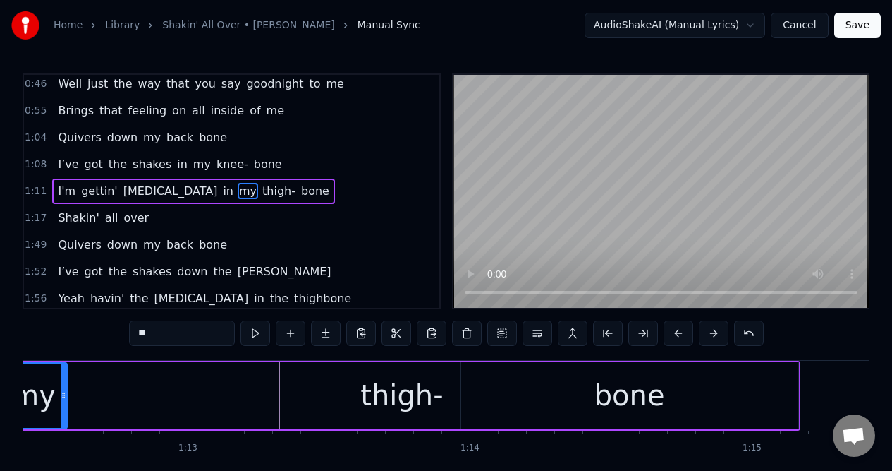
scroll to position [0, 20379]
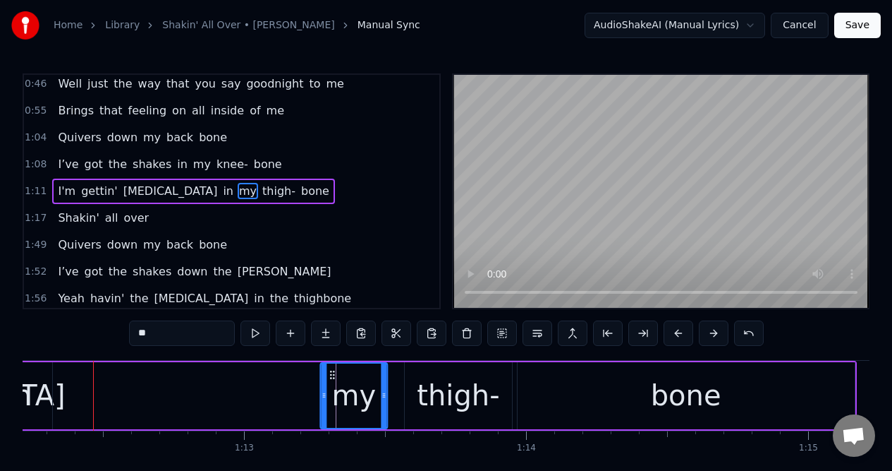
drag, startPoint x: 67, startPoint y: 375, endPoint x: 333, endPoint y: 365, distance: 266.2
click at [332, 365] on div "my" at bounding box center [354, 395] width 66 height 64
drag, startPoint x: 383, startPoint y: 380, endPoint x: 370, endPoint y: 380, distance: 12.7
click at [370, 380] on div at bounding box center [372, 395] width 6 height 64
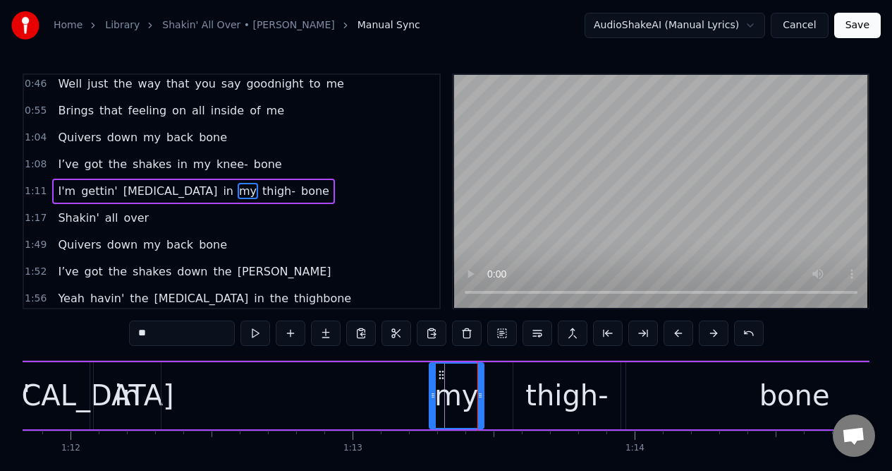
scroll to position [0, 20248]
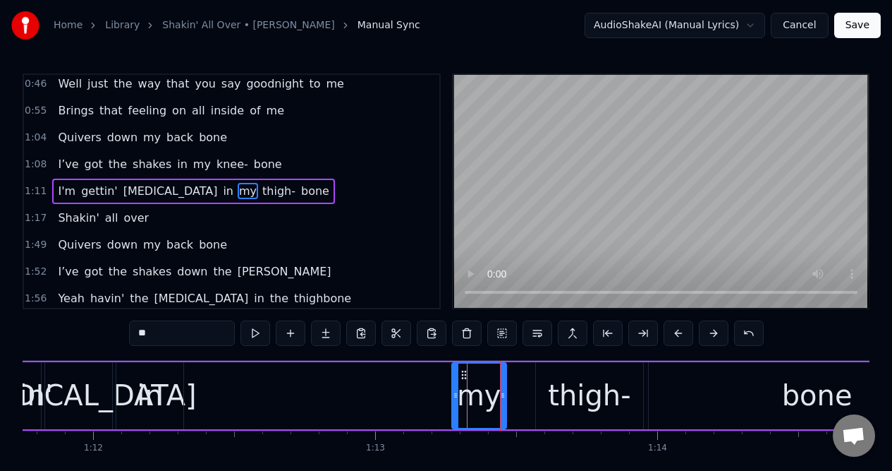
click at [163, 393] on div "in" at bounding box center [149, 395] width 67 height 67
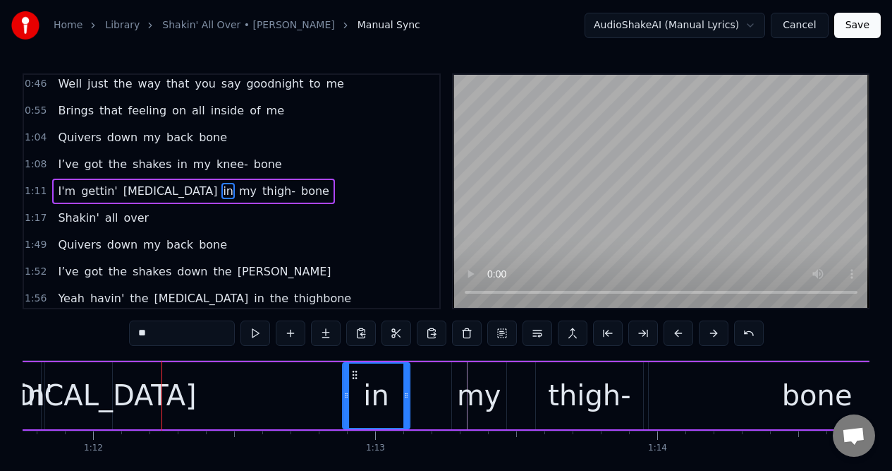
drag, startPoint x: 127, startPoint y: 377, endPoint x: 353, endPoint y: 371, distance: 226.5
click at [353, 371] on icon at bounding box center [354, 374] width 11 height 11
drag, startPoint x: 407, startPoint y: 380, endPoint x: 439, endPoint y: 382, distance: 31.8
click at [439, 382] on div at bounding box center [438, 395] width 6 height 64
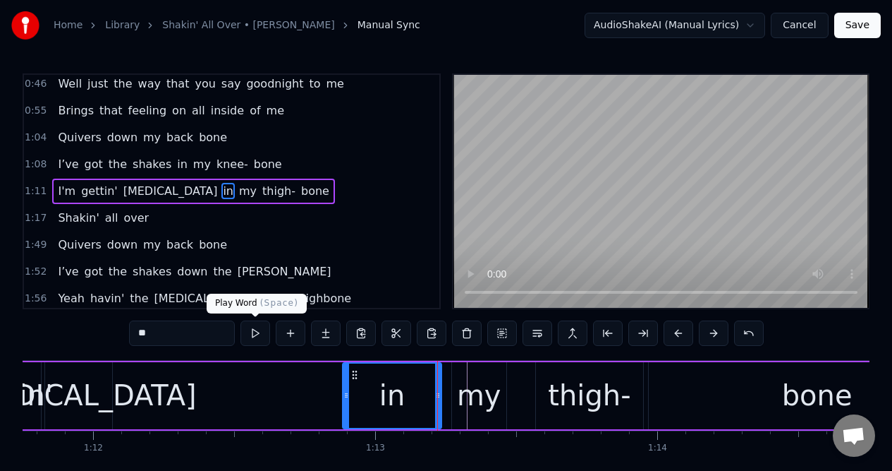
click at [252, 334] on button at bounding box center [256, 332] width 30 height 25
click at [81, 394] on div "[MEDICAL_DATA]" at bounding box center [78, 395] width 236 height 42
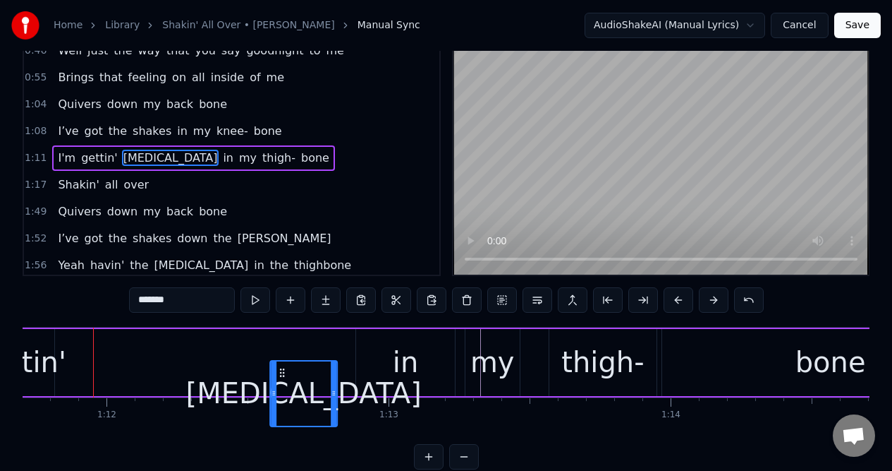
scroll to position [48, 0]
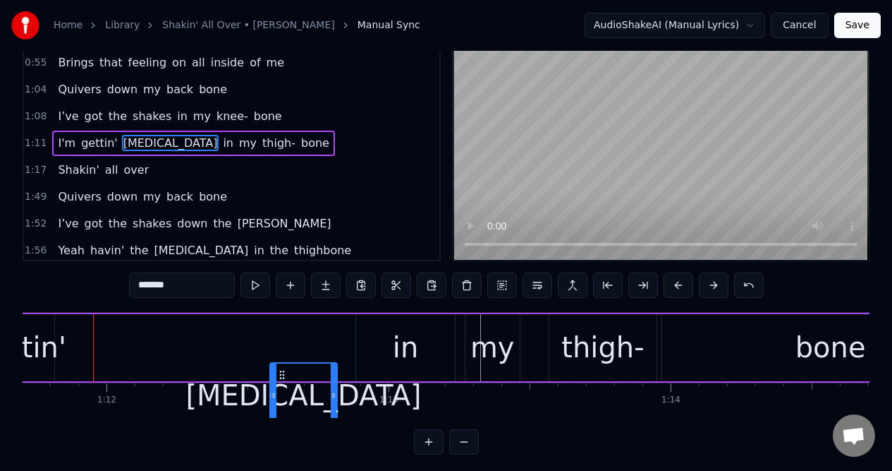
drag, startPoint x: 70, startPoint y: 375, endPoint x: 281, endPoint y: 378, distance: 211.7
click at [281, 378] on icon at bounding box center [282, 374] width 11 height 11
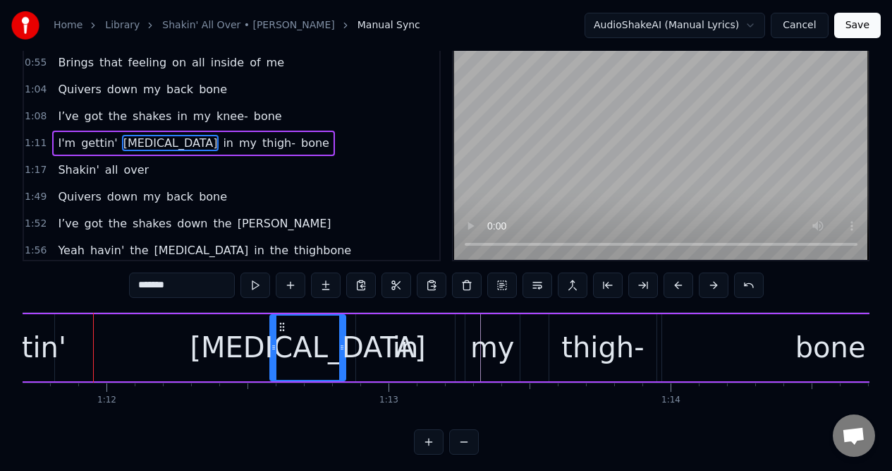
drag, startPoint x: 334, startPoint y: 366, endPoint x: 343, endPoint y: 366, distance: 8.5
click at [343, 366] on div at bounding box center [342, 347] width 6 height 64
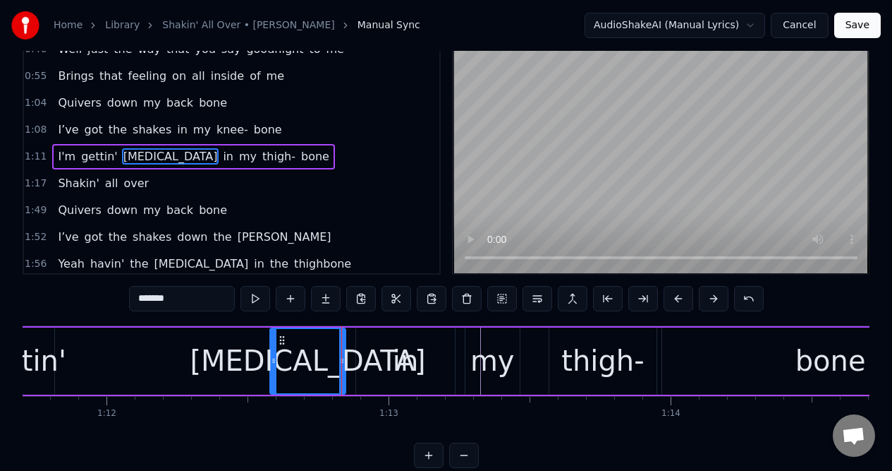
scroll to position [0, 0]
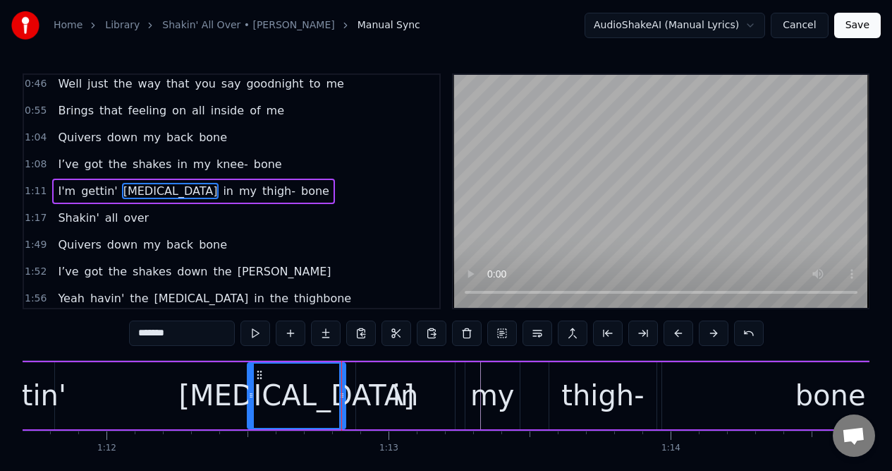
drag, startPoint x: 272, startPoint y: 380, endPoint x: 249, endPoint y: 383, distance: 22.8
click at [249, 383] on div at bounding box center [251, 395] width 6 height 64
click at [256, 332] on button at bounding box center [256, 332] width 30 height 25
click at [39, 377] on div "gettin'" at bounding box center [20, 395] width 91 height 42
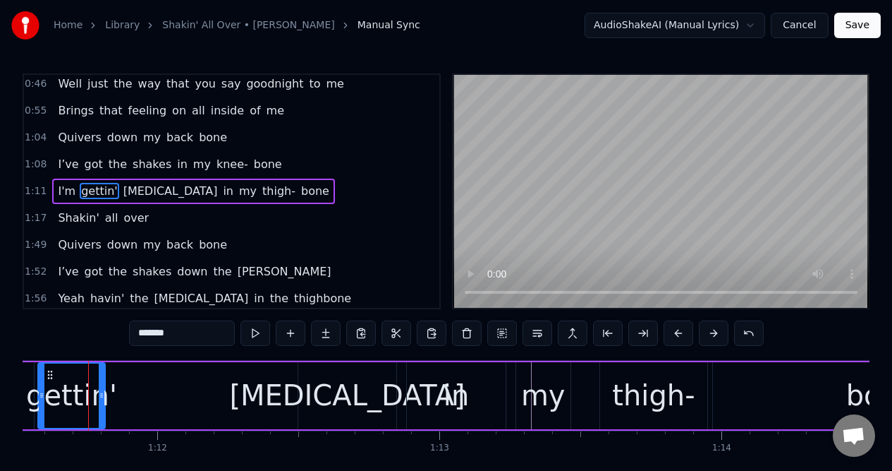
scroll to position [0, 20179]
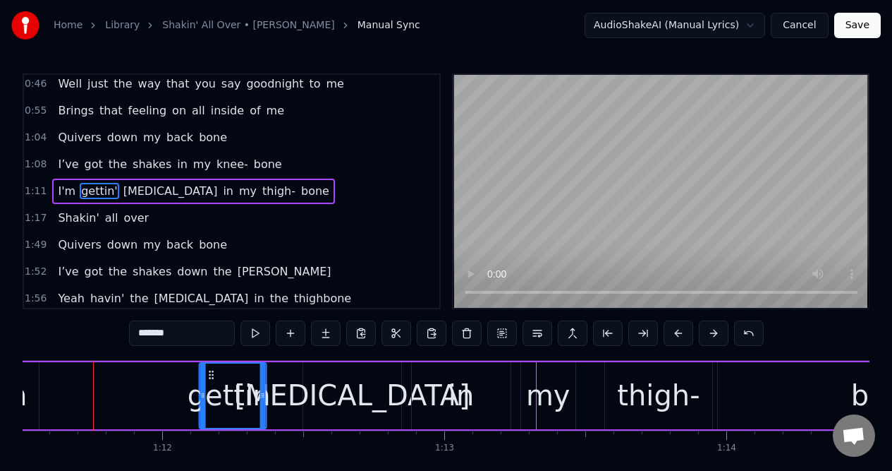
drag, startPoint x: 55, startPoint y: 372, endPoint x: 211, endPoint y: 374, distance: 155.9
click at [211, 374] on icon at bounding box center [211, 374] width 11 height 11
drag, startPoint x: 264, startPoint y: 380, endPoint x: 293, endPoint y: 380, distance: 28.9
click at [293, 380] on div at bounding box center [292, 395] width 6 height 64
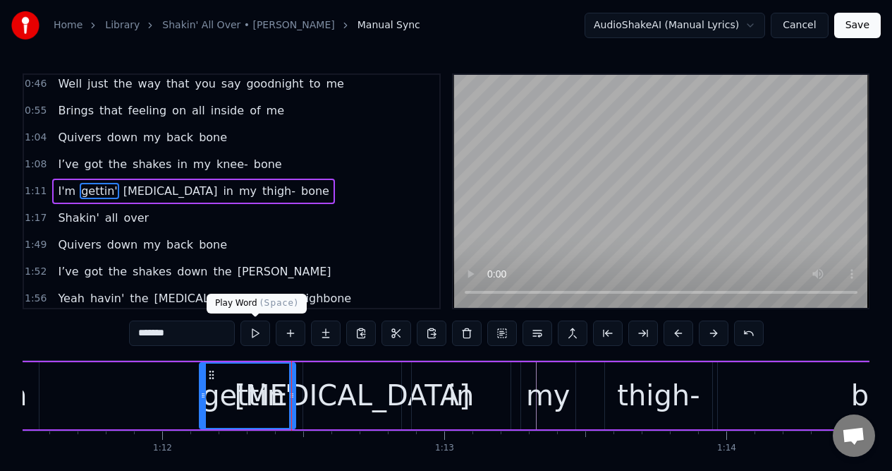
click at [255, 331] on button at bounding box center [256, 332] width 30 height 25
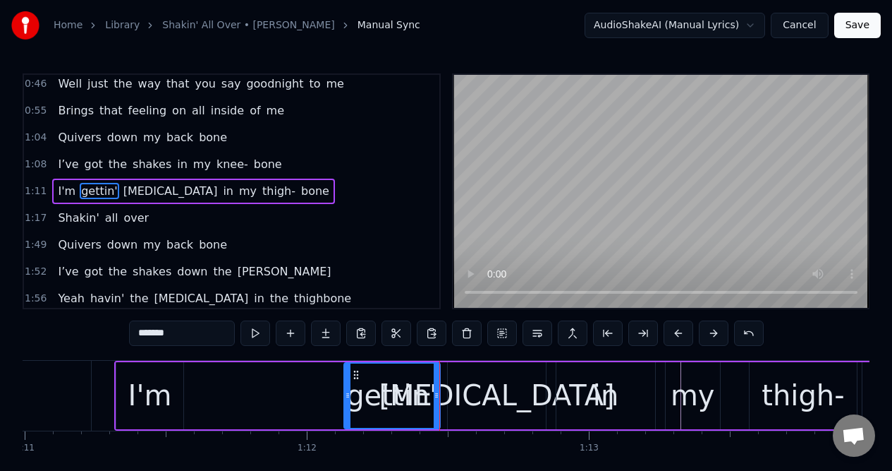
scroll to position [0, 20008]
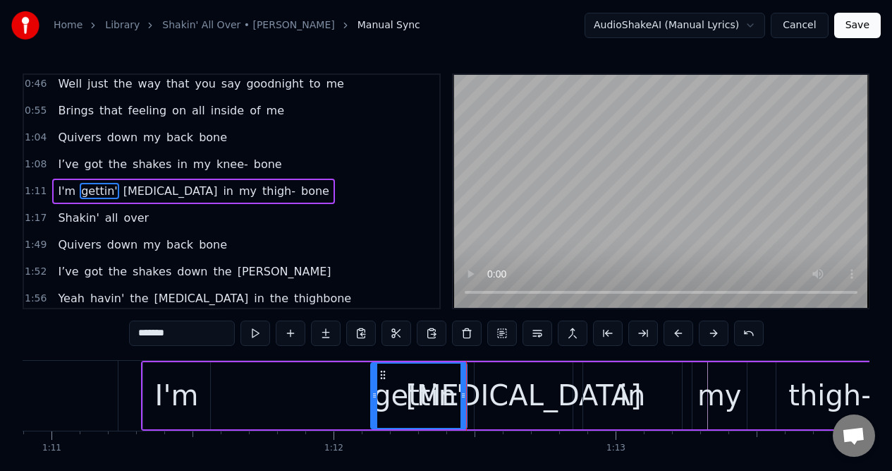
click at [173, 385] on div "I'm" at bounding box center [177, 395] width 44 height 42
type input "***"
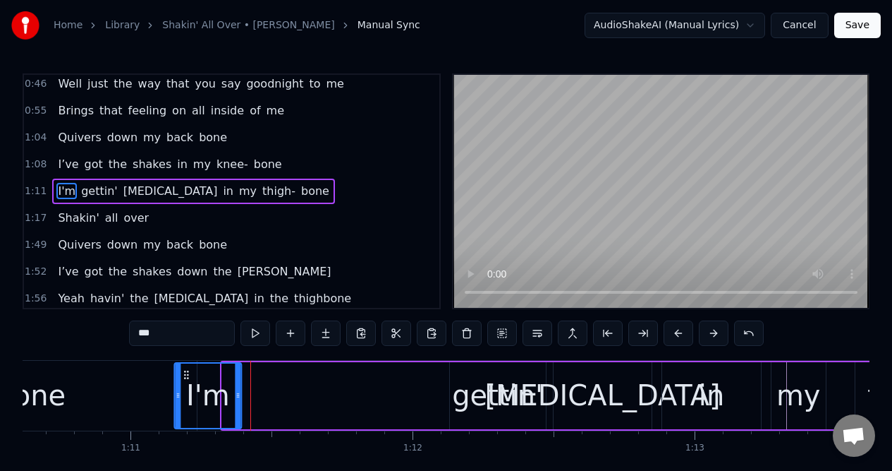
scroll to position [0, 19927]
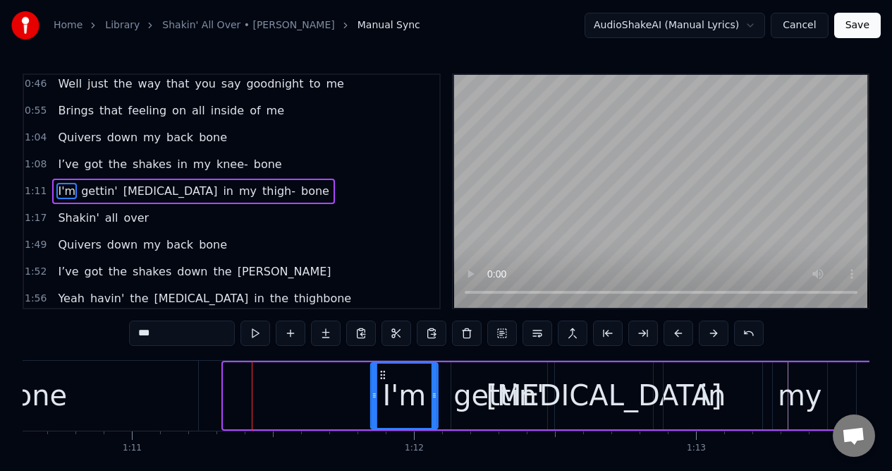
drag, startPoint x: 154, startPoint y: 374, endPoint x: 381, endPoint y: 376, distance: 227.2
click at [382, 377] on icon at bounding box center [382, 374] width 11 height 11
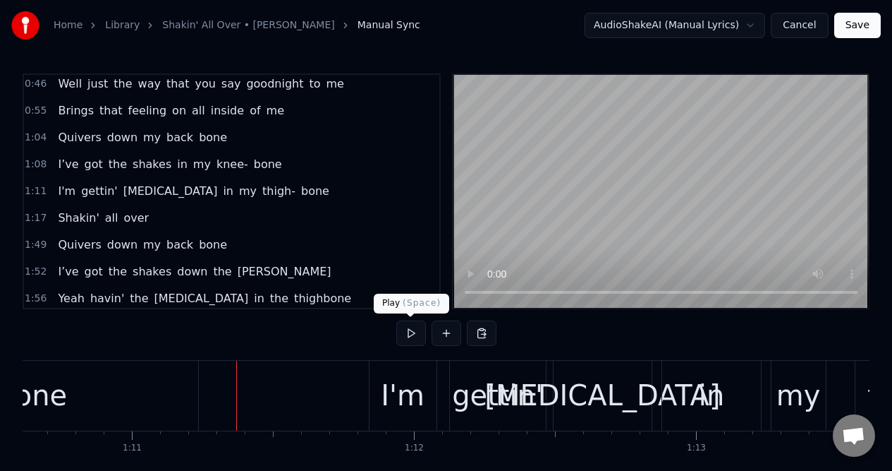
click at [408, 335] on button at bounding box center [411, 332] width 30 height 25
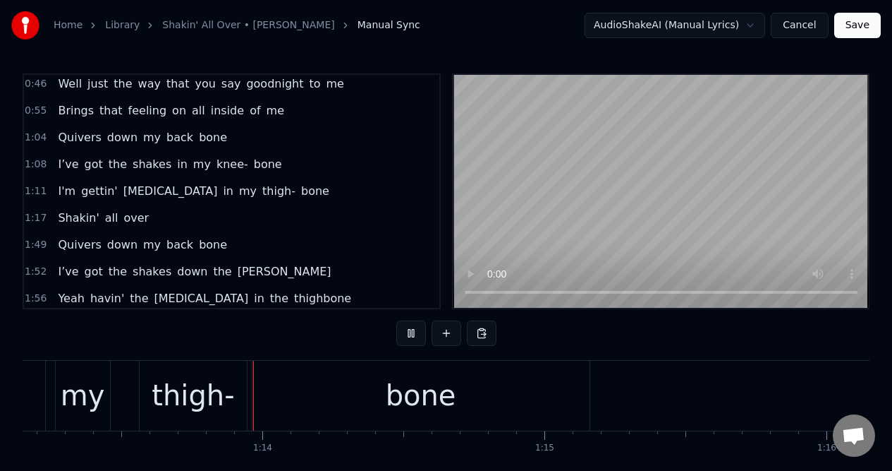
scroll to position [0, 20657]
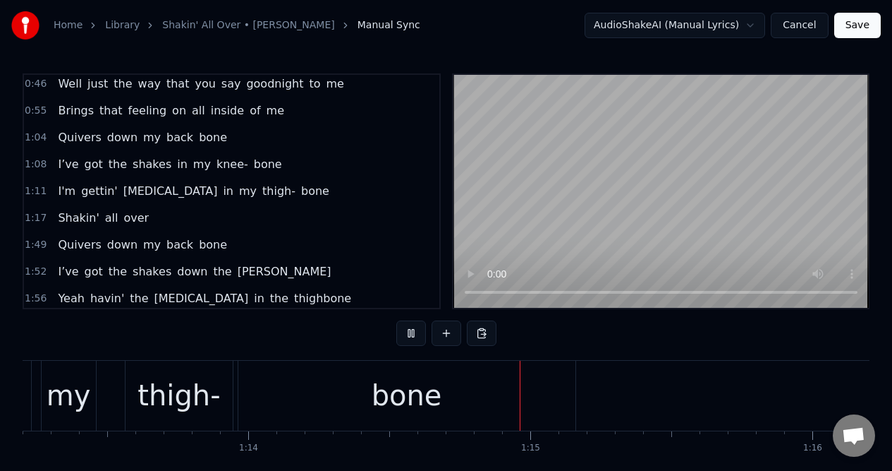
click at [408, 335] on button at bounding box center [411, 332] width 30 height 25
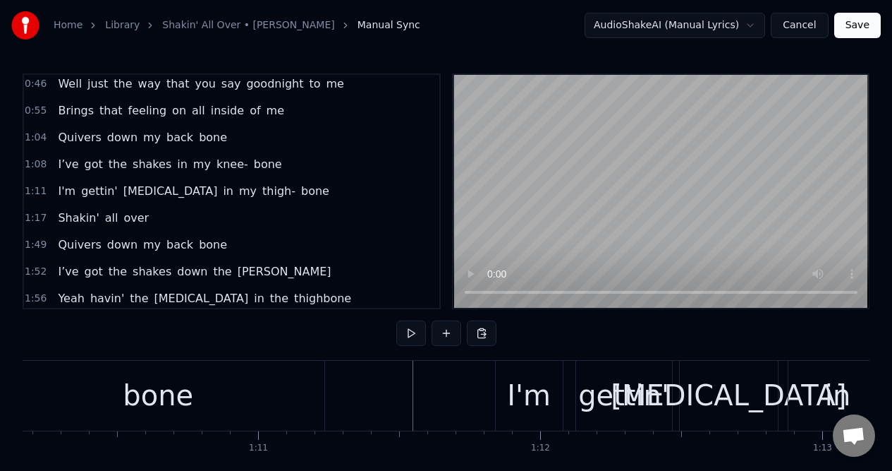
scroll to position [0, 19645]
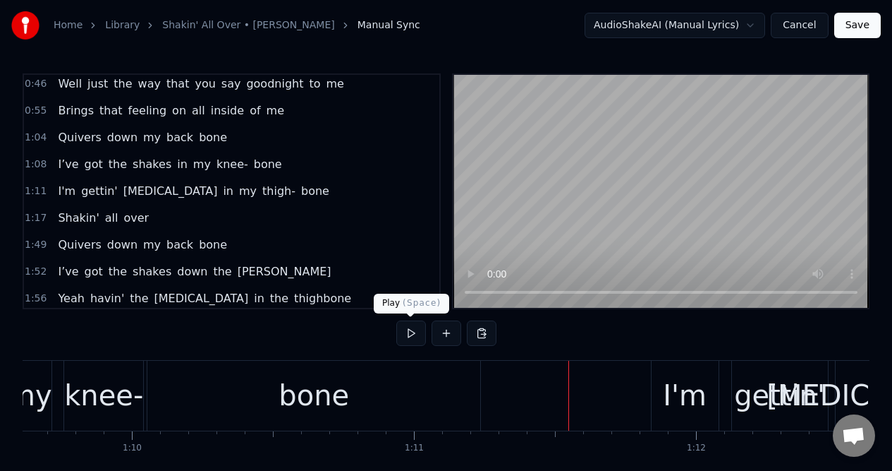
click at [410, 330] on button at bounding box center [411, 332] width 30 height 25
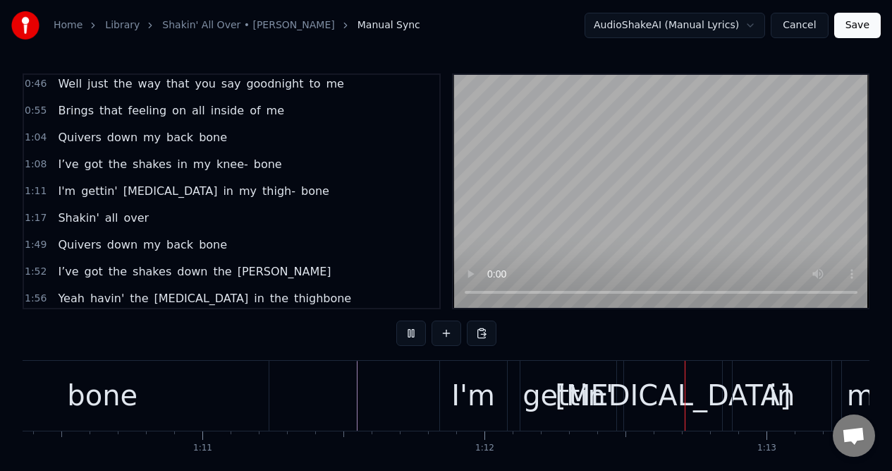
click at [410, 330] on button at bounding box center [411, 332] width 30 height 25
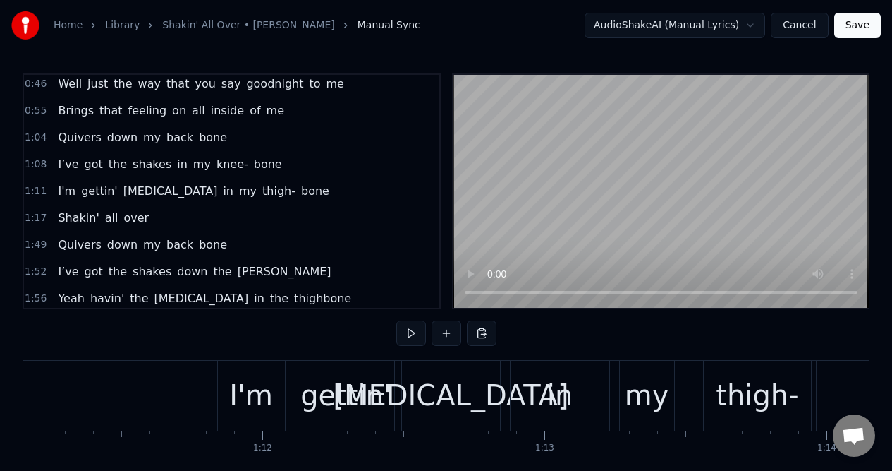
scroll to position [0, 20072]
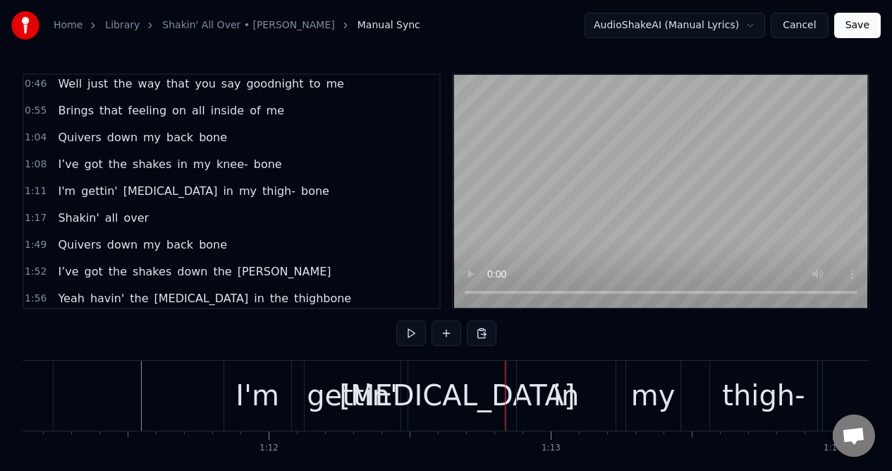
click at [267, 389] on div "I'm" at bounding box center [258, 395] width 44 height 42
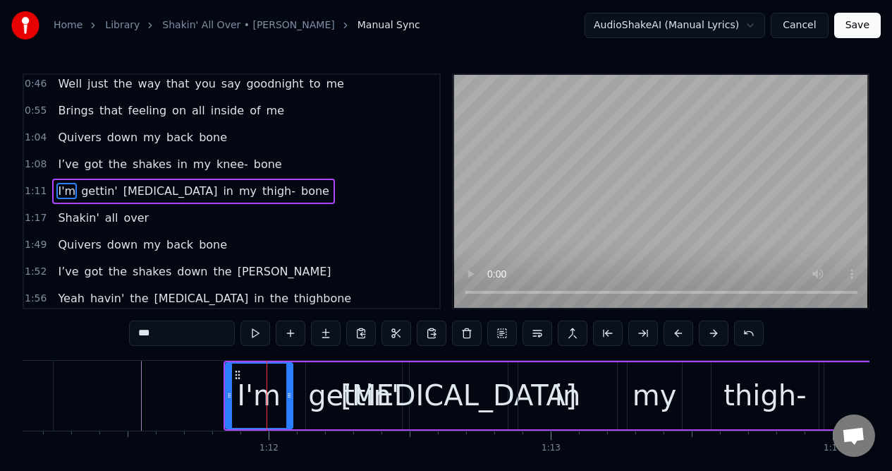
click at [161, 333] on input "***" at bounding box center [182, 332] width 106 height 25
click at [371, 399] on div "gettin'" at bounding box center [353, 395] width 91 height 42
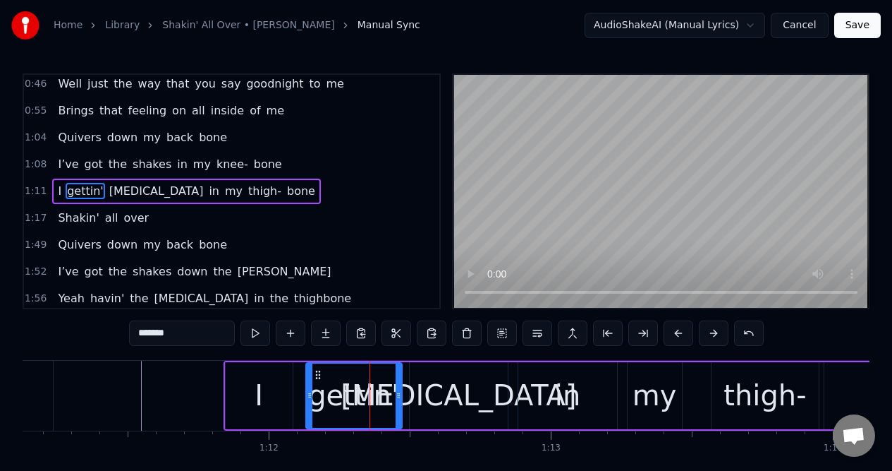
click at [171, 325] on input "*******" at bounding box center [182, 332] width 106 height 25
click at [171, 334] on input "*******" at bounding box center [182, 332] width 106 height 25
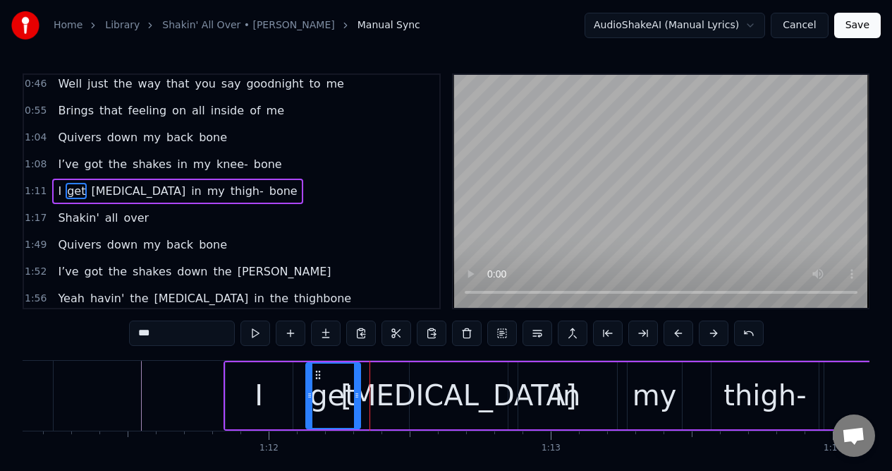
drag, startPoint x: 397, startPoint y: 381, endPoint x: 356, endPoint y: 381, distance: 41.6
click at [356, 381] on div at bounding box center [357, 395] width 6 height 64
type input "***"
click at [286, 332] on button at bounding box center [291, 332] width 30 height 25
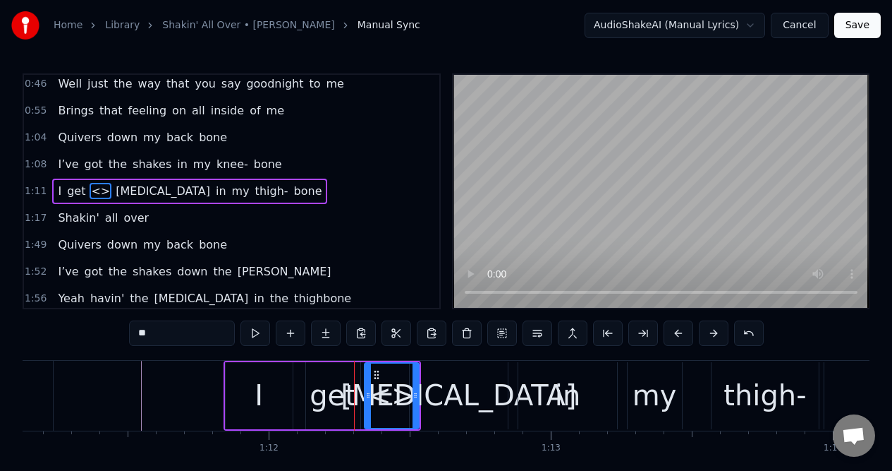
drag, startPoint x: 173, startPoint y: 331, endPoint x: 109, endPoint y: 332, distance: 64.2
click at [109, 332] on div "0:09 Well when you move in right up close to me 0:17 Yeah, that's when I get th…" at bounding box center [446, 287] width 847 height 429
click at [470, 387] on div "[MEDICAL_DATA]" at bounding box center [459, 395] width 236 height 42
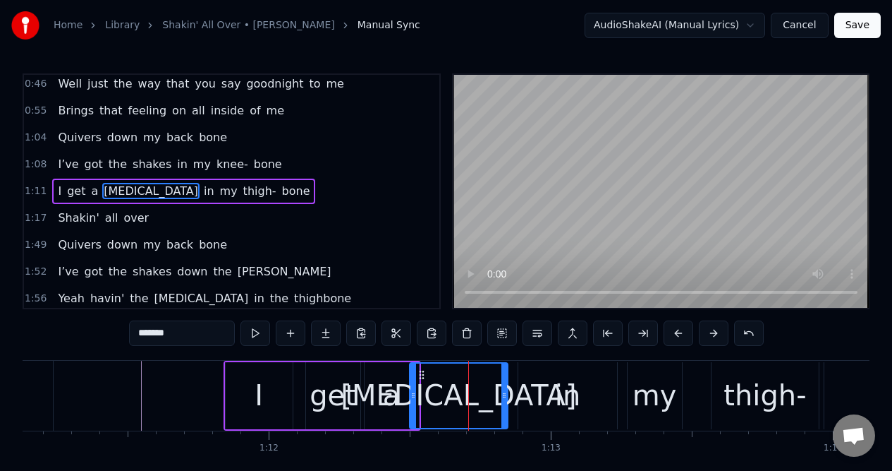
click at [179, 337] on input "*******" at bounding box center [182, 332] width 106 height 25
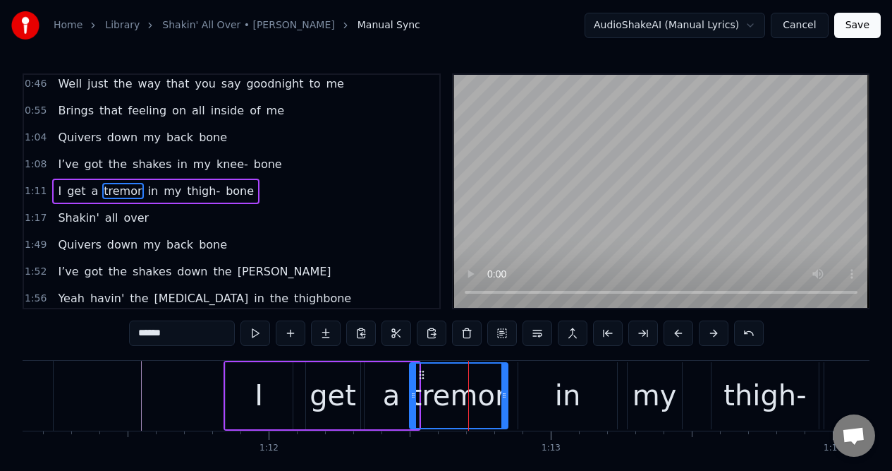
type input "******"
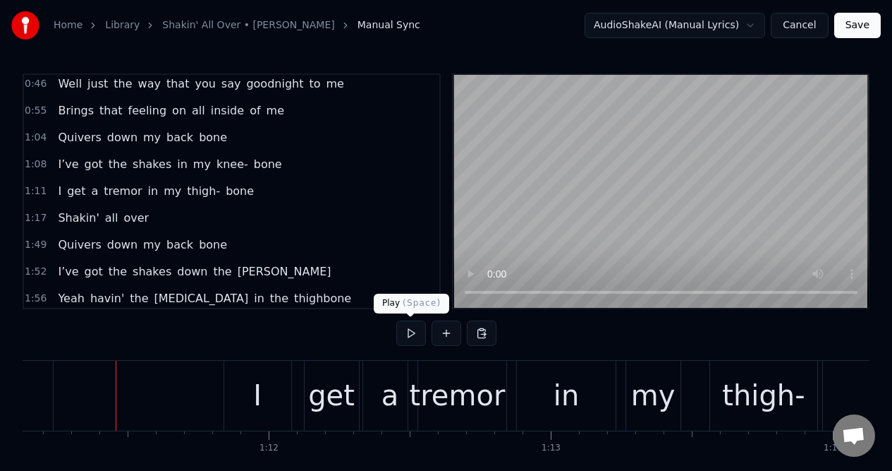
click at [411, 334] on button at bounding box center [411, 332] width 30 height 25
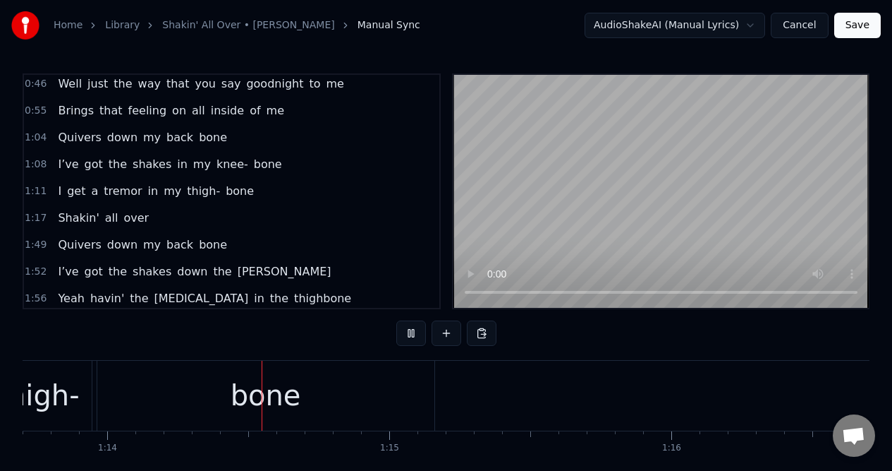
scroll to position [0, 20832]
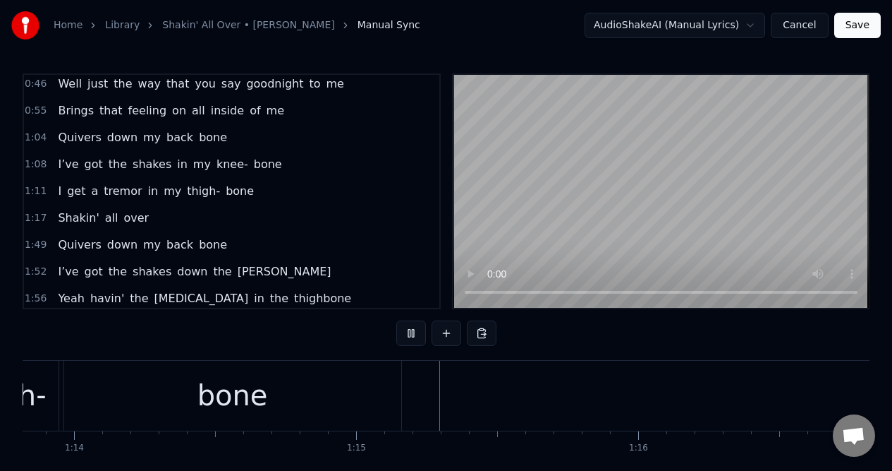
click at [411, 334] on button at bounding box center [411, 332] width 30 height 25
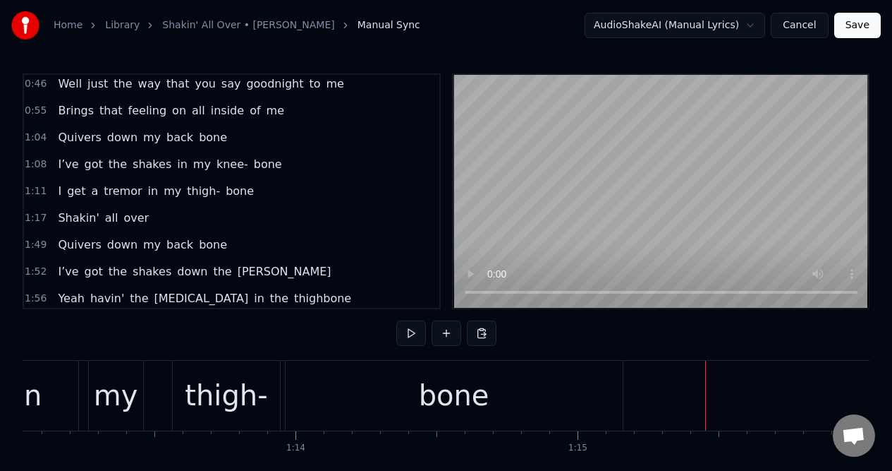
scroll to position [0, 20600]
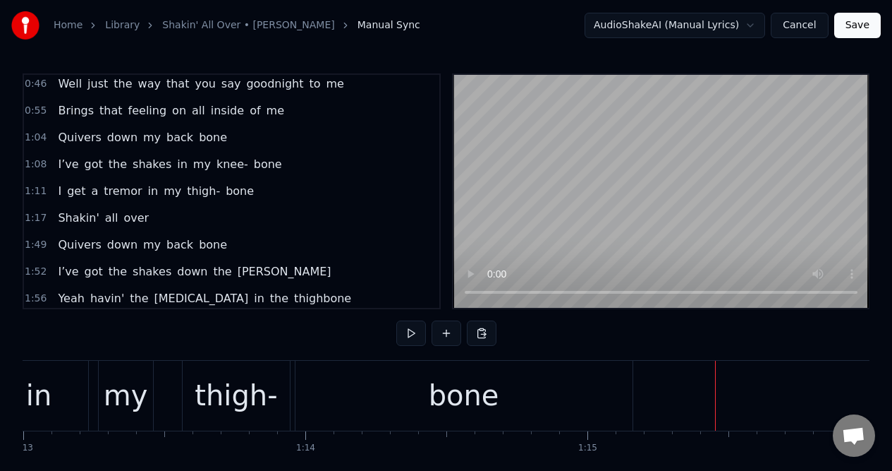
click at [345, 385] on div "bone" at bounding box center [464, 396] width 337 height 70
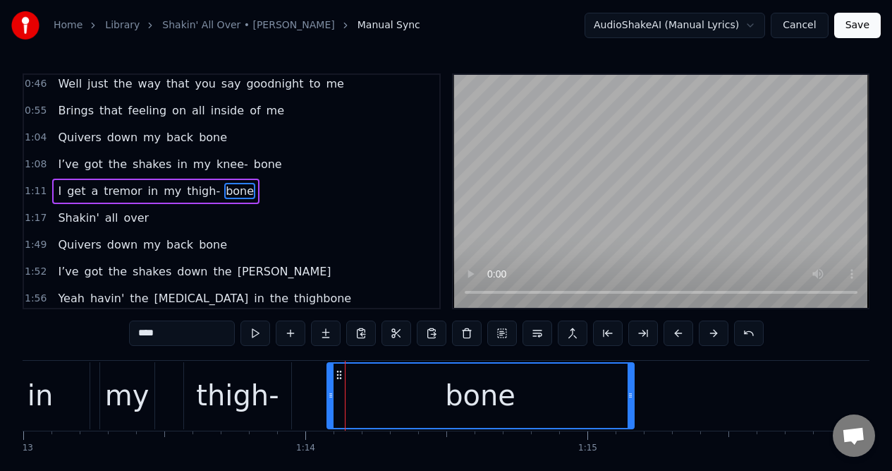
drag, startPoint x: 300, startPoint y: 401, endPoint x: 329, endPoint y: 399, distance: 29.7
click at [330, 399] on div at bounding box center [331, 395] width 6 height 64
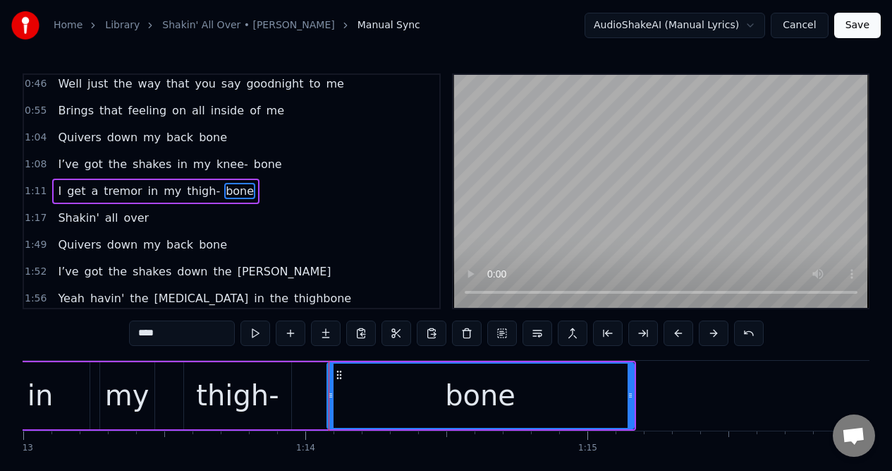
click at [266, 381] on div "thigh-" at bounding box center [237, 395] width 83 height 42
type input "******"
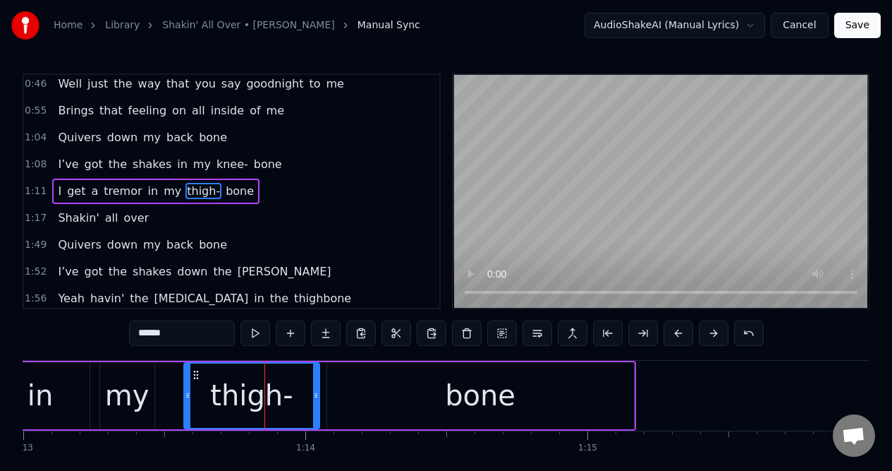
drag, startPoint x: 289, startPoint y: 387, endPoint x: 317, endPoint y: 385, distance: 28.3
click at [317, 385] on div at bounding box center [316, 395] width 6 height 64
click at [260, 200] on div "1:11 I get a tremor in my [MEDICAL_DATA]" at bounding box center [232, 191] width 416 height 27
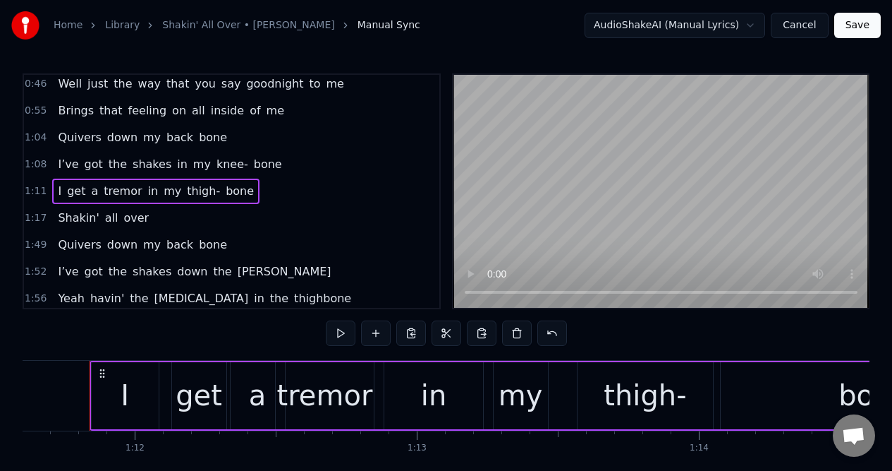
scroll to position [0, 20203]
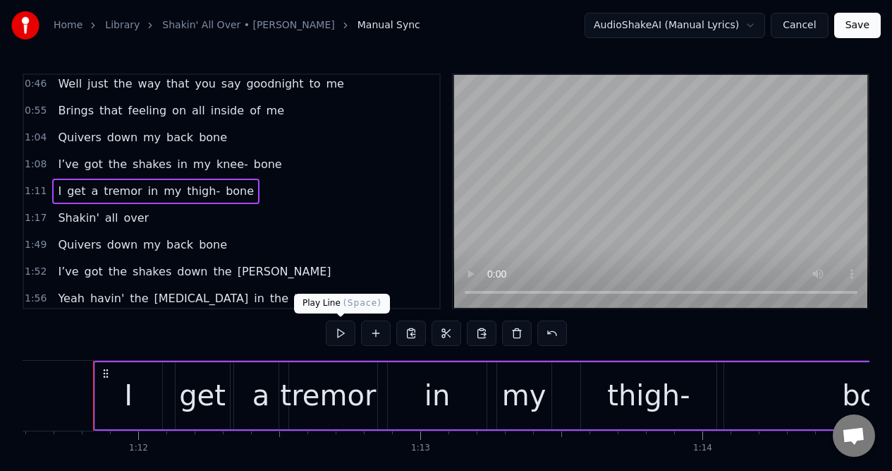
click at [338, 336] on button at bounding box center [341, 332] width 30 height 25
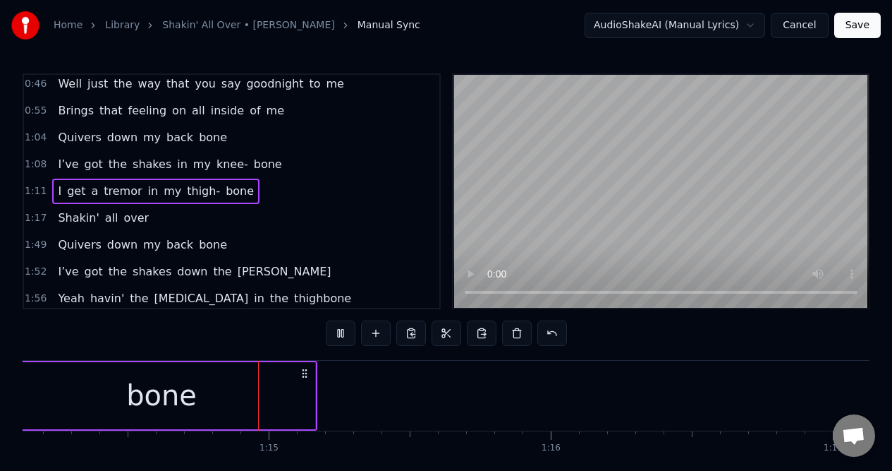
scroll to position [0, 20947]
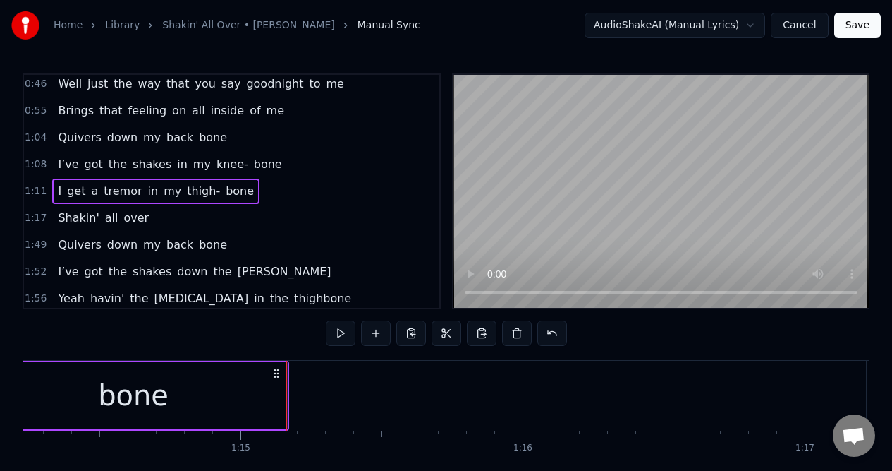
click at [277, 392] on div "bone" at bounding box center [133, 395] width 307 height 67
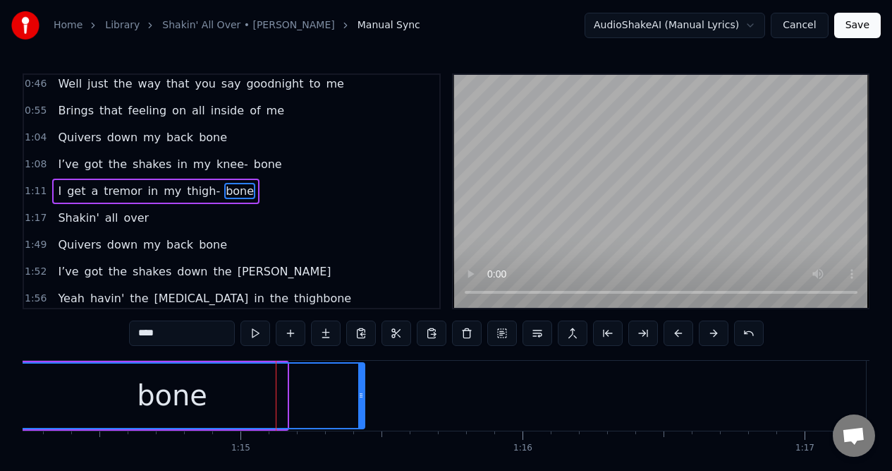
drag, startPoint x: 284, startPoint y: 396, endPoint x: 362, endPoint y: 398, distance: 77.6
click at [362, 398] on icon at bounding box center [361, 394] width 6 height 11
click at [262, 332] on button at bounding box center [256, 332] width 30 height 25
click at [261, 332] on button at bounding box center [256, 332] width 30 height 25
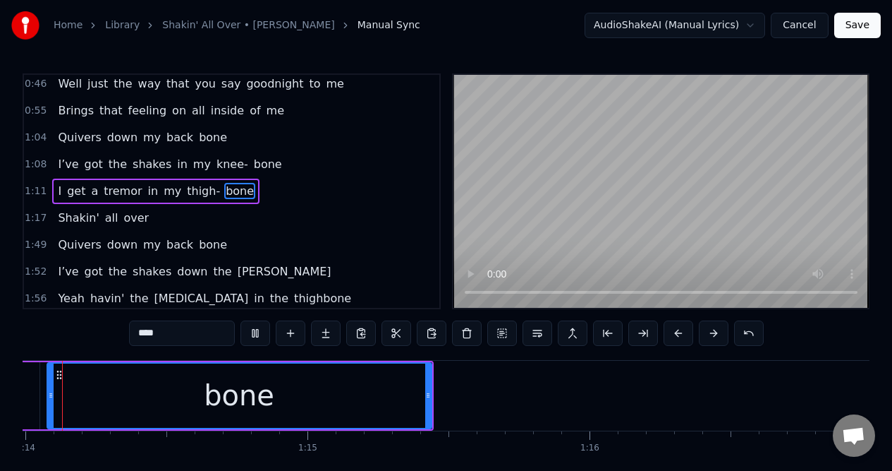
scroll to position [0, 20832]
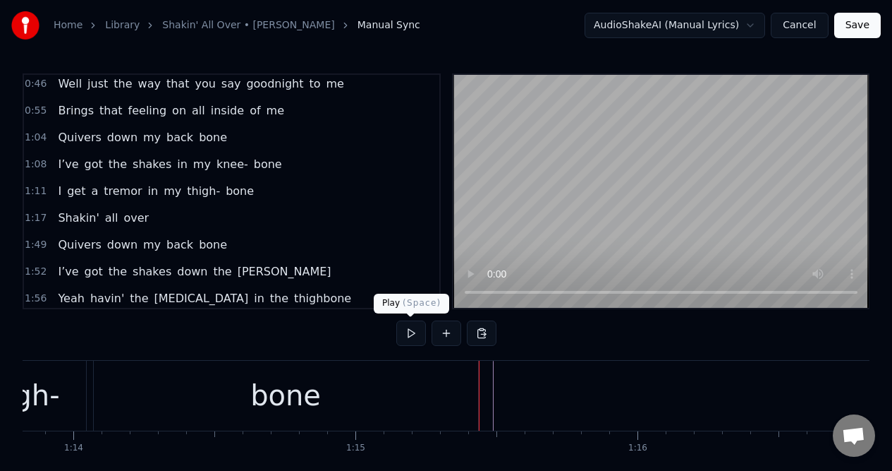
click at [410, 332] on button at bounding box center [411, 332] width 30 height 25
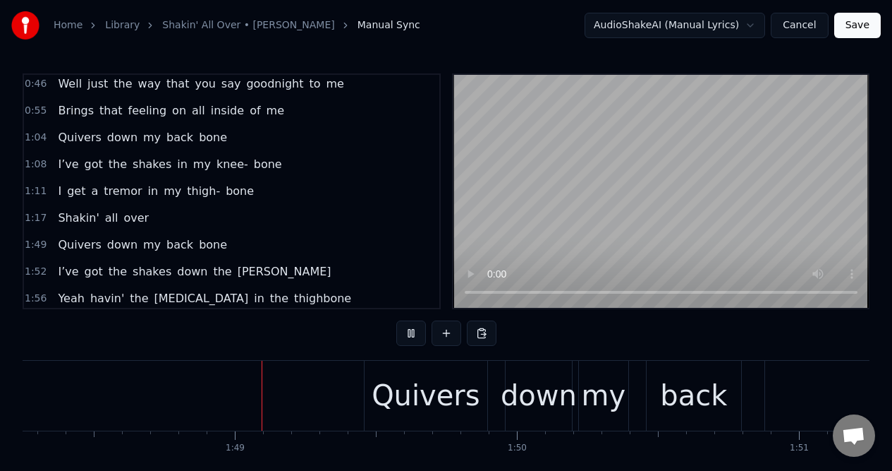
scroll to position [0, 30579]
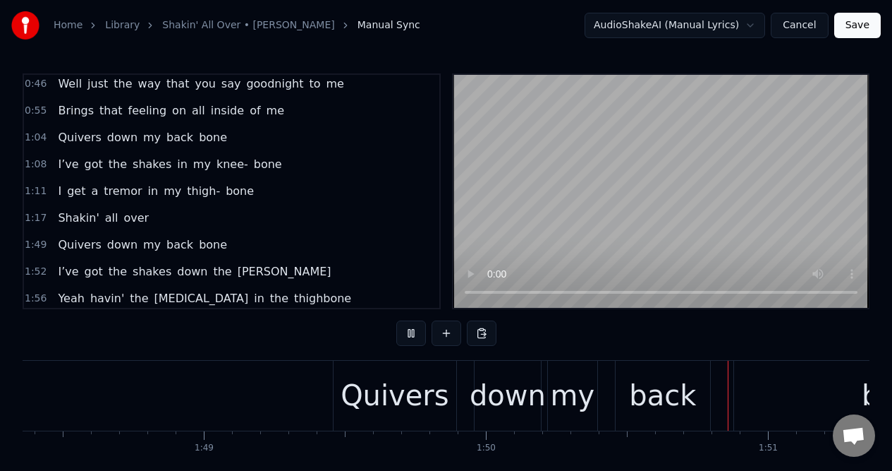
click at [410, 332] on button at bounding box center [411, 332] width 30 height 25
click at [682, 391] on div "back" at bounding box center [662, 395] width 67 height 42
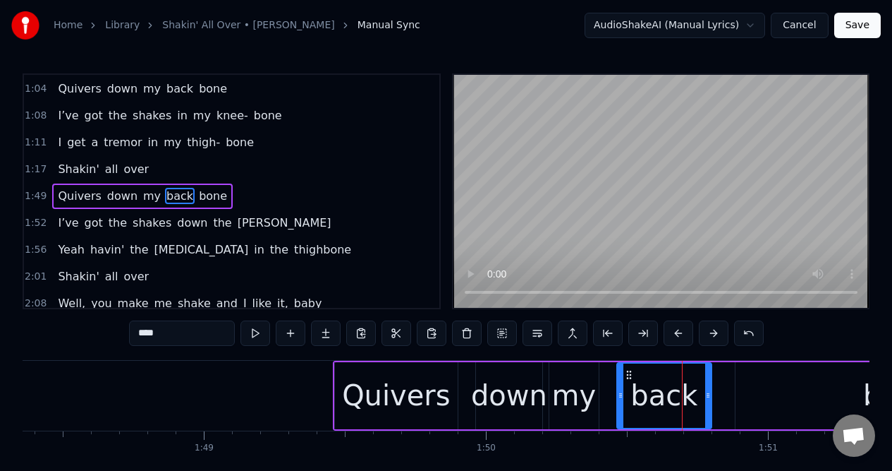
scroll to position [219, 0]
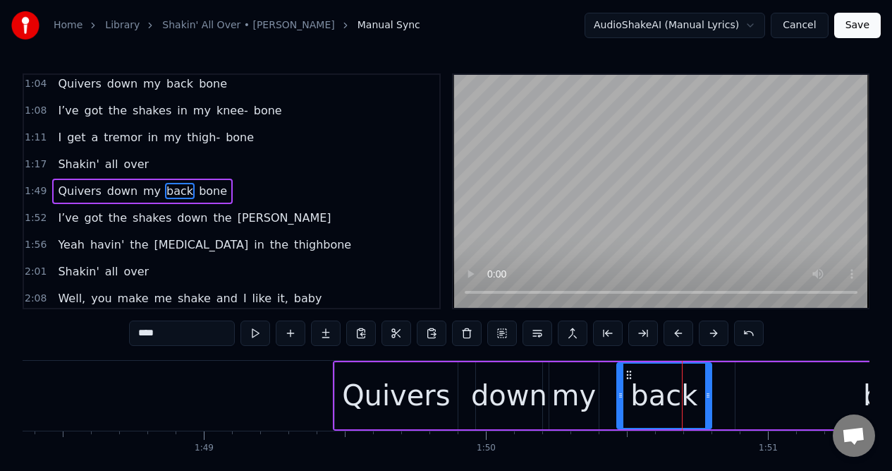
click at [178, 338] on input "****" at bounding box center [182, 332] width 106 height 25
type input "*****"
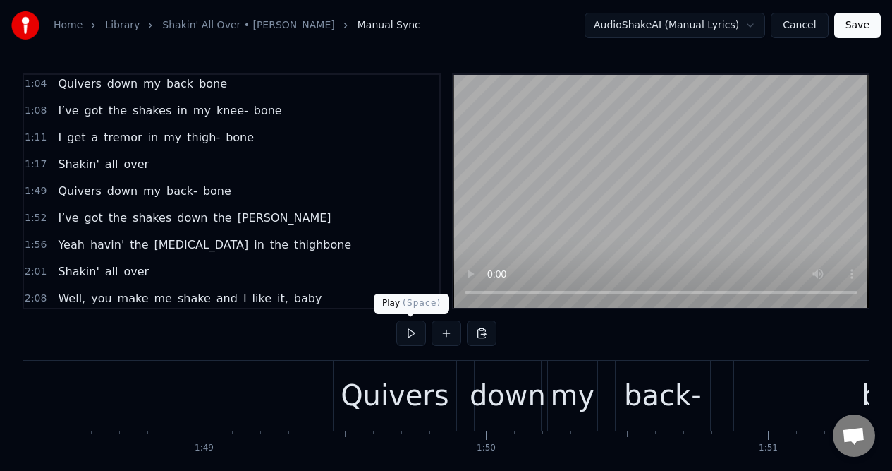
click at [411, 336] on button at bounding box center [411, 332] width 30 height 25
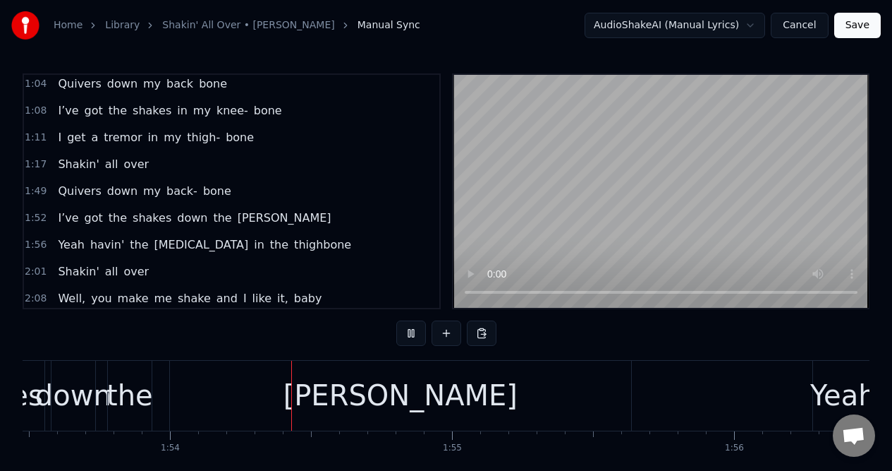
scroll to position [0, 32086]
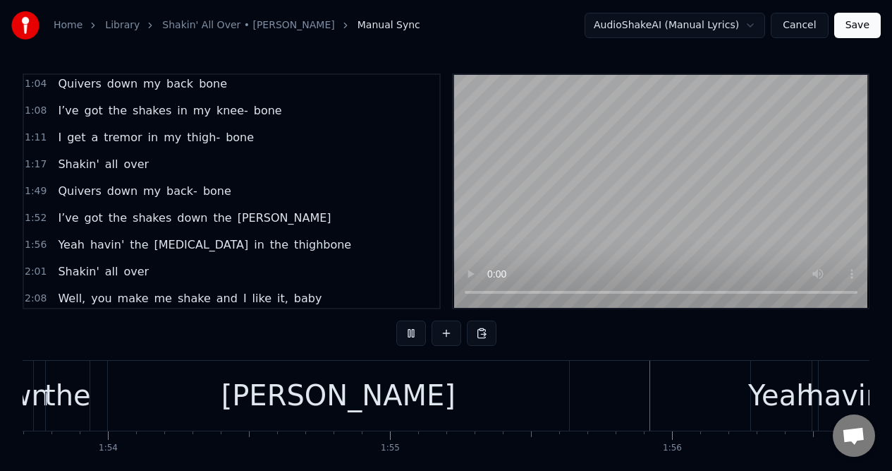
click at [411, 336] on button at bounding box center [411, 332] width 30 height 25
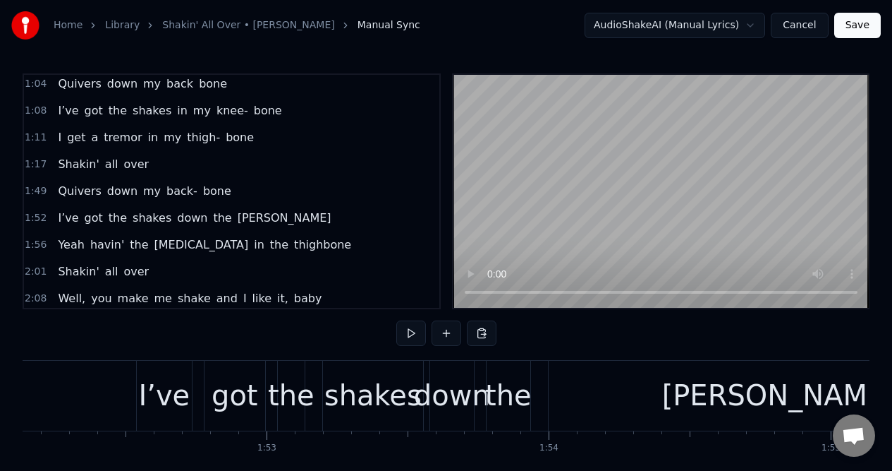
scroll to position [0, 31637]
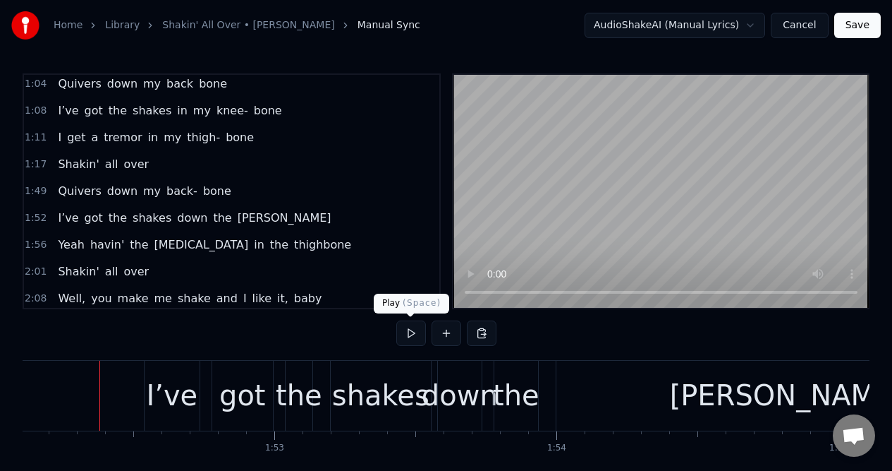
click at [406, 332] on button at bounding box center [411, 332] width 30 height 25
click at [408, 332] on button at bounding box center [411, 332] width 30 height 25
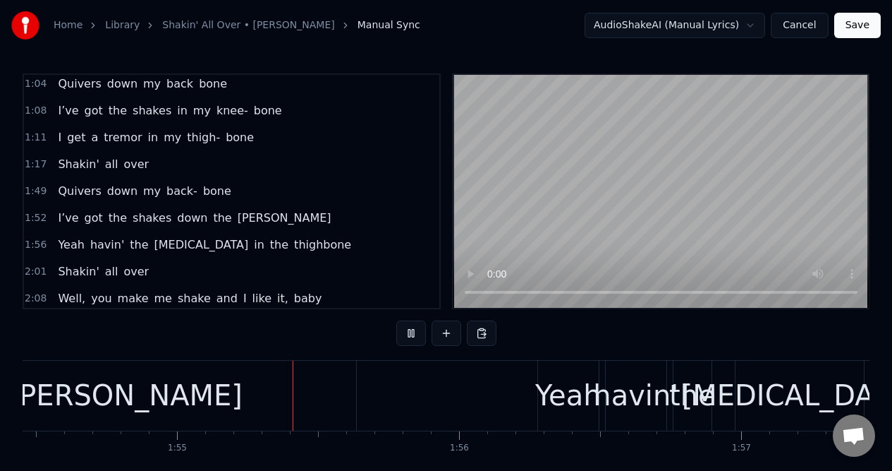
scroll to position [0, 32345]
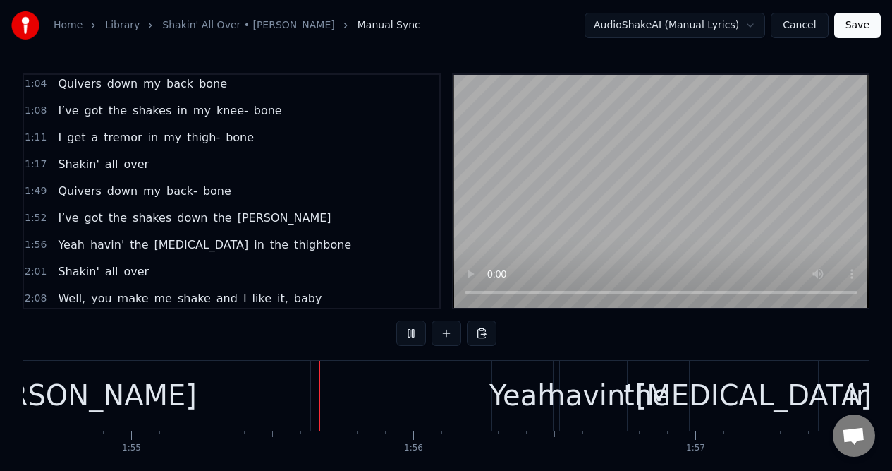
click at [408, 332] on button at bounding box center [411, 332] width 30 height 25
click at [122, 414] on div "[PERSON_NAME]" at bounding box center [80, 395] width 234 height 42
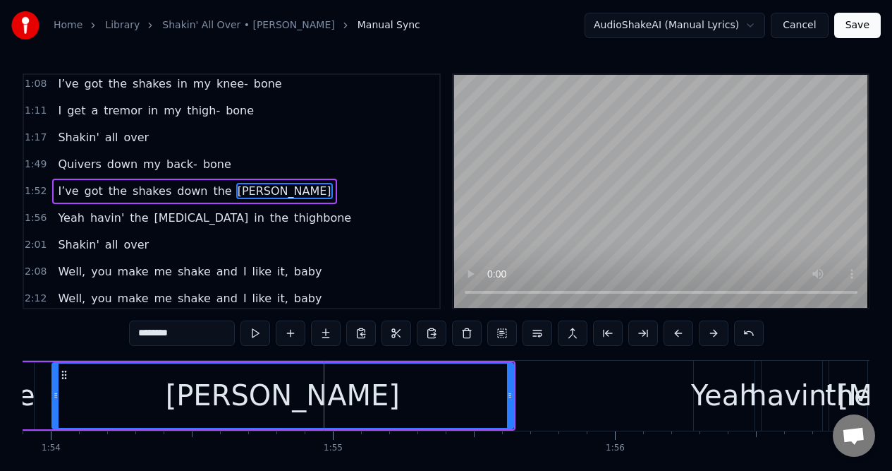
scroll to position [0, 32111]
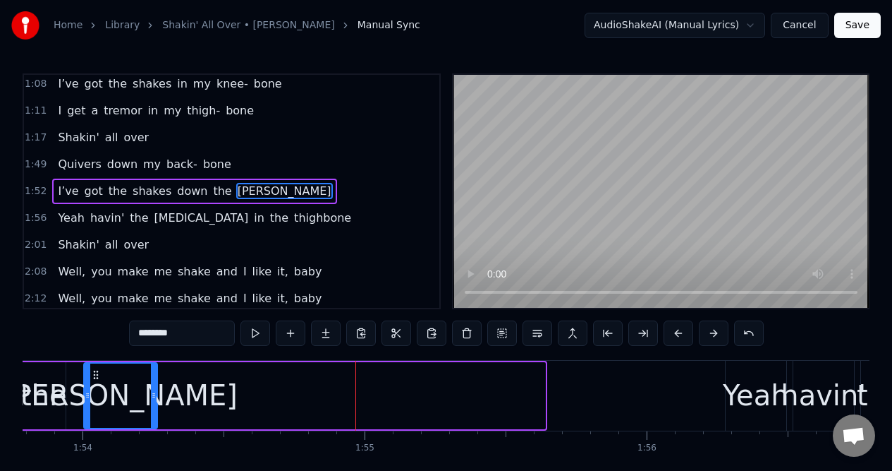
drag, startPoint x: 541, startPoint y: 386, endPoint x: 153, endPoint y: 377, distance: 388.1
click at [153, 377] on div at bounding box center [154, 395] width 6 height 64
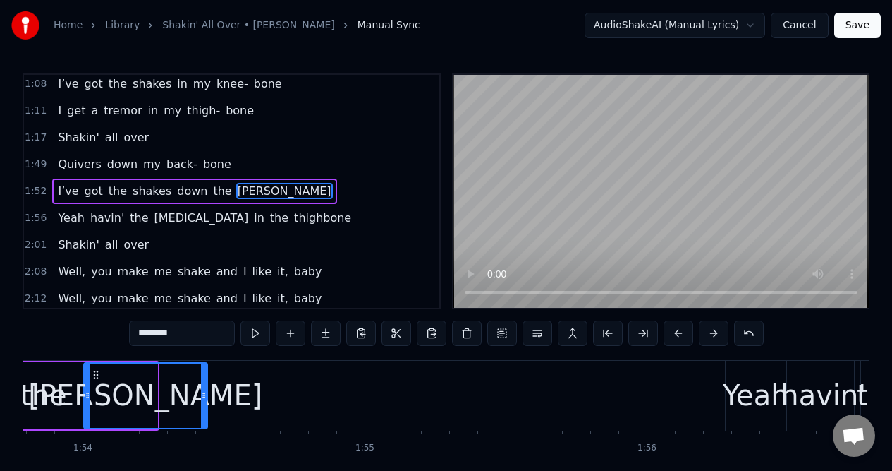
drag, startPoint x: 156, startPoint y: 375, endPoint x: 206, endPoint y: 375, distance: 50.1
click at [206, 375] on div at bounding box center [204, 395] width 6 height 64
drag, startPoint x: 190, startPoint y: 335, endPoint x: 163, endPoint y: 334, distance: 27.6
click at [162, 334] on input "********" at bounding box center [182, 332] width 106 height 25
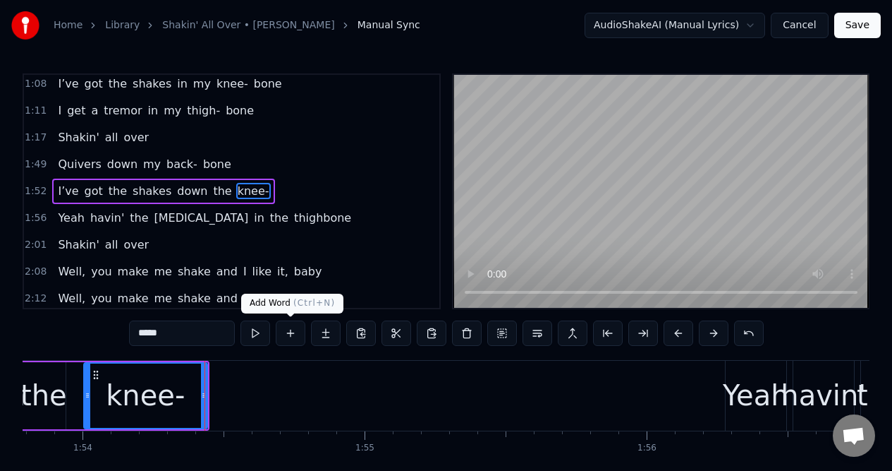
type input "*****"
click at [289, 331] on button at bounding box center [291, 332] width 30 height 25
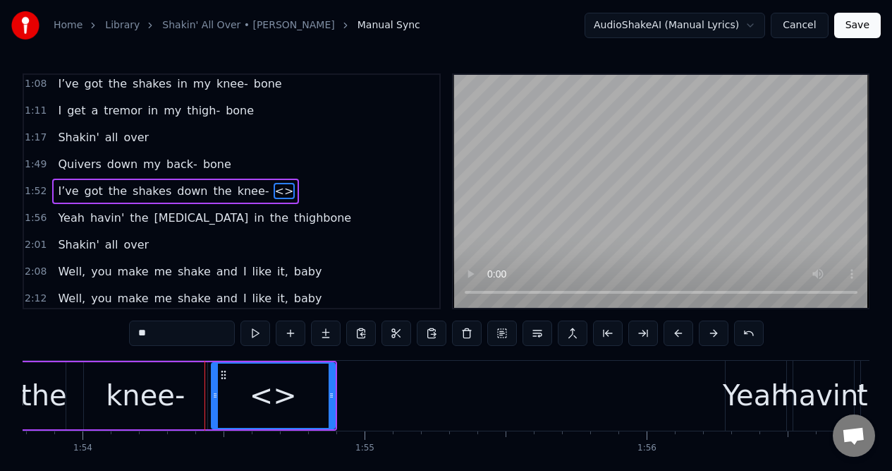
click at [277, 397] on div "<>" at bounding box center [273, 395] width 47 height 42
drag, startPoint x: 154, startPoint y: 335, endPoint x: 135, endPoint y: 334, distance: 19.1
click at [135, 334] on input "**" at bounding box center [182, 332] width 106 height 25
paste input "**"
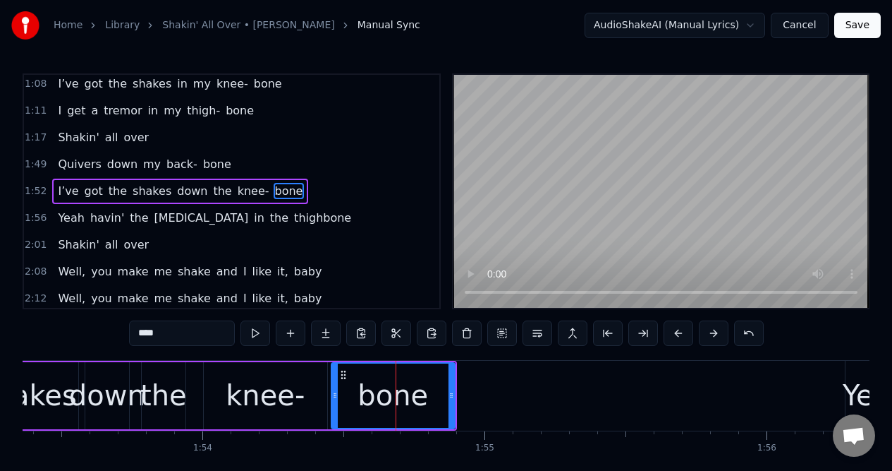
scroll to position [0, 31936]
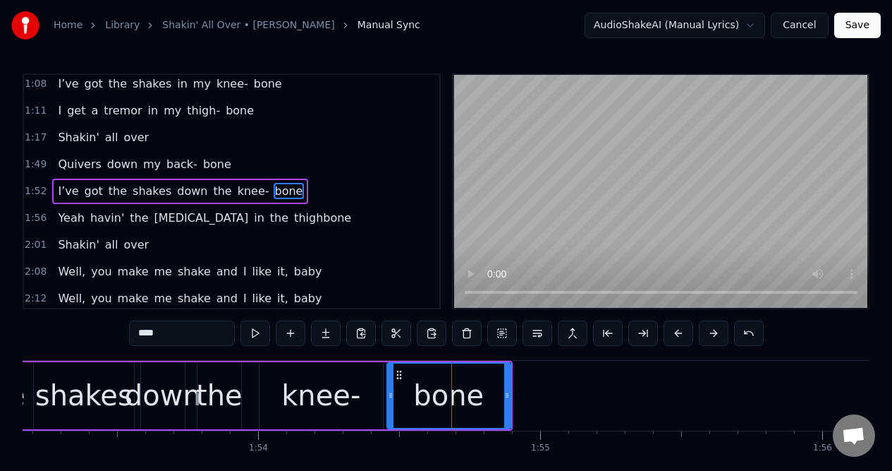
click at [214, 385] on div "the" at bounding box center [219, 395] width 47 height 42
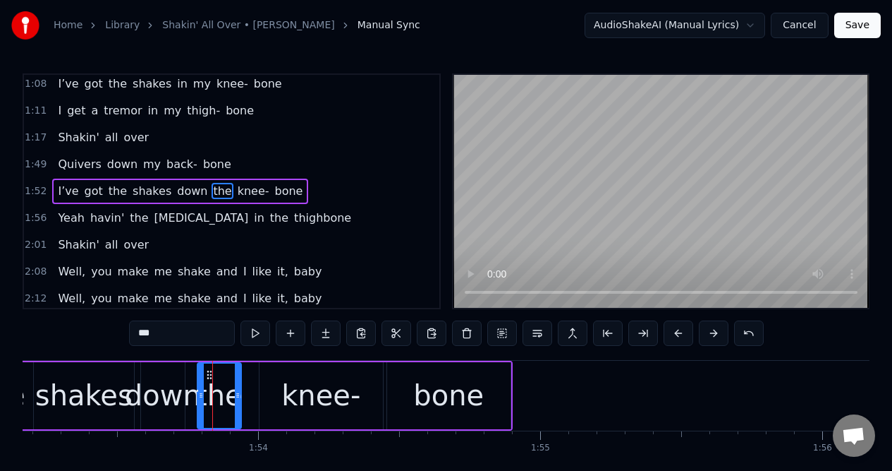
drag, startPoint x: 164, startPoint y: 332, endPoint x: 137, endPoint y: 332, distance: 27.5
click at [137, 332] on input "***" at bounding box center [182, 332] width 106 height 25
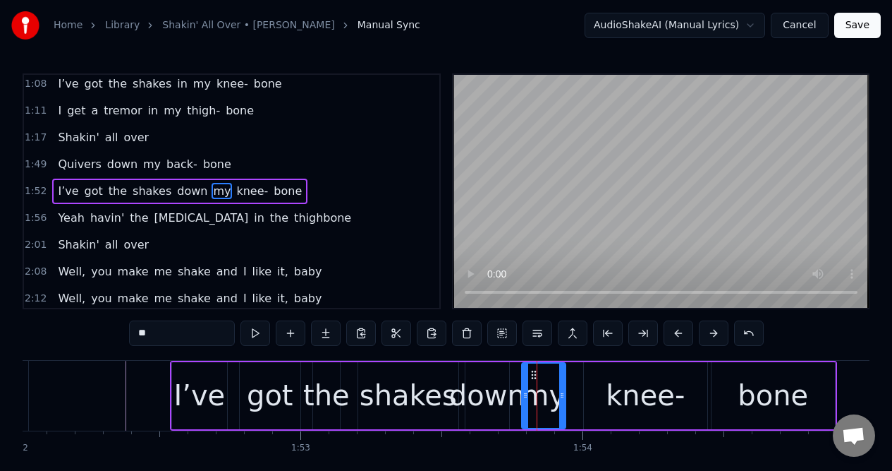
scroll to position [0, 31572]
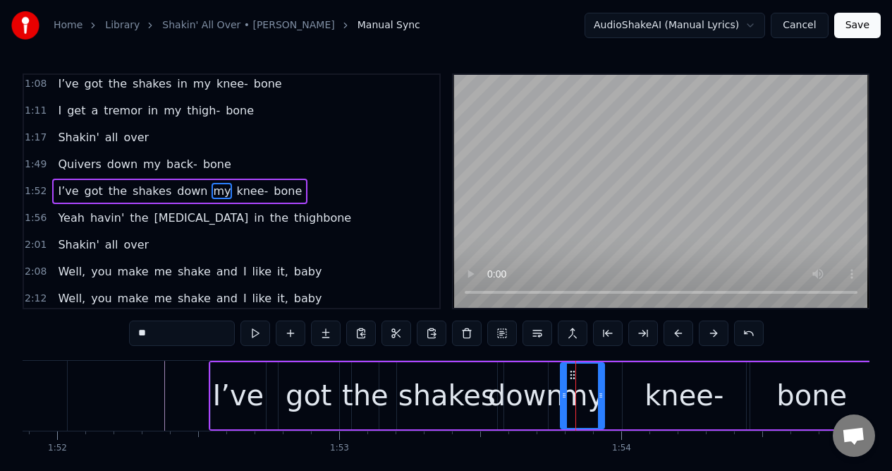
type input "**"
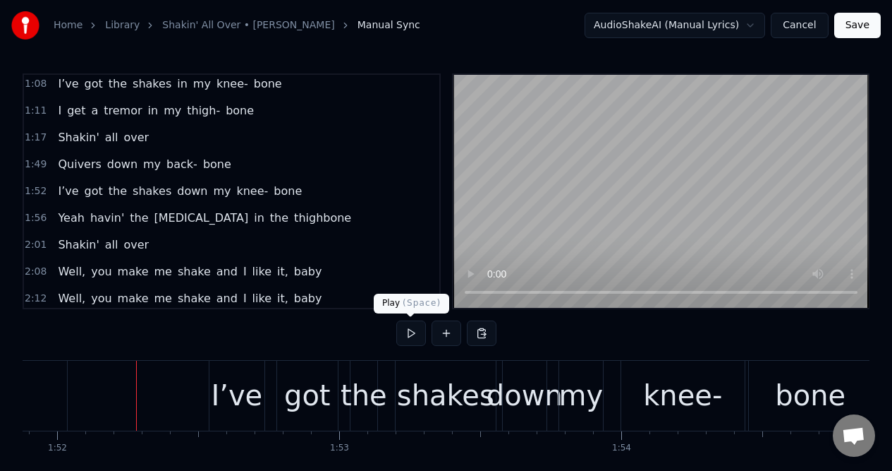
click at [413, 334] on button at bounding box center [411, 332] width 30 height 25
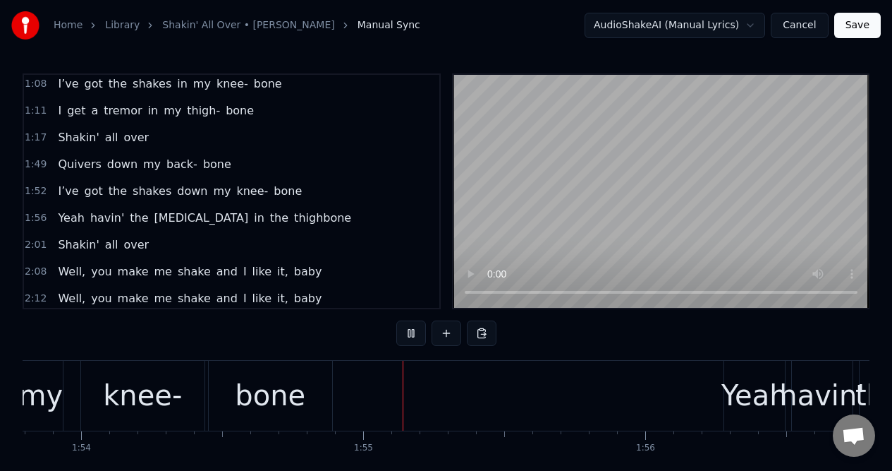
scroll to position [0, 32280]
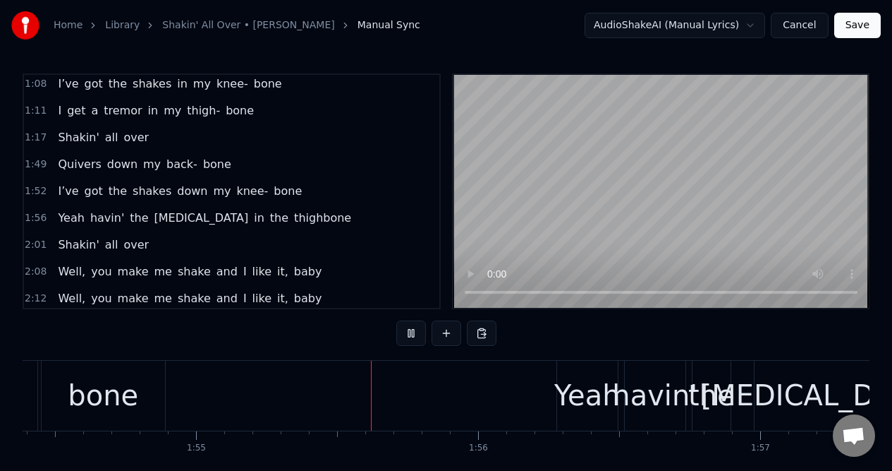
click at [413, 333] on button at bounding box center [411, 332] width 30 height 25
click at [135, 395] on div "bone" at bounding box center [103, 396] width 123 height 70
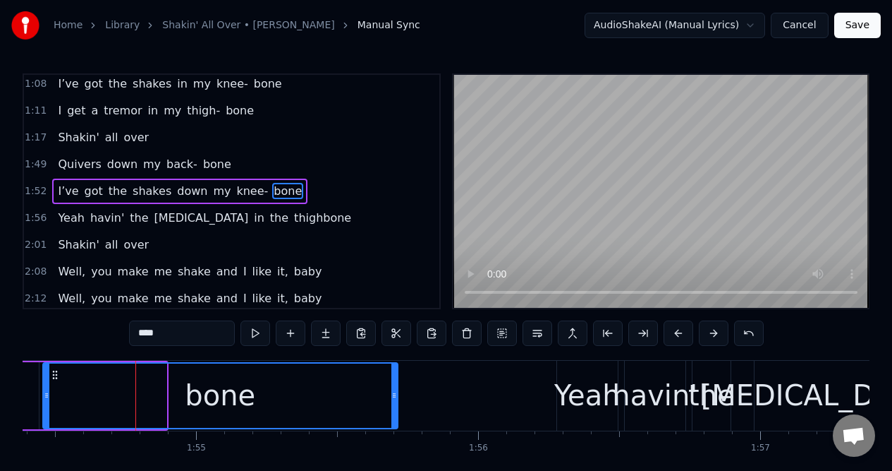
drag, startPoint x: 162, startPoint y: 407, endPoint x: 394, endPoint y: 408, distance: 232.1
click at [394, 408] on div at bounding box center [395, 395] width 6 height 64
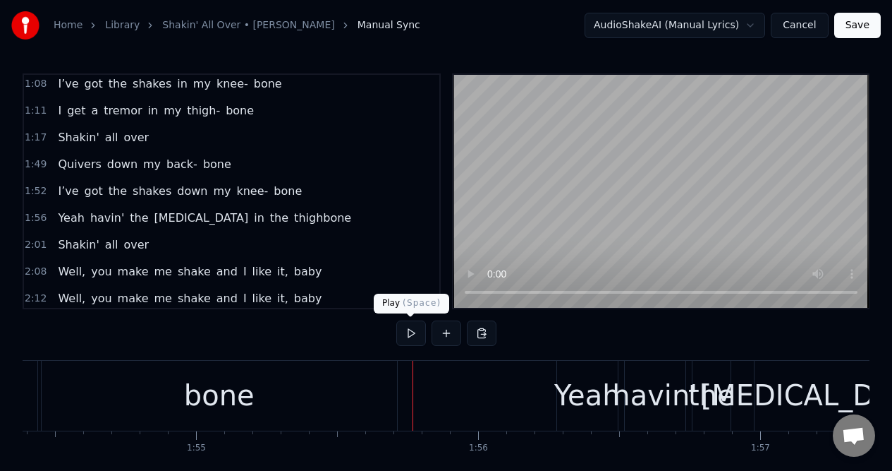
click at [409, 332] on button at bounding box center [411, 332] width 30 height 25
click at [591, 408] on div "Yeah" at bounding box center [588, 395] width 66 height 42
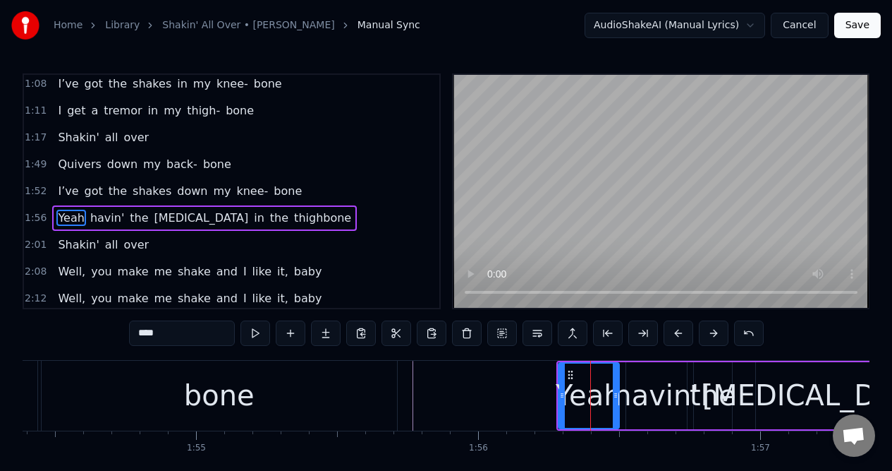
scroll to position [272, 0]
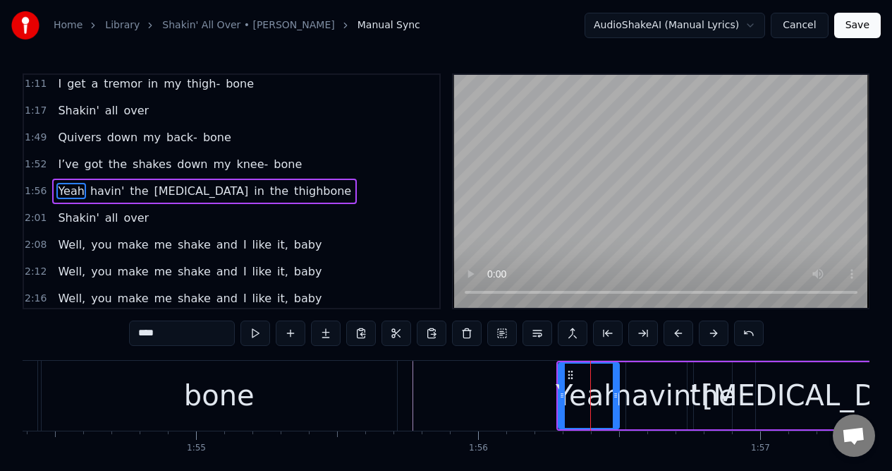
drag, startPoint x: 171, startPoint y: 332, endPoint x: 120, endPoint y: 331, distance: 51.5
click at [120, 331] on div "0:09 Well when you move in right up close to me 0:17 Yeah, that's when I get th…" at bounding box center [446, 287] width 847 height 429
click at [648, 401] on div "havin'" at bounding box center [656, 395] width 85 height 42
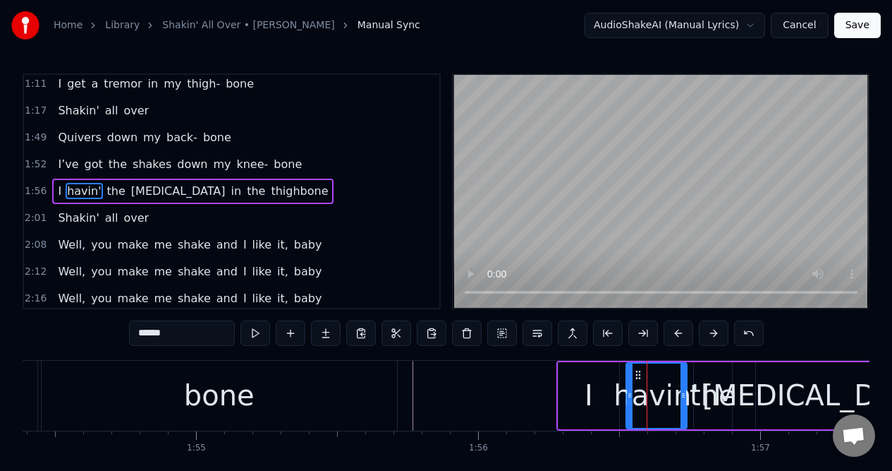
drag, startPoint x: 172, startPoint y: 332, endPoint x: 127, endPoint y: 332, distance: 45.2
click at [126, 332] on div "0:09 Well when you move in right up close to me 0:17 Yeah, that's when I get th…" at bounding box center [446, 287] width 847 height 429
click at [706, 404] on div "the" at bounding box center [713, 395] width 47 height 42
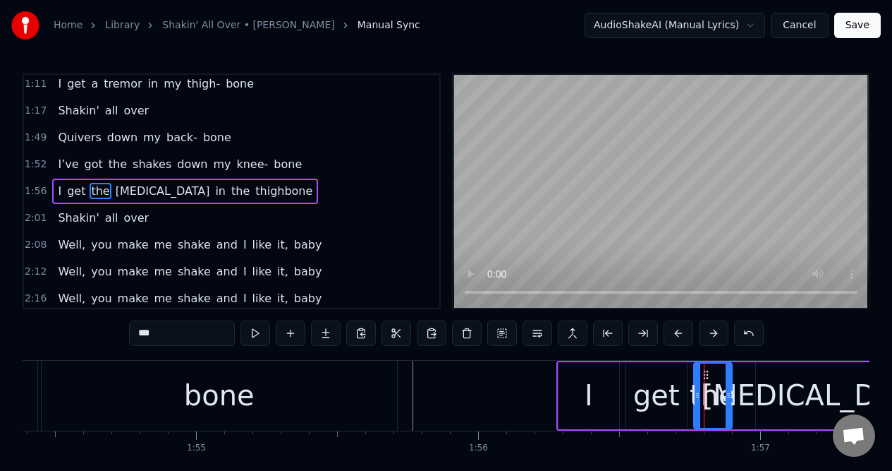
drag, startPoint x: 175, startPoint y: 336, endPoint x: 113, endPoint y: 336, distance: 62.1
click at [111, 334] on div "0:09 Well when you move in right up close to me 0:17 Yeah, that's when I get th…" at bounding box center [446, 287] width 847 height 429
click at [791, 398] on div "[MEDICAL_DATA]" at bounding box center [821, 395] width 236 height 42
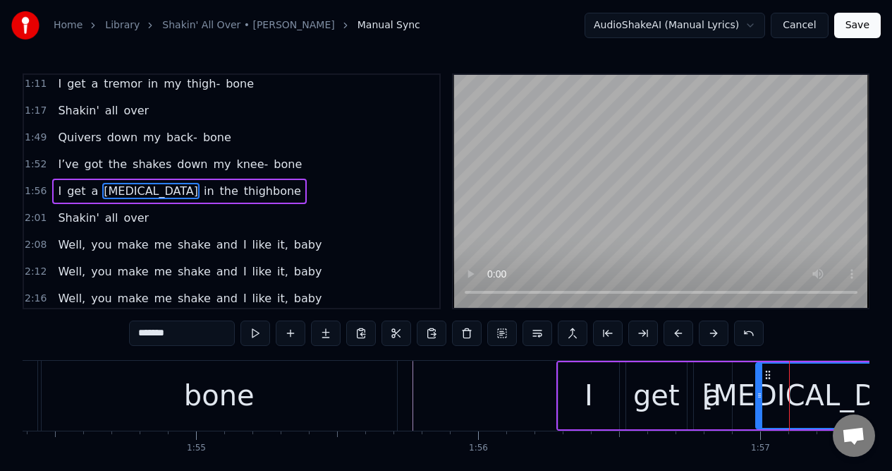
click at [215, 331] on input "*******" at bounding box center [182, 332] width 106 height 25
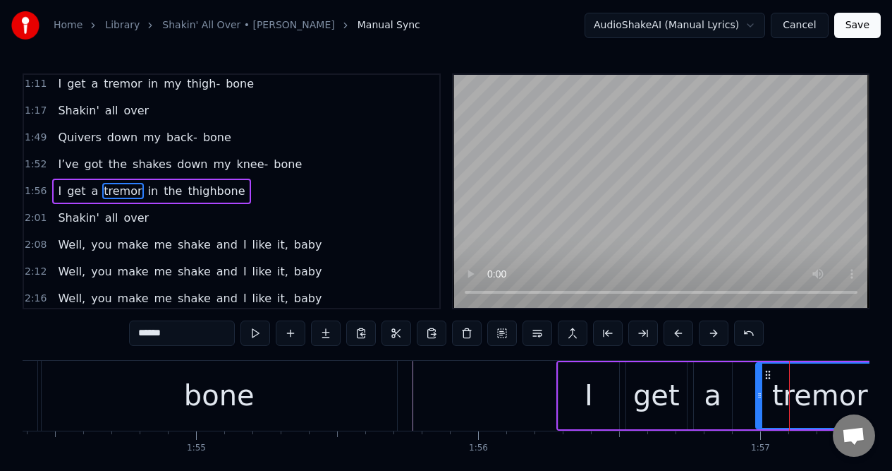
click at [147, 191] on span "in" at bounding box center [153, 191] width 13 height 16
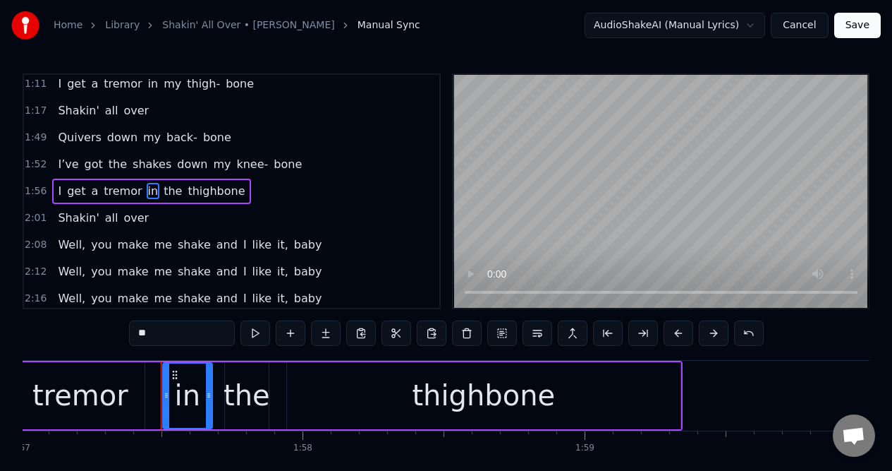
scroll to position [0, 33088]
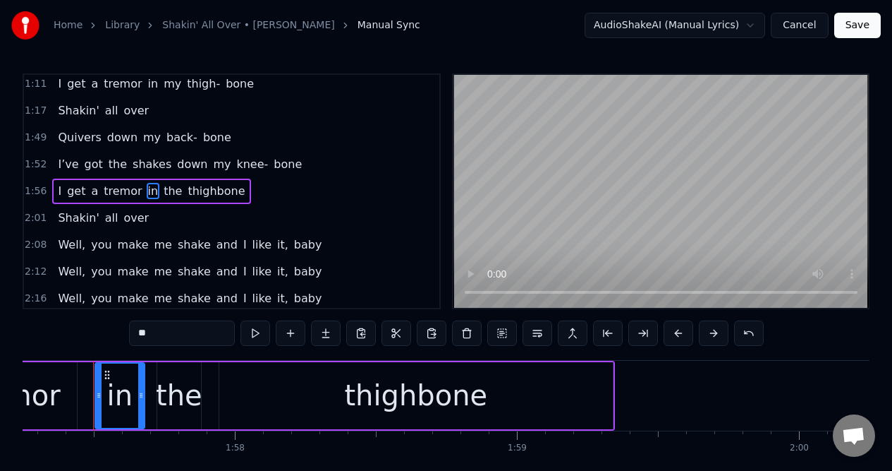
click at [172, 396] on div "the" at bounding box center [179, 395] width 47 height 42
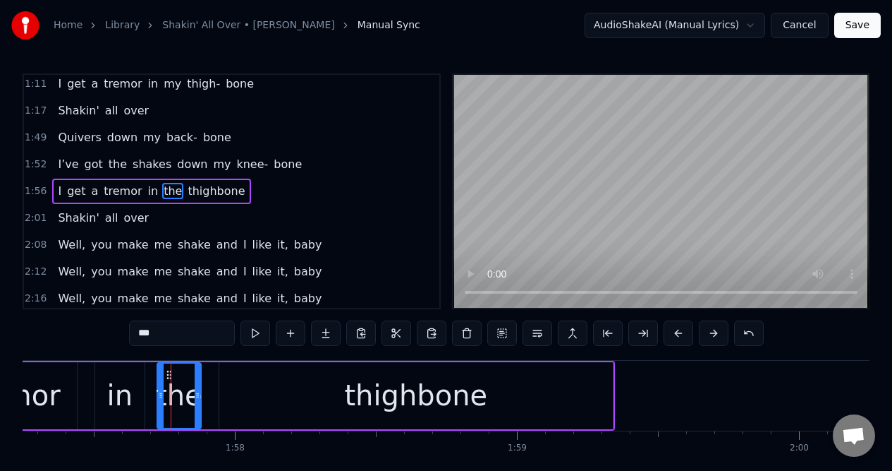
drag, startPoint x: 163, startPoint y: 334, endPoint x: 133, endPoint y: 334, distance: 29.6
click at [133, 334] on input "***" at bounding box center [182, 332] width 106 height 25
click at [469, 406] on div "thighbone" at bounding box center [415, 395] width 143 height 42
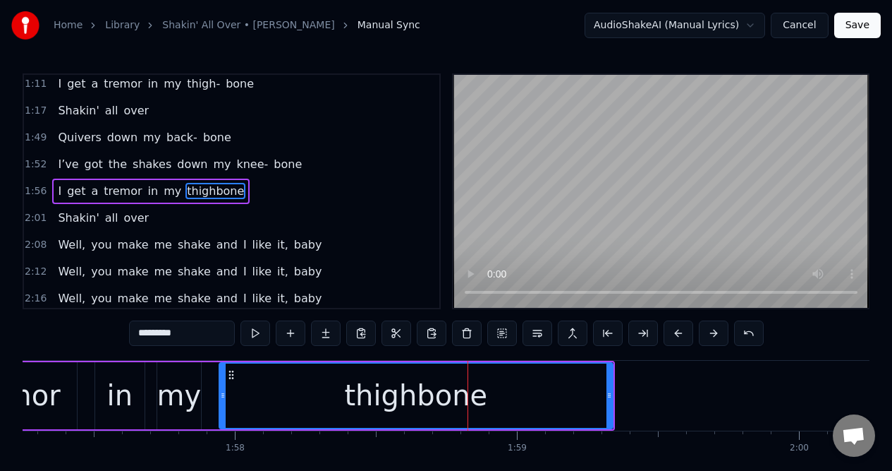
drag, startPoint x: 186, startPoint y: 335, endPoint x: 161, endPoint y: 336, distance: 24.7
click at [161, 336] on input "*********" at bounding box center [182, 332] width 106 height 25
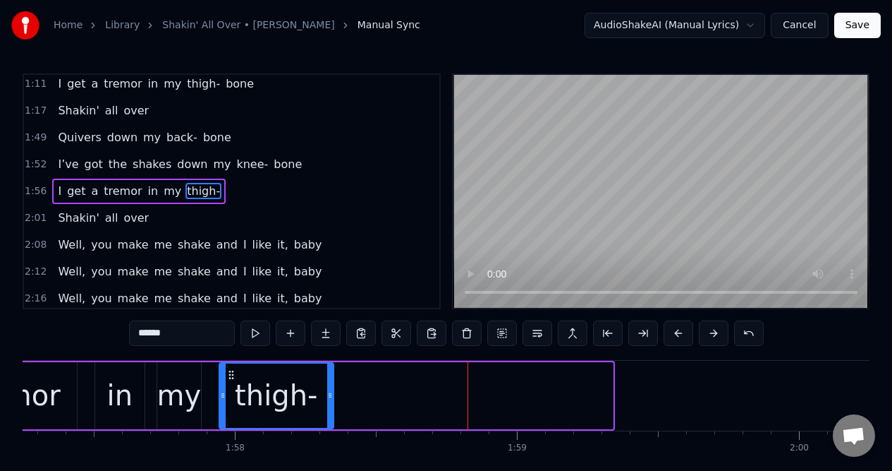
drag, startPoint x: 610, startPoint y: 409, endPoint x: 332, endPoint y: 410, distance: 277.3
click at [330, 408] on div at bounding box center [330, 395] width 6 height 64
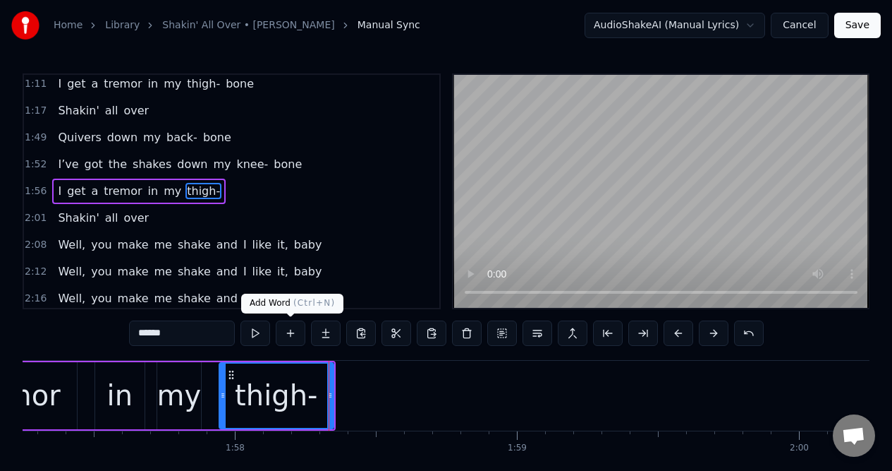
type input "******"
click at [292, 332] on button at bounding box center [291, 332] width 30 height 25
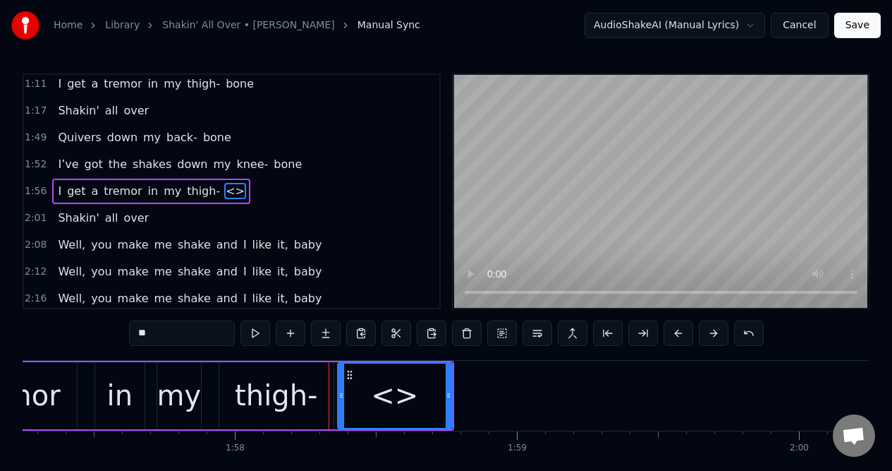
drag, startPoint x: 184, startPoint y: 328, endPoint x: 143, endPoint y: 332, distance: 41.8
click at [143, 332] on input "**" at bounding box center [182, 332] width 106 height 25
drag, startPoint x: 155, startPoint y: 335, endPoint x: 131, endPoint y: 335, distance: 24.0
click at [131, 335] on input "**" at bounding box center [182, 332] width 106 height 25
paste input "**"
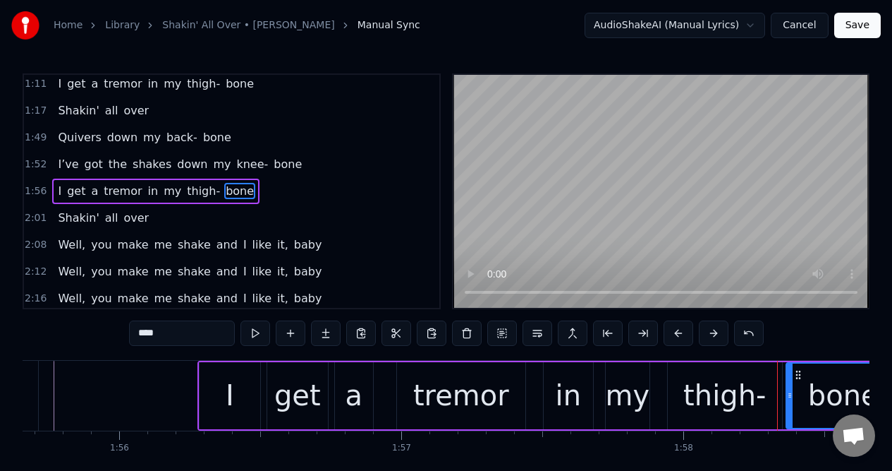
scroll to position [0, 32631]
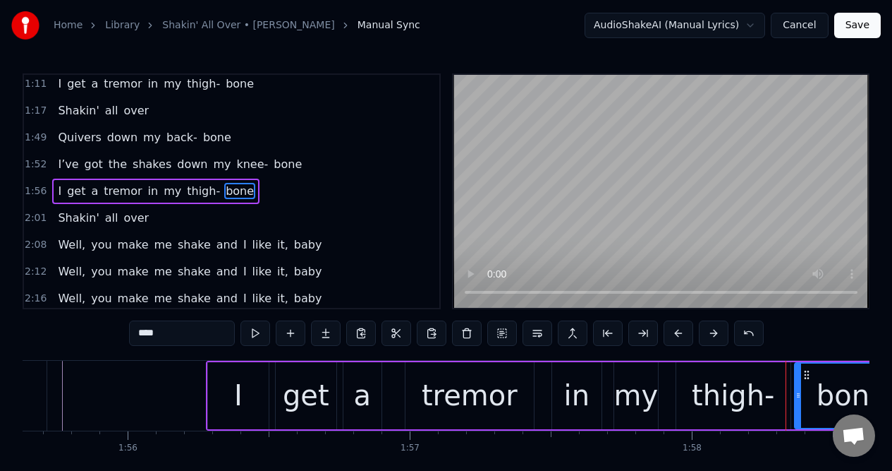
type input "****"
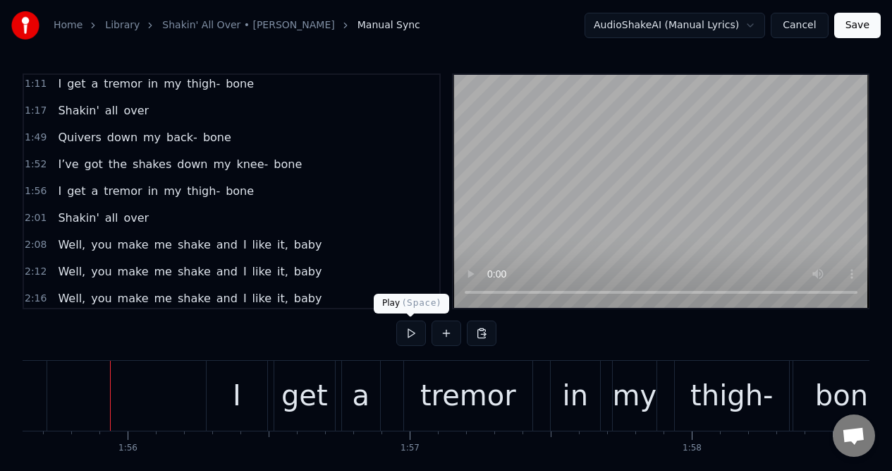
click at [409, 332] on button at bounding box center [411, 332] width 30 height 25
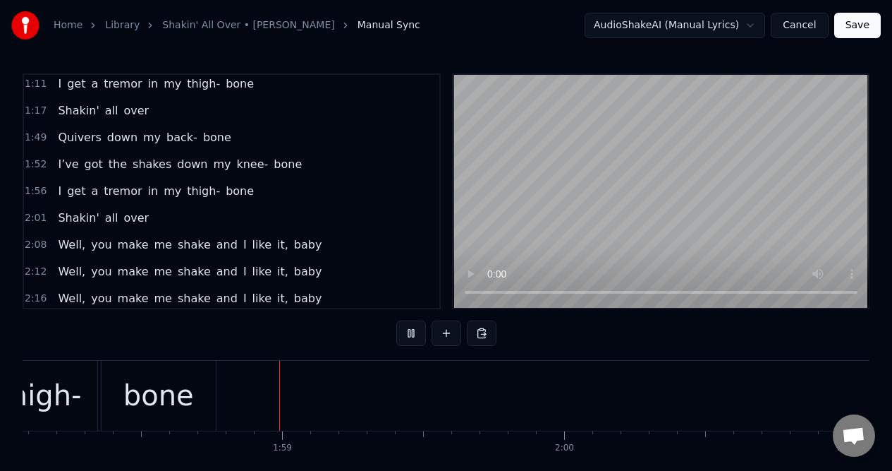
scroll to position [0, 33389]
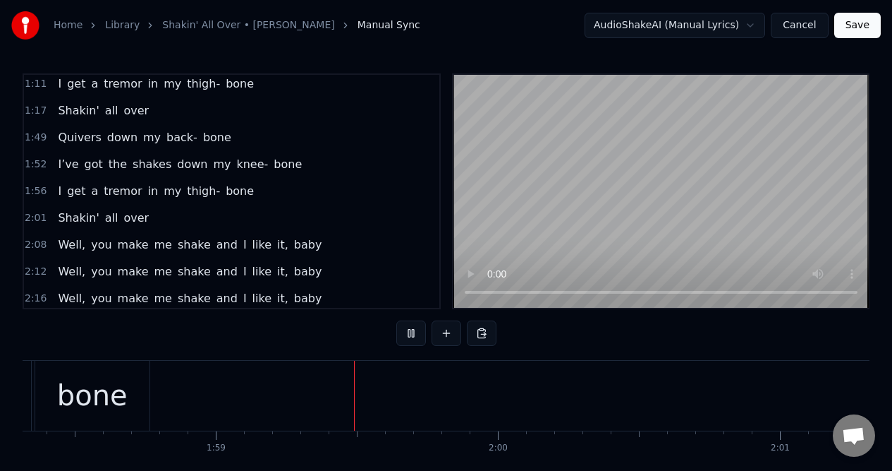
click at [409, 332] on button at bounding box center [411, 332] width 30 height 25
click at [112, 389] on div "bone" at bounding box center [92, 395] width 71 height 42
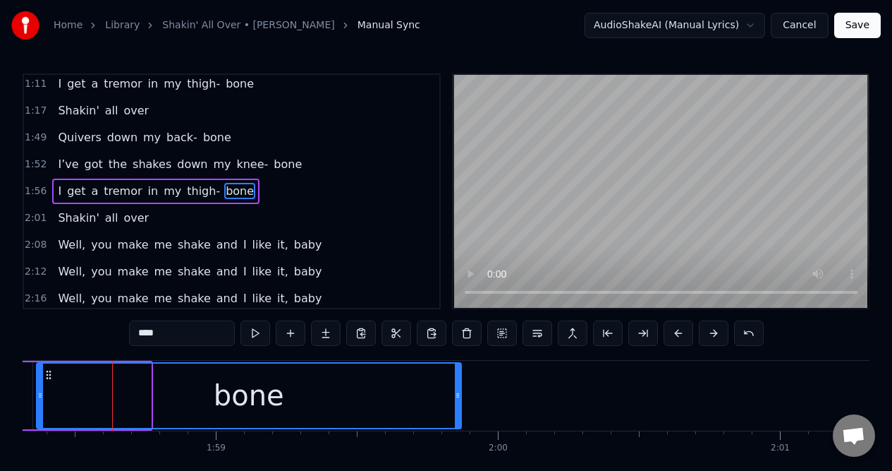
drag, startPoint x: 146, startPoint y: 412, endPoint x: 456, endPoint y: 405, distance: 310.5
click at [456, 405] on div at bounding box center [458, 395] width 6 height 64
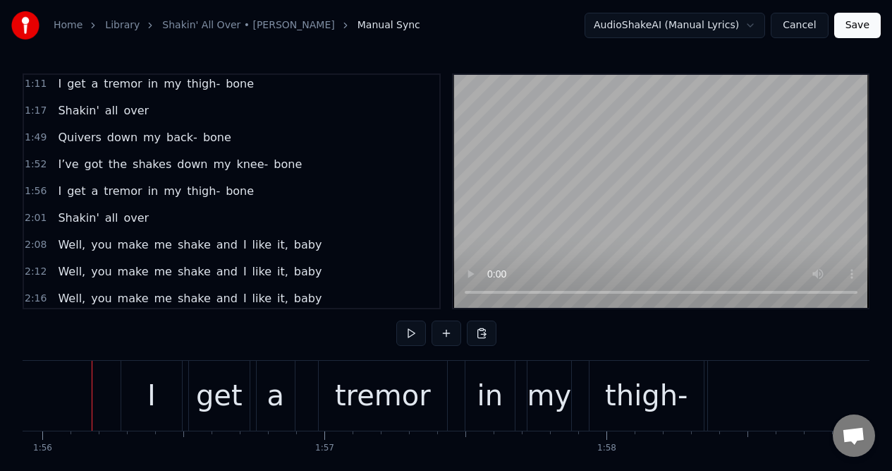
scroll to position [0, 32714]
click at [411, 331] on button at bounding box center [411, 332] width 30 height 25
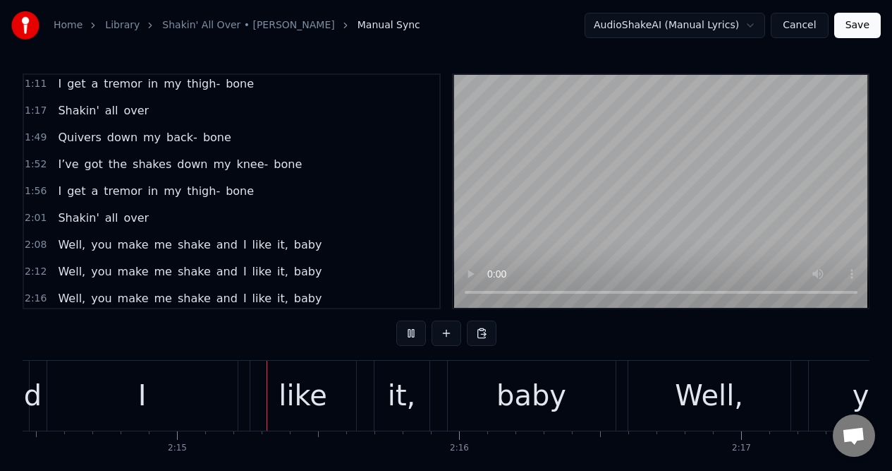
scroll to position [0, 37972]
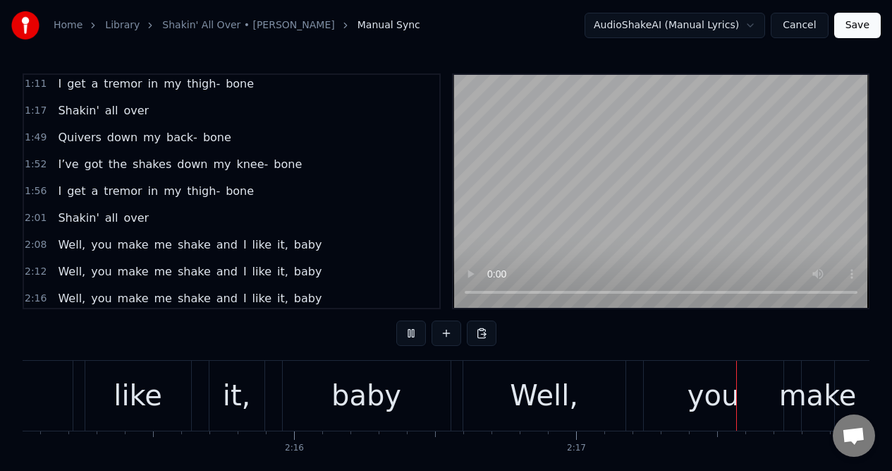
click at [411, 331] on button at bounding box center [411, 332] width 30 height 25
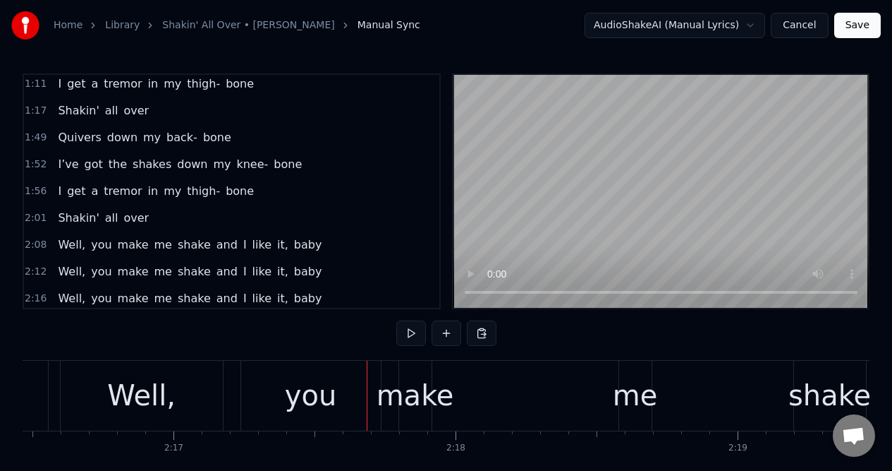
scroll to position [0, 38469]
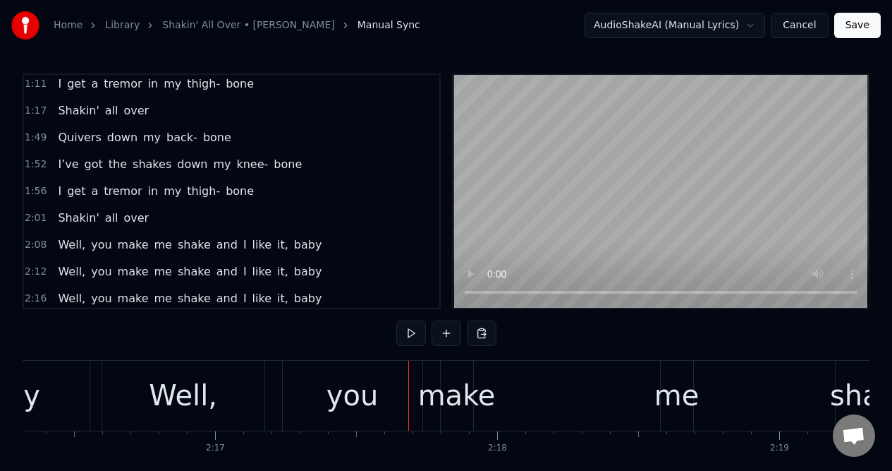
click at [124, 387] on div "Well," at bounding box center [183, 396] width 162 height 70
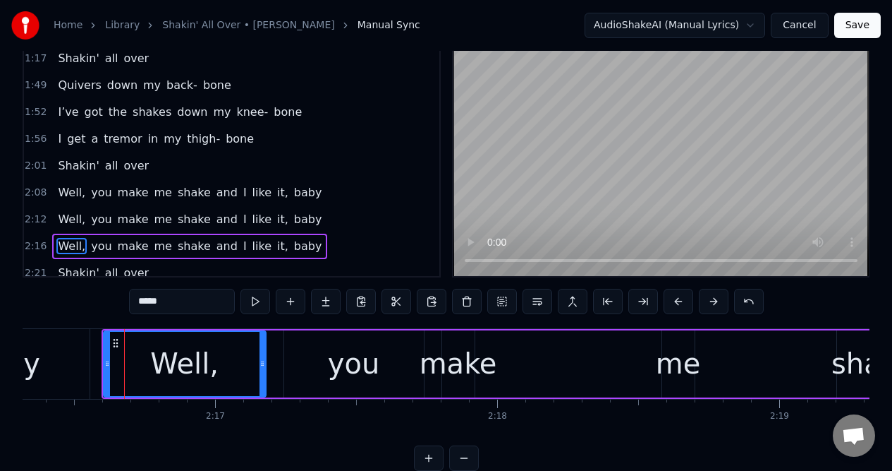
scroll to position [303, 0]
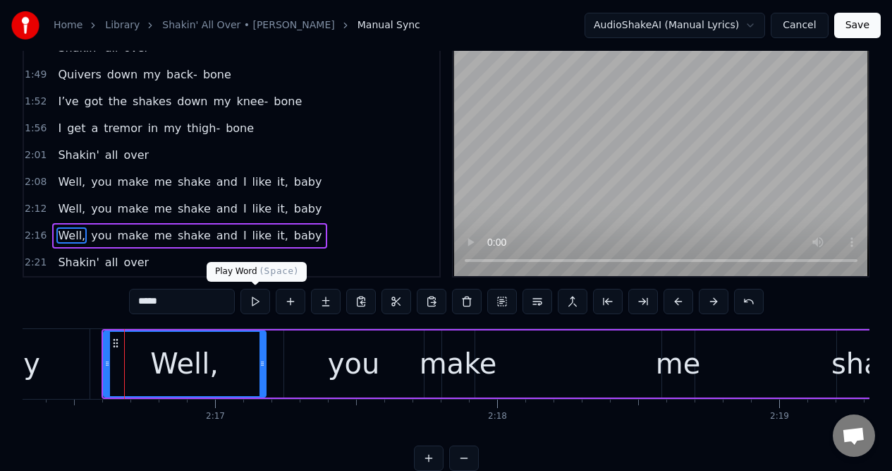
click at [254, 302] on button at bounding box center [256, 301] width 30 height 25
click at [253, 302] on button at bounding box center [256, 301] width 30 height 25
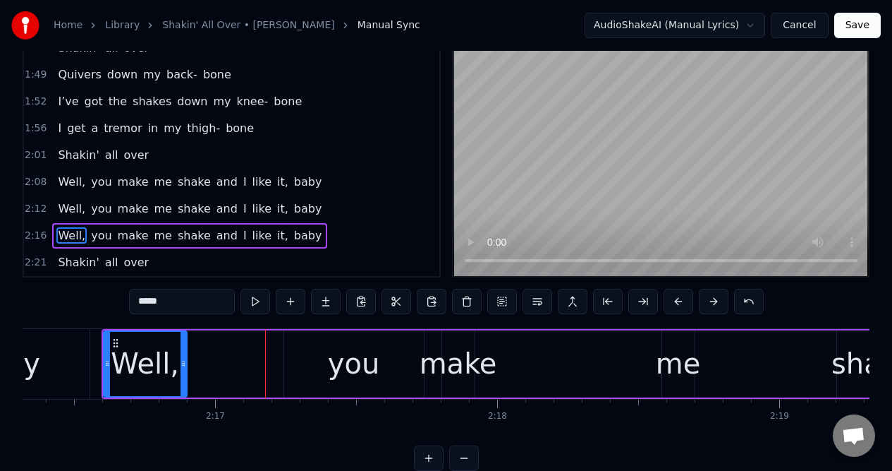
drag, startPoint x: 262, startPoint y: 343, endPoint x: 183, endPoint y: 346, distance: 79.1
click at [183, 346] on div at bounding box center [184, 364] width 6 height 64
click at [332, 363] on div "you" at bounding box center [354, 363] width 52 height 42
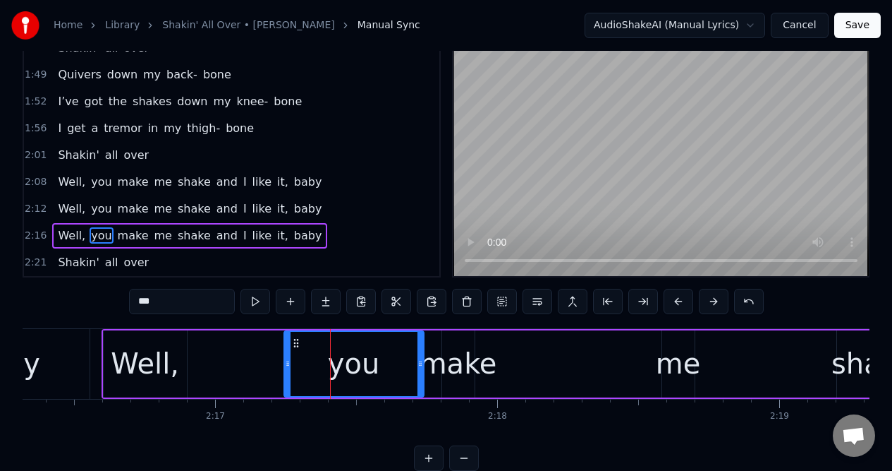
drag, startPoint x: 173, startPoint y: 299, endPoint x: 126, endPoint y: 305, distance: 47.6
click at [126, 305] on div "0:09 Well when you move in right up close to me 0:17 Yeah, that's when I get th…" at bounding box center [446, 256] width 847 height 429
type input "*"
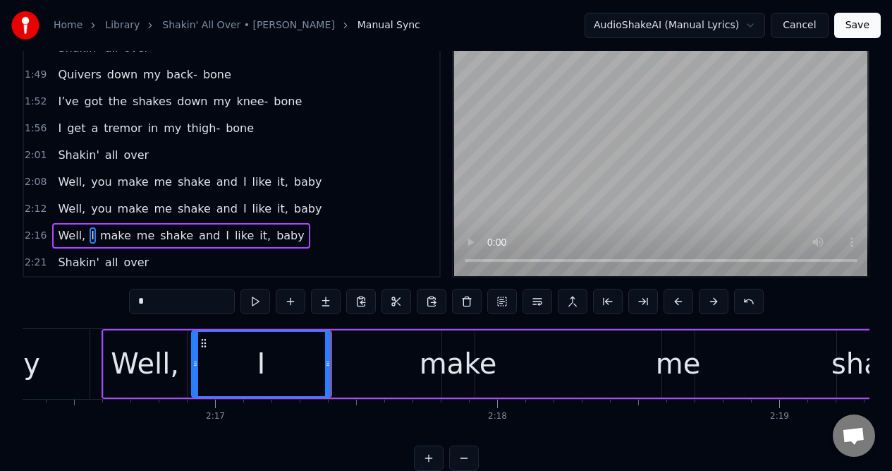
drag, startPoint x: 294, startPoint y: 341, endPoint x: 202, endPoint y: 356, distance: 93.6
click at [202, 356] on div "I" at bounding box center [262, 364] width 138 height 64
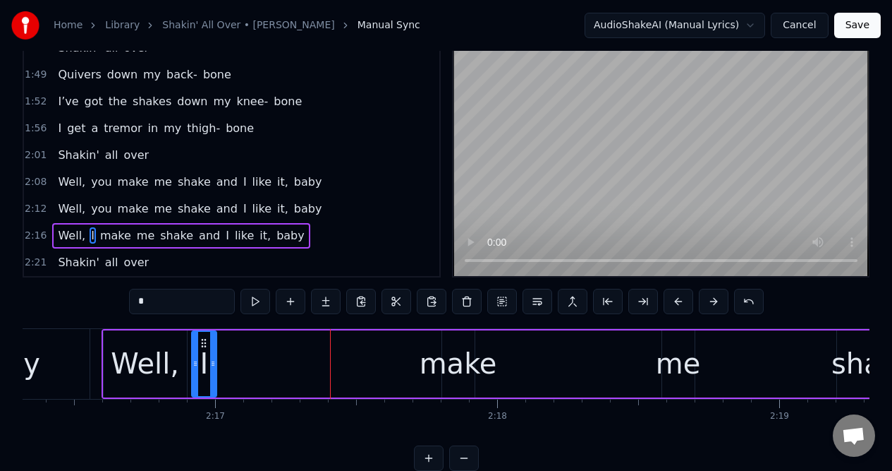
drag, startPoint x: 327, startPoint y: 346, endPoint x: 212, endPoint y: 359, distance: 115.0
click at [212, 359] on div at bounding box center [213, 364] width 6 height 64
click at [289, 299] on button at bounding box center [291, 301] width 30 height 25
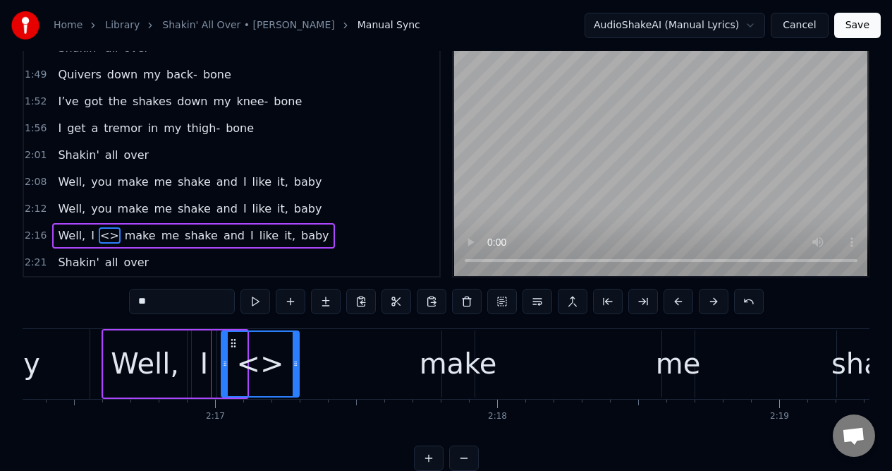
drag, startPoint x: 245, startPoint y: 358, endPoint x: 297, endPoint y: 358, distance: 52.2
click at [298, 358] on icon at bounding box center [296, 363] width 6 height 11
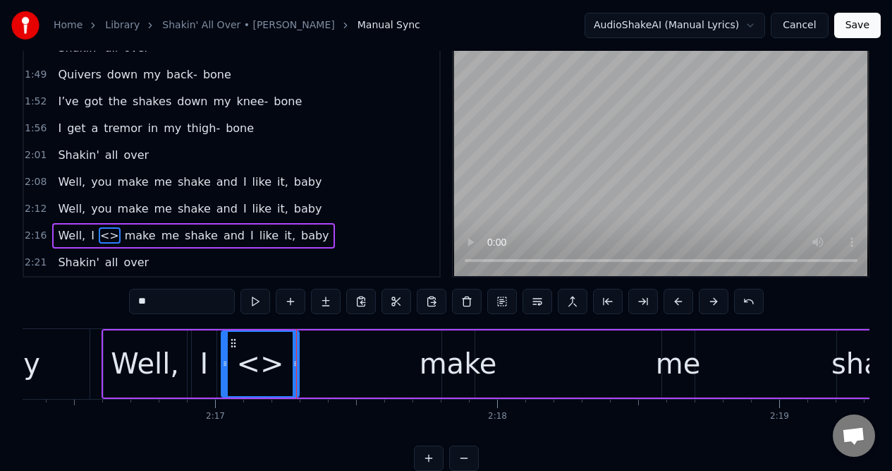
drag, startPoint x: 171, startPoint y: 299, endPoint x: 134, endPoint y: 299, distance: 36.7
click at [134, 299] on input "**" at bounding box center [182, 301] width 106 height 25
drag, startPoint x: 145, startPoint y: 300, endPoint x: 126, endPoint y: 300, distance: 19.0
click at [126, 300] on div "0:09 Well when you move in right up close to me 0:17 Yeah, that's when I get th…" at bounding box center [446, 256] width 847 height 429
click at [456, 368] on div "make" at bounding box center [459, 363] width 78 height 42
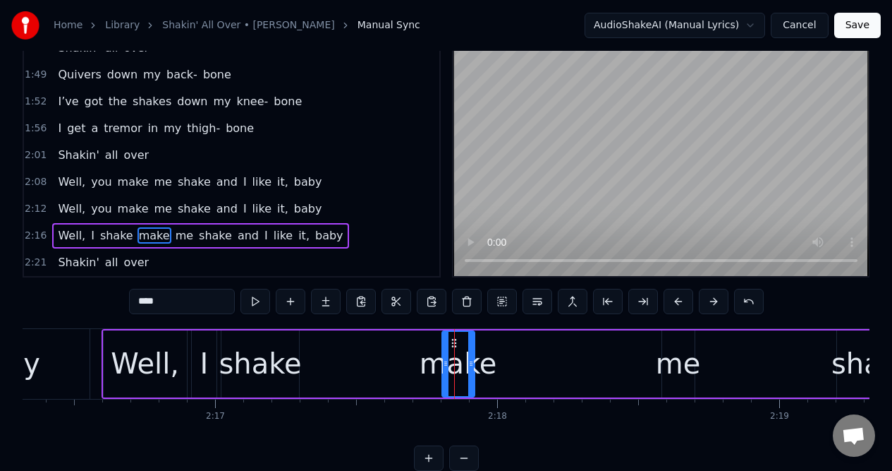
click at [170, 305] on input "****" at bounding box center [182, 301] width 106 height 25
click at [265, 363] on div "shake" at bounding box center [260, 363] width 83 height 42
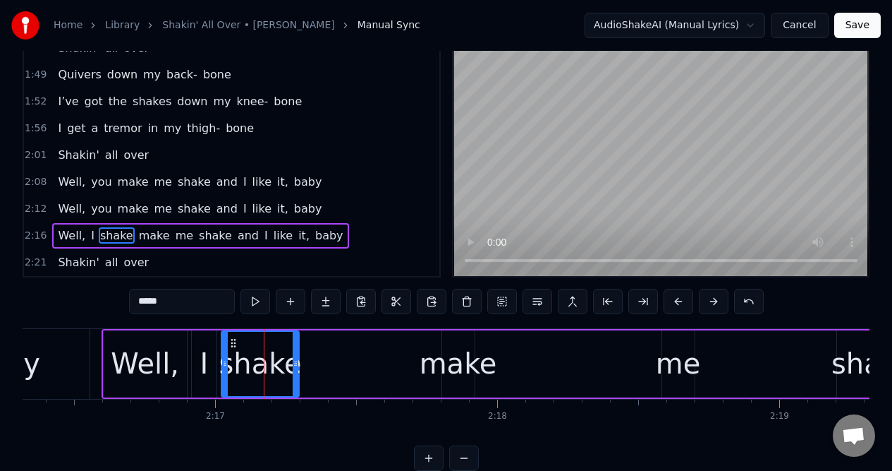
drag, startPoint x: 169, startPoint y: 303, endPoint x: 128, endPoint y: 303, distance: 40.2
click at [129, 303] on input "*****" at bounding box center [182, 301] width 106 height 25
click at [454, 356] on div "make" at bounding box center [459, 363] width 78 height 42
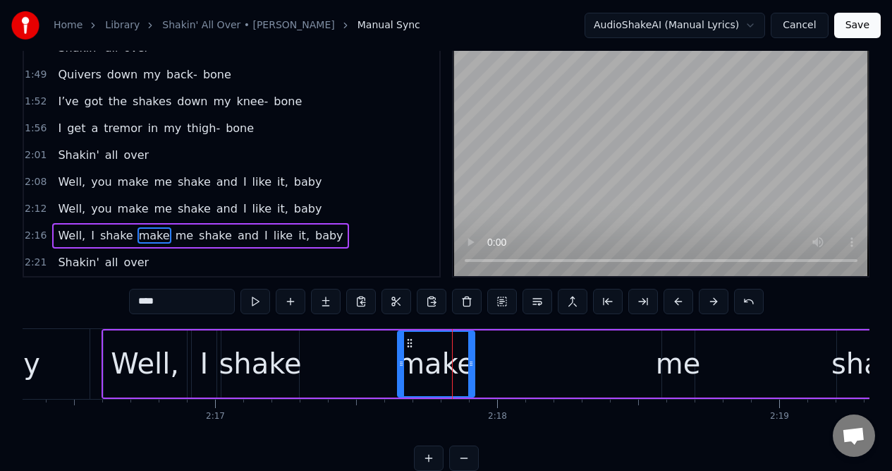
drag, startPoint x: 445, startPoint y: 369, endPoint x: 401, endPoint y: 370, distance: 44.5
click at [401, 370] on div at bounding box center [402, 364] width 6 height 64
drag, startPoint x: 165, startPoint y: 299, endPoint x: 133, endPoint y: 301, distance: 31.8
click at [133, 301] on input "****" at bounding box center [182, 301] width 106 height 25
paste input "*"
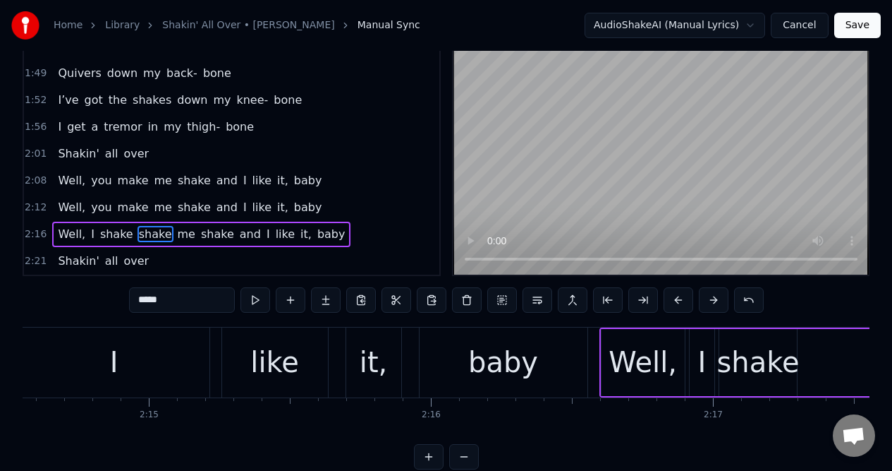
scroll to position [0, 37963]
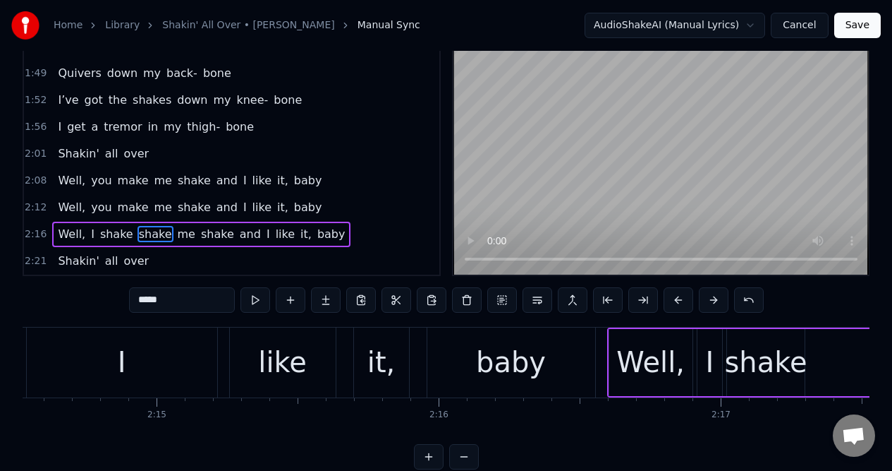
click at [47, 351] on div "I" at bounding box center [122, 362] width 190 height 70
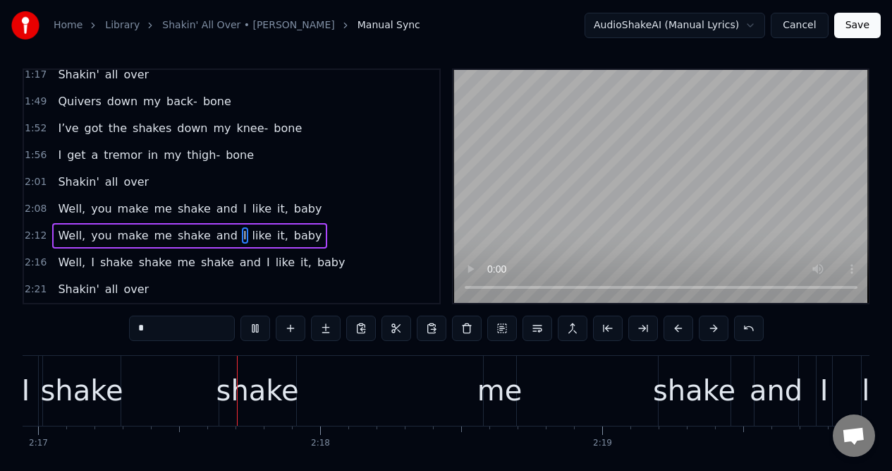
scroll to position [0, 38653]
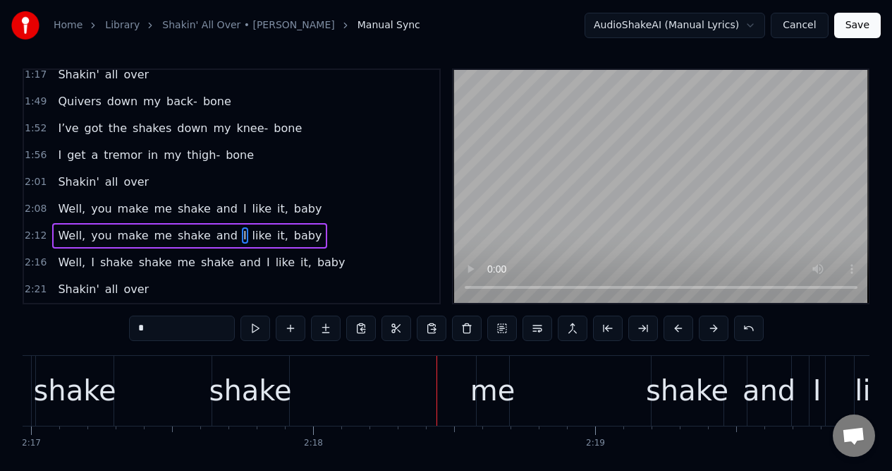
click at [497, 375] on div "me" at bounding box center [493, 390] width 45 height 42
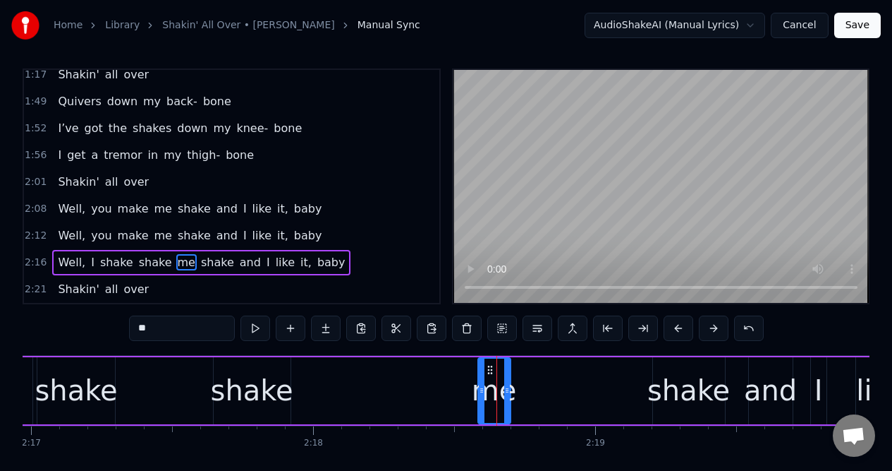
scroll to position [32, 0]
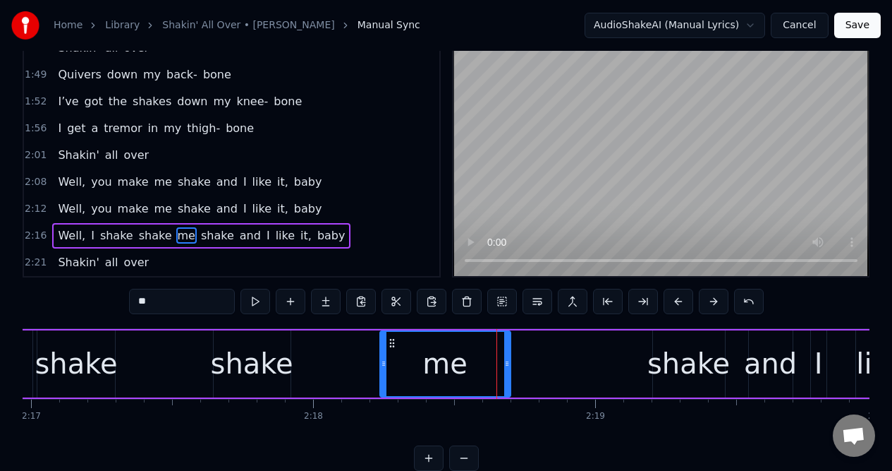
drag, startPoint x: 483, startPoint y: 376, endPoint x: 387, endPoint y: 376, distance: 95.9
click at [386, 377] on div at bounding box center [384, 364] width 6 height 64
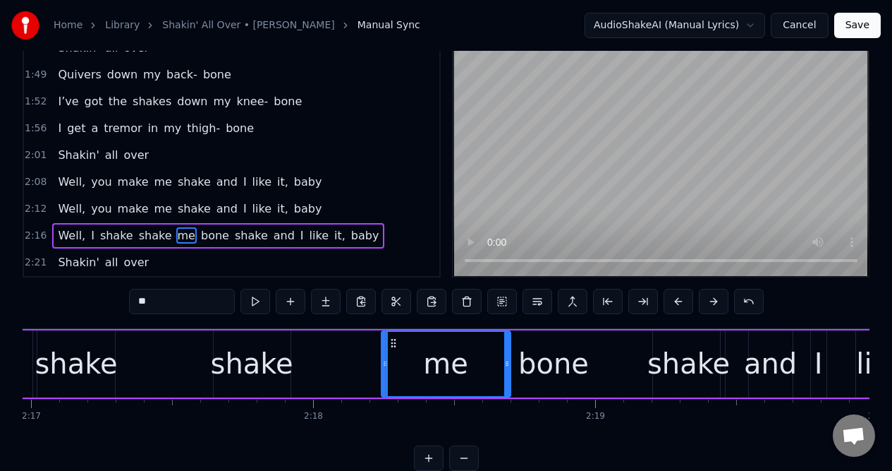
click at [87, 368] on div "shake" at bounding box center [76, 363] width 83 height 42
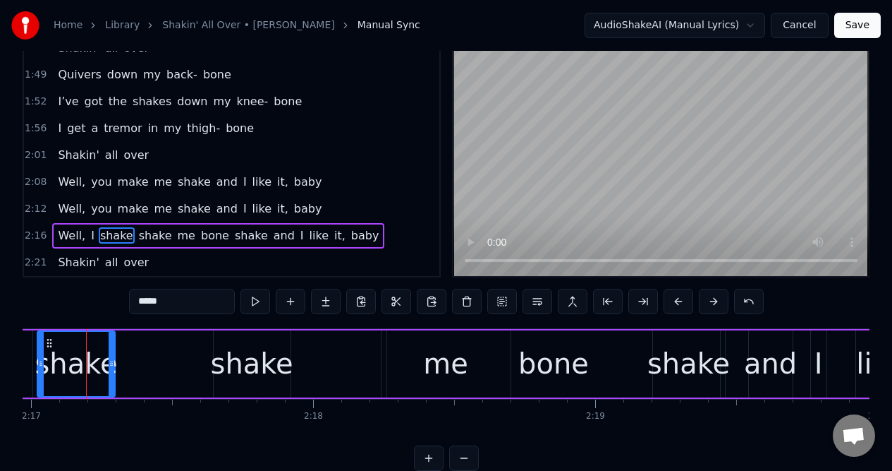
scroll to position [0, 38646]
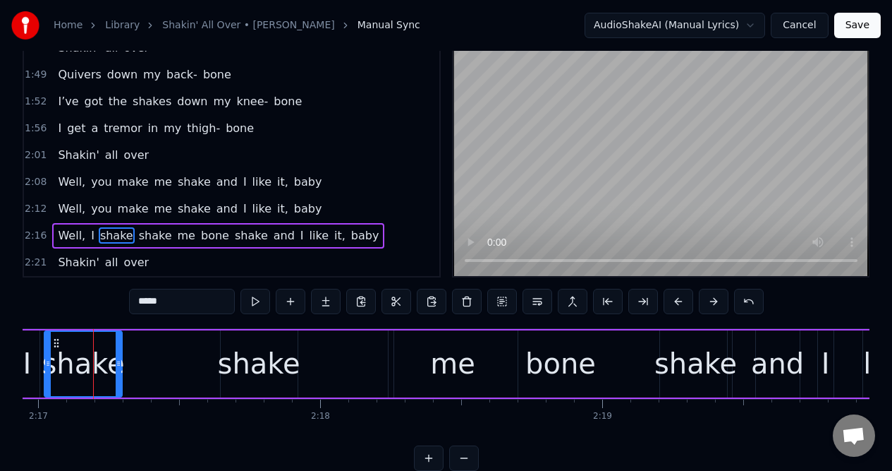
drag, startPoint x: 174, startPoint y: 298, endPoint x: 128, endPoint y: 306, distance: 46.5
click at [129, 306] on input "*****" at bounding box center [182, 301] width 106 height 25
click at [424, 362] on div "bone" at bounding box center [560, 363] width 333 height 67
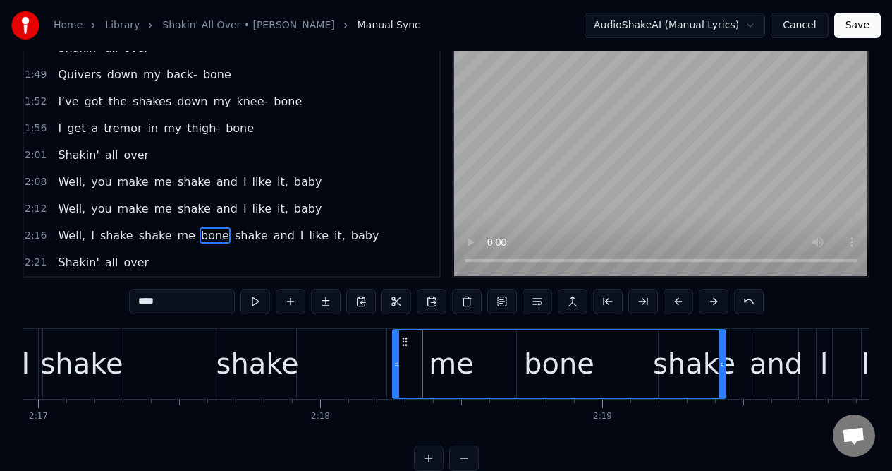
click at [445, 365] on div "bone" at bounding box center [560, 363] width 332 height 67
drag, startPoint x: 166, startPoint y: 303, endPoint x: 130, endPoint y: 302, distance: 36.0
click at [130, 302] on input "****" at bounding box center [182, 301] width 106 height 25
paste input "*"
click at [449, 365] on div "shake" at bounding box center [560, 363] width 332 height 67
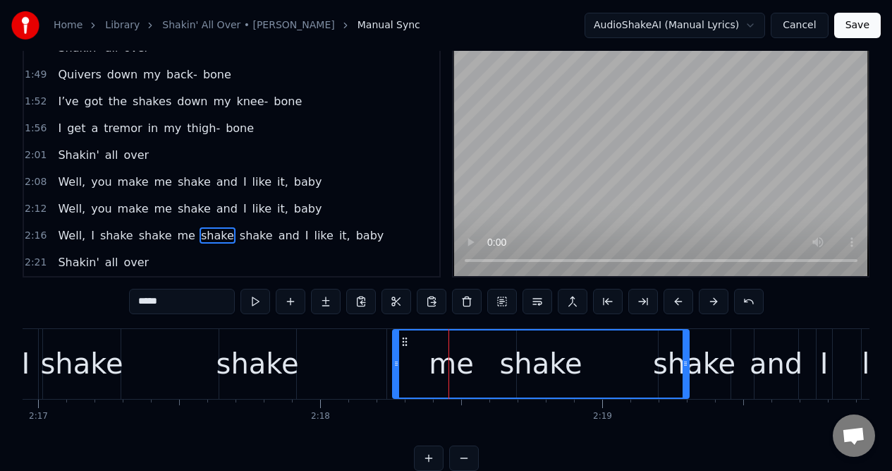
drag, startPoint x: 722, startPoint y: 379, endPoint x: 684, endPoint y: 379, distance: 38.8
click at [684, 379] on div at bounding box center [686, 363] width 6 height 67
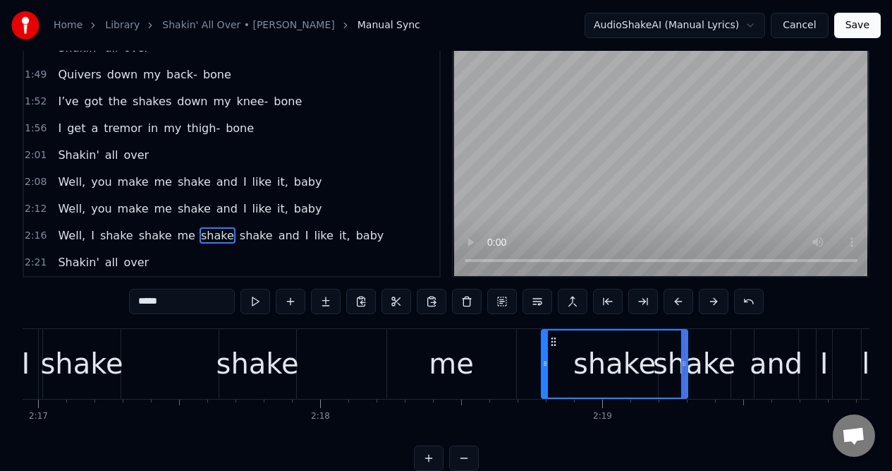
drag, startPoint x: 394, startPoint y: 385, endPoint x: 543, endPoint y: 376, distance: 149.1
click at [543, 376] on div at bounding box center [546, 363] width 6 height 67
click at [456, 364] on div "me" at bounding box center [451, 363] width 45 height 42
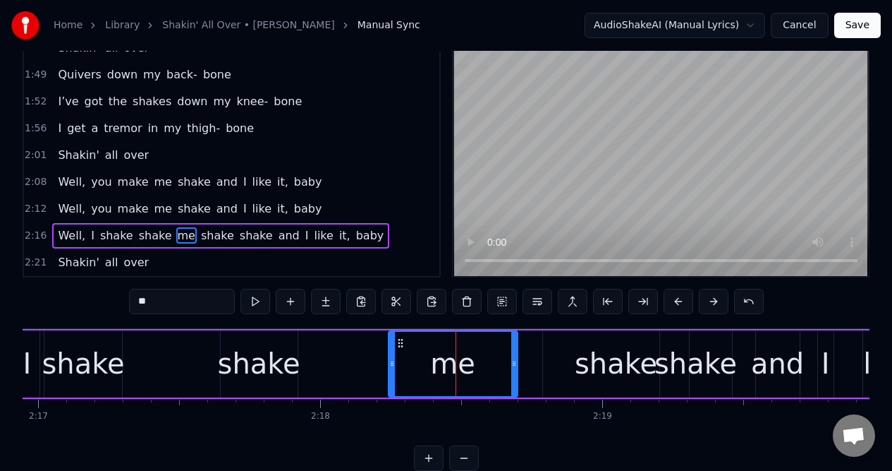
drag, startPoint x: 166, startPoint y: 305, endPoint x: 129, endPoint y: 305, distance: 36.7
click at [129, 305] on input "**" at bounding box center [182, 301] width 106 height 25
paste input "***"
click at [699, 363] on div "shake" at bounding box center [696, 363] width 83 height 42
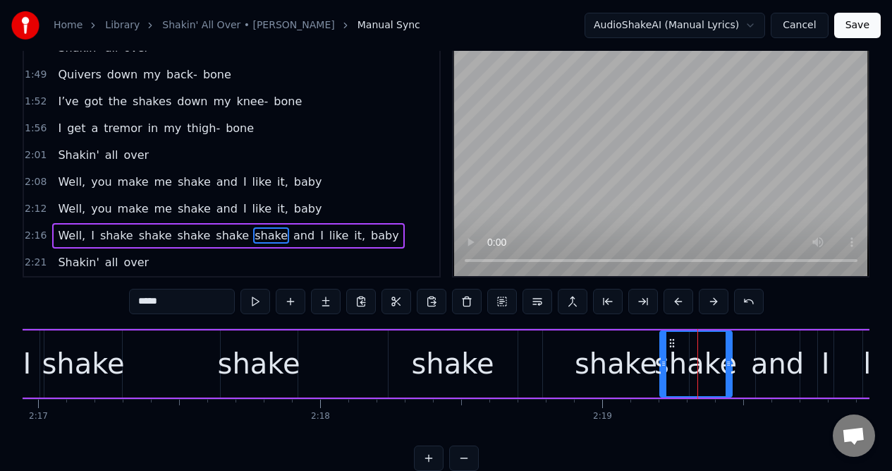
click at [784, 361] on div "and" at bounding box center [777, 363] width 53 height 42
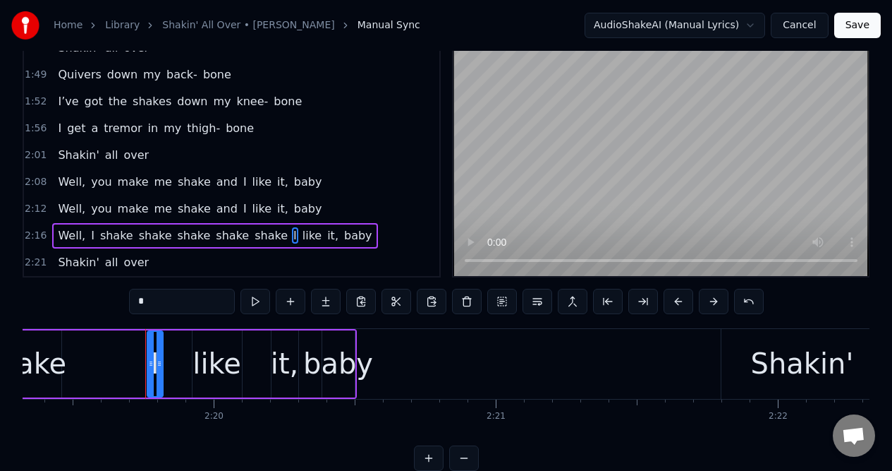
scroll to position [0, 39370]
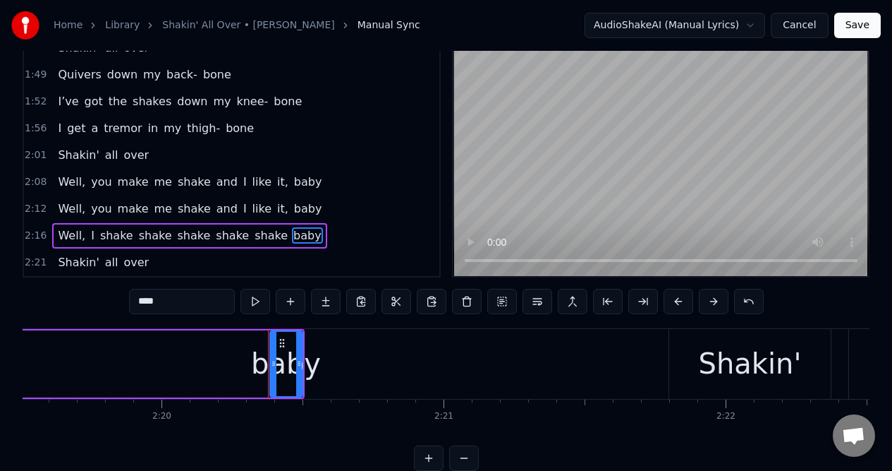
type input "*******"
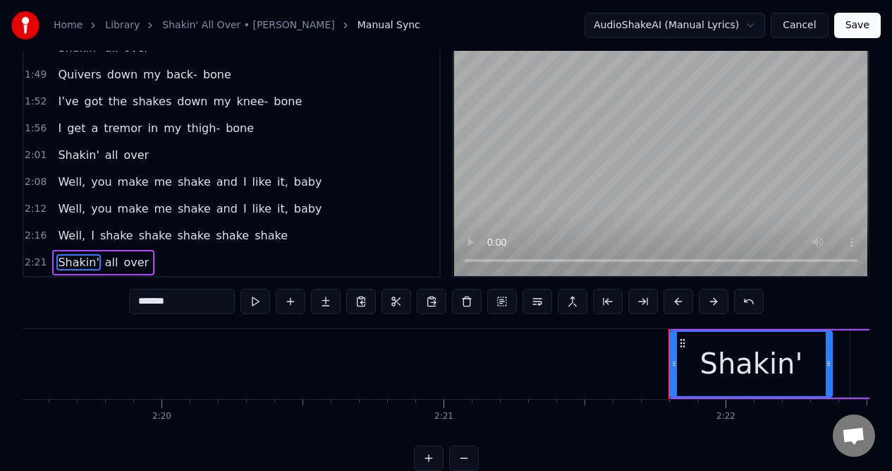
scroll to position [59, 0]
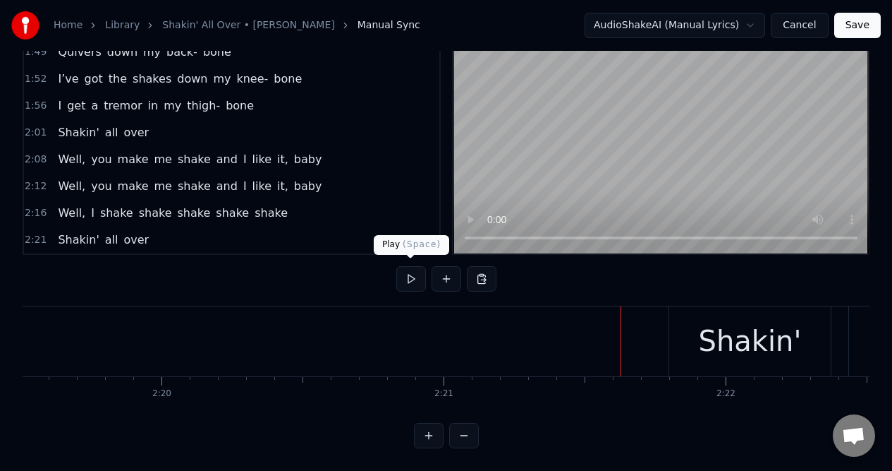
click at [411, 279] on button at bounding box center [411, 278] width 30 height 25
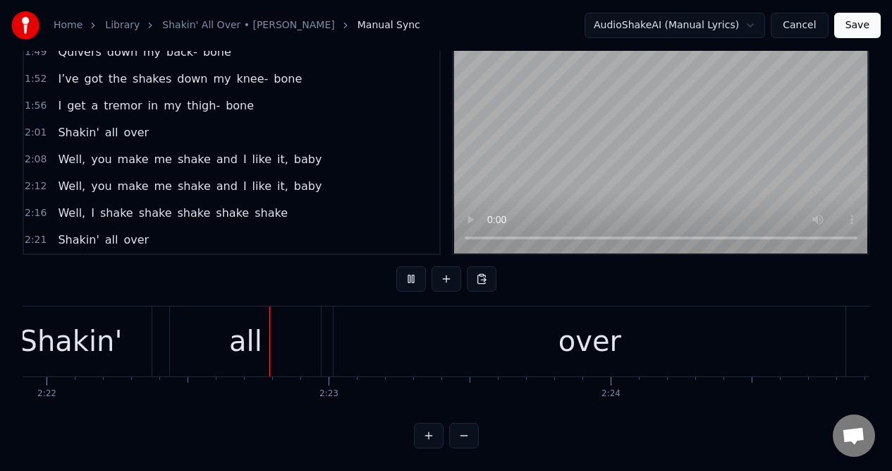
scroll to position [0, 40107]
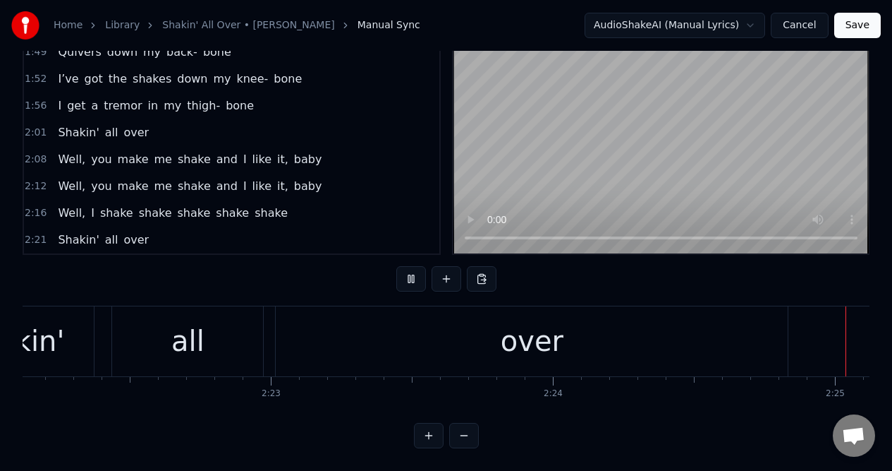
click at [411, 279] on button at bounding box center [411, 278] width 30 height 25
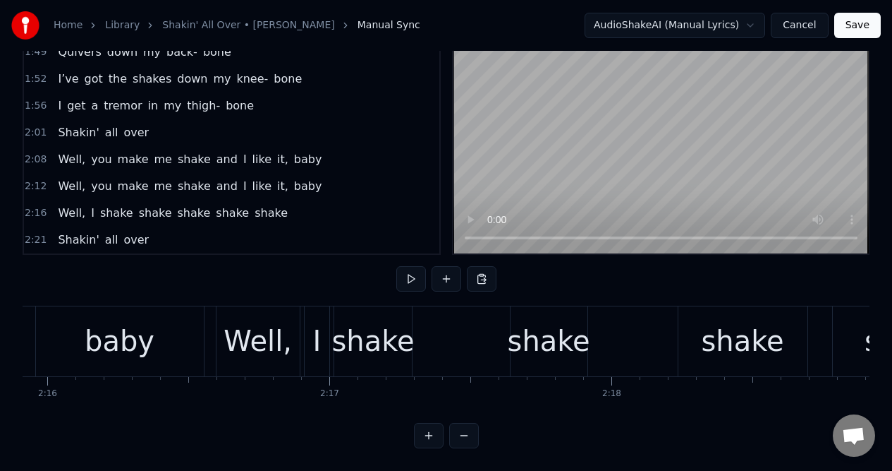
scroll to position [0, 38391]
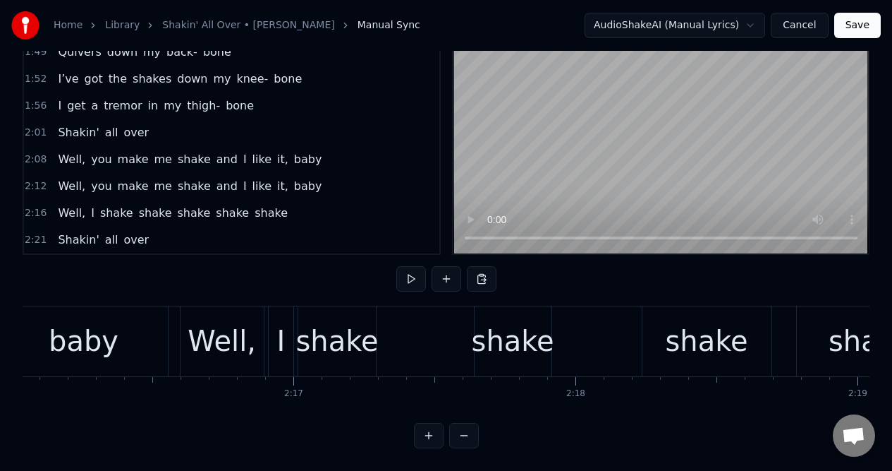
click at [224, 320] on div "Well," at bounding box center [222, 341] width 68 height 42
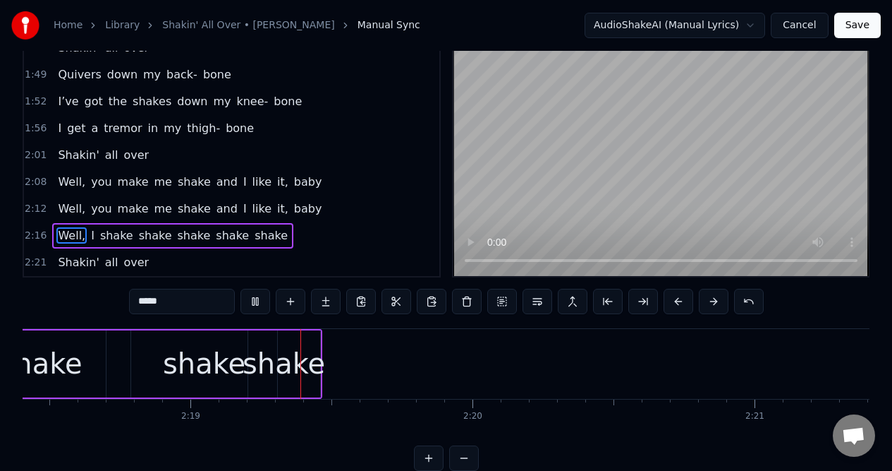
scroll to position [0, 39109]
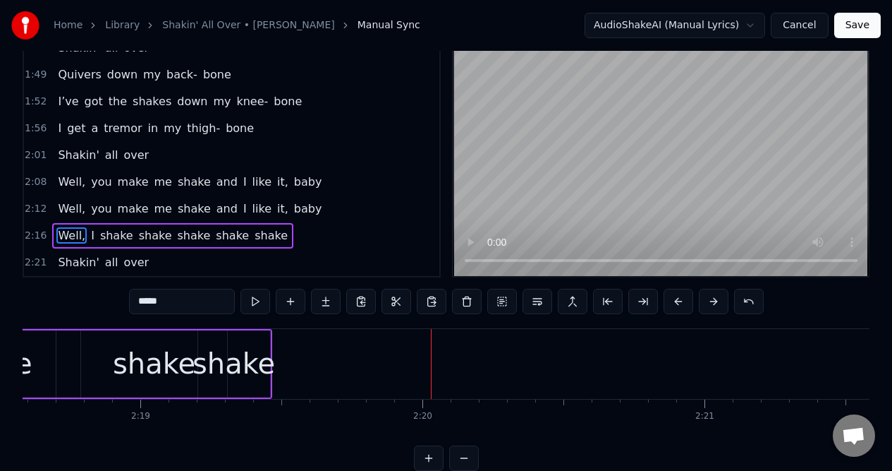
click at [227, 363] on div "shake" at bounding box center [234, 363] width 83 height 42
type input "*****"
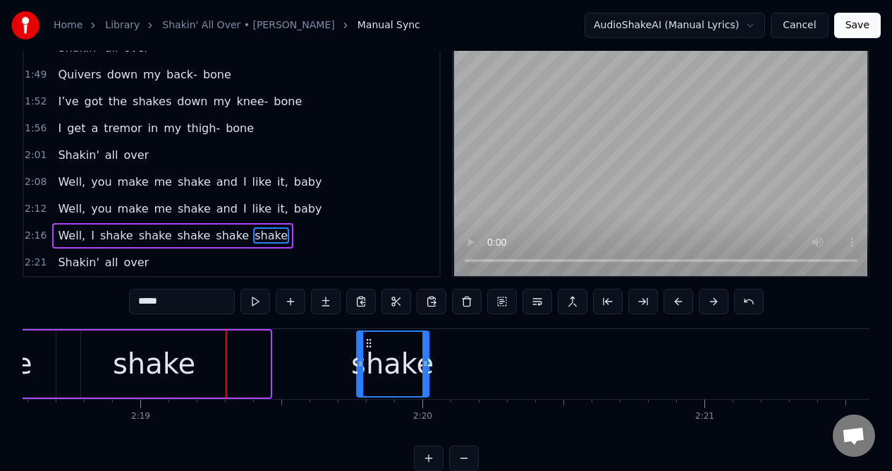
drag, startPoint x: 210, startPoint y: 341, endPoint x: 368, endPoint y: 337, distance: 158.1
click at [368, 337] on icon at bounding box center [368, 342] width 11 height 11
click at [147, 355] on div "shake" at bounding box center [154, 363] width 83 height 42
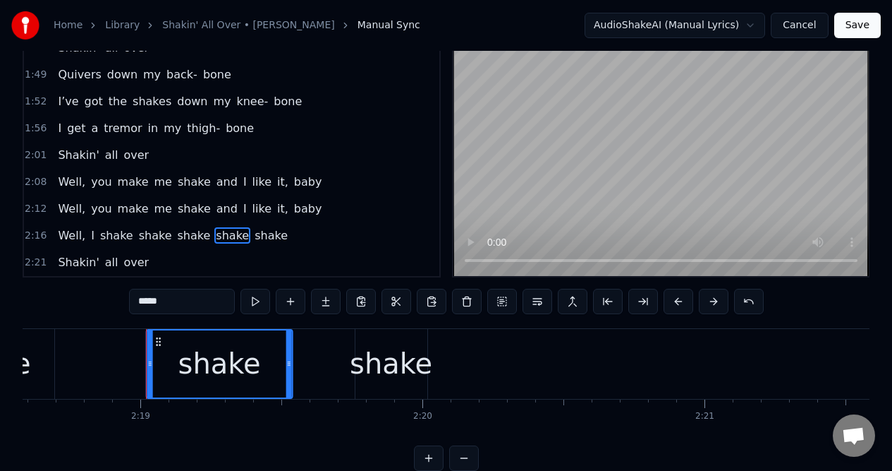
drag, startPoint x: 90, startPoint y: 342, endPoint x: 157, endPoint y: 344, distance: 66.3
click at [157, 344] on icon at bounding box center [158, 341] width 11 height 11
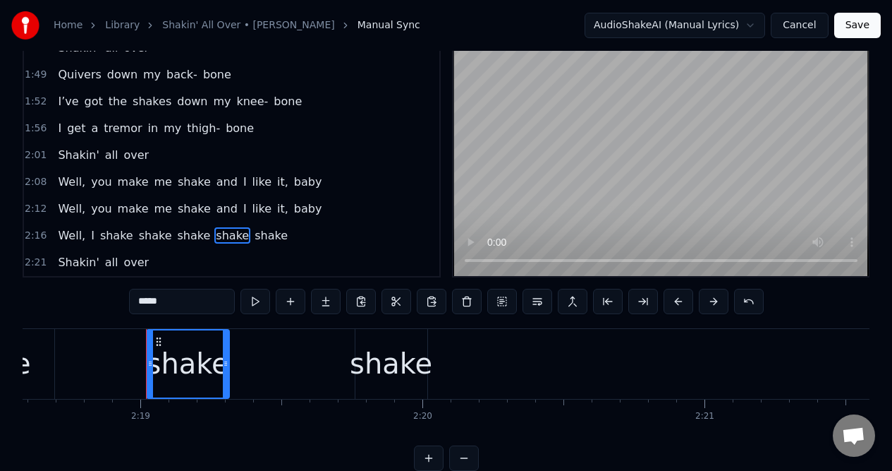
drag, startPoint x: 290, startPoint y: 350, endPoint x: 229, endPoint y: 355, distance: 61.6
click at [227, 355] on div at bounding box center [226, 363] width 6 height 67
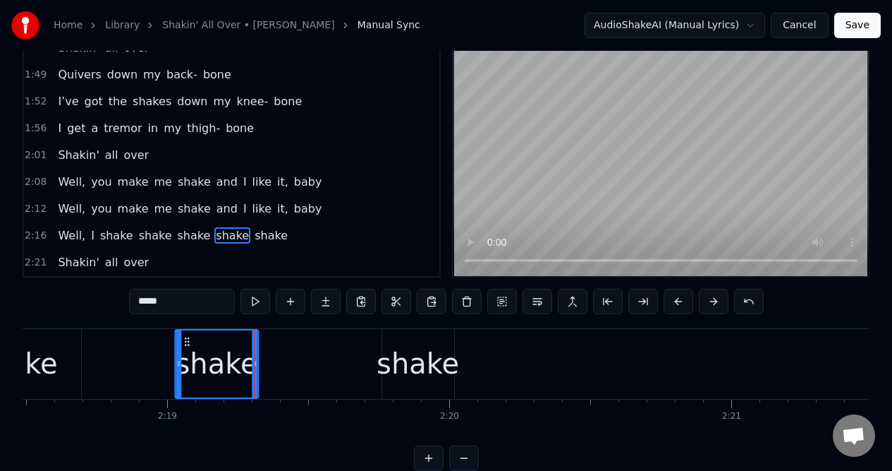
drag, startPoint x: 157, startPoint y: 341, endPoint x: 186, endPoint y: 340, distance: 28.9
click at [186, 341] on circle at bounding box center [185, 341] width 1 height 1
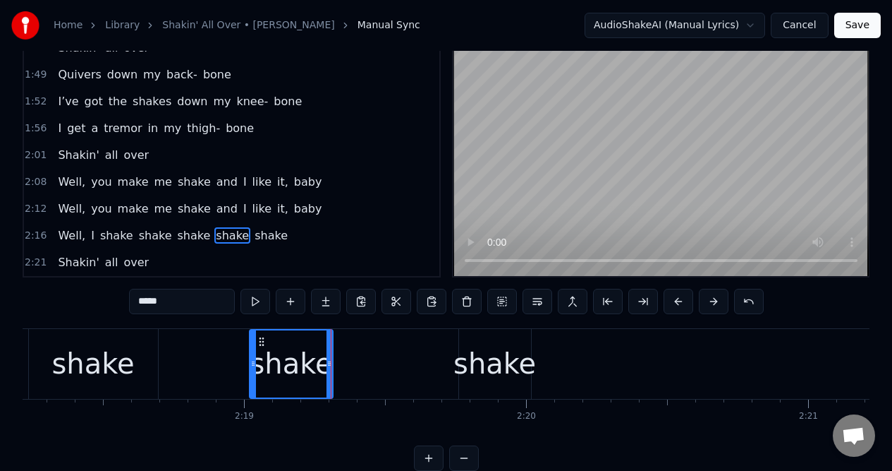
scroll to position [0, 38977]
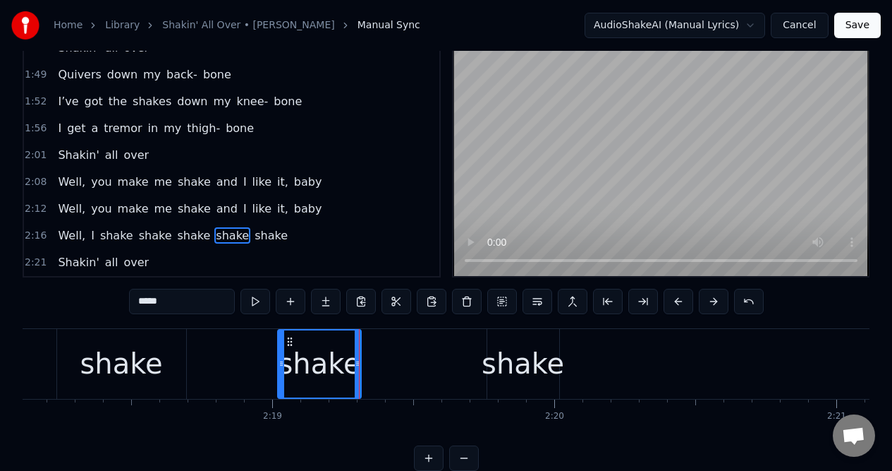
click at [72, 358] on div "shake" at bounding box center [121, 364] width 129 height 70
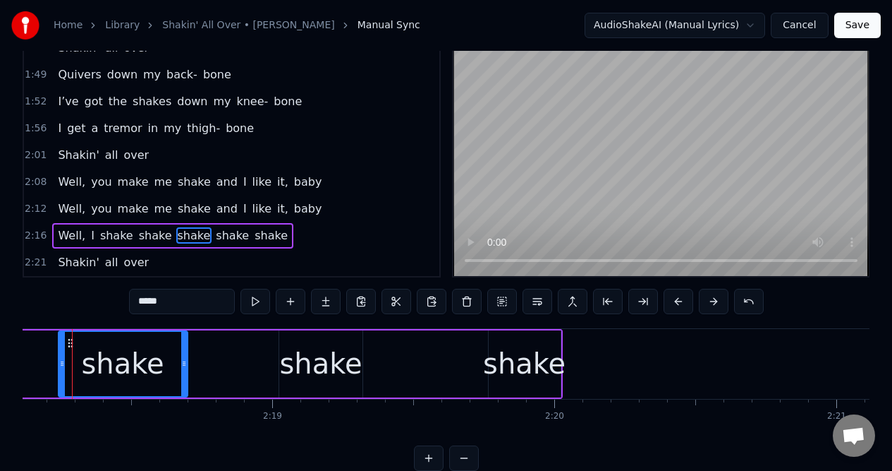
scroll to position [0, 38955]
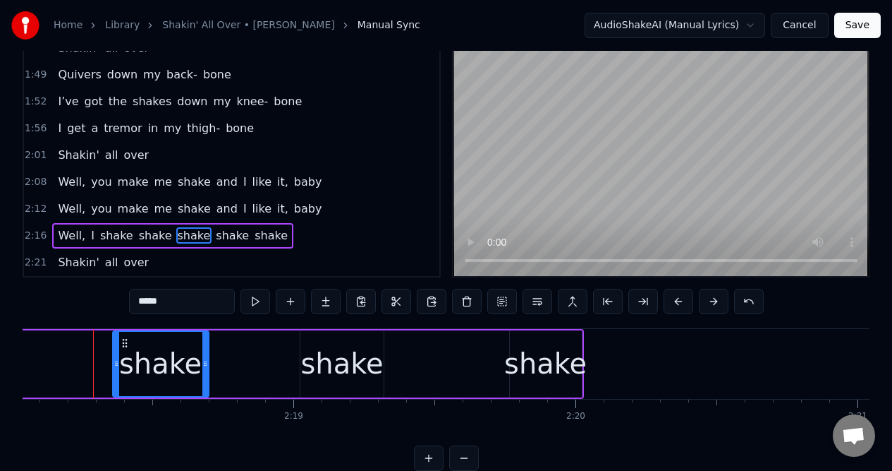
drag, startPoint x: 83, startPoint y: 358, endPoint x: 116, endPoint y: 358, distance: 33.2
click at [116, 358] on icon at bounding box center [117, 363] width 6 height 11
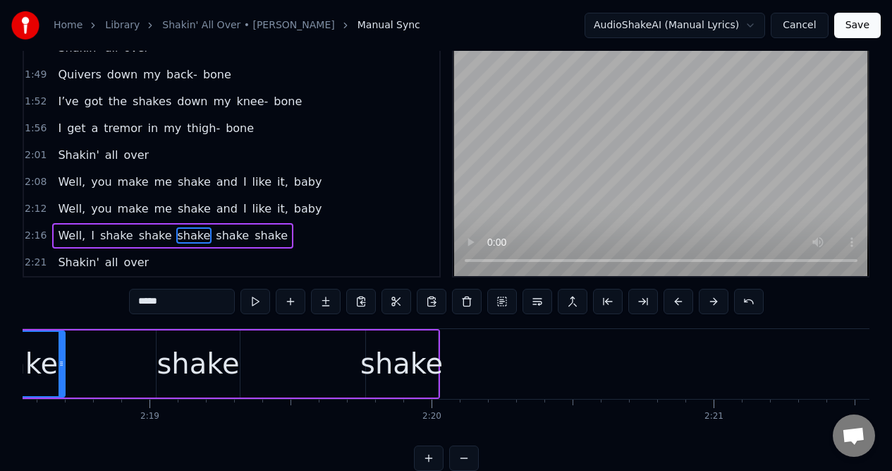
scroll to position [0, 39102]
click at [406, 341] on div "shake" at bounding box center [399, 363] width 72 height 67
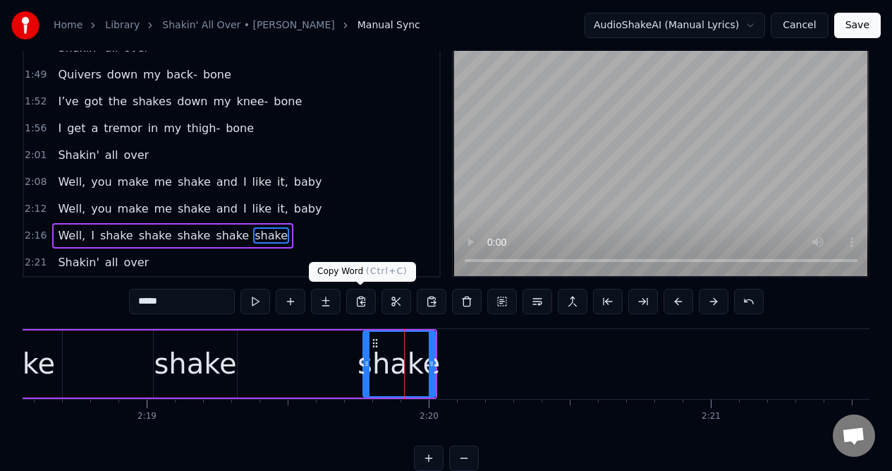
click at [361, 296] on button at bounding box center [361, 301] width 30 height 25
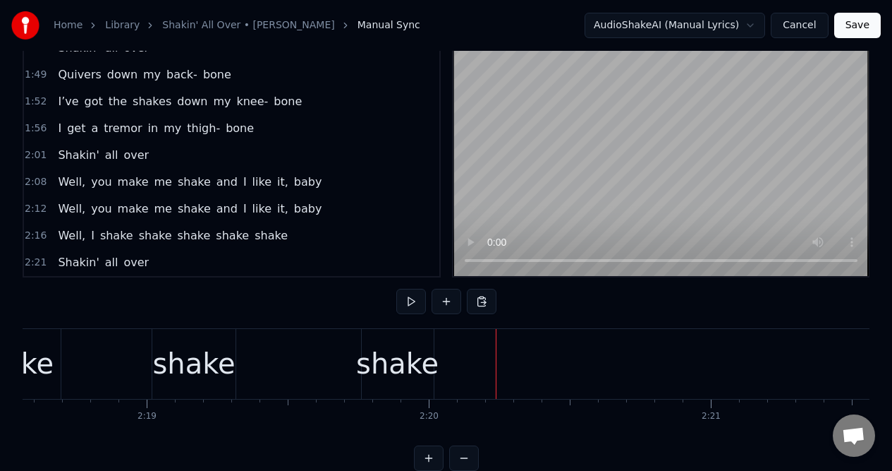
click at [424, 345] on div "shake" at bounding box center [397, 363] width 83 height 42
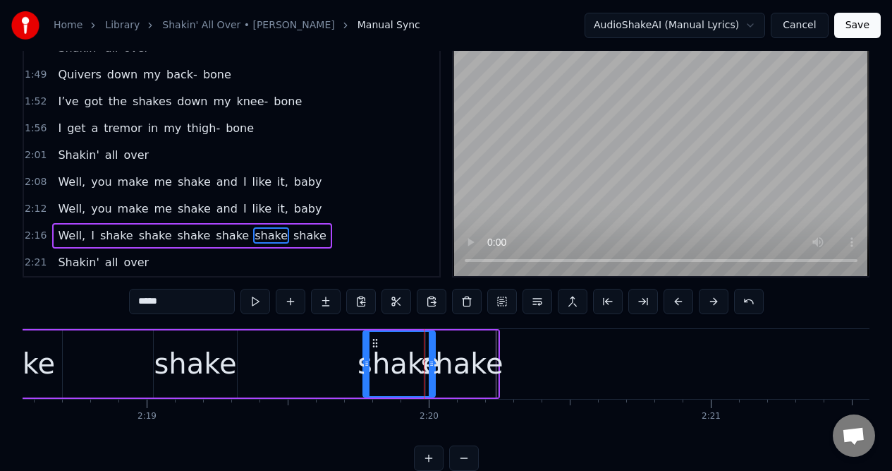
scroll to position [28, 0]
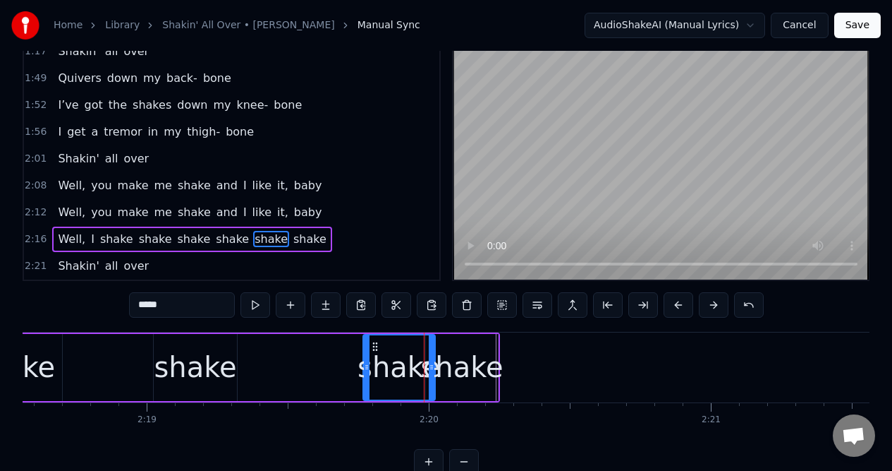
click at [481, 347] on div "shake" at bounding box center [461, 367] width 83 height 42
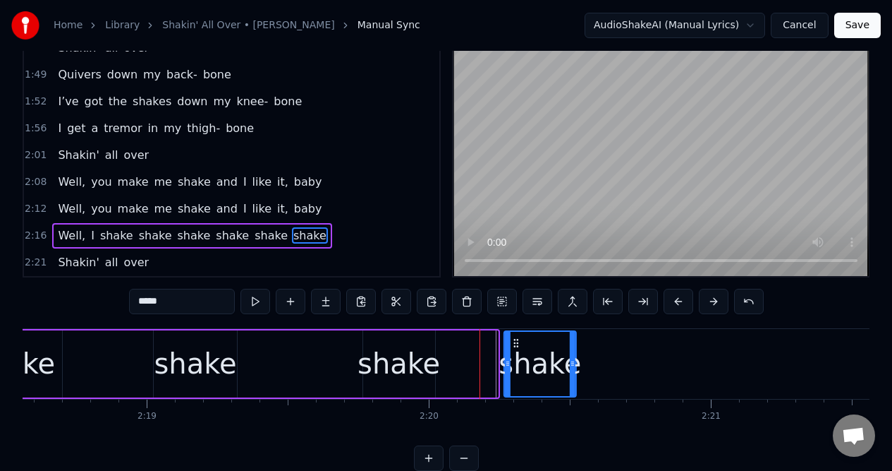
drag, startPoint x: 439, startPoint y: 340, endPoint x: 516, endPoint y: 342, distance: 77.6
click at [516, 342] on icon at bounding box center [516, 342] width 11 height 11
drag, startPoint x: 574, startPoint y: 348, endPoint x: 587, endPoint y: 347, distance: 12.7
click at [587, 347] on div at bounding box center [586, 364] width 6 height 64
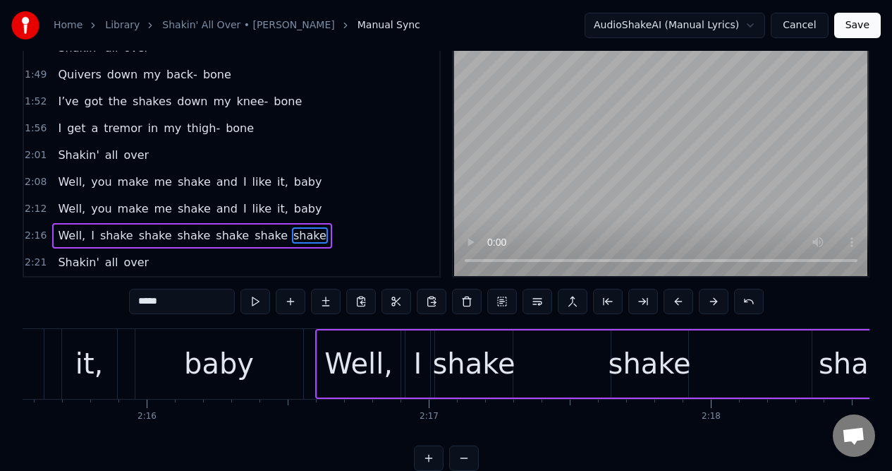
scroll to position [0, 38249]
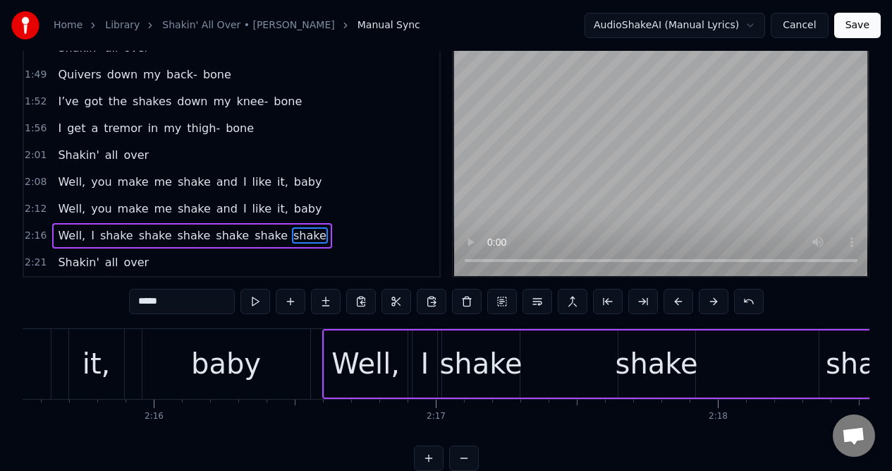
click at [298, 338] on div "baby" at bounding box center [227, 364] width 168 height 70
type input "****"
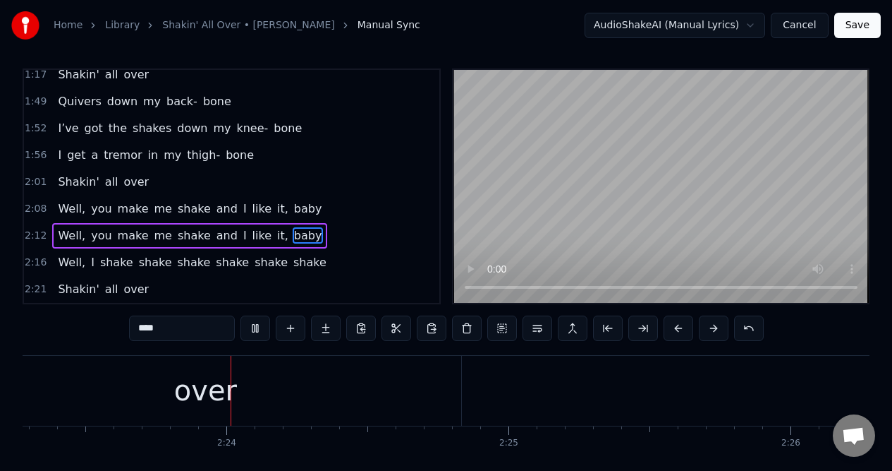
scroll to position [0, 40464]
click at [854, 26] on button "Save" at bounding box center [858, 25] width 47 height 25
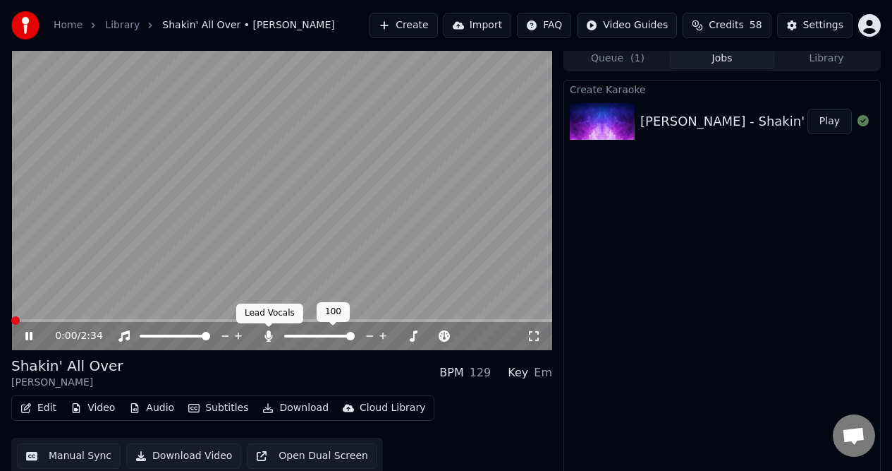
click at [268, 329] on span at bounding box center [268, 326] width 7 height 7
click at [268, 334] on icon at bounding box center [269, 335] width 8 height 11
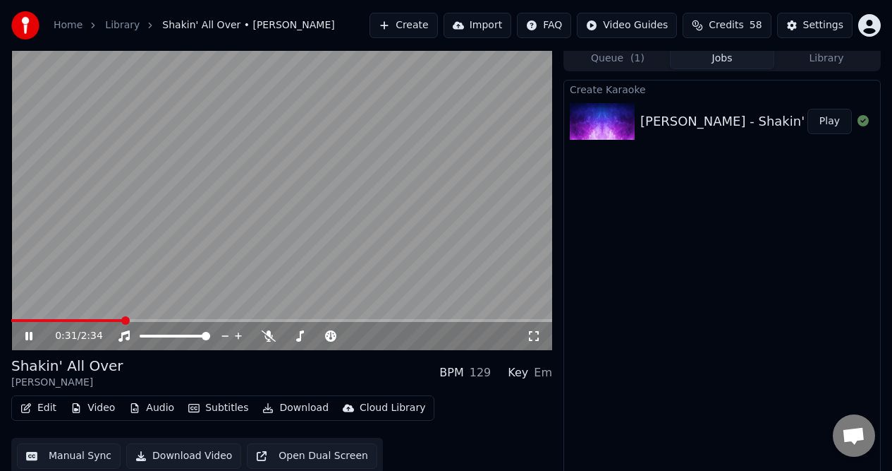
click at [28, 331] on icon at bounding box center [39, 335] width 32 height 11
